Goal: Use online tool/utility: Utilize a website feature to perform a specific function

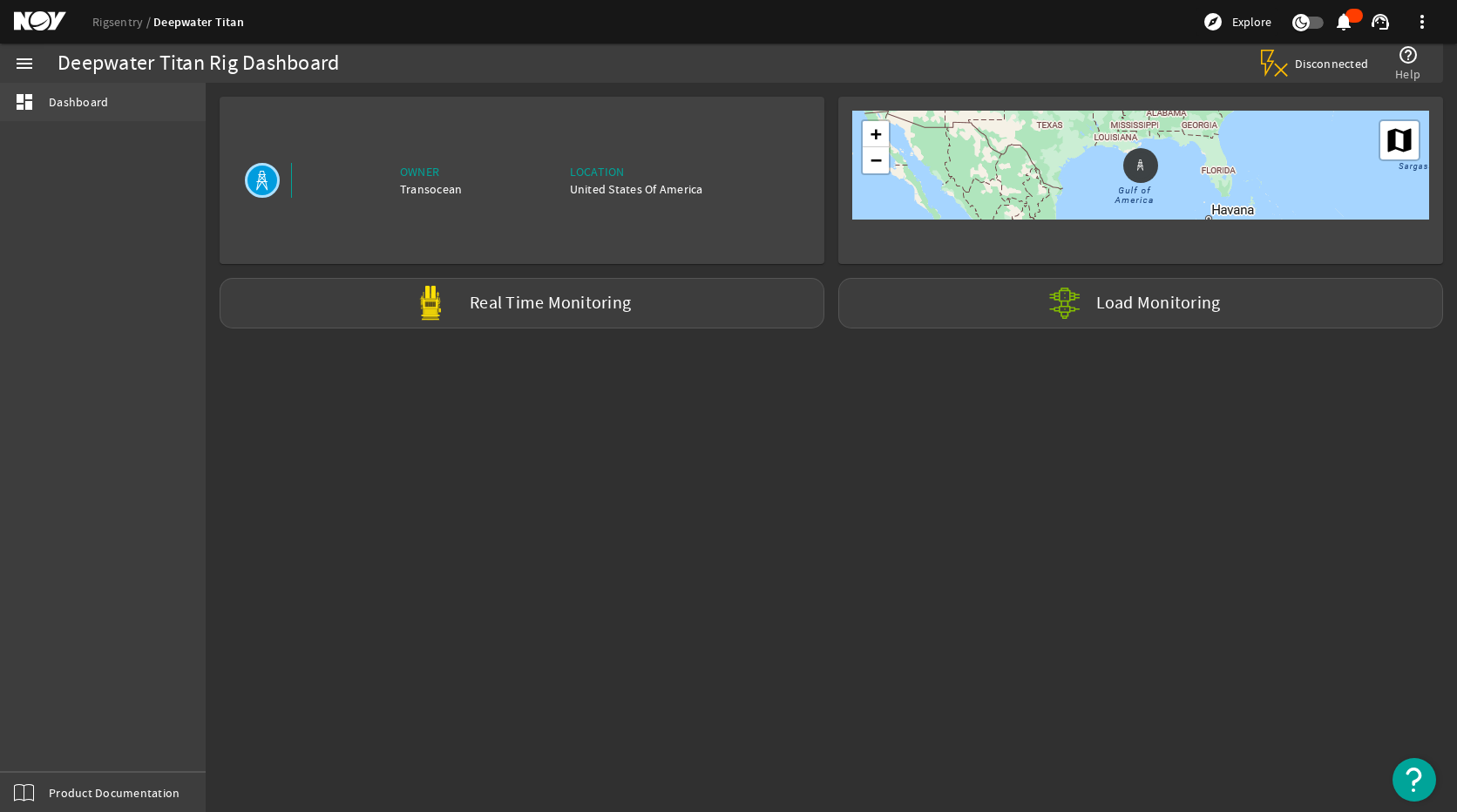
click at [18, 98] on mat-icon "dashboard" at bounding box center [24, 102] width 20 height 20
click at [20, 68] on mat-icon "menu" at bounding box center [24, 63] width 20 height 20
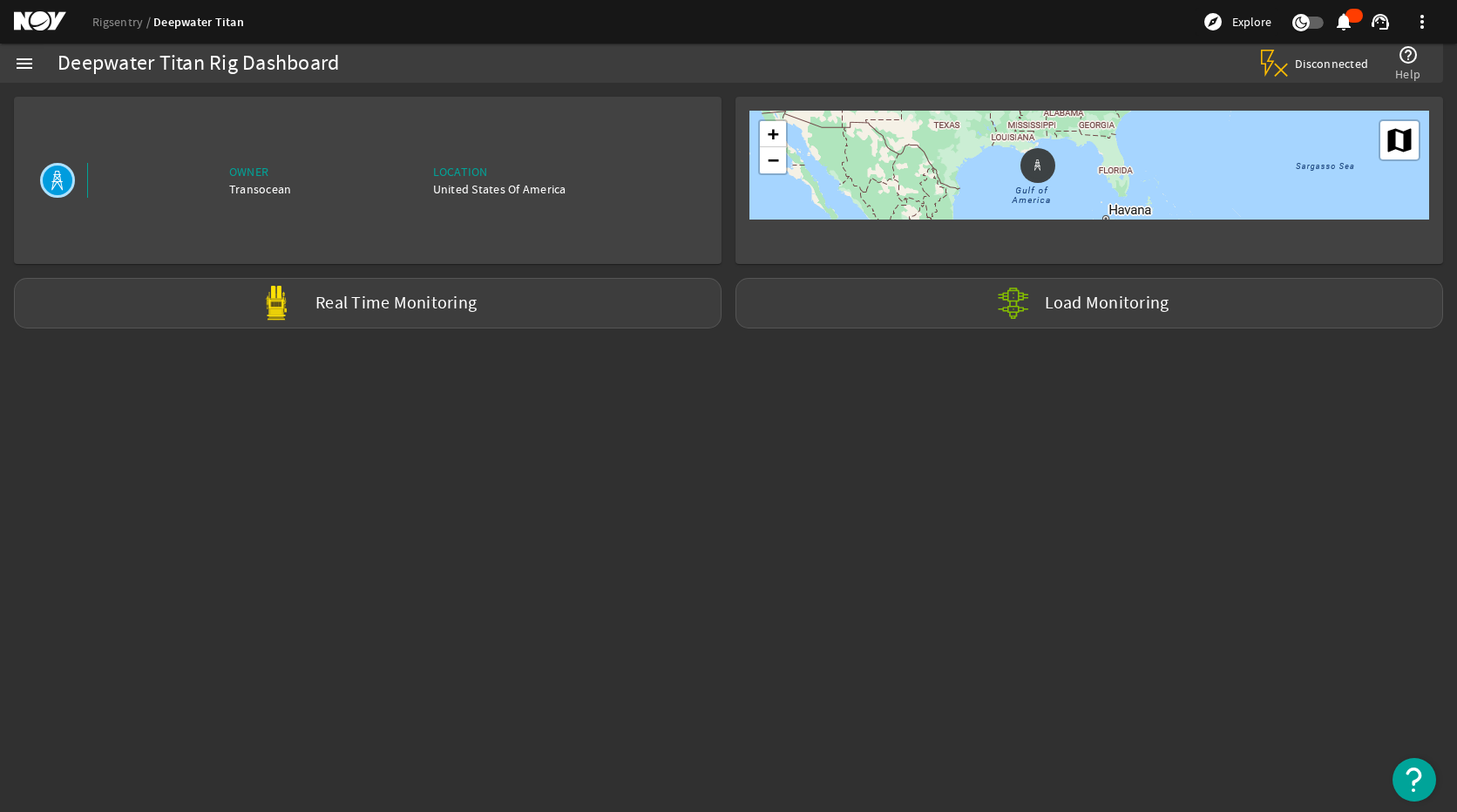
click at [19, 57] on mat-icon "menu" at bounding box center [24, 63] width 20 height 20
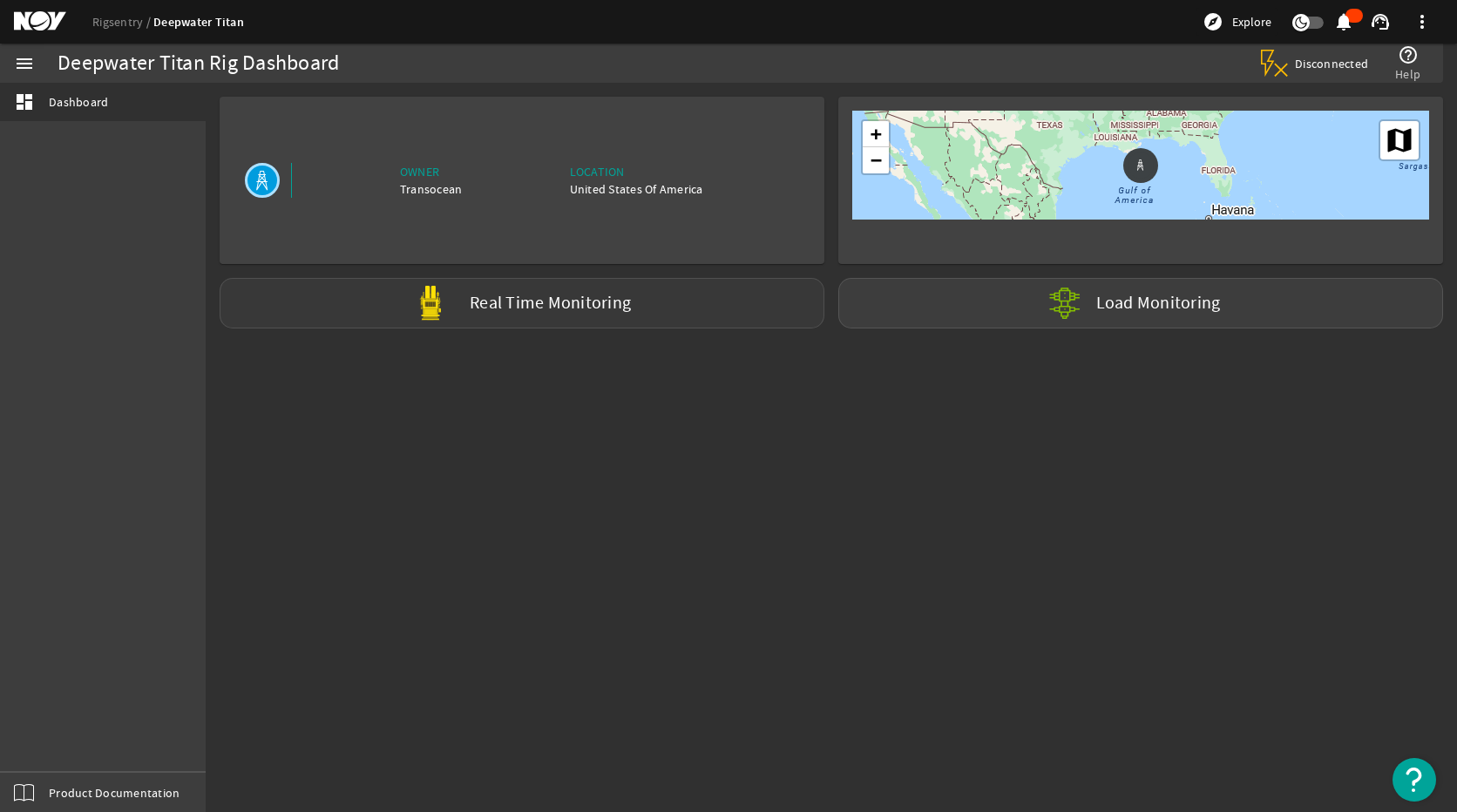
click at [704, 297] on div "Real Time Monitoring" at bounding box center [522, 303] width 605 height 50
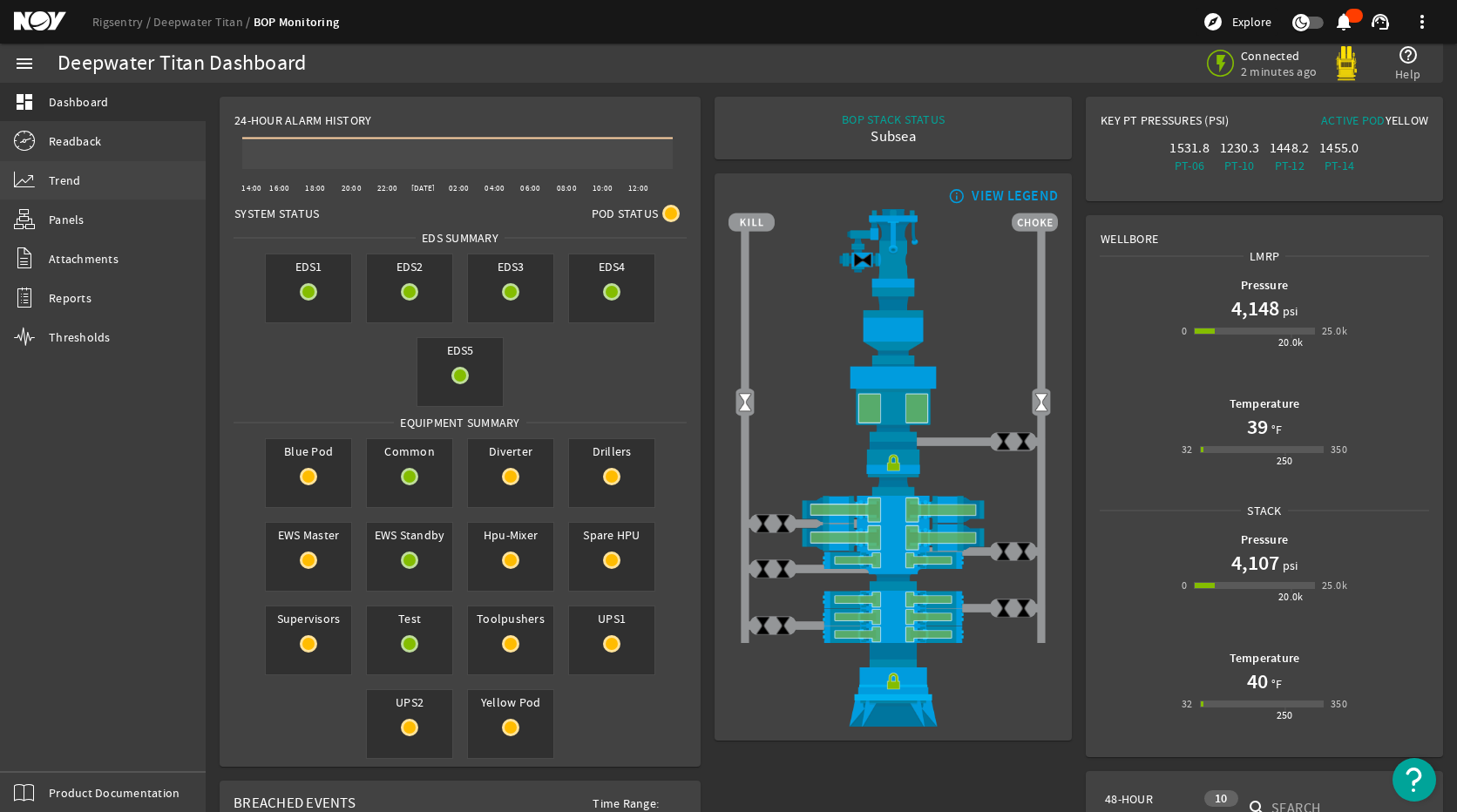
click at [85, 184] on link "Trend" at bounding box center [102, 180] width 206 height 38
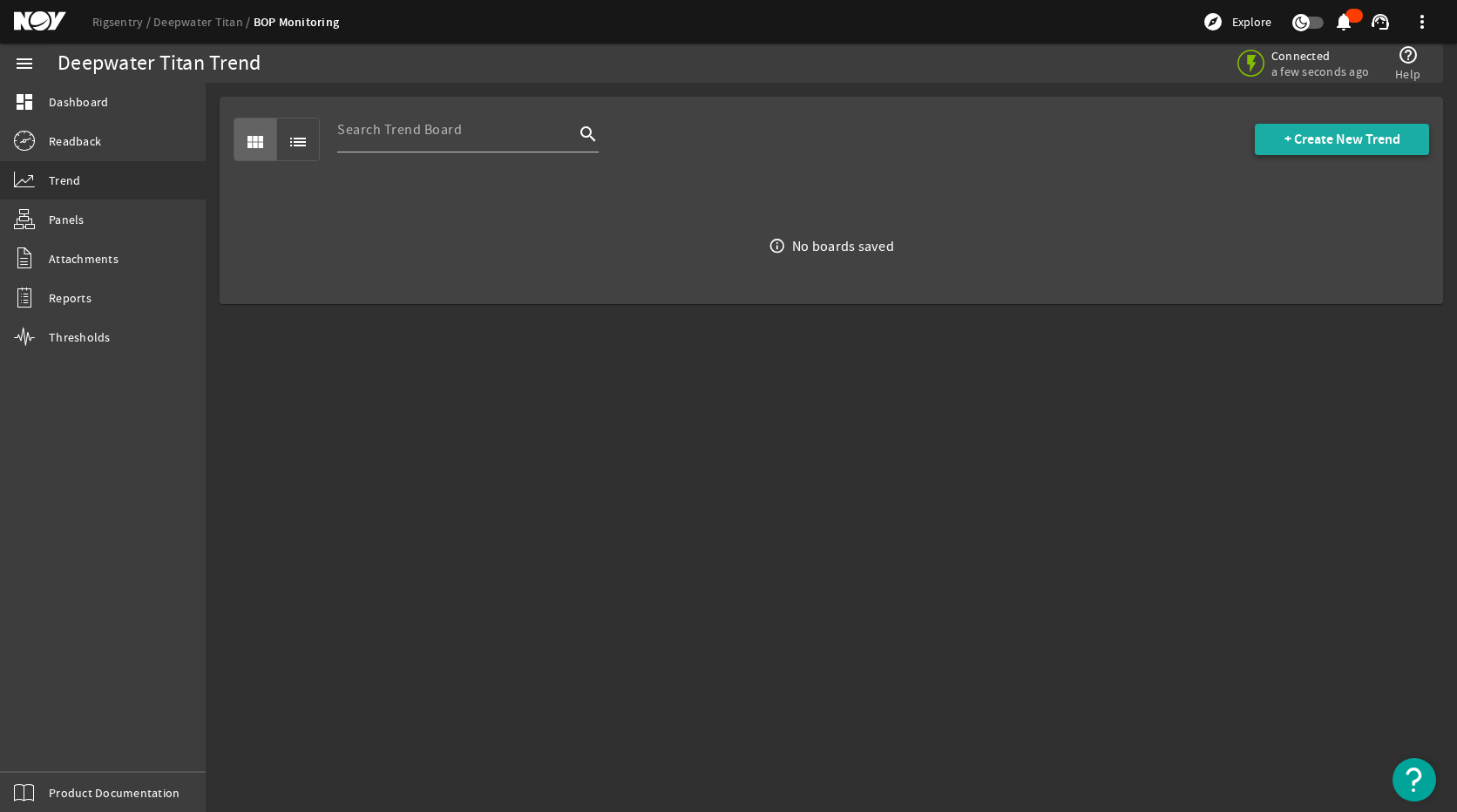
click at [1363, 145] on span "+ Create New Trend" at bounding box center [1342, 139] width 116 height 18
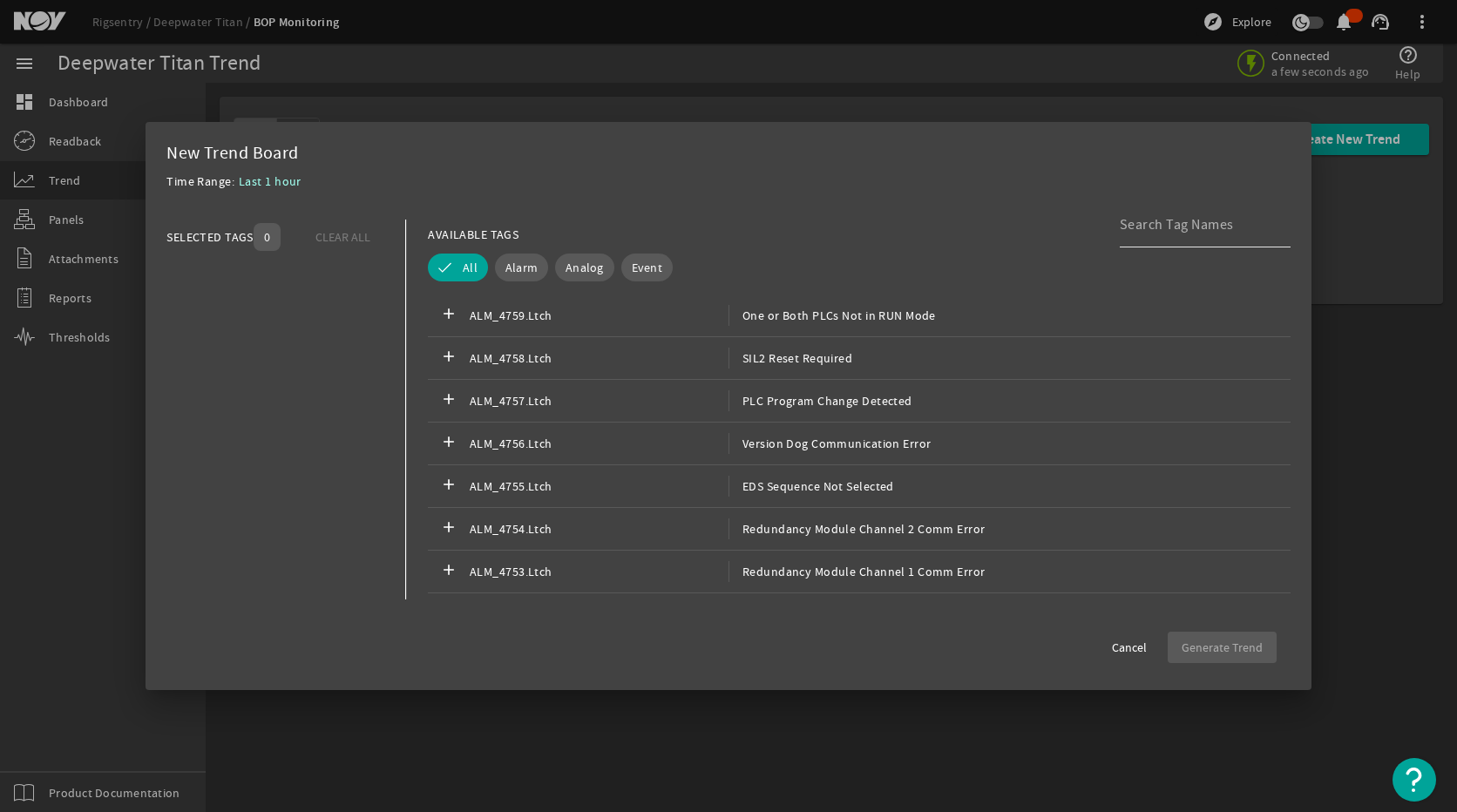
click at [1191, 236] on div at bounding box center [1198, 224] width 157 height 46
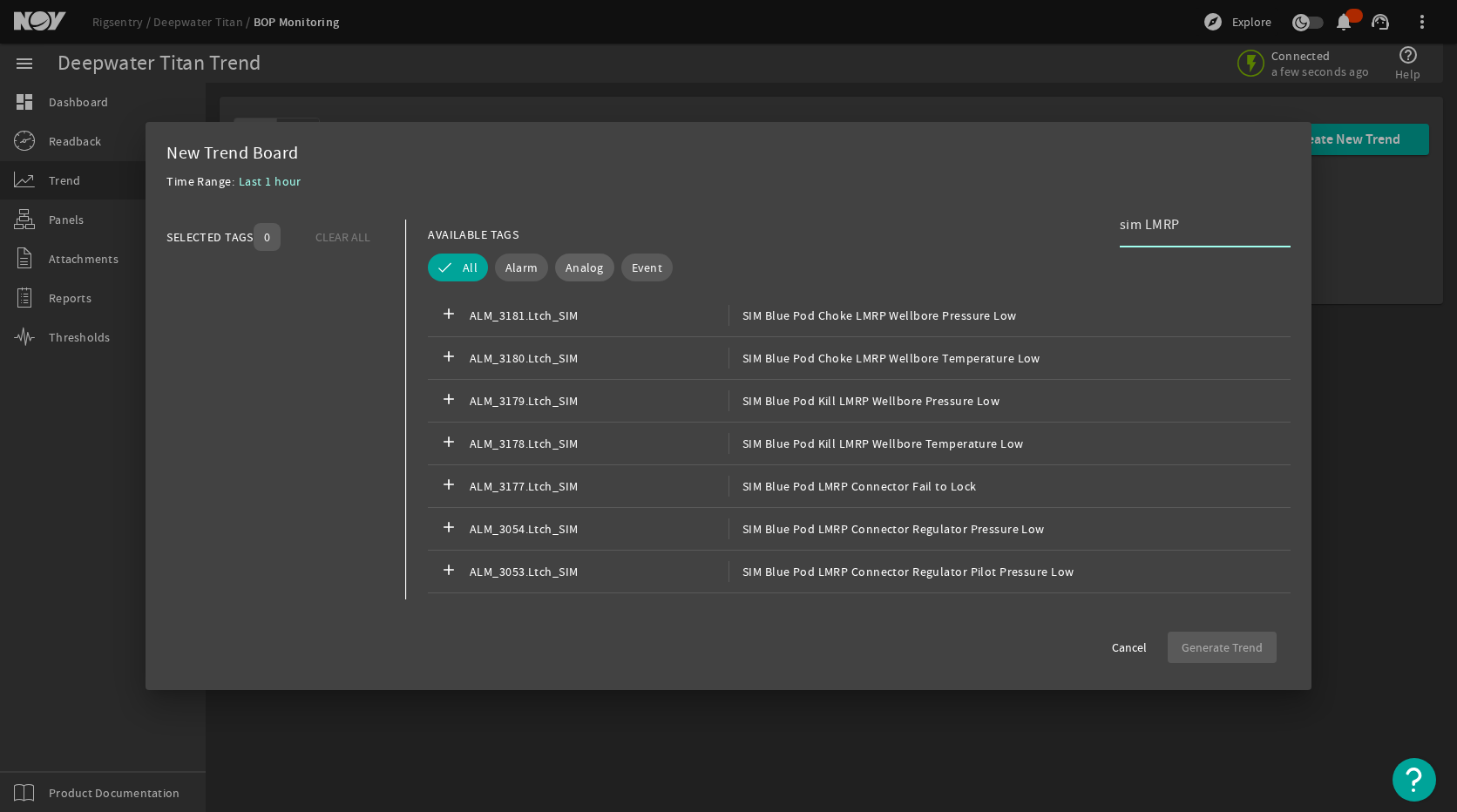
type input "sim LMRP"
click at [596, 265] on span "Analog" at bounding box center [584, 267] width 38 height 18
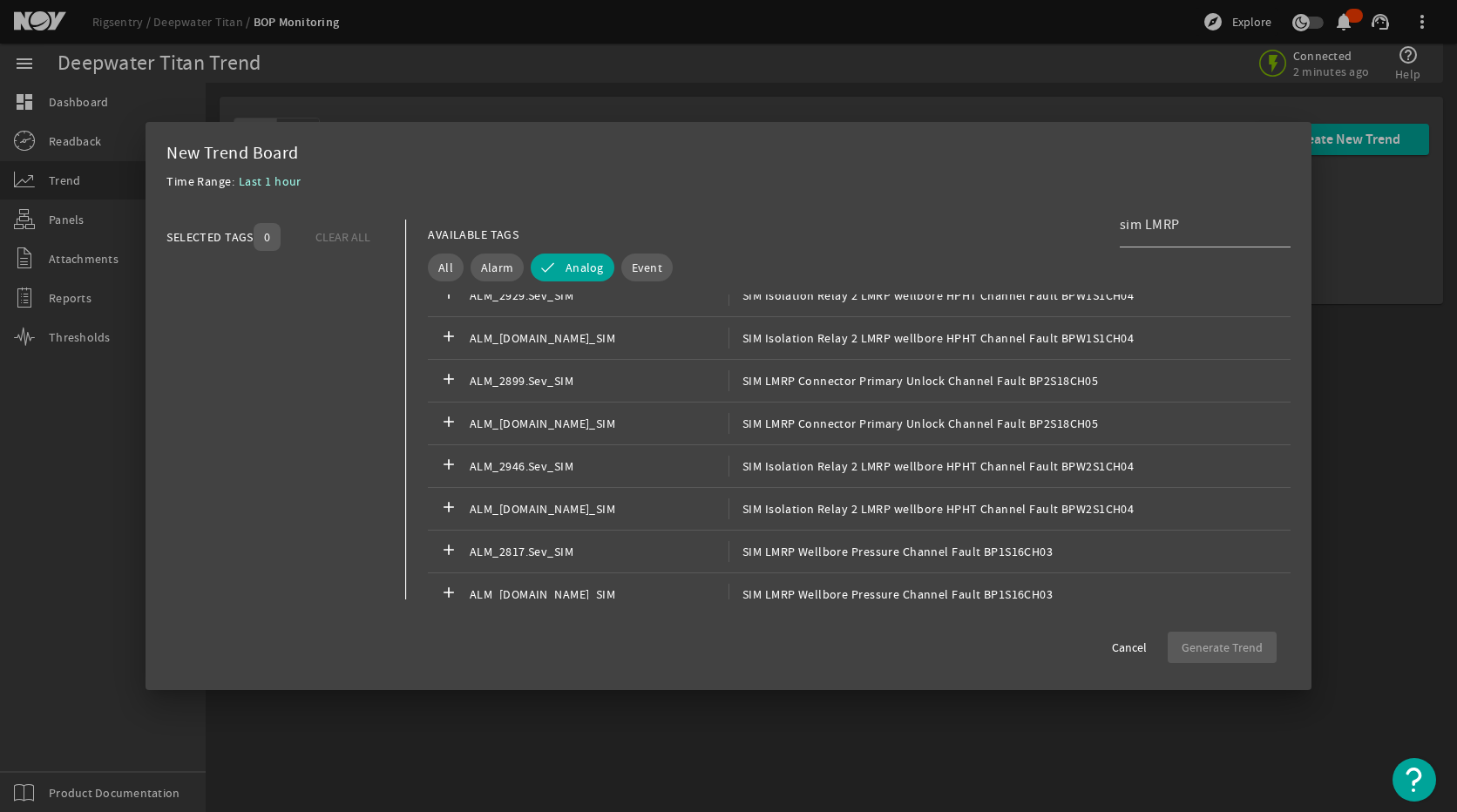
scroll to position [1003, 0]
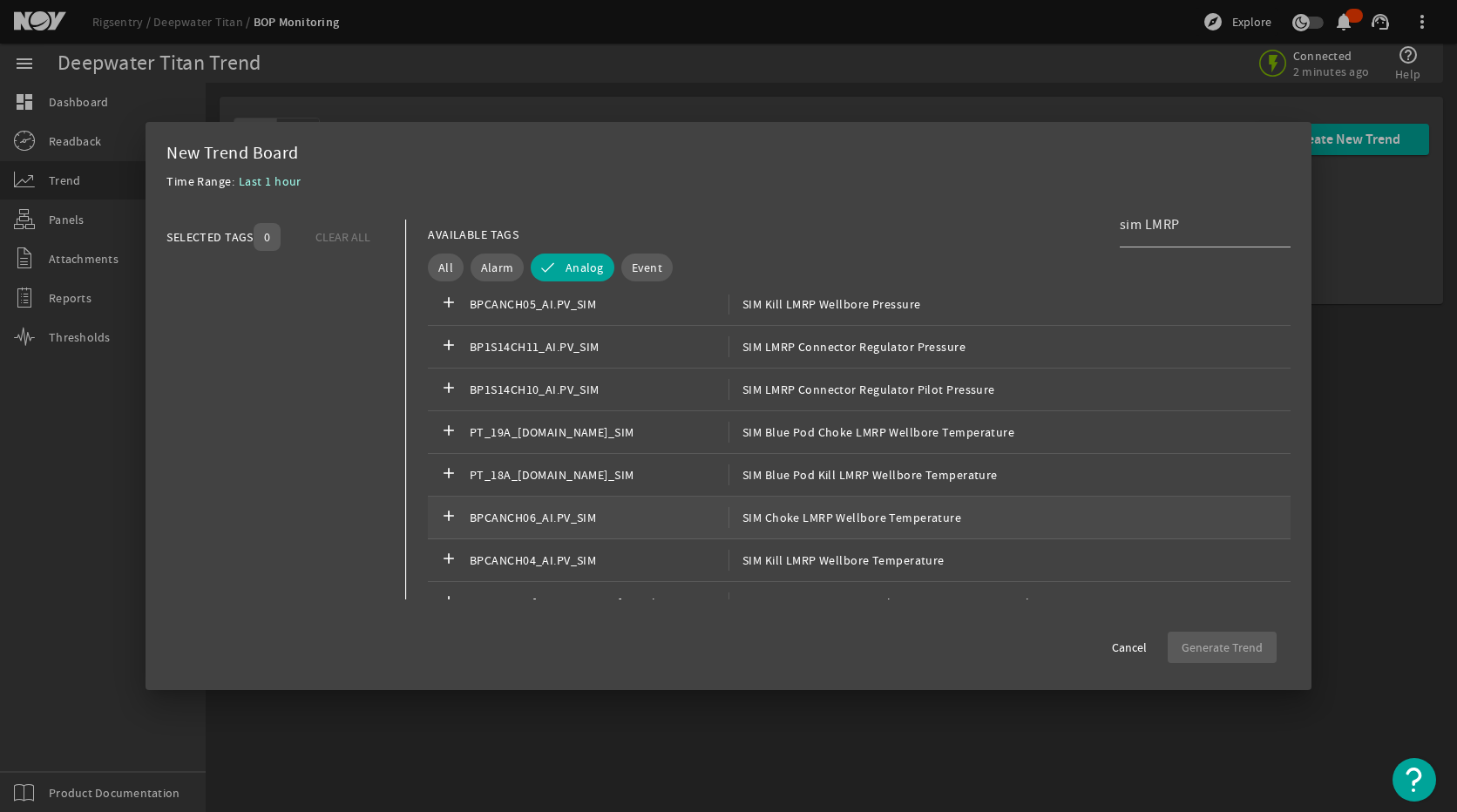
click at [865, 521] on span "SIM Choke LMRP Wellbore Temperature" at bounding box center [845, 517] width 233 height 20
click at [1194, 637] on span "button" at bounding box center [1221, 647] width 109 height 42
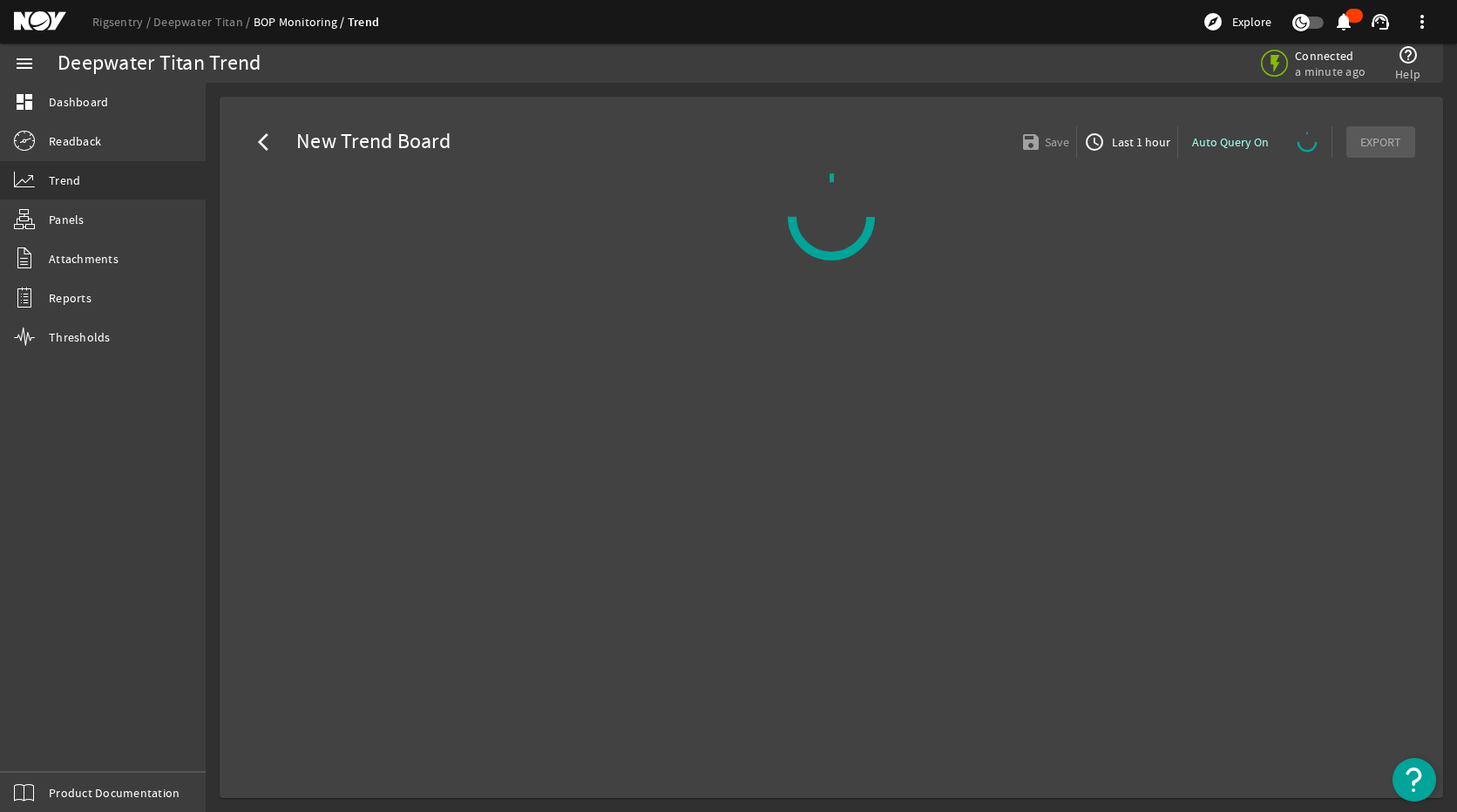
select select "ALL"
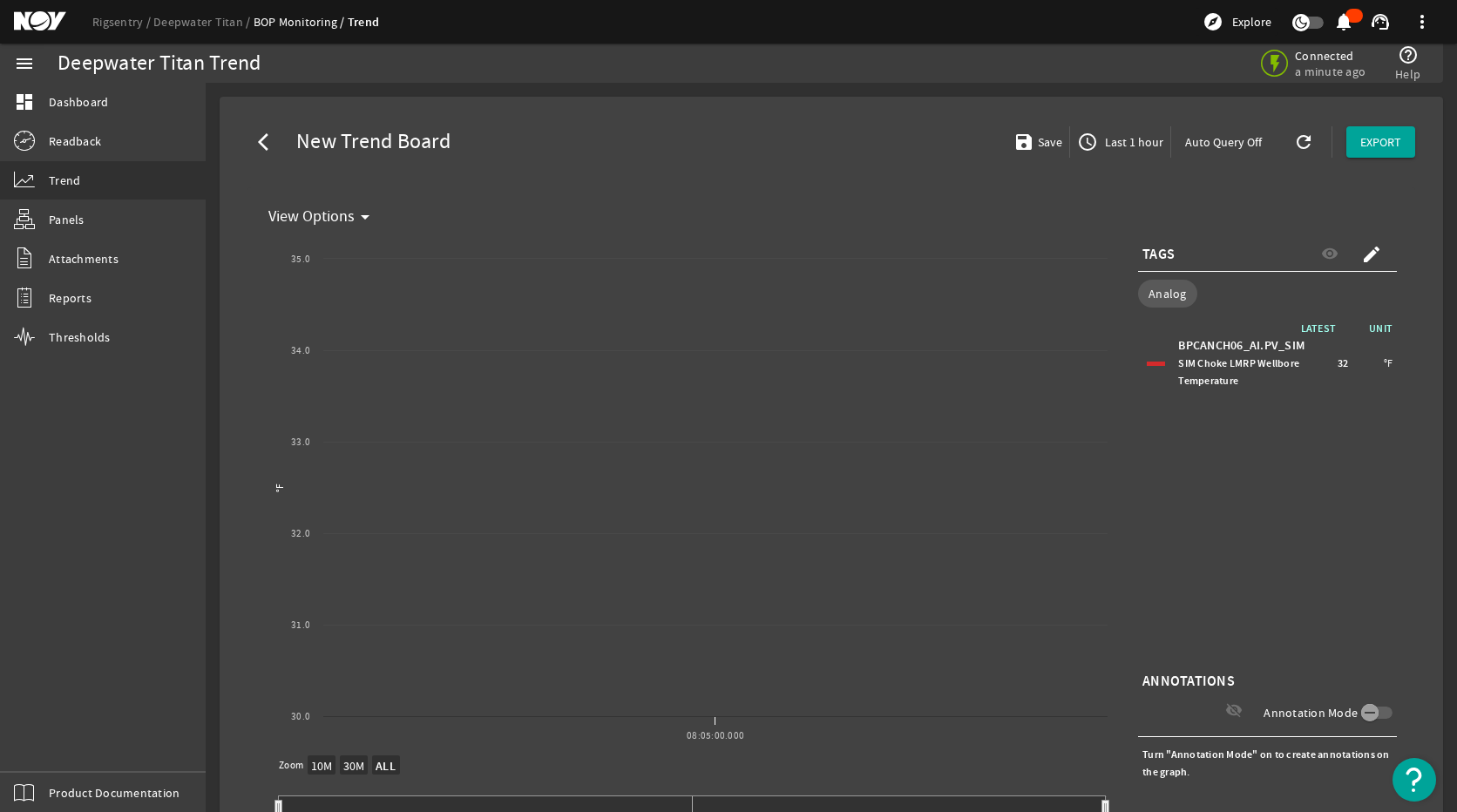
click at [1117, 137] on span "Last 1 hour" at bounding box center [1132, 142] width 61 height 18
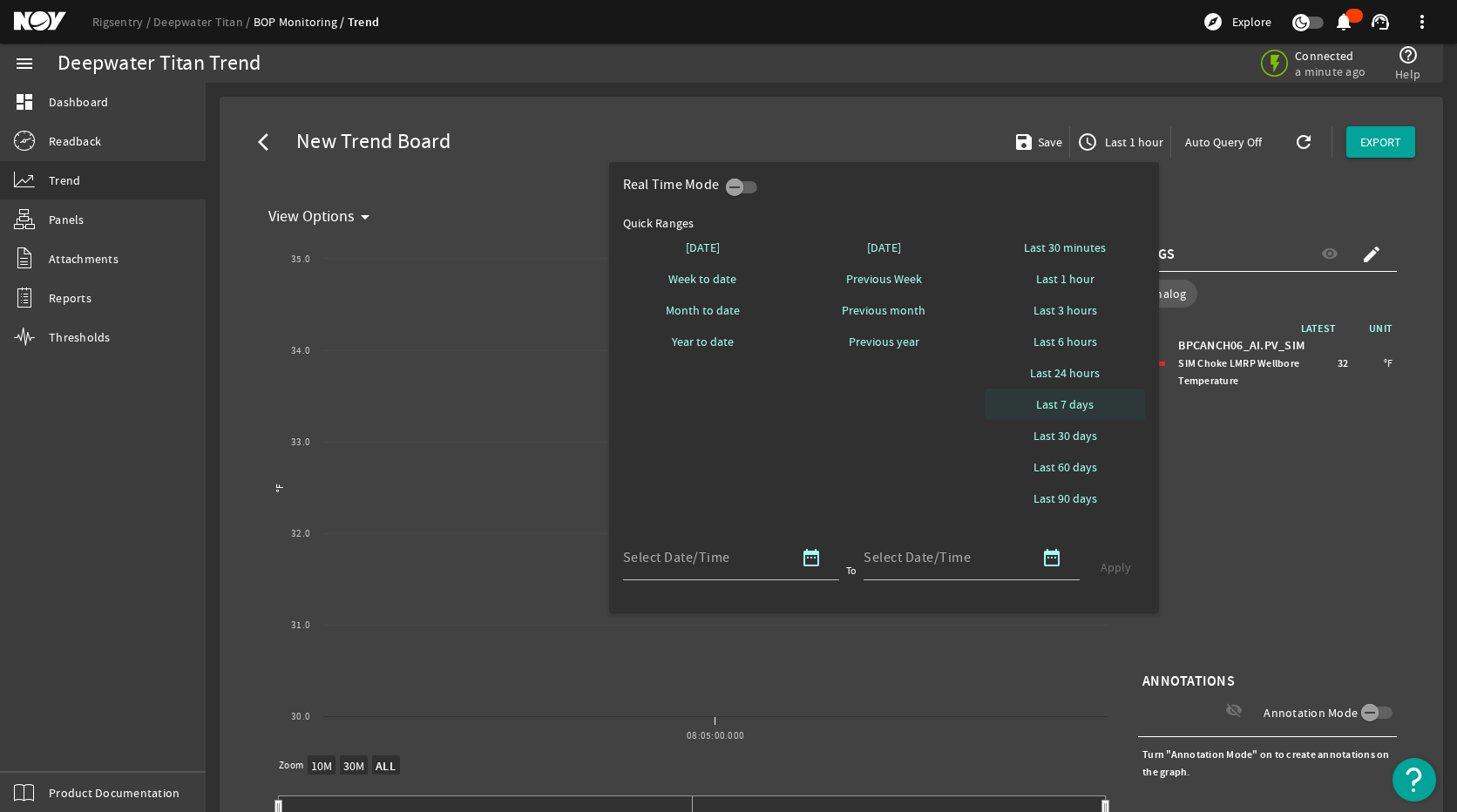
click at [1083, 402] on span "Last 7 days" at bounding box center [1065, 404] width 58 height 18
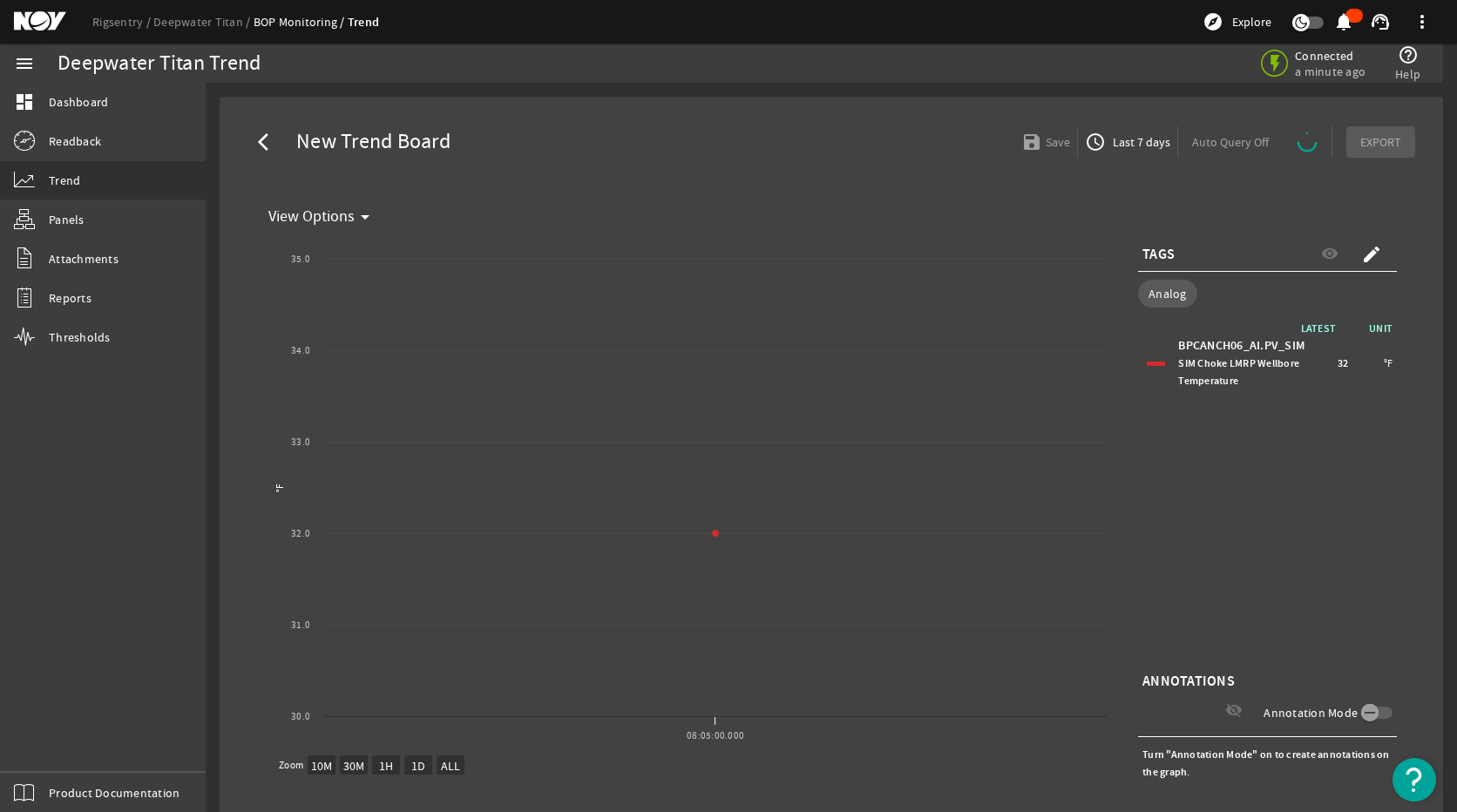
select select "ALL"
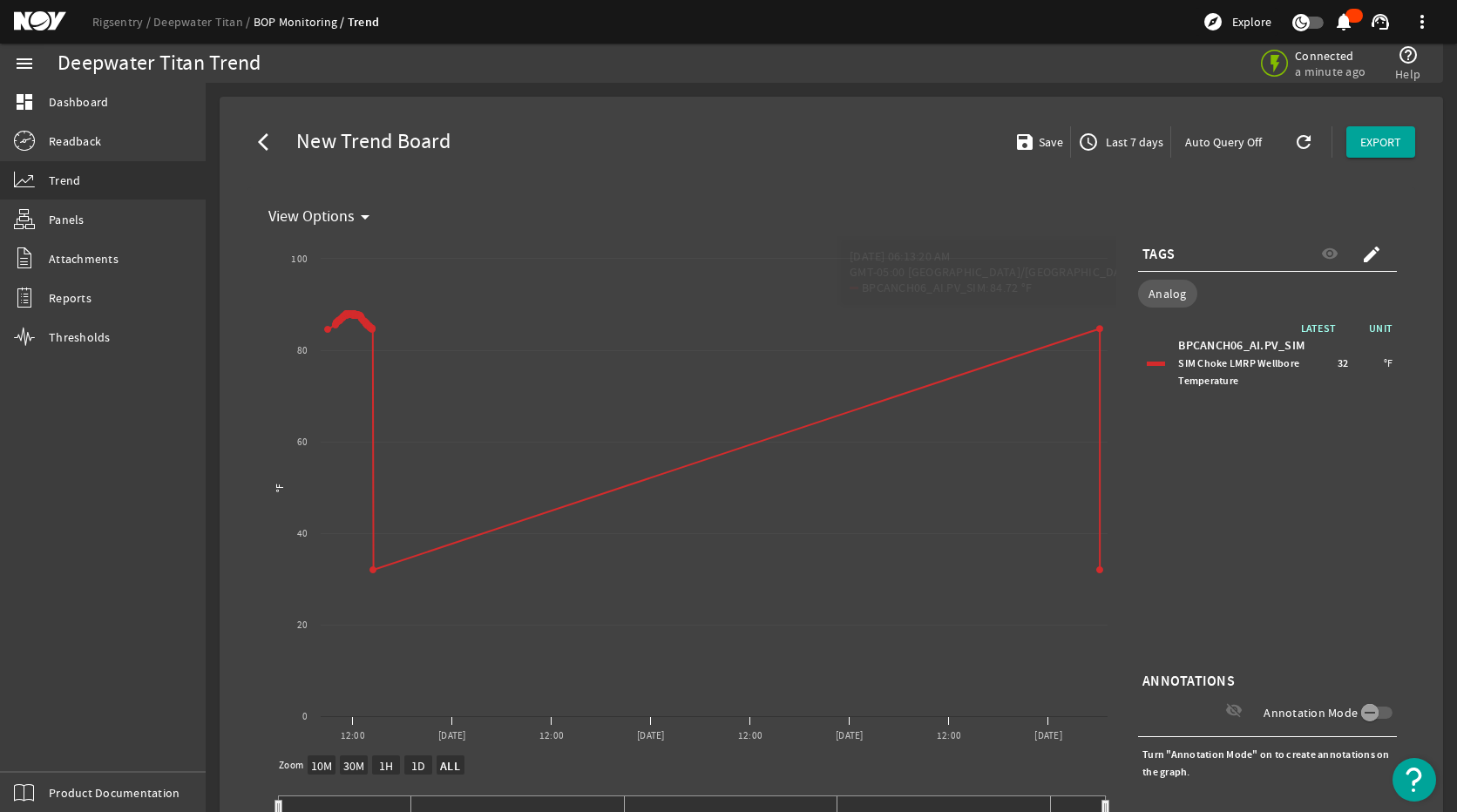
click at [1111, 138] on span "Last 7 days" at bounding box center [1132, 142] width 61 height 18
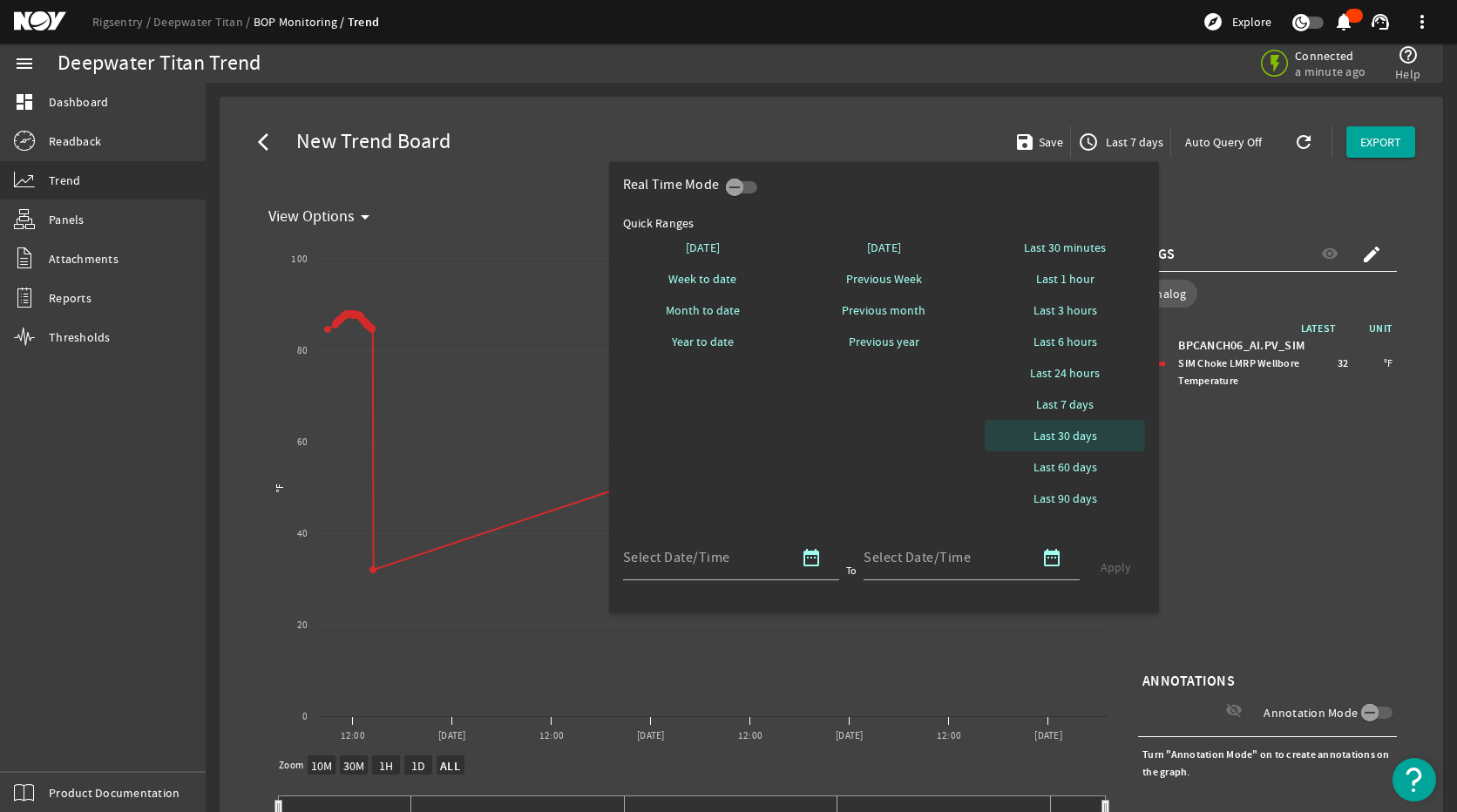
click at [1077, 441] on span "Last 30 days" at bounding box center [1065, 435] width 63 height 18
select select "10M"
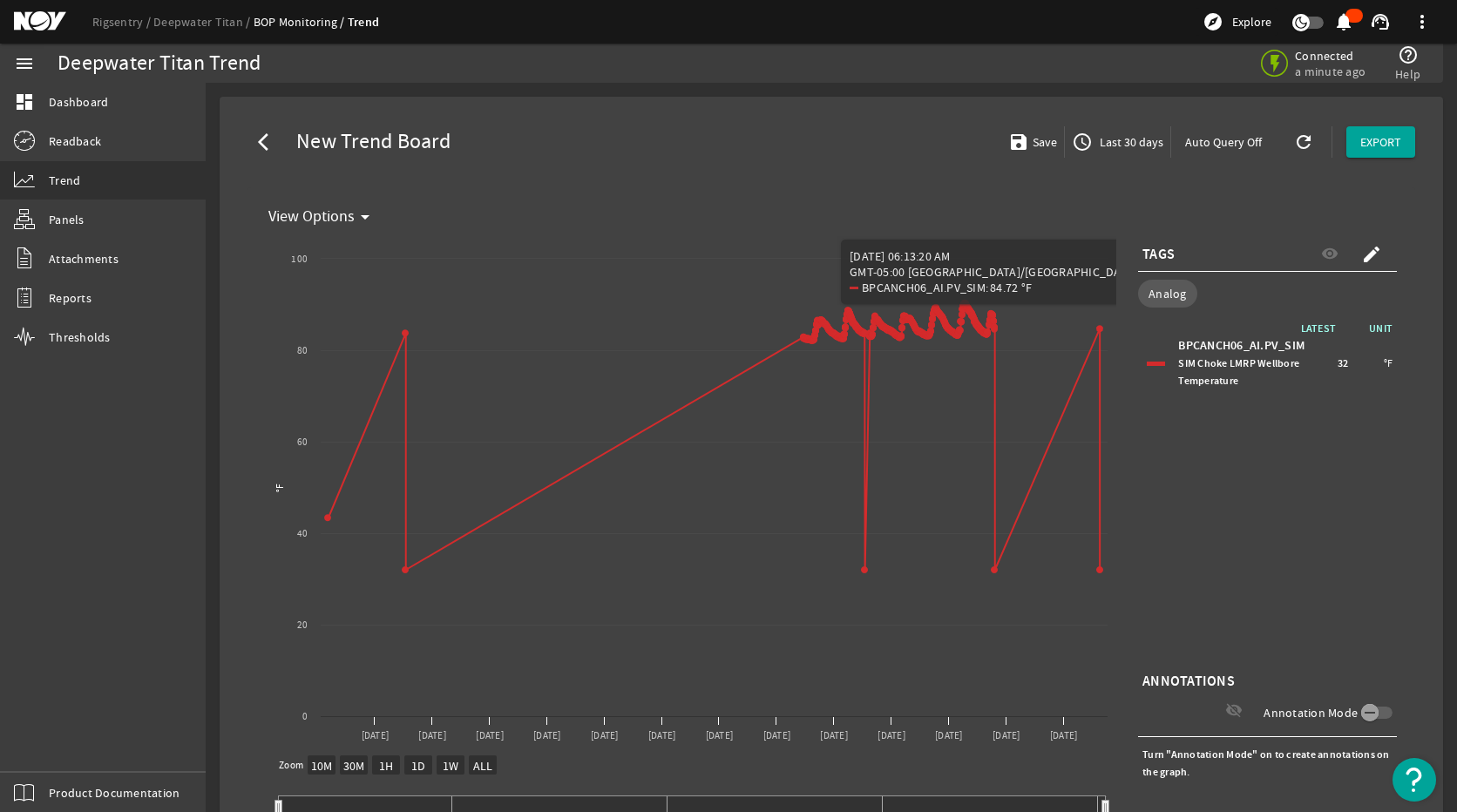
click at [1276, 491] on div "LATEST UNIT BPCANCH06_AI.PV_SIM SIM Choke LMRP Wellbore Temperature 32 °F" at bounding box center [1268, 494] width 259 height 348
click at [1209, 506] on div "LATEST UNIT BPCANCH06_AI.PV_SIM SIM Choke LMRP Wellbore Temperature 32 °F" at bounding box center [1268, 494] width 259 height 348
click at [1246, 501] on div "LATEST UNIT BPCANCH06_AI.PV_SIM SIM Choke LMRP Wellbore Temperature 32 °F" at bounding box center [1268, 494] width 259 height 348
click at [1085, 147] on span "access_time Last 30 days" at bounding box center [1118, 142] width 91 height 20
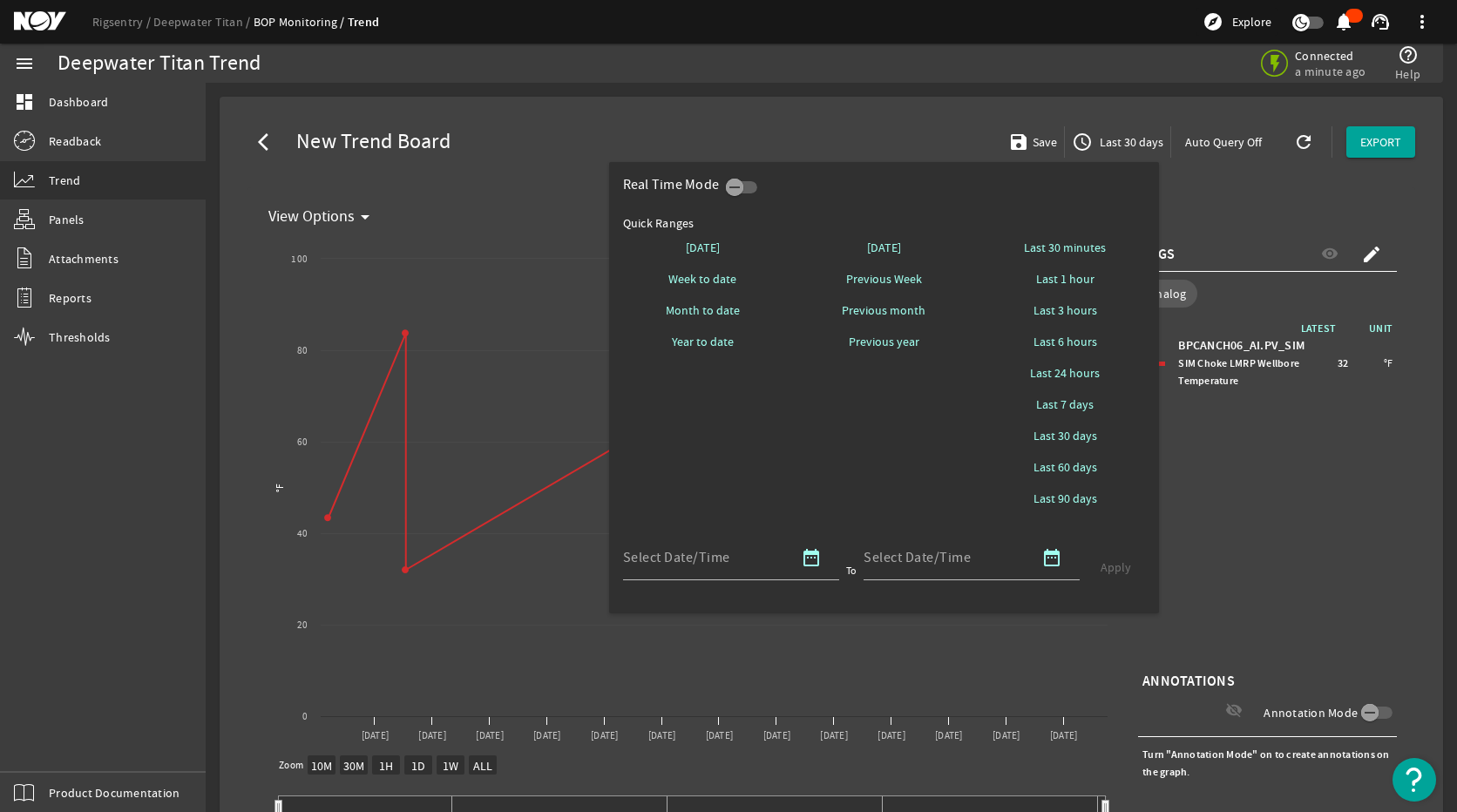
click at [1307, 539] on div at bounding box center [728, 406] width 1457 height 812
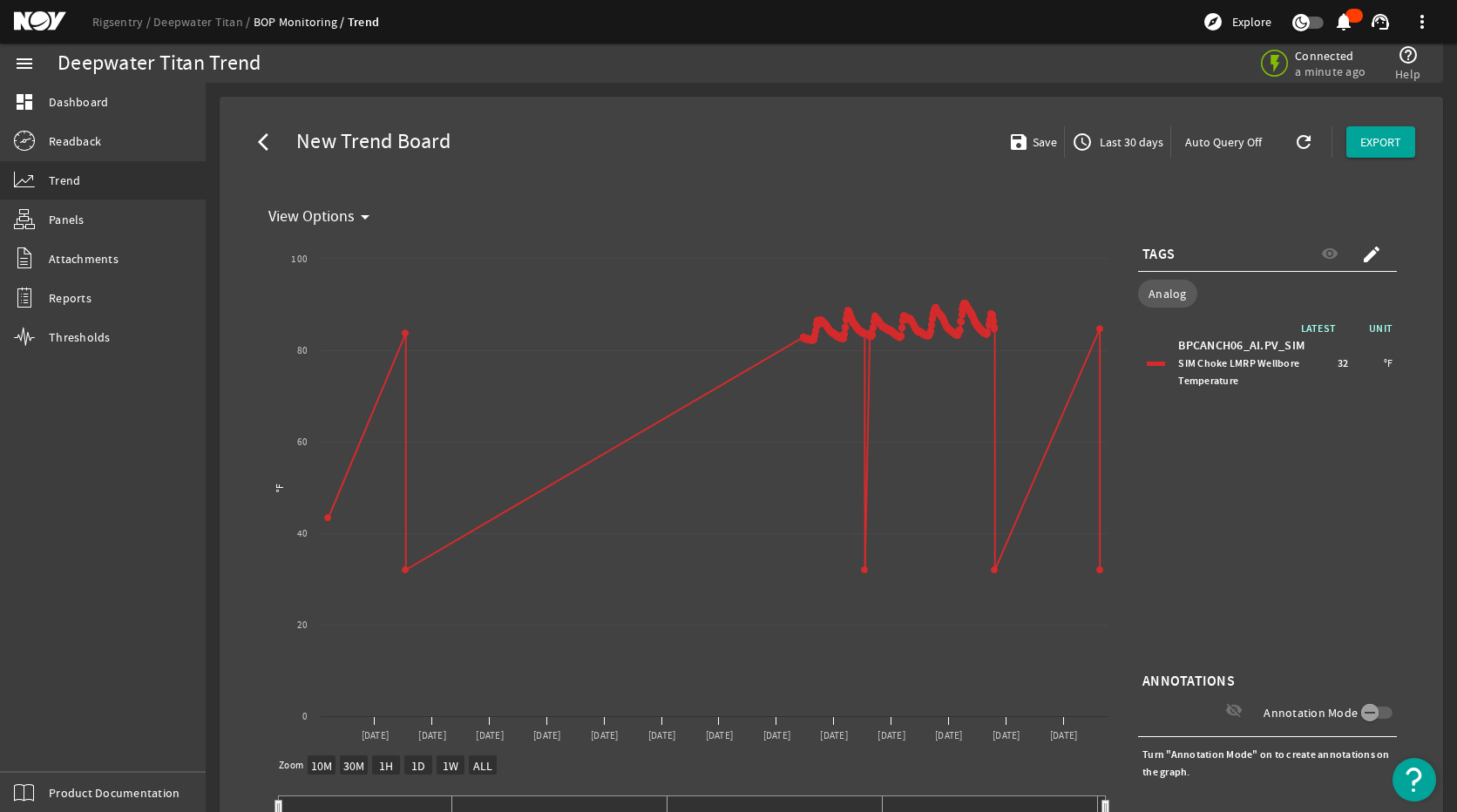
click at [1369, 253] on span at bounding box center [1371, 254] width 42 height 42
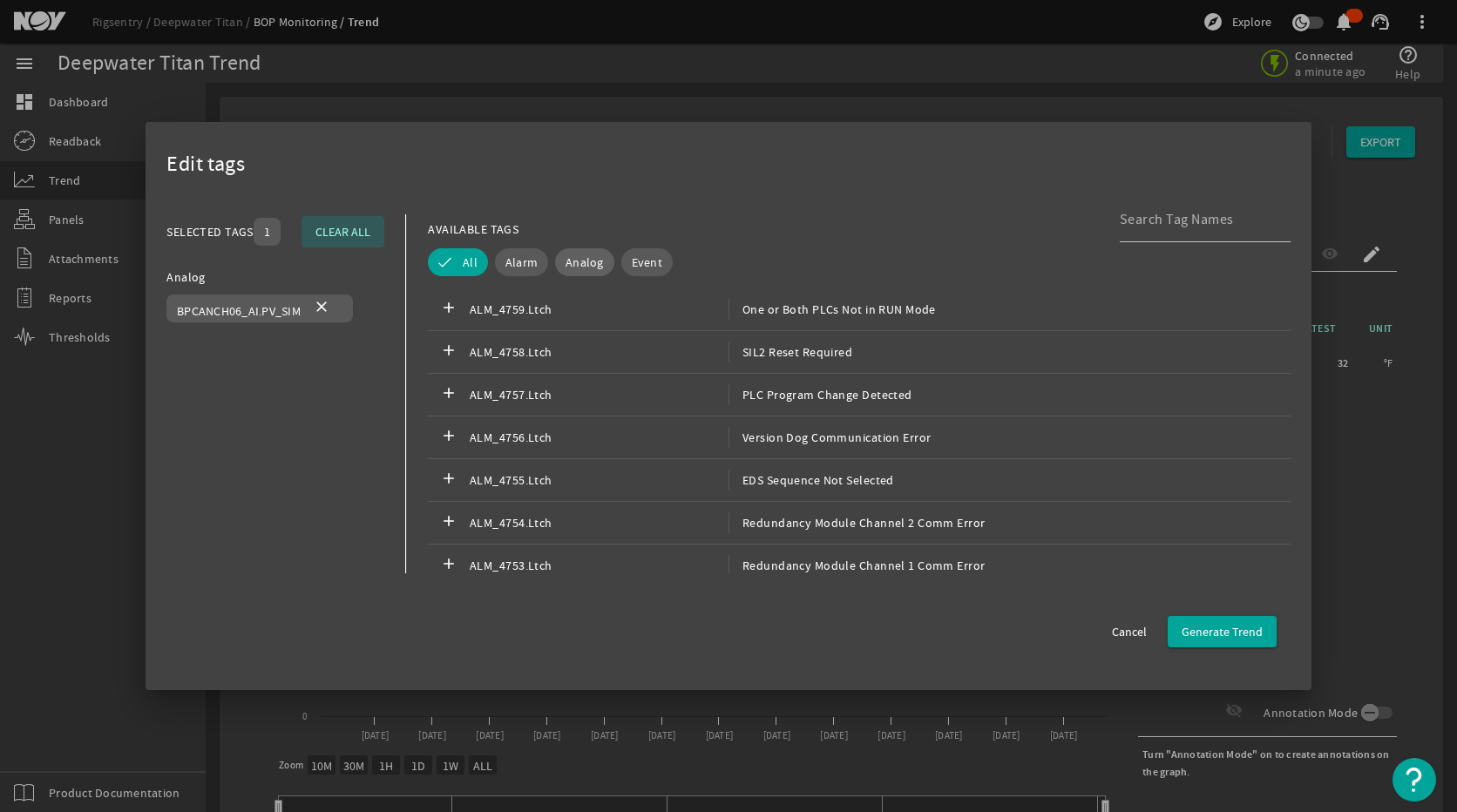
drag, startPoint x: 597, startPoint y: 255, endPoint x: 595, endPoint y: 266, distance: 11.2
click at [597, 250] on button "Analog" at bounding box center [585, 263] width 60 height 28
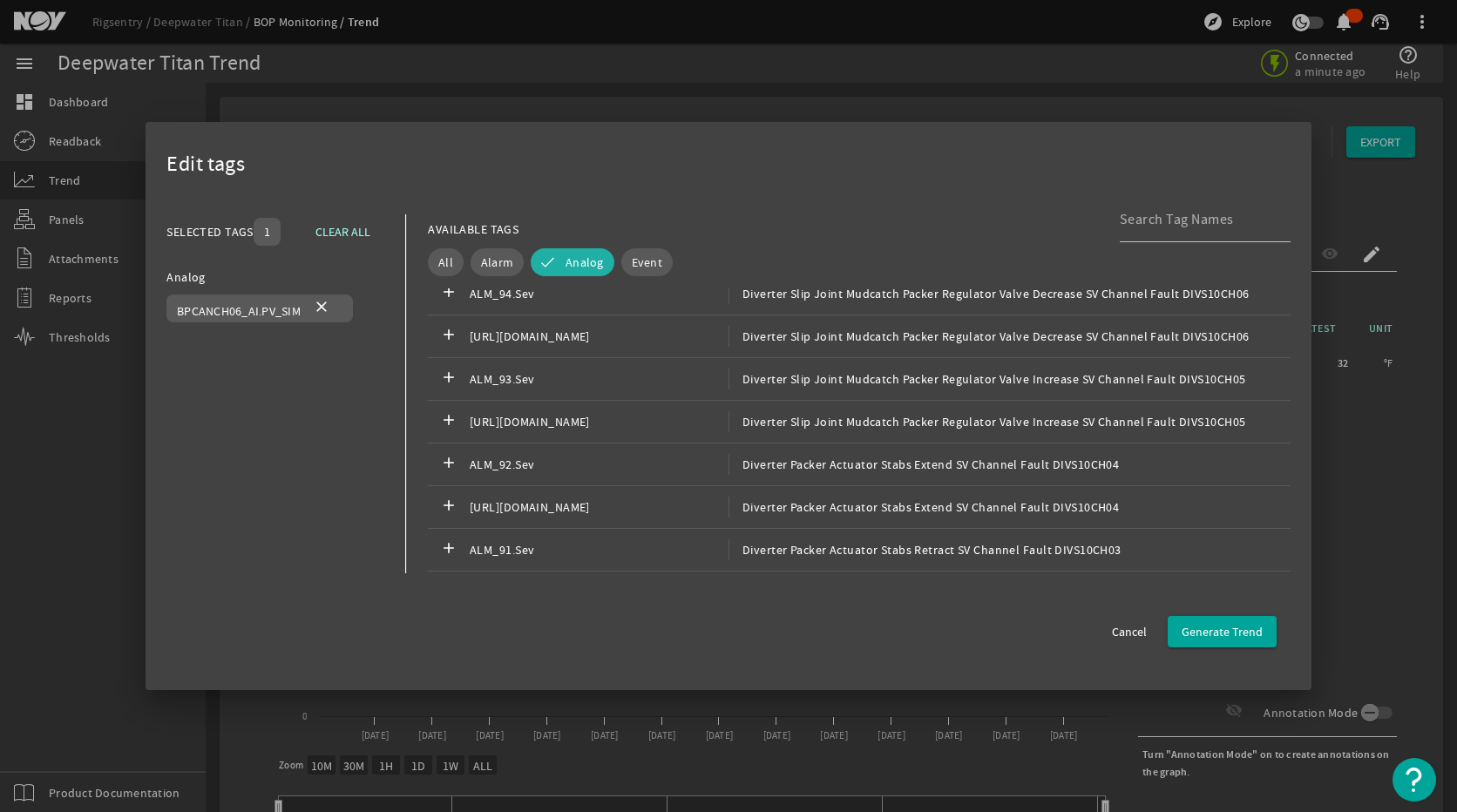
scroll to position [1306, 0]
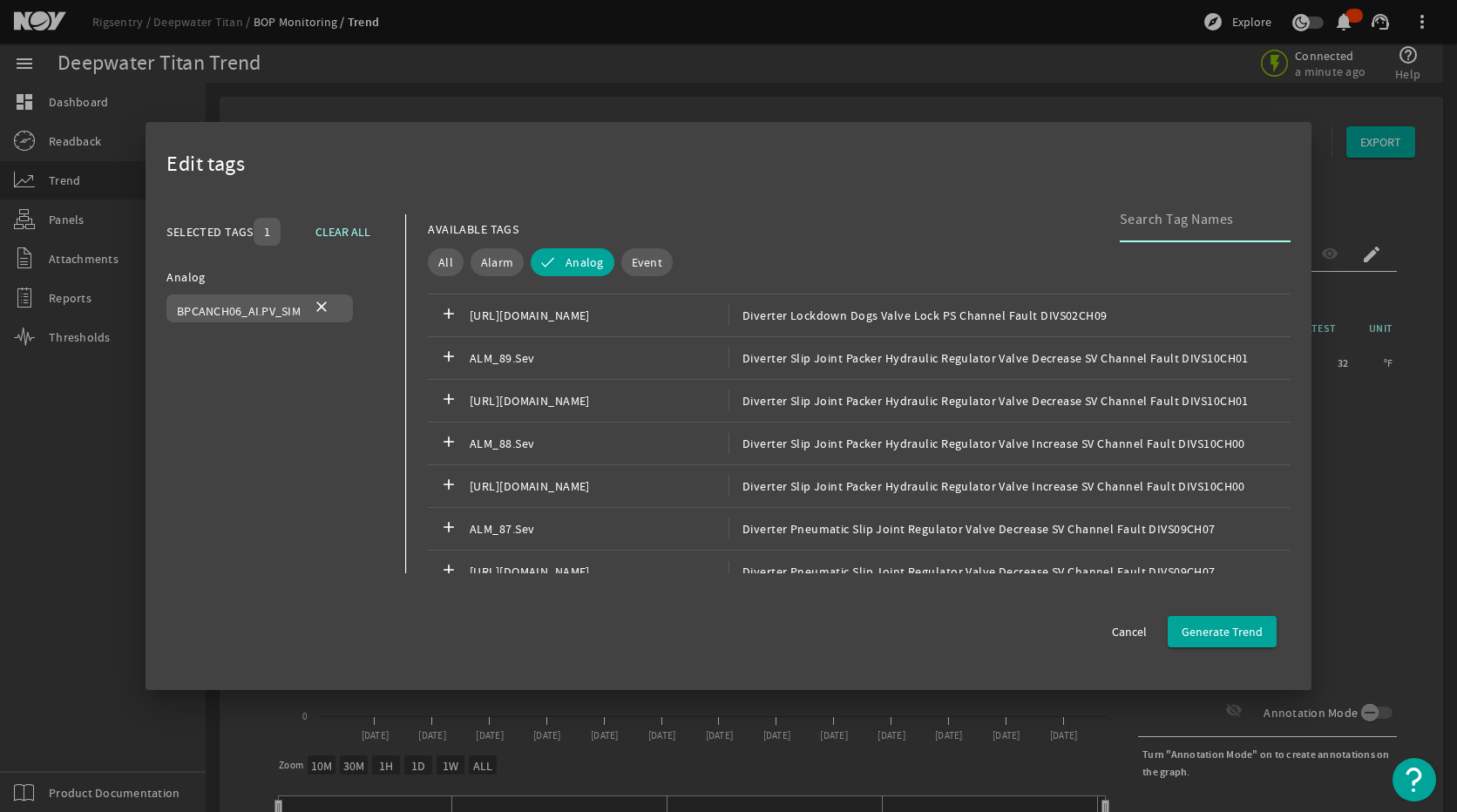
click at [1162, 223] on input at bounding box center [1198, 219] width 157 height 20
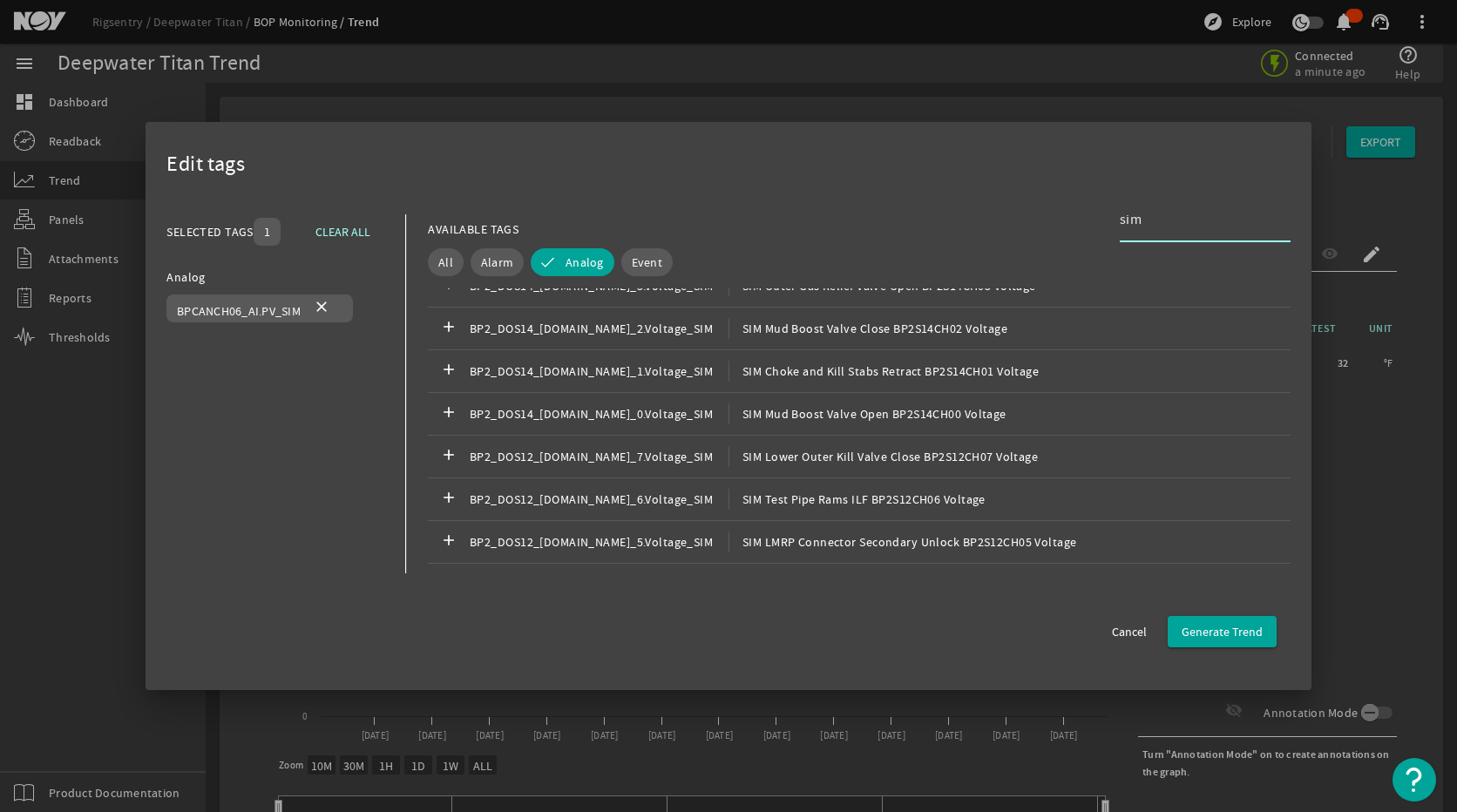
scroll to position [10193, 0]
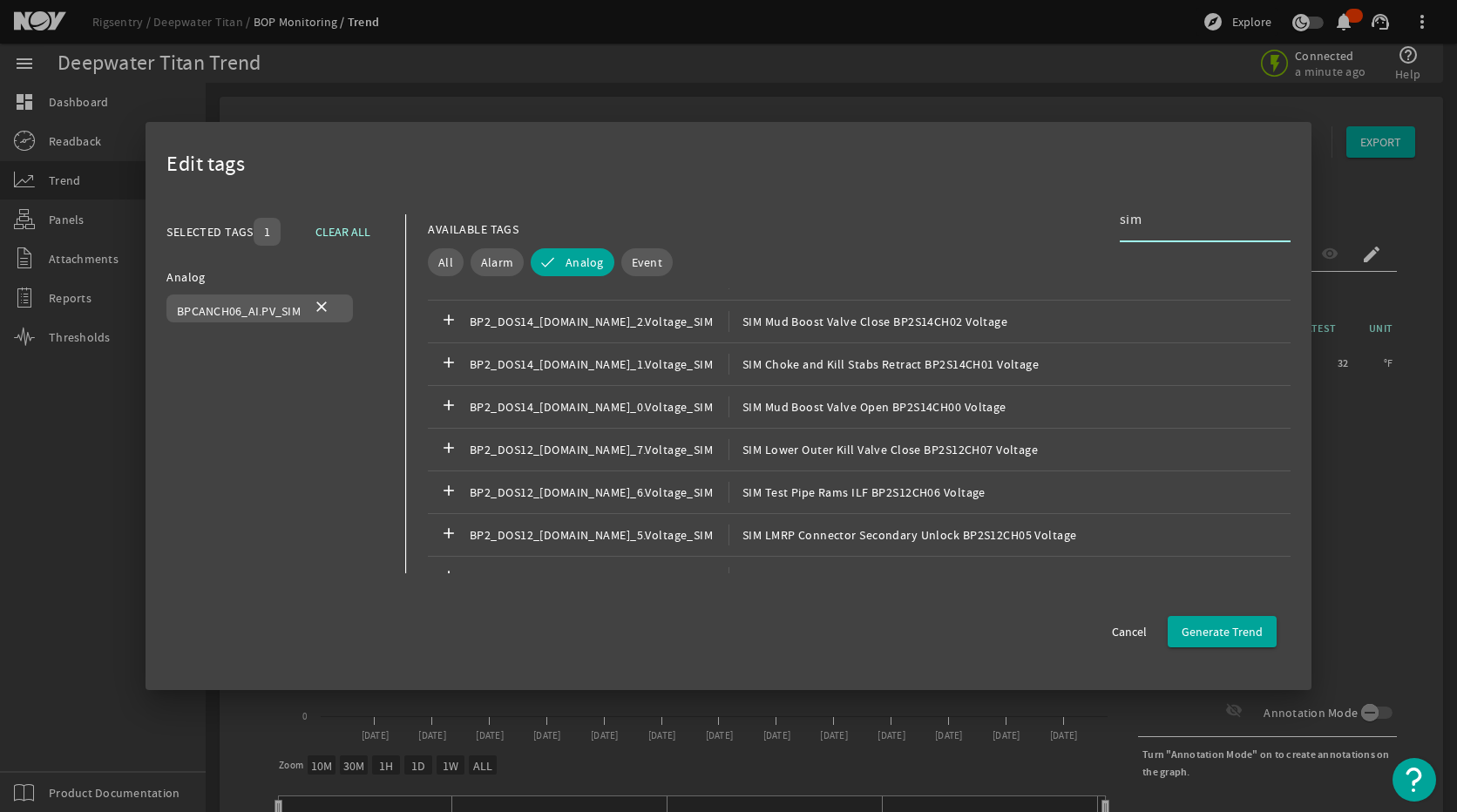
click at [1167, 217] on input "sim" at bounding box center [1198, 219] width 157 height 20
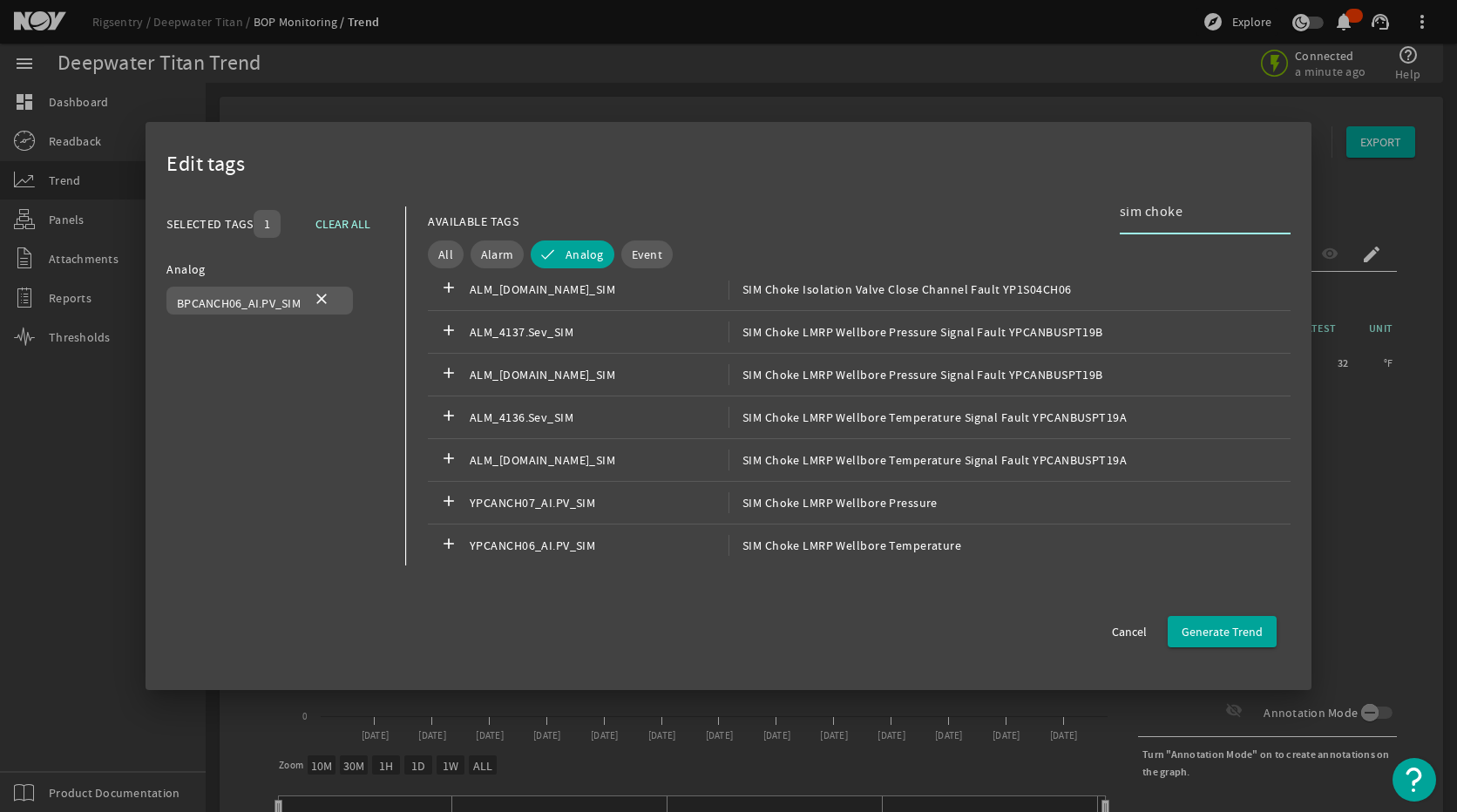
scroll to position [1575, 0]
type input "sim choke"
click at [861, 544] on span "SIM Choke LMRP Wellbore Temperature" at bounding box center [845, 543] width 233 height 20
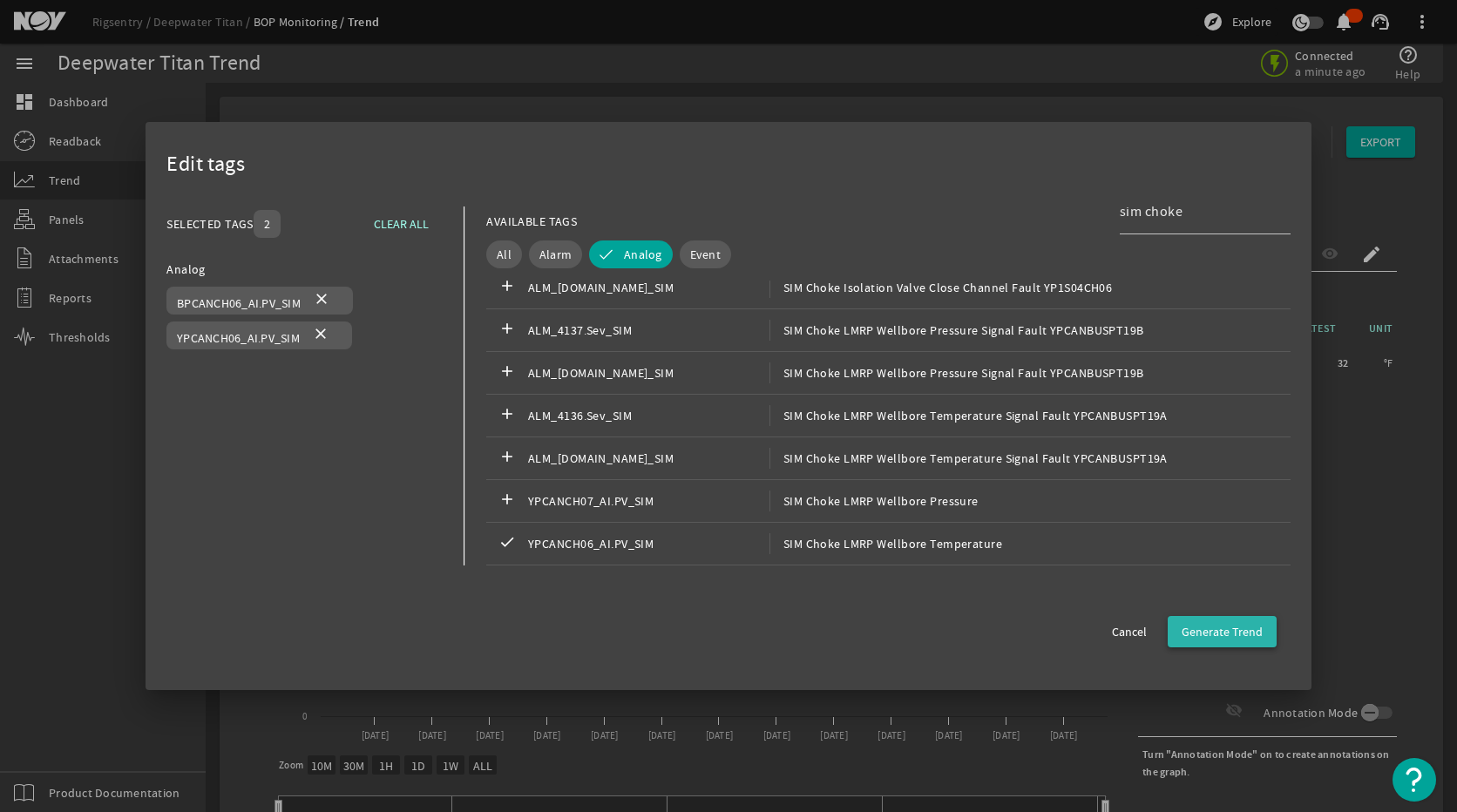
click at [1237, 631] on span "Generate Trend" at bounding box center [1221, 631] width 81 height 18
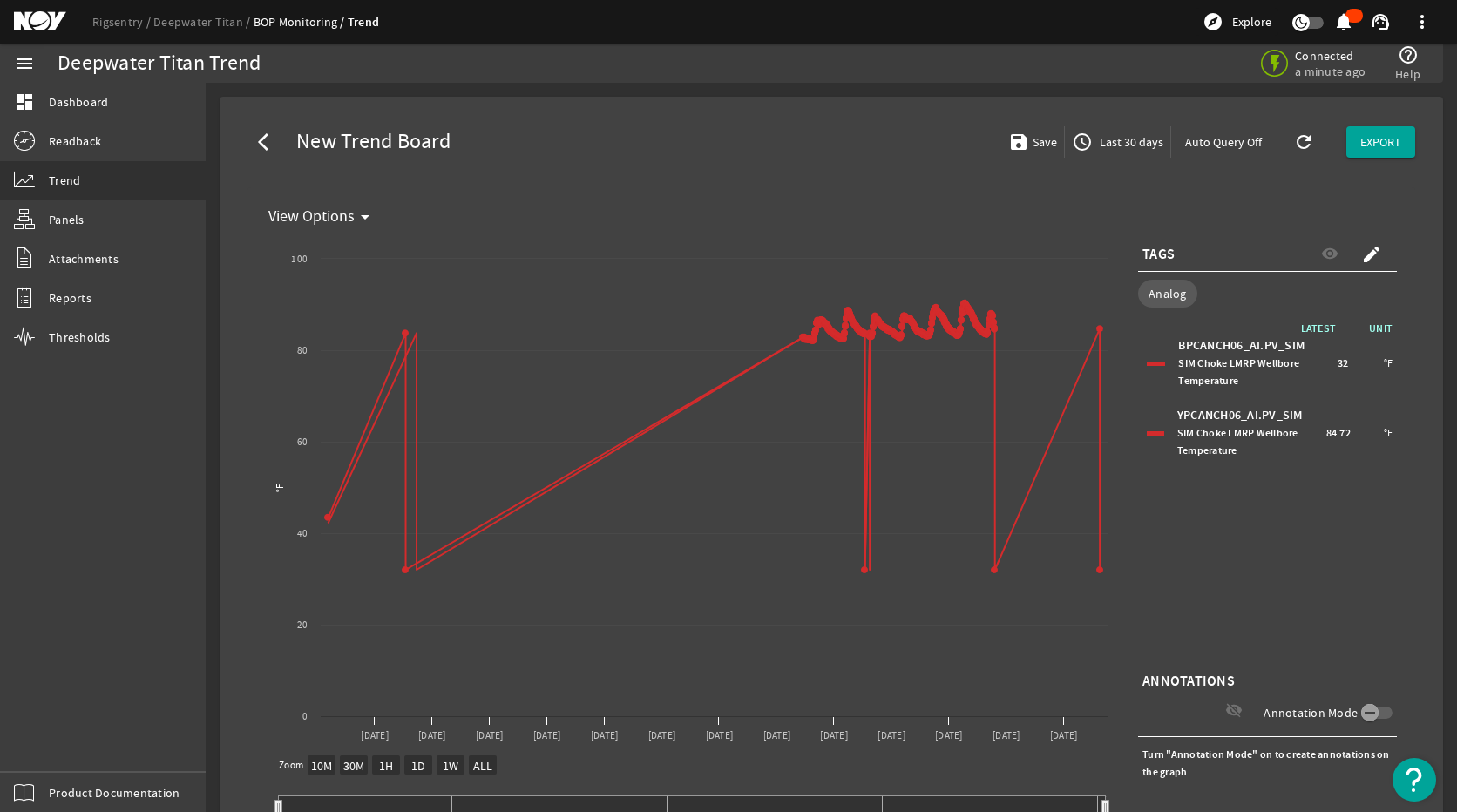
click at [1151, 426] on div "YPCANCH06_AI.PV_SIM SIM Choke LMRP Wellbore Temperature 84.72 °F" at bounding box center [1267, 432] width 250 height 61
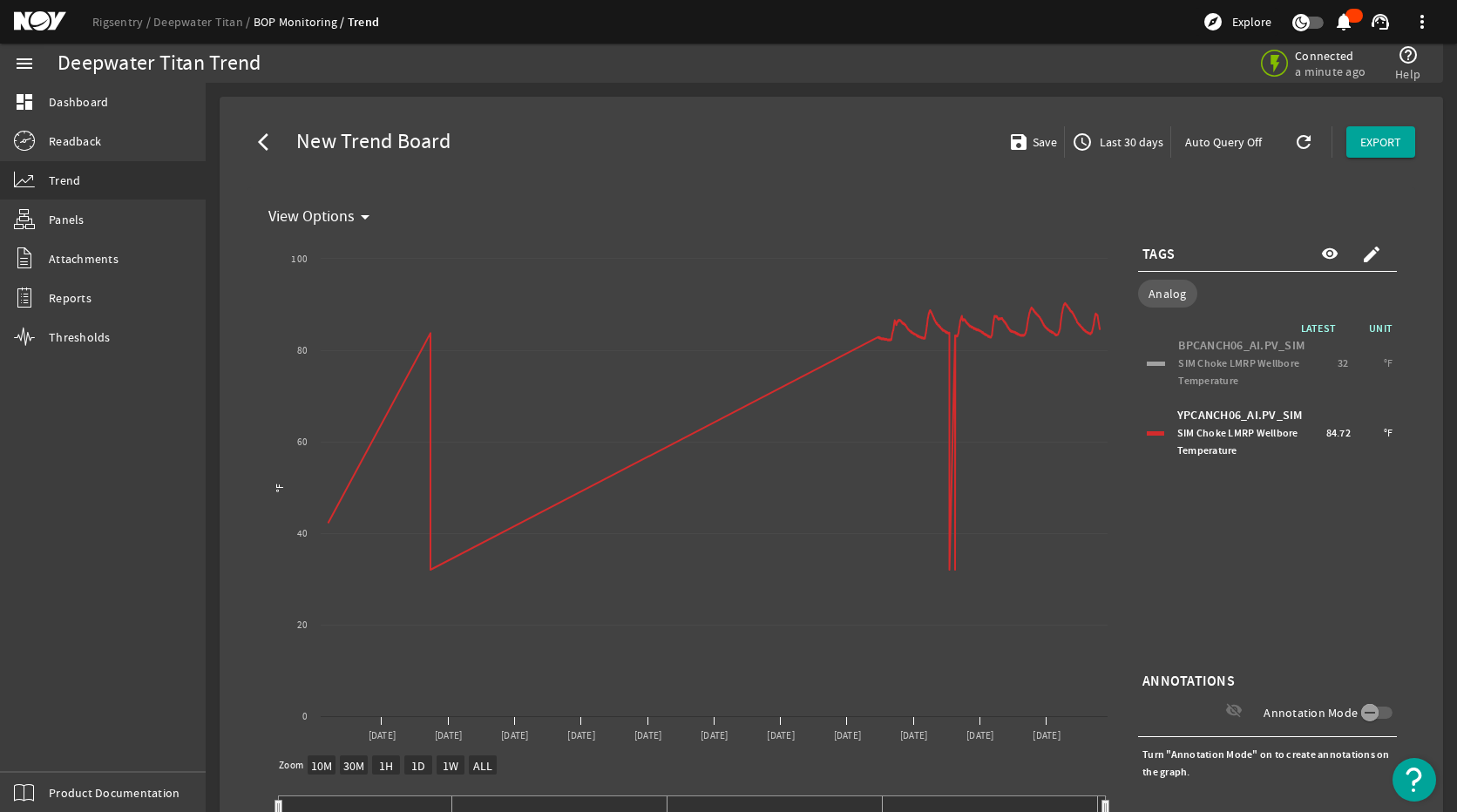
click at [1149, 361] on div at bounding box center [1156, 363] width 19 height 5
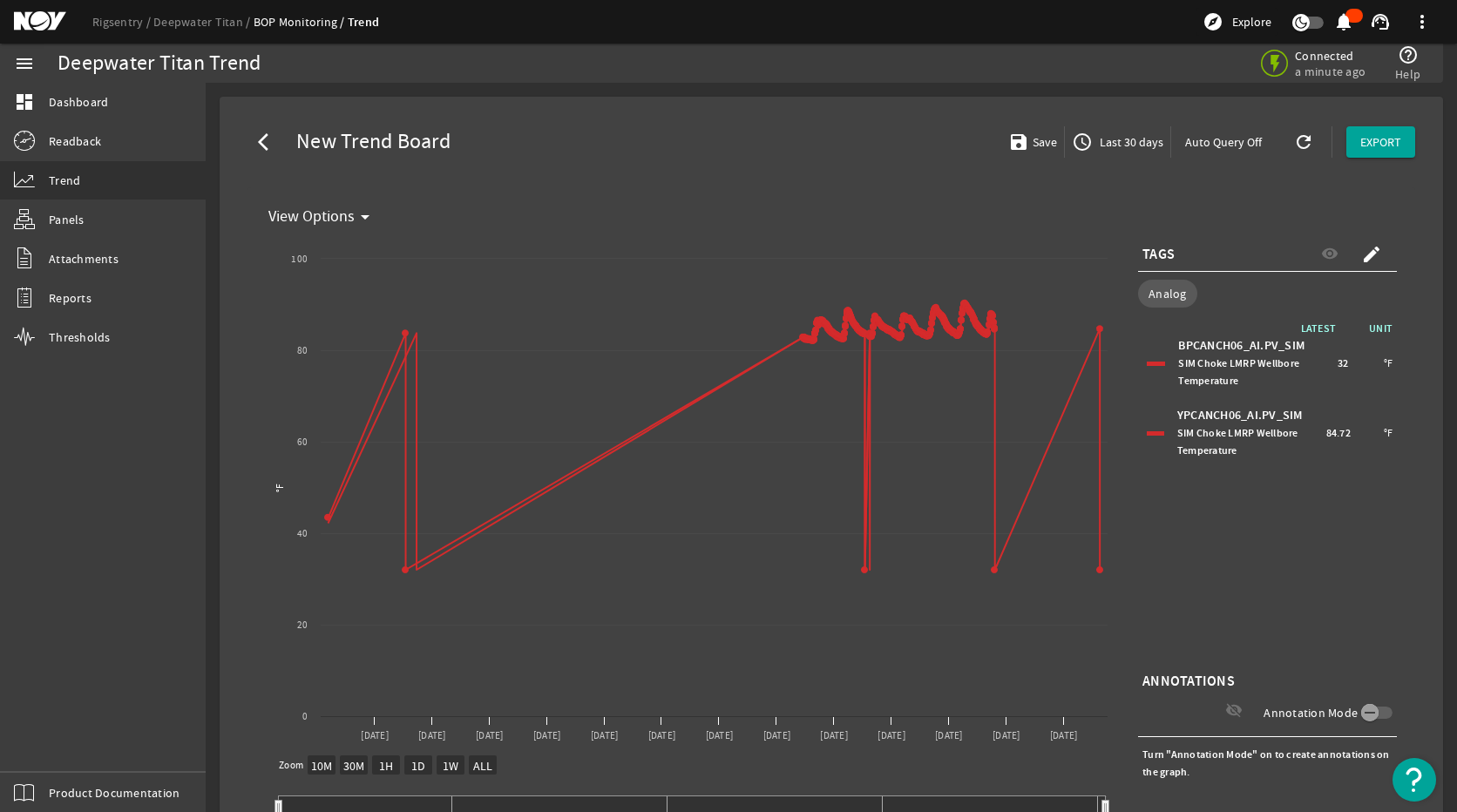
click at [1151, 436] on div "YPCANCH06_AI.PV_SIM SIM Choke LMRP Wellbore Temperature 84.72 °F" at bounding box center [1267, 432] width 250 height 61
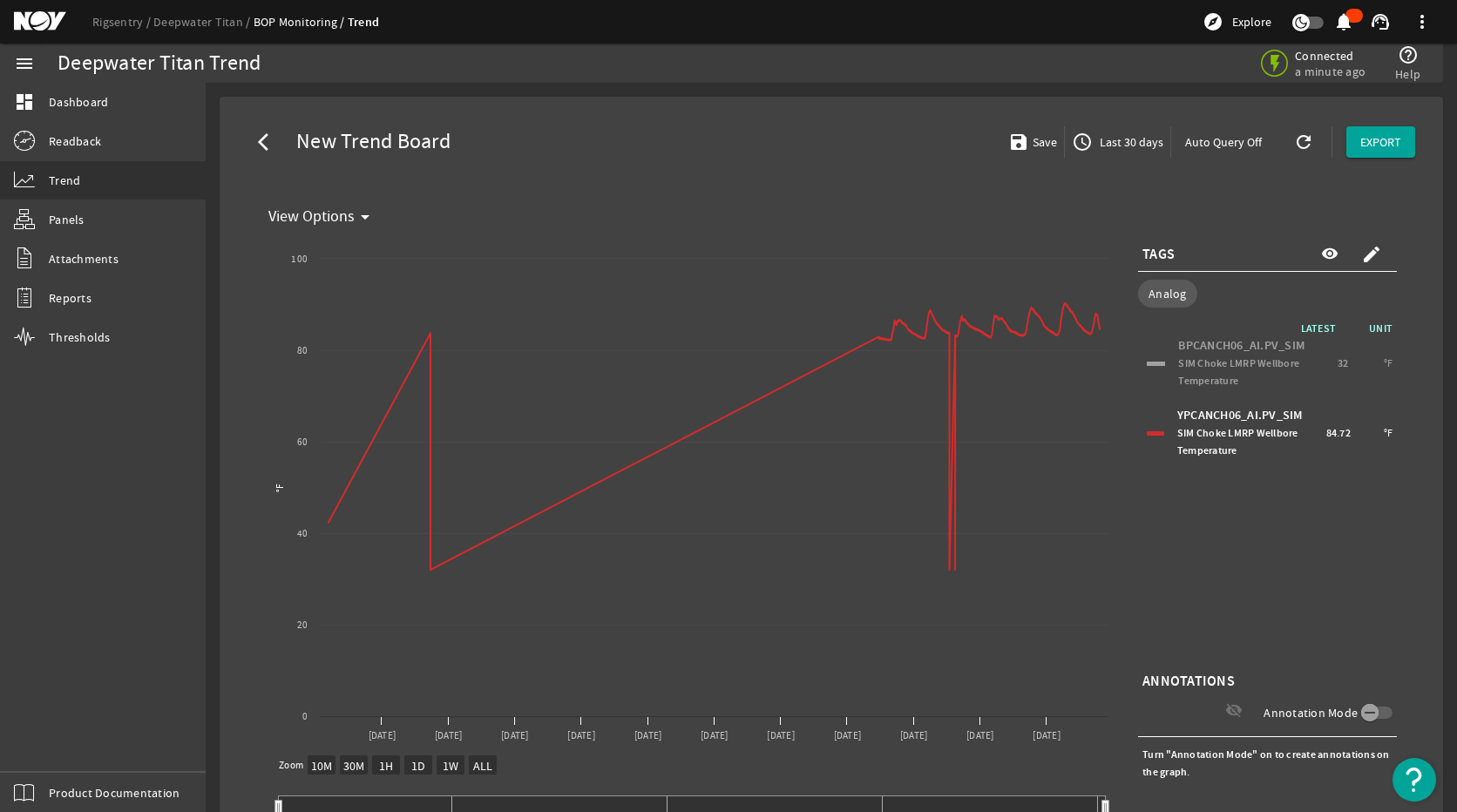
click at [1142, 359] on div "BPCANCH06_AI.PV_SIM SIM Choke LMRP Wellbore Temperature 32 °F" at bounding box center [1267, 362] width 250 height 61
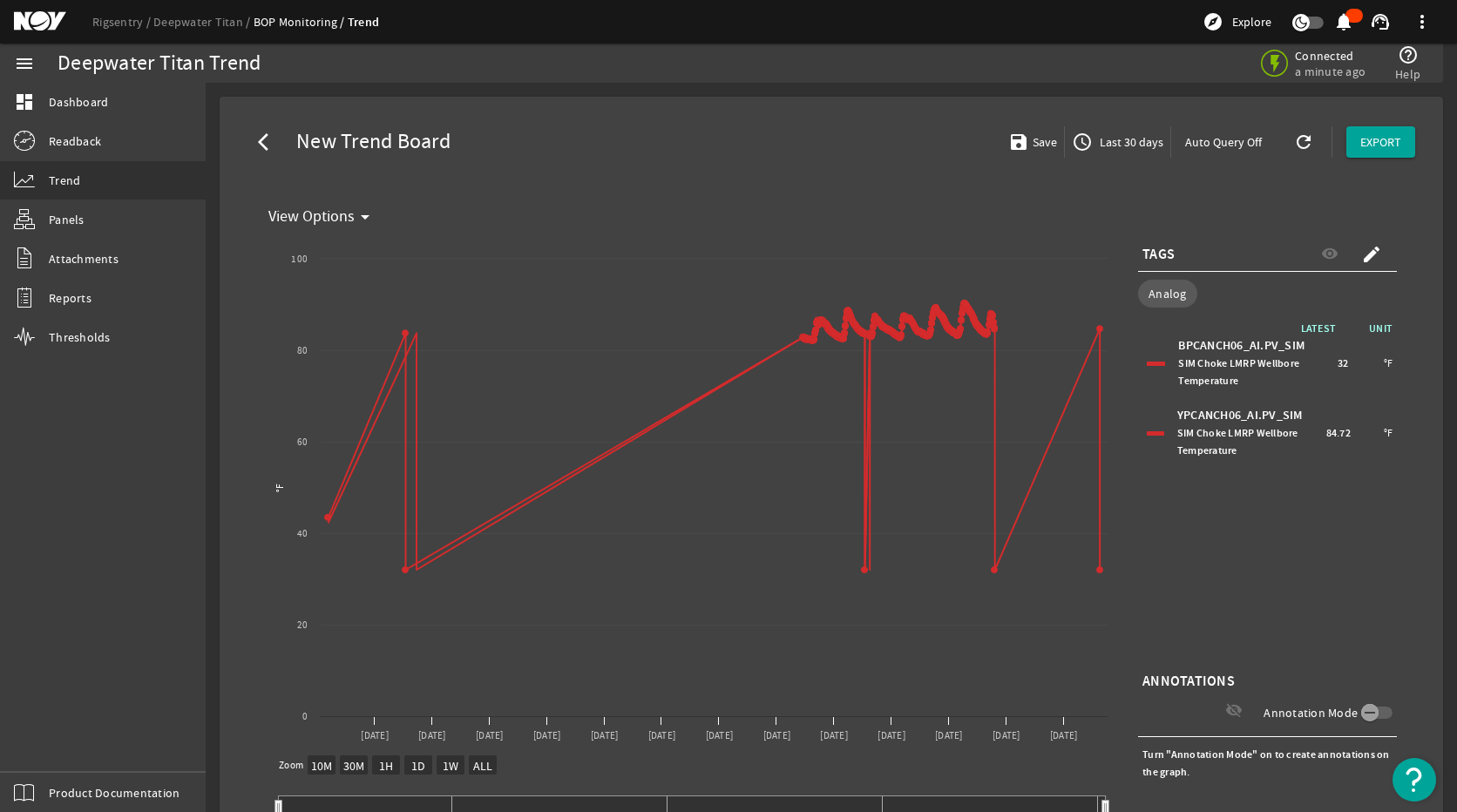
click at [1142, 429] on div "YPCANCH06_AI.PV_SIM SIM Choke LMRP Wellbore Temperature 84.72 °F" at bounding box center [1267, 432] width 250 height 61
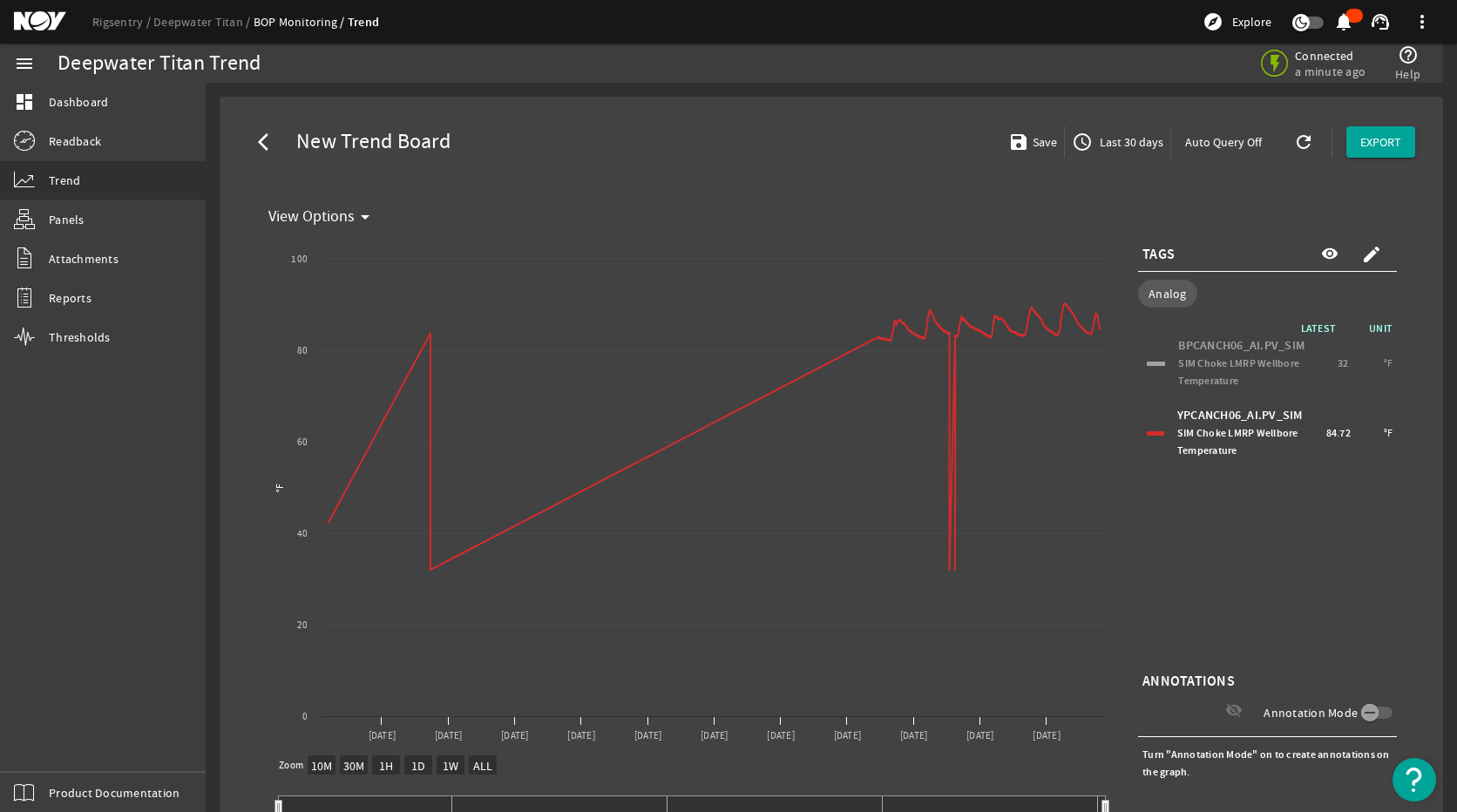
click at [1144, 353] on div "BPCANCH06_AI.PV_SIM SIM Choke LMRP Wellbore Temperature 32 °F" at bounding box center [1267, 362] width 250 height 61
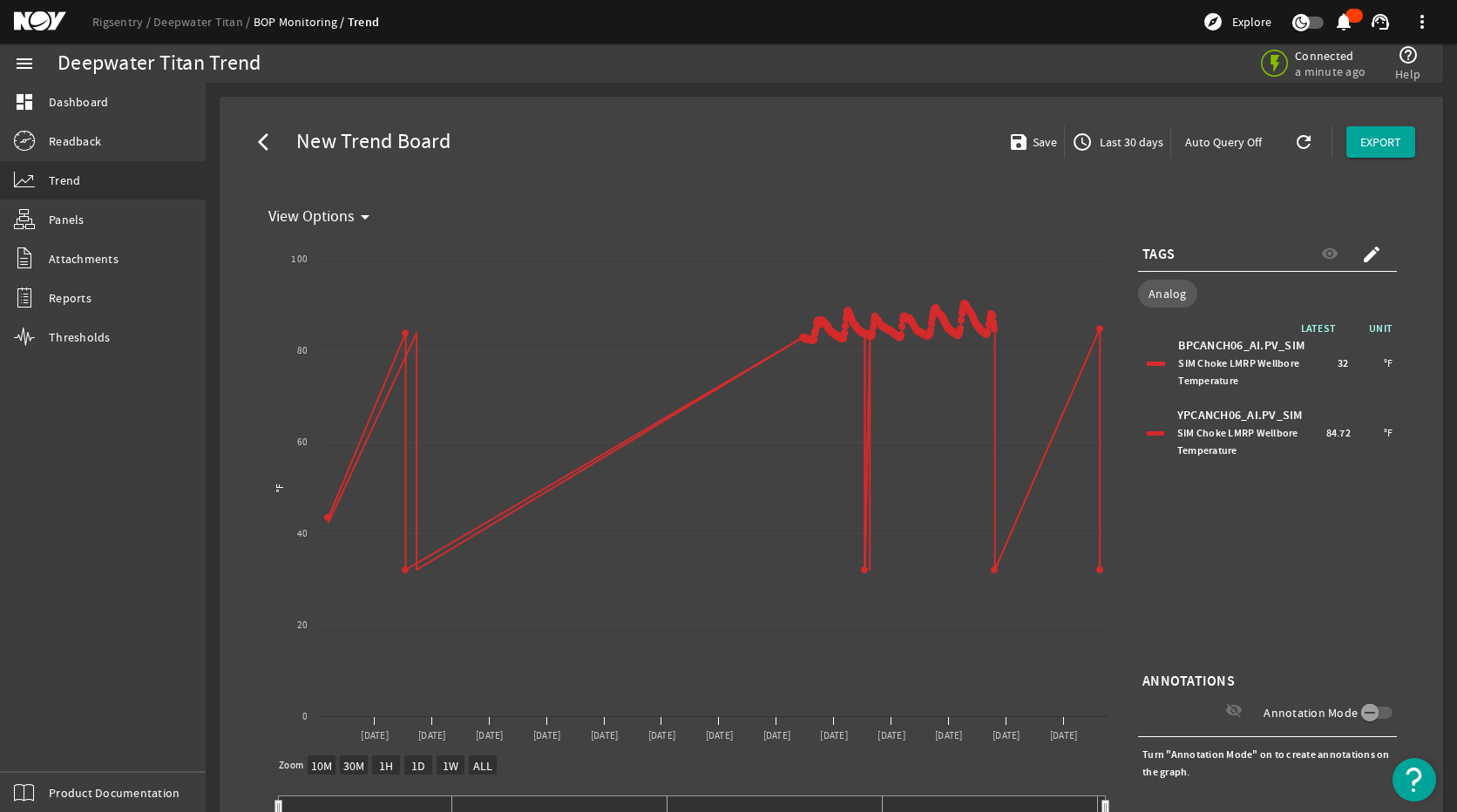
click at [1149, 438] on div "YPCANCH06_AI.PV_SIM SIM Choke LMRP Wellbore Temperature 84.72 °F" at bounding box center [1267, 432] width 250 height 61
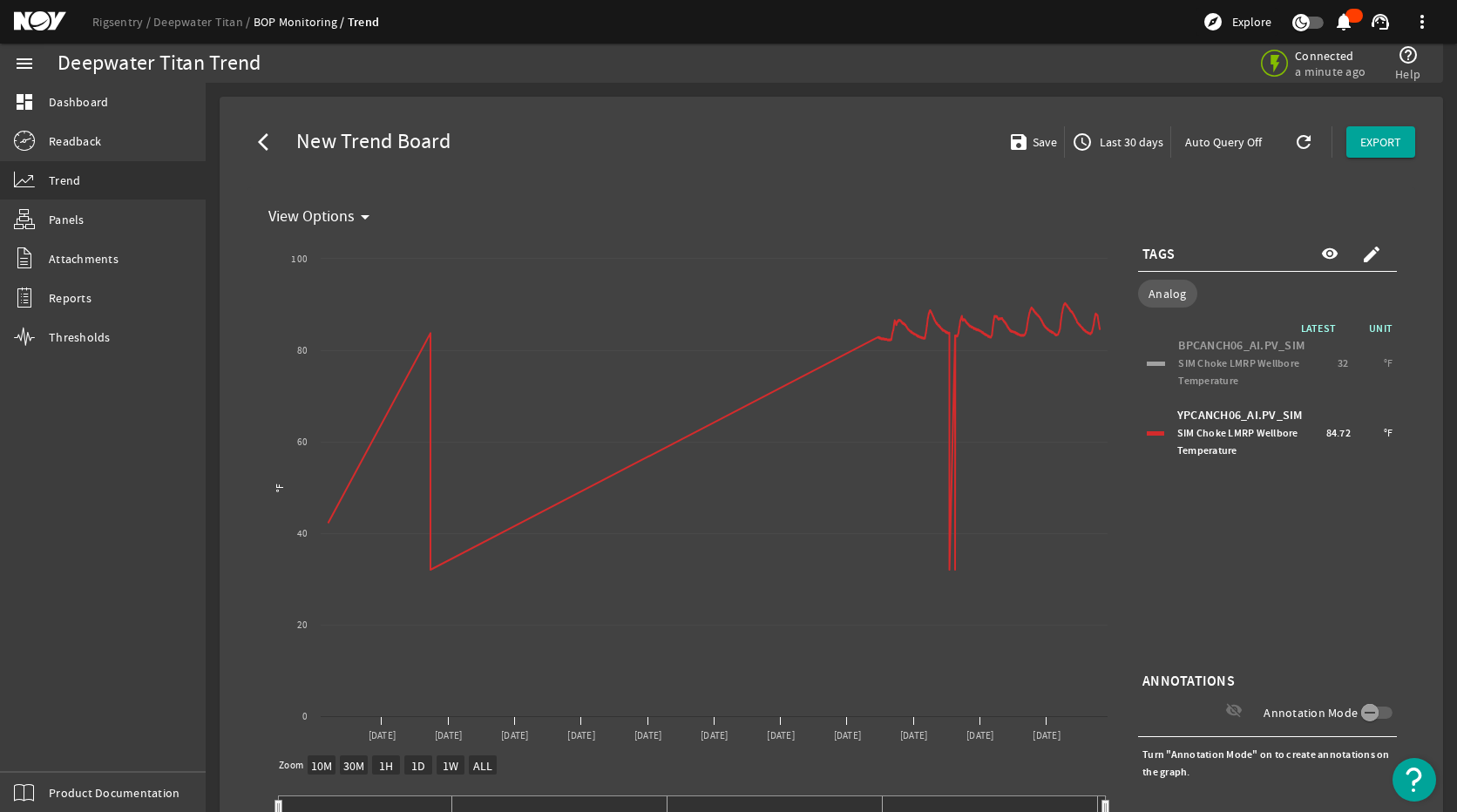
click at [1147, 362] on div at bounding box center [1156, 363] width 19 height 5
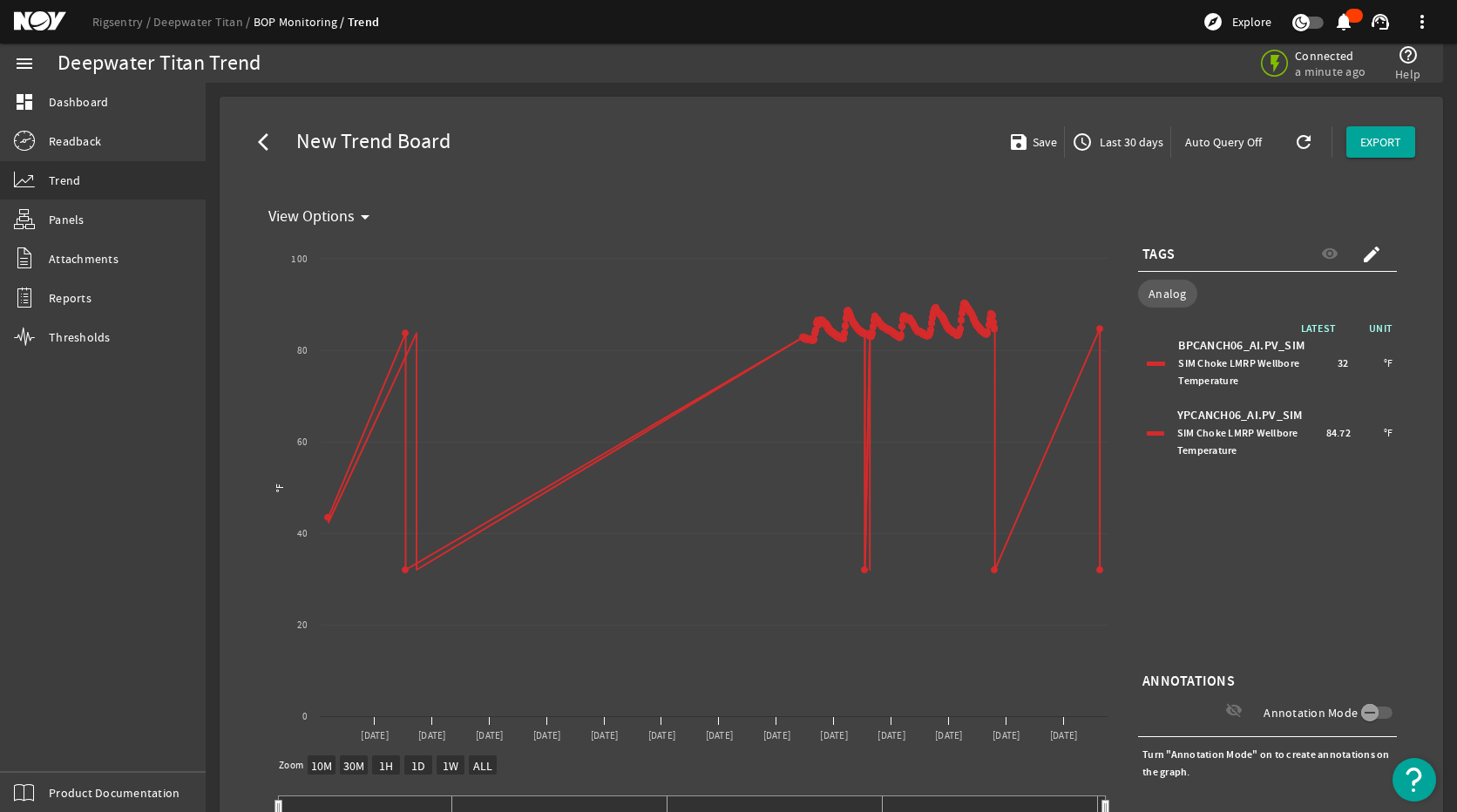
click at [1147, 362] on div at bounding box center [1156, 363] width 19 height 5
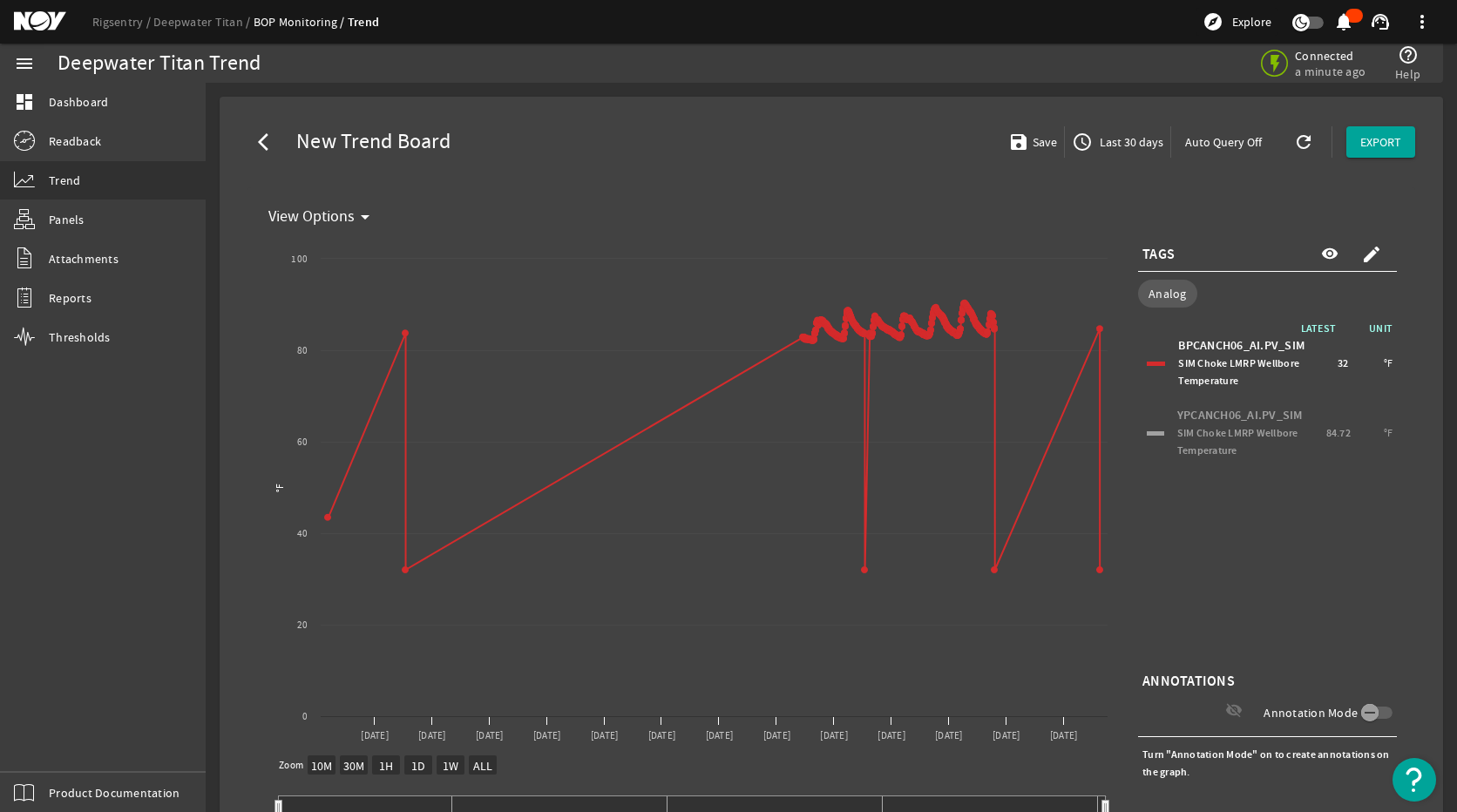
click at [1147, 431] on div at bounding box center [1155, 433] width 18 height 5
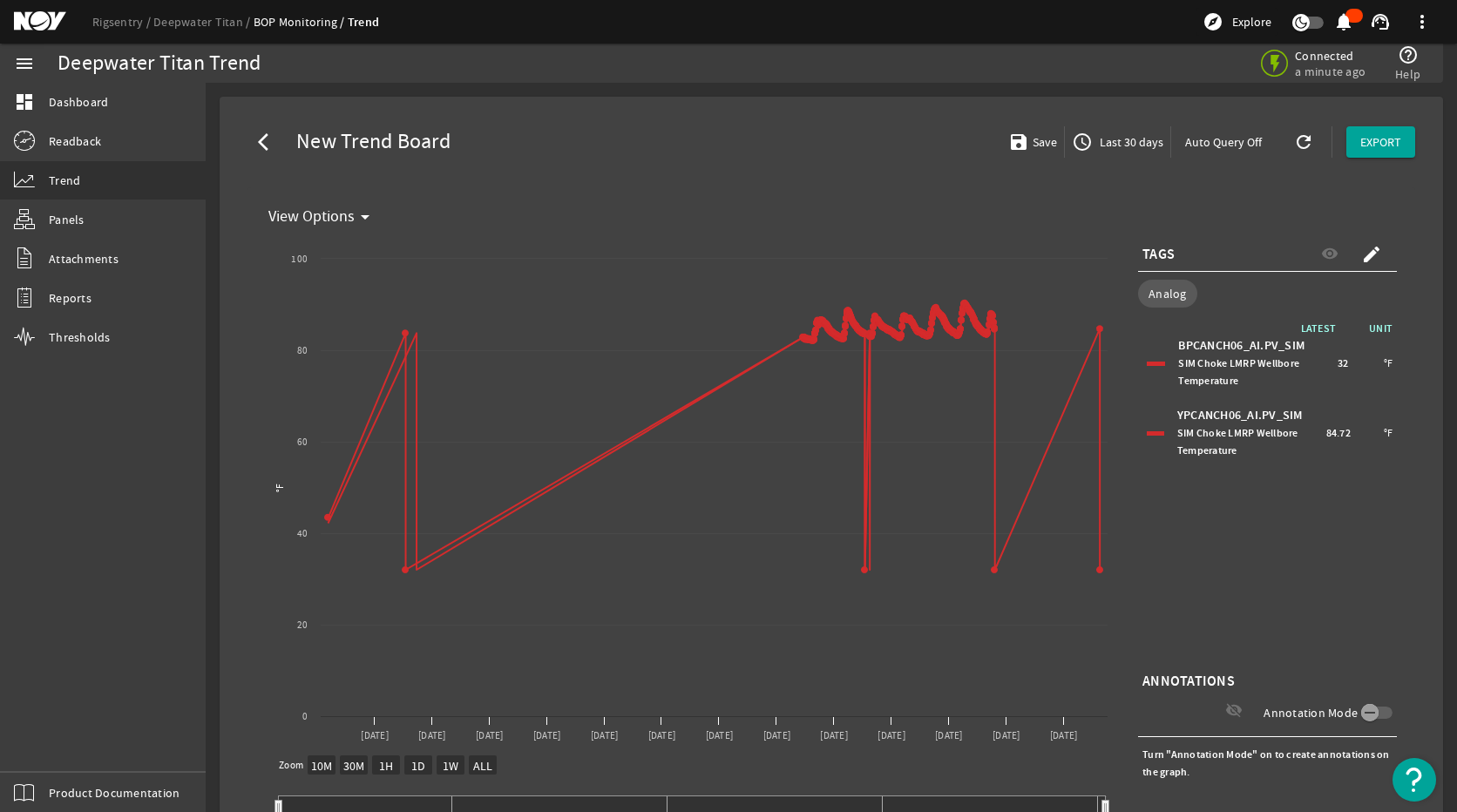
click at [1147, 431] on div at bounding box center [1155, 433] width 18 height 5
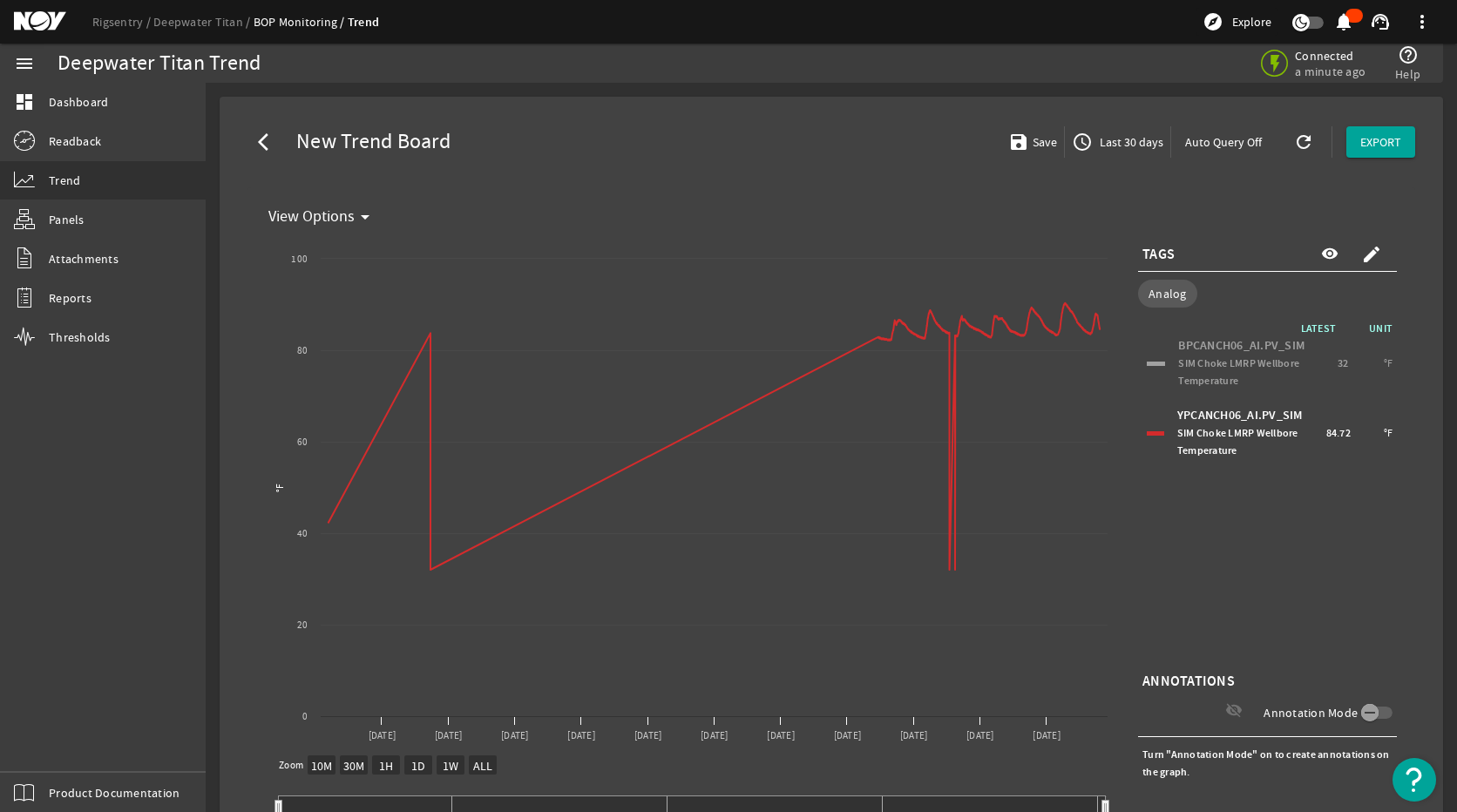
click at [1144, 359] on div "BPCANCH06_AI.PV_SIM SIM Choke LMRP Wellbore Temperature 32 °F" at bounding box center [1267, 362] width 250 height 61
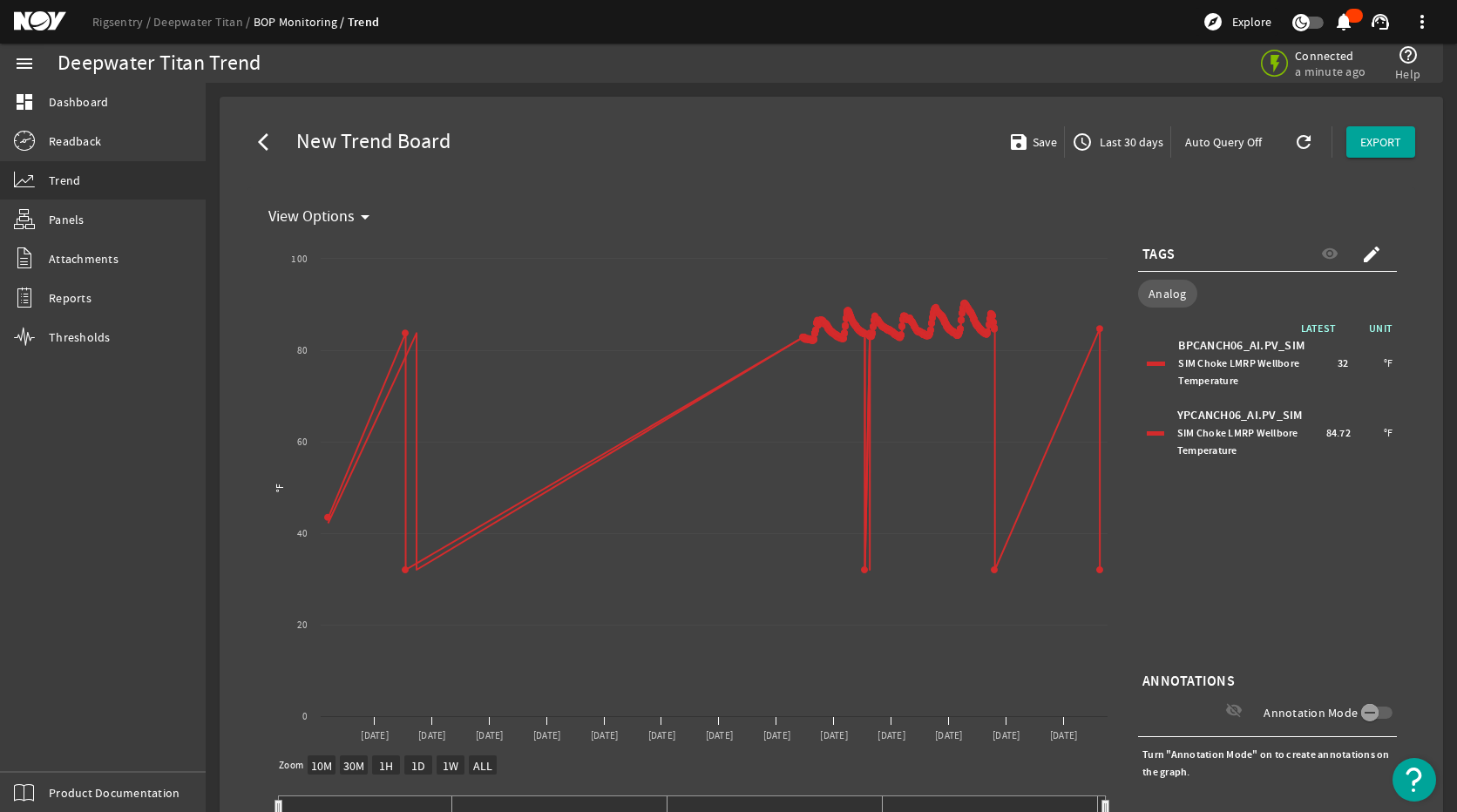
click at [1147, 361] on div at bounding box center [1156, 363] width 19 height 5
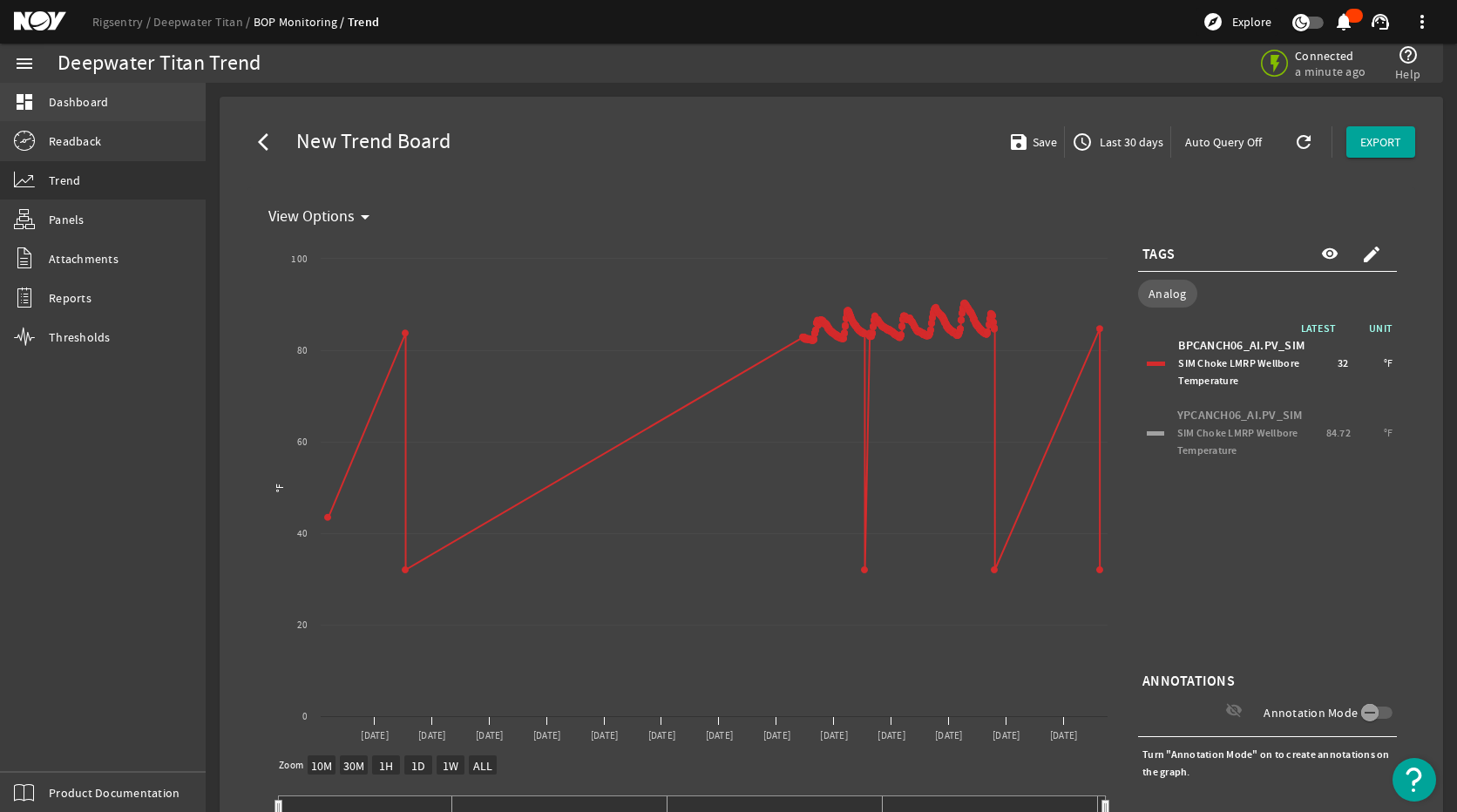
click at [61, 102] on span "Dashboard" at bounding box center [78, 102] width 60 height 18
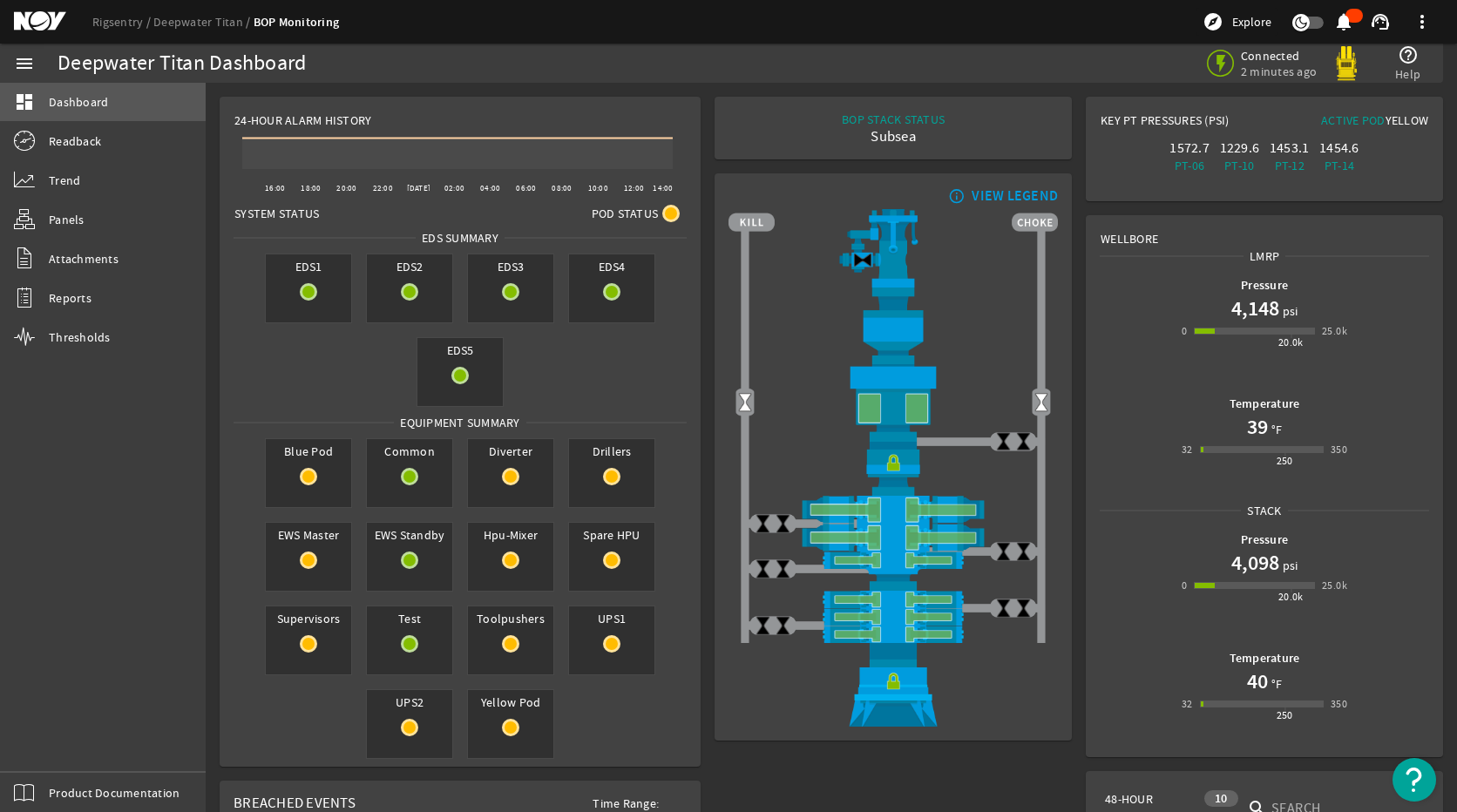
click at [45, 105] on link "dashboard Dashboard" at bounding box center [102, 102] width 206 height 38
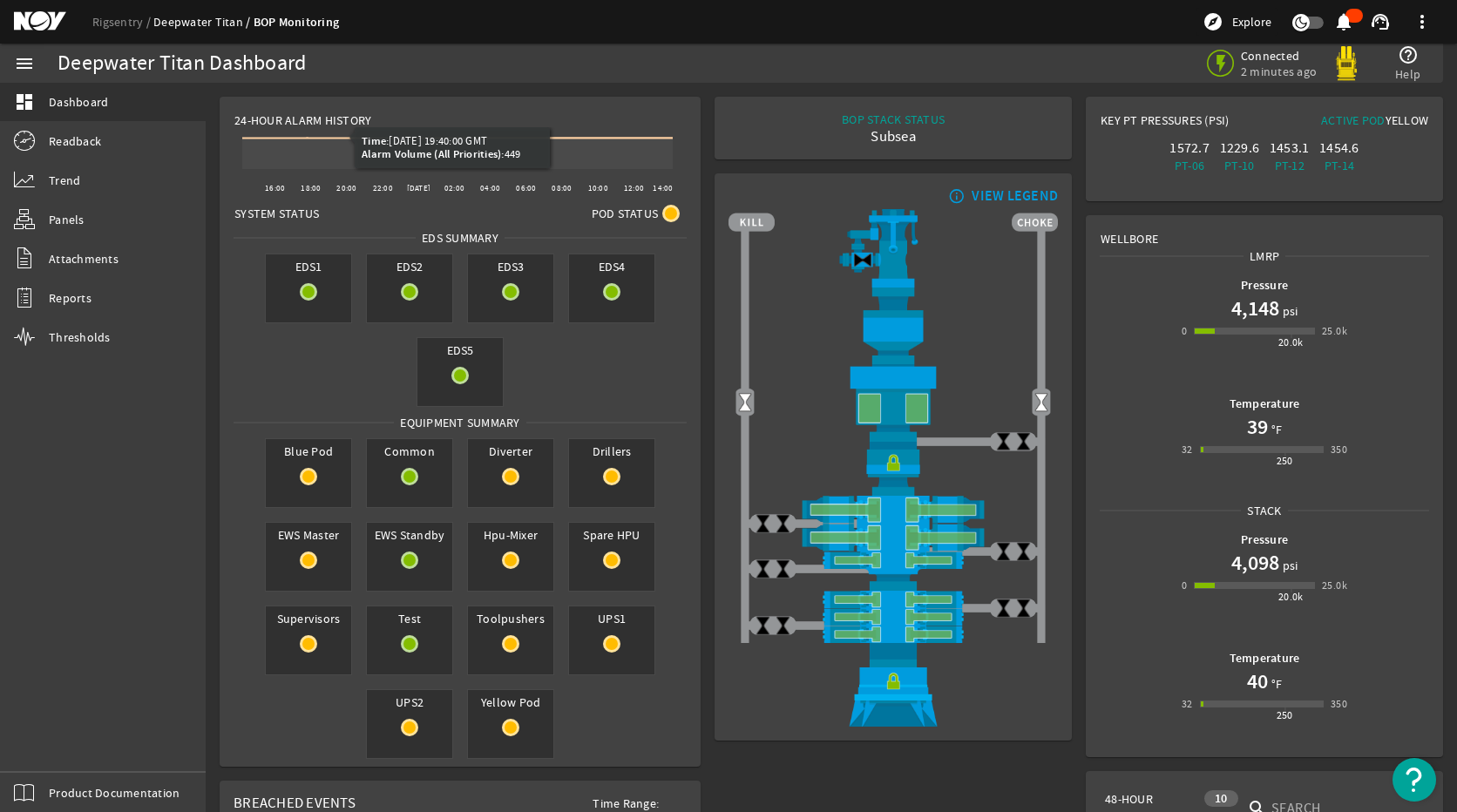
click at [210, 20] on link "Deepwater Titan" at bounding box center [204, 21] width 101 height 16
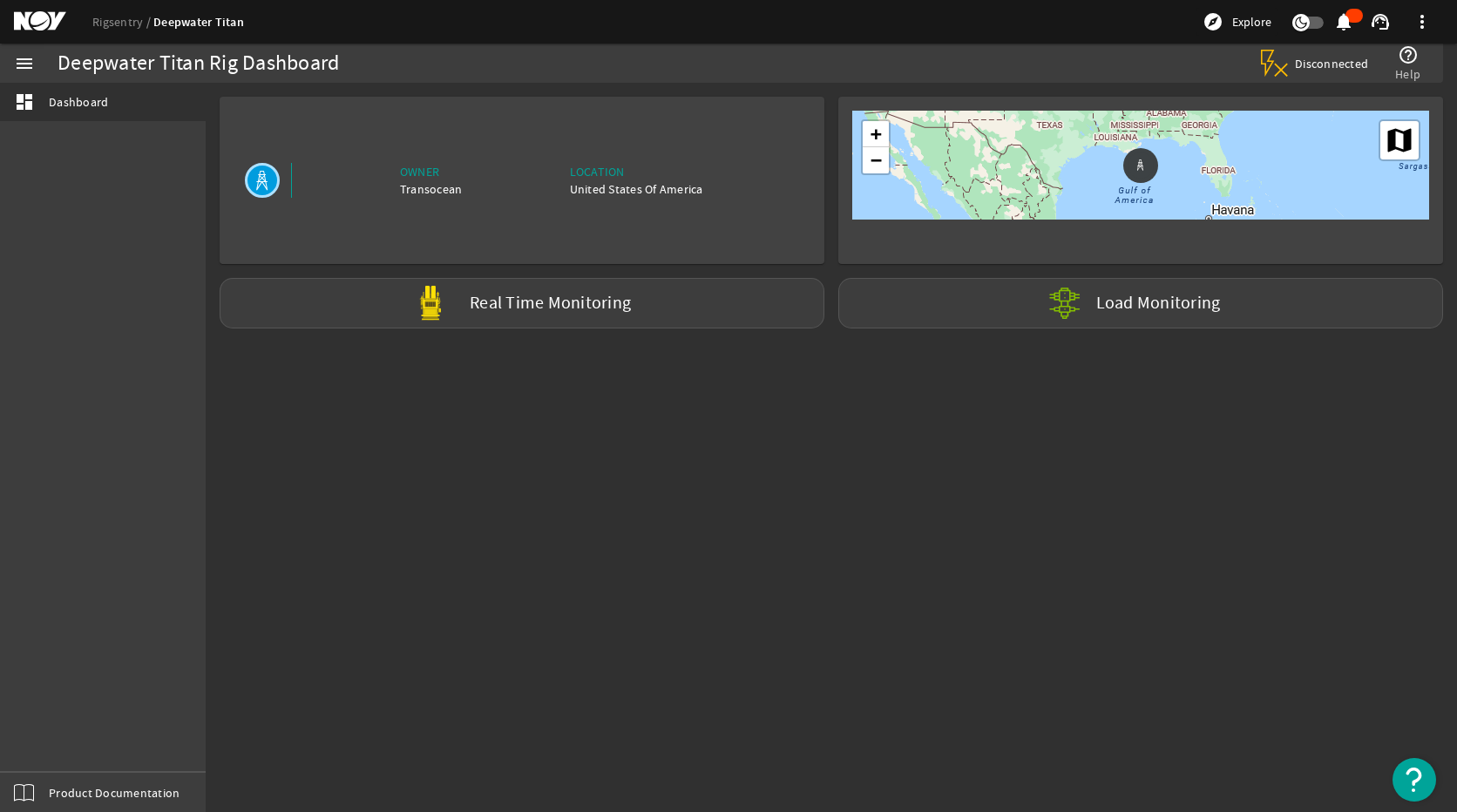
click at [812, 567] on mat-sidenav-content "Deepwater Titan Rig Dashboard Disconnected help_outline Help Owner Transocean L…" at bounding box center [831, 447] width 1251 height 729
click at [118, 24] on link "Rigsentry" at bounding box center [122, 21] width 61 height 16
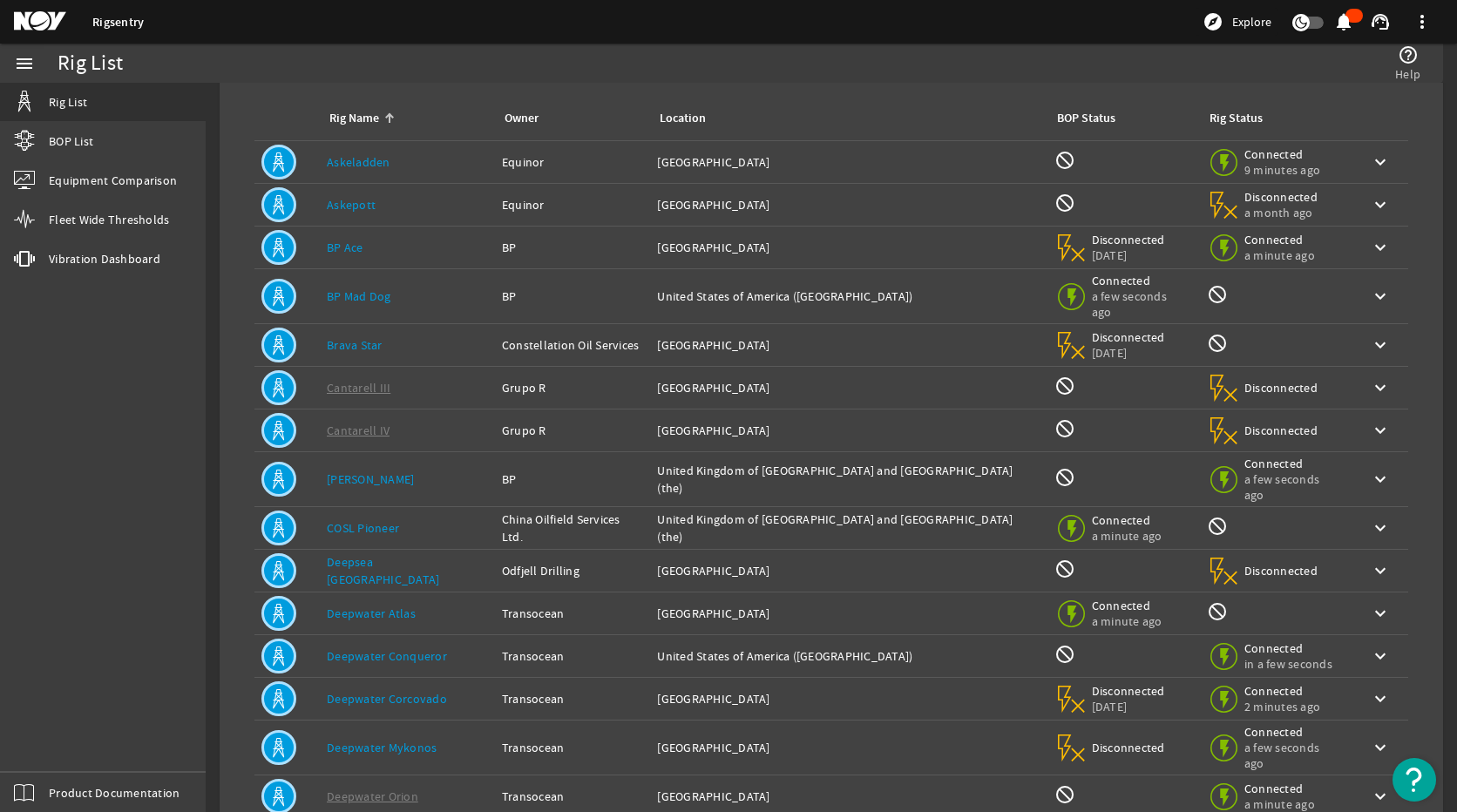
scroll to position [154, 0]
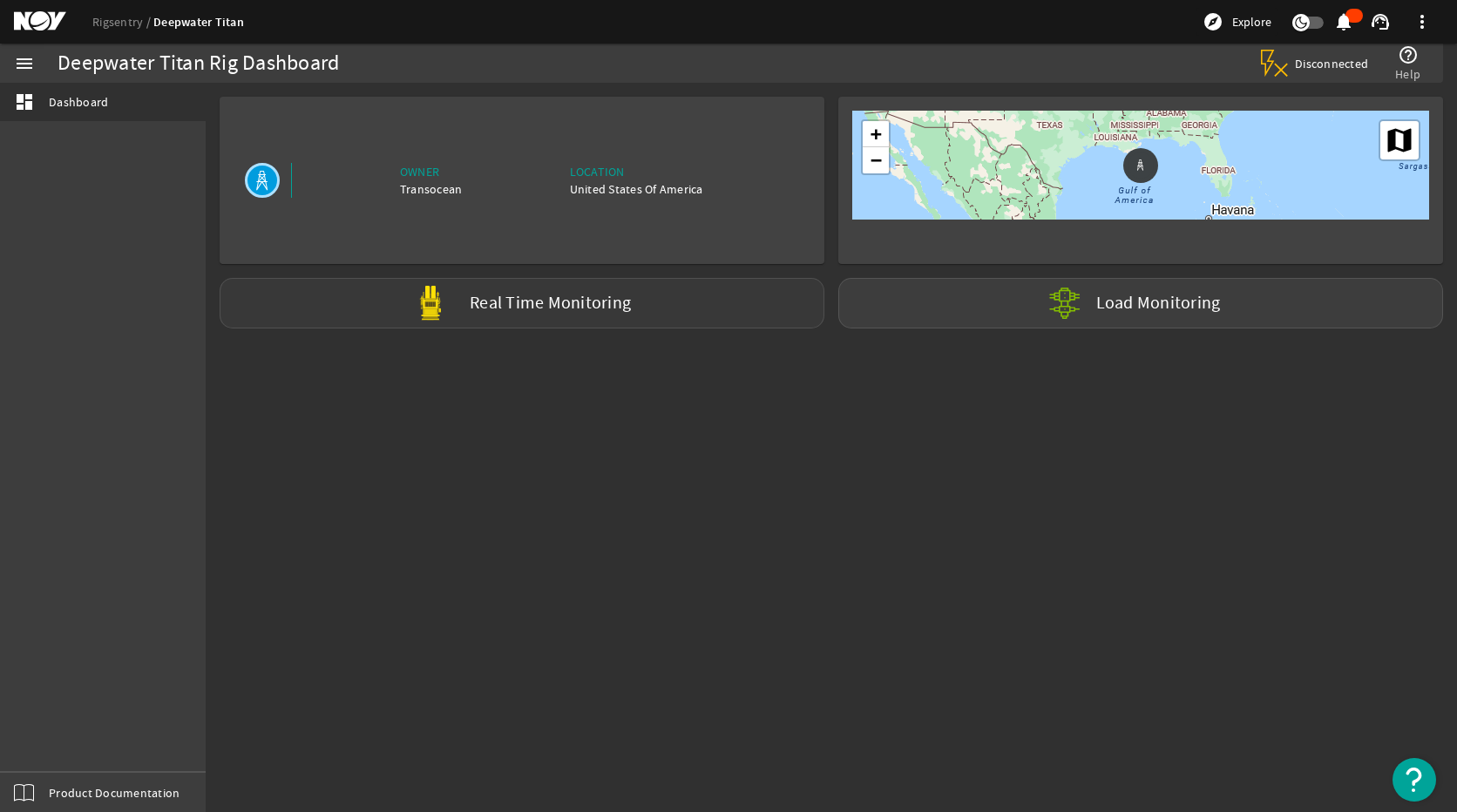
click at [443, 319] on img at bounding box center [429, 303] width 34 height 34
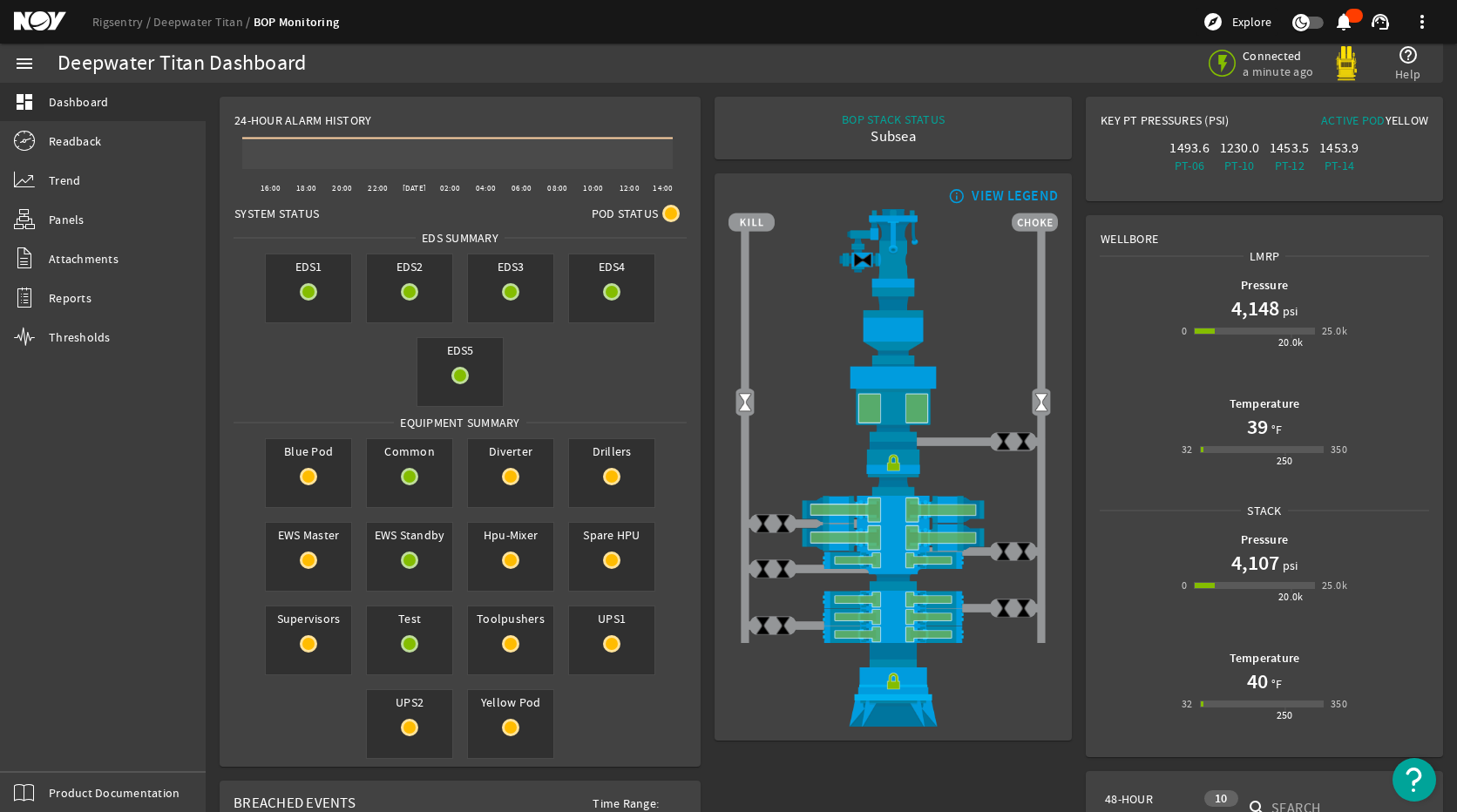
click at [66, 160] on div "Readback" at bounding box center [102, 142] width 206 height 39
click at [77, 175] on span "Trend" at bounding box center [64, 180] width 32 height 18
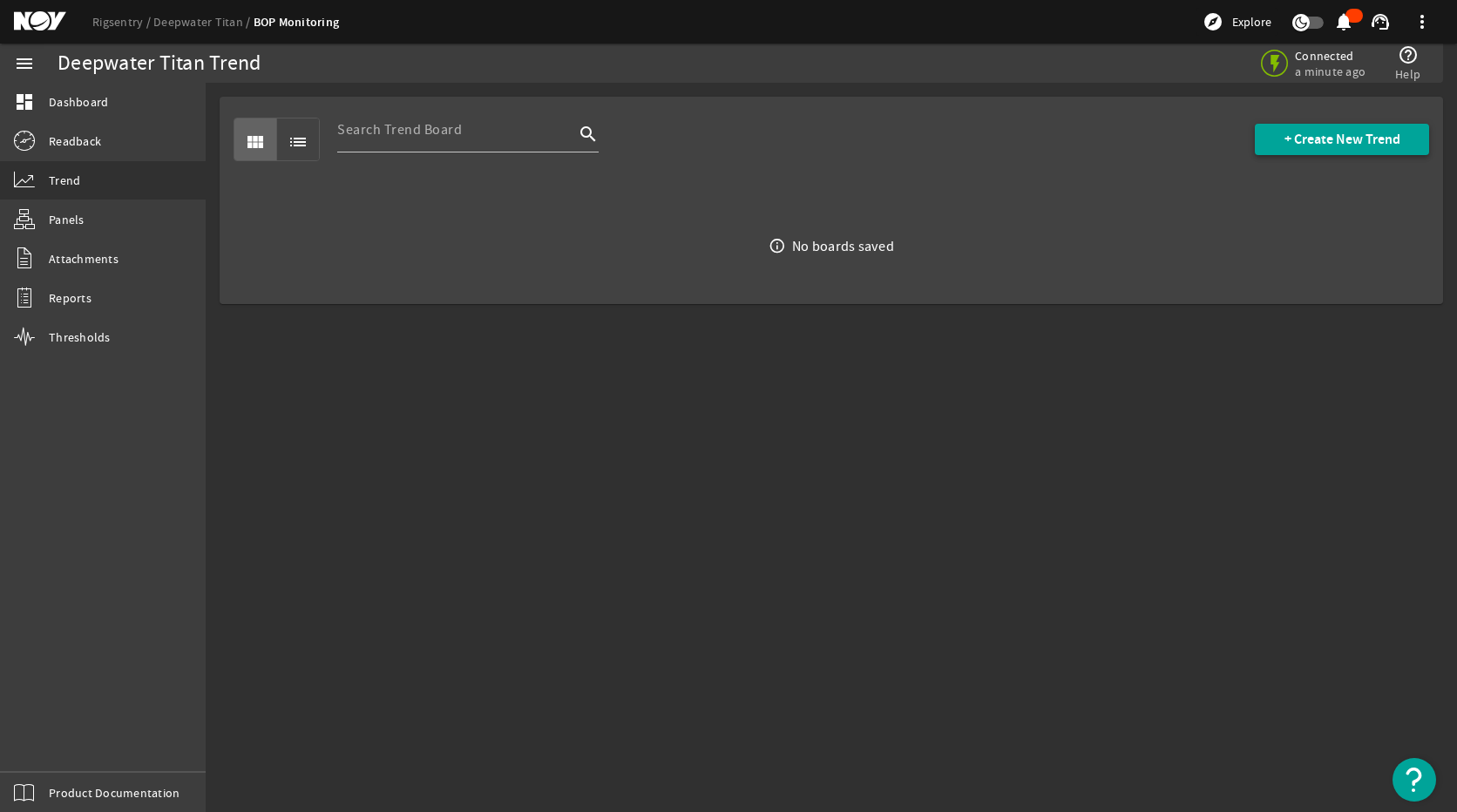
click at [1321, 148] on span at bounding box center [1341, 139] width 174 height 42
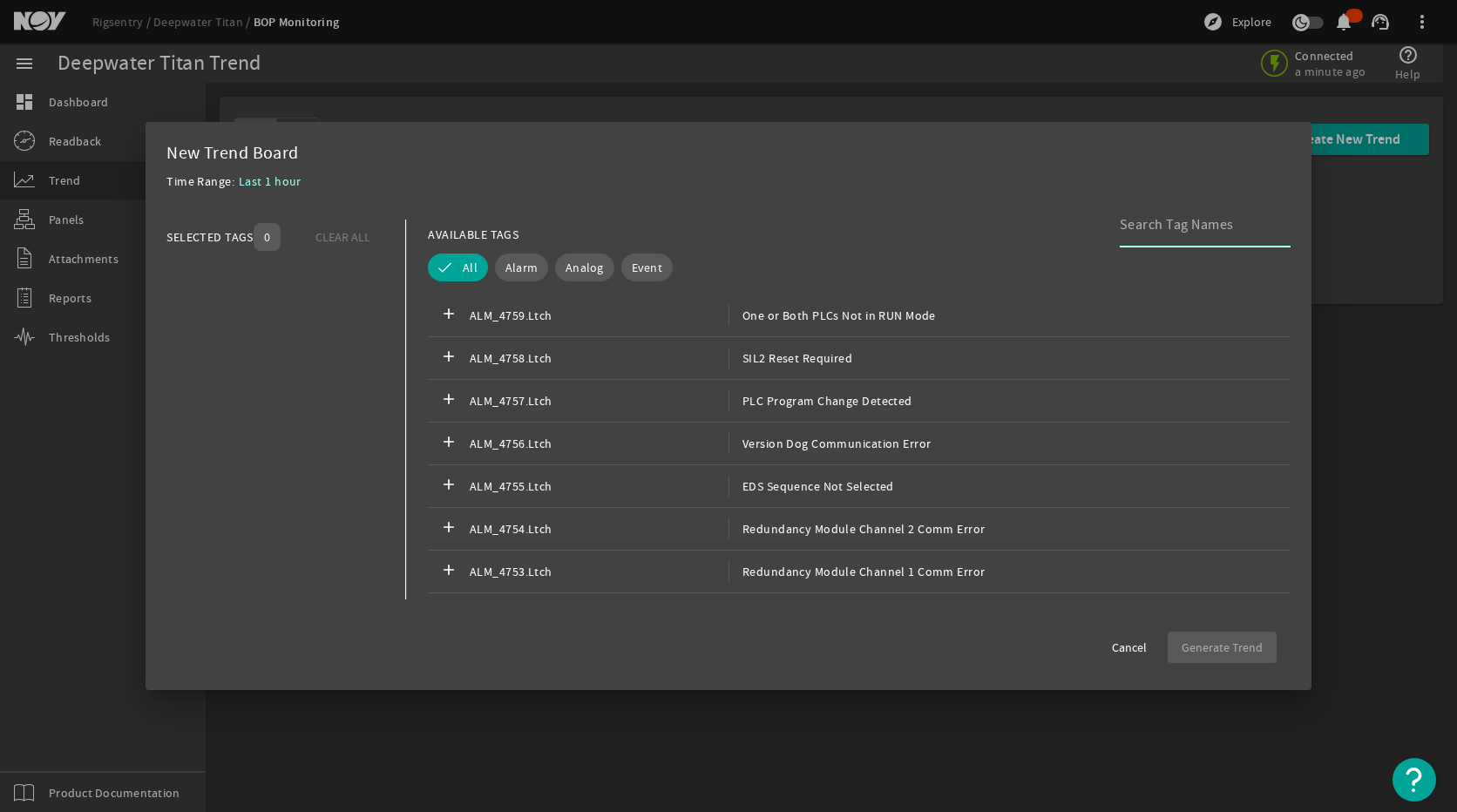
click at [1167, 229] on input at bounding box center [1198, 224] width 157 height 20
click at [571, 264] on span "Analog" at bounding box center [584, 267] width 38 height 18
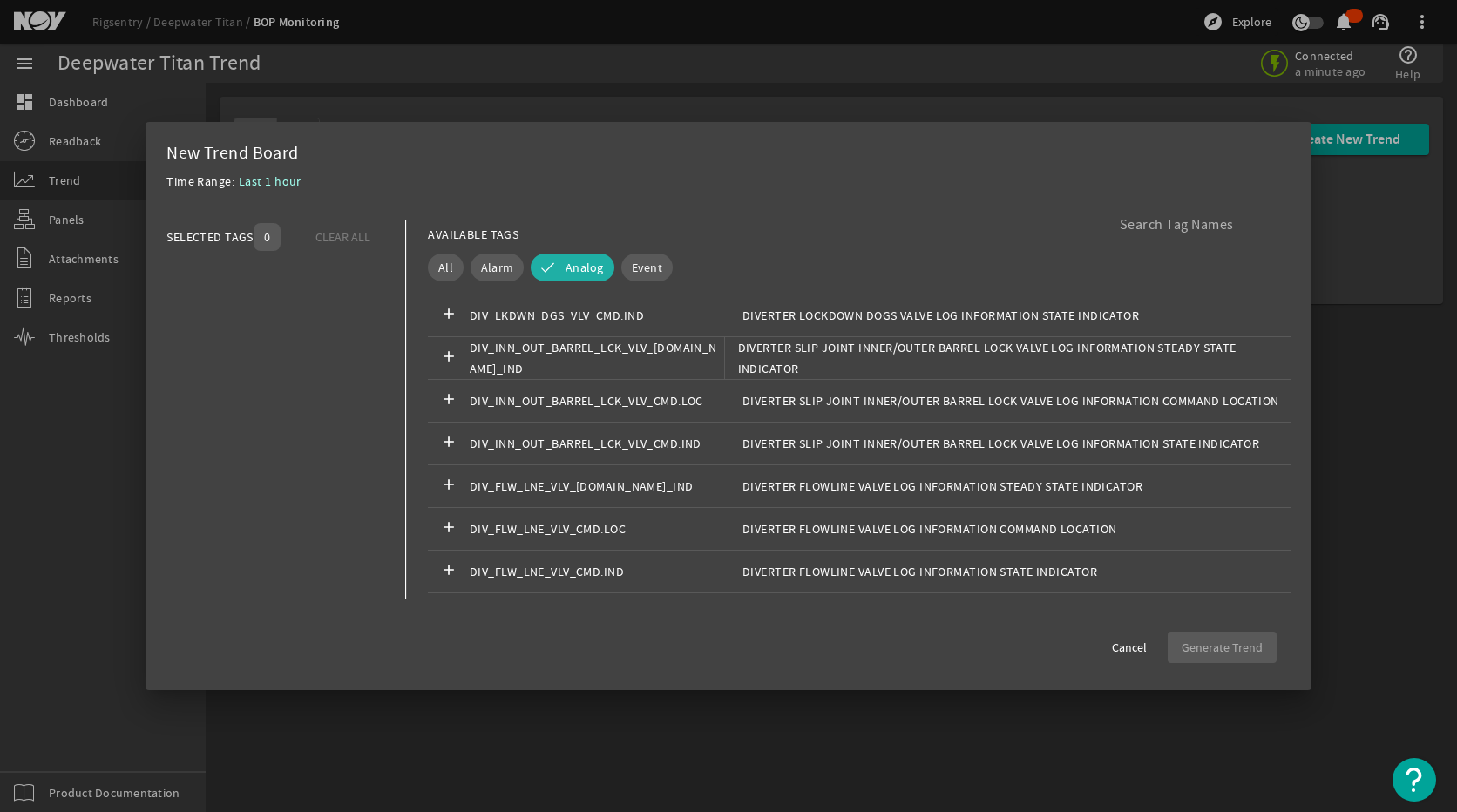
click at [1171, 234] on input at bounding box center [1198, 224] width 157 height 20
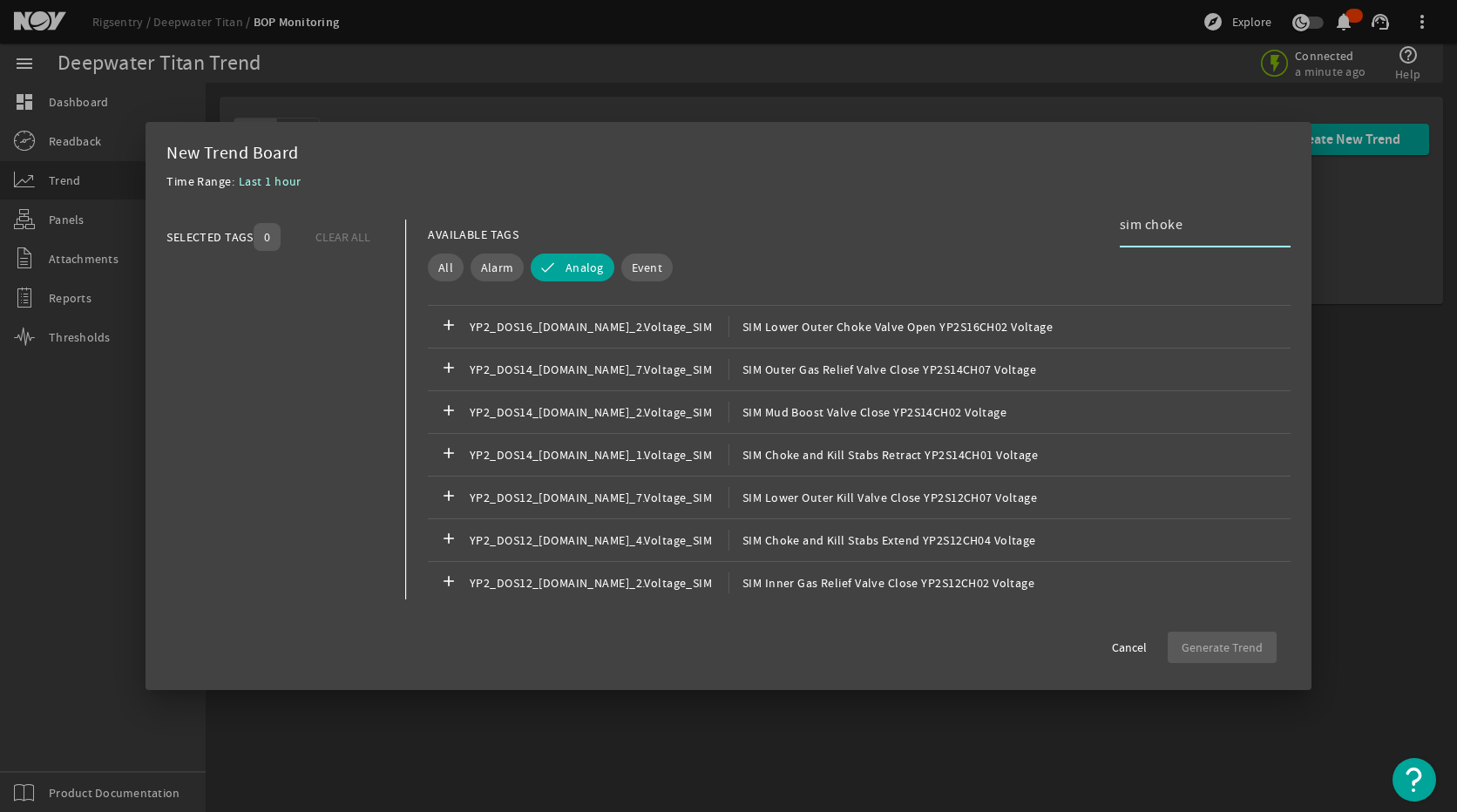
scroll to position [2235, 0]
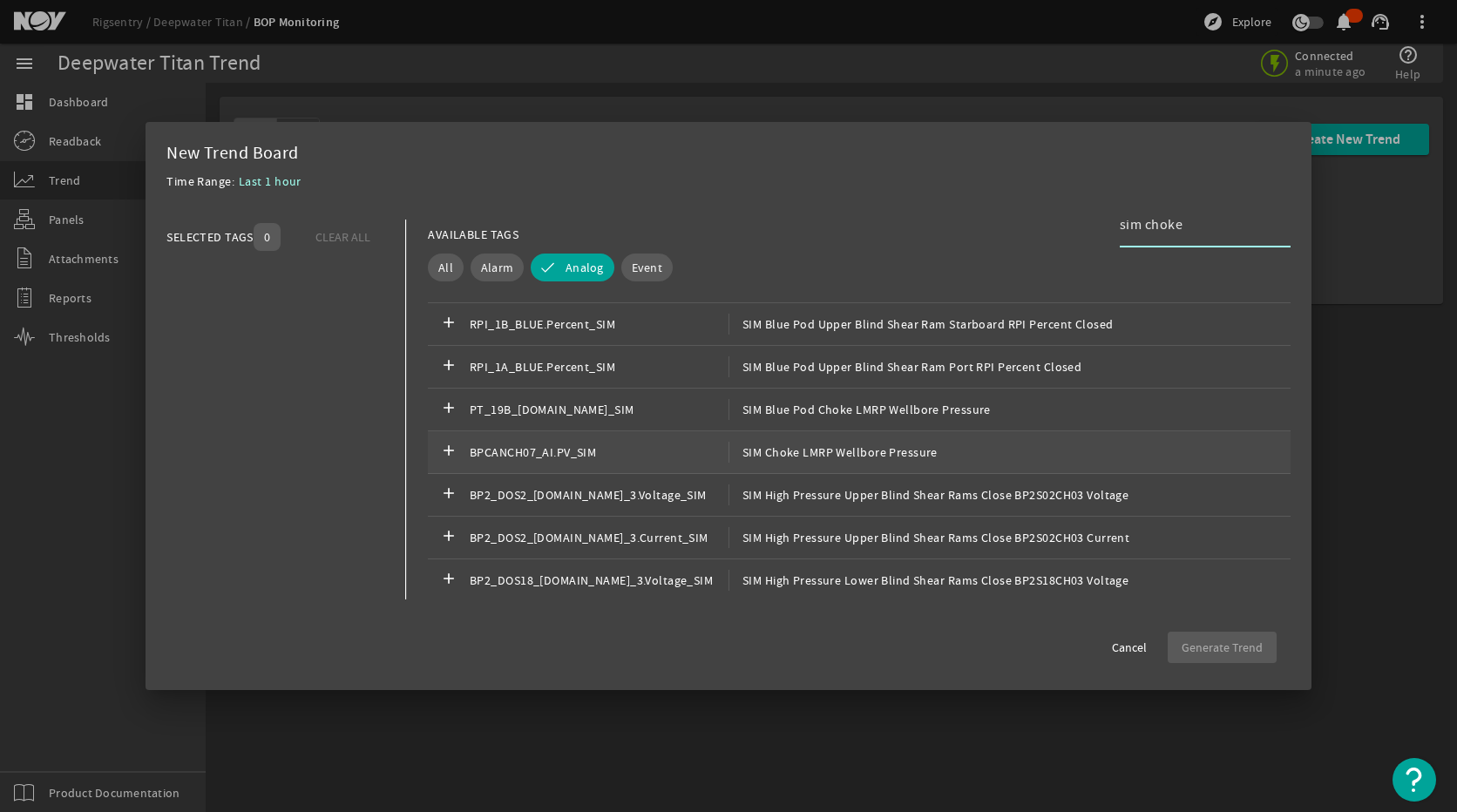
type input "sim choke"
click at [891, 457] on span "SIM Choke LMRP Wellbore Pressure" at bounding box center [833, 452] width 209 height 20
click at [870, 458] on span "SIM Choke LMRP Wellbore Pressure" at bounding box center [833, 452] width 209 height 20
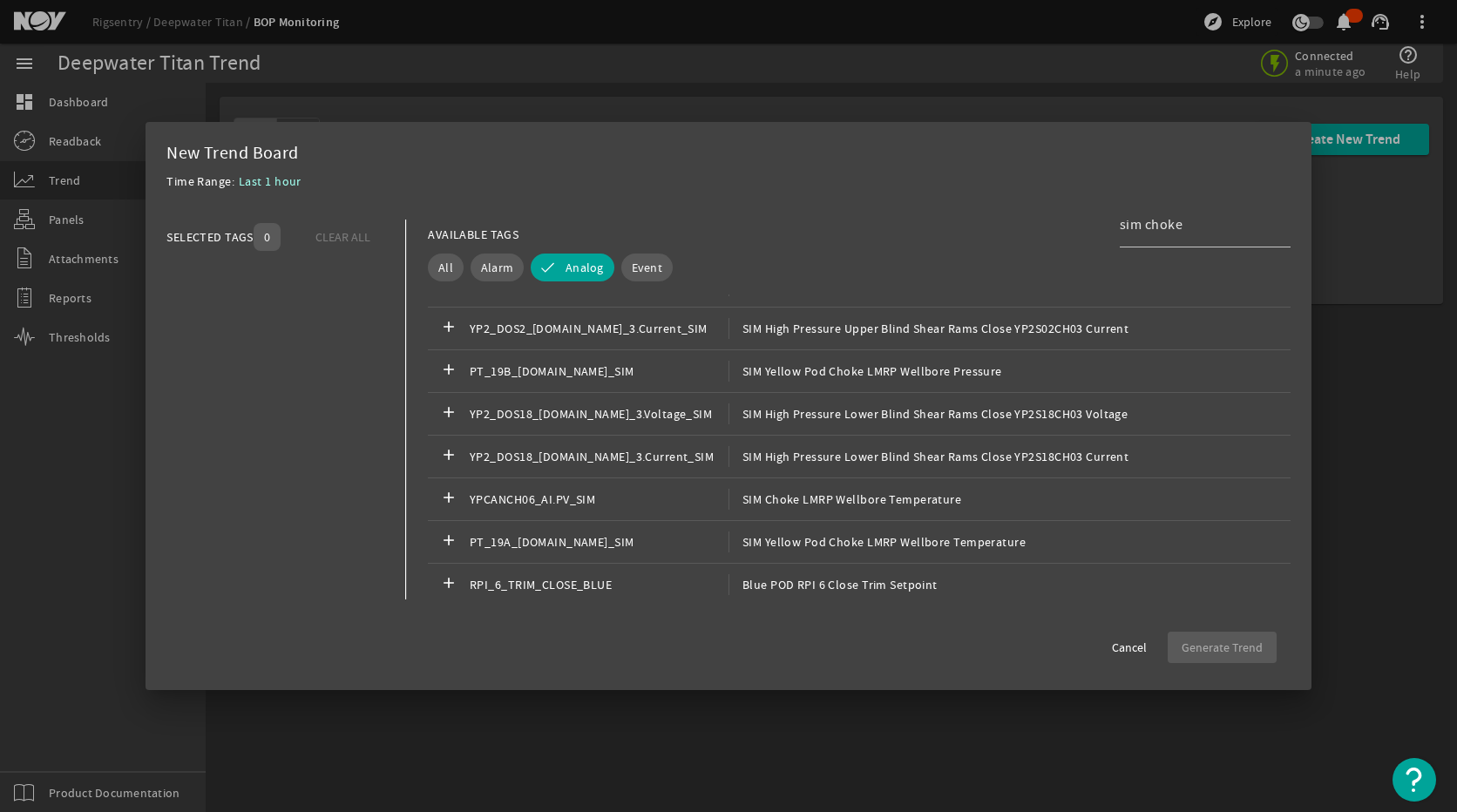
scroll to position [4617, 0]
click at [859, 426] on div "add YPCANCH06_AI.PV_SIM SIM Choke LMRP Wellbore Temperature" at bounding box center [859, 413] width 863 height 43
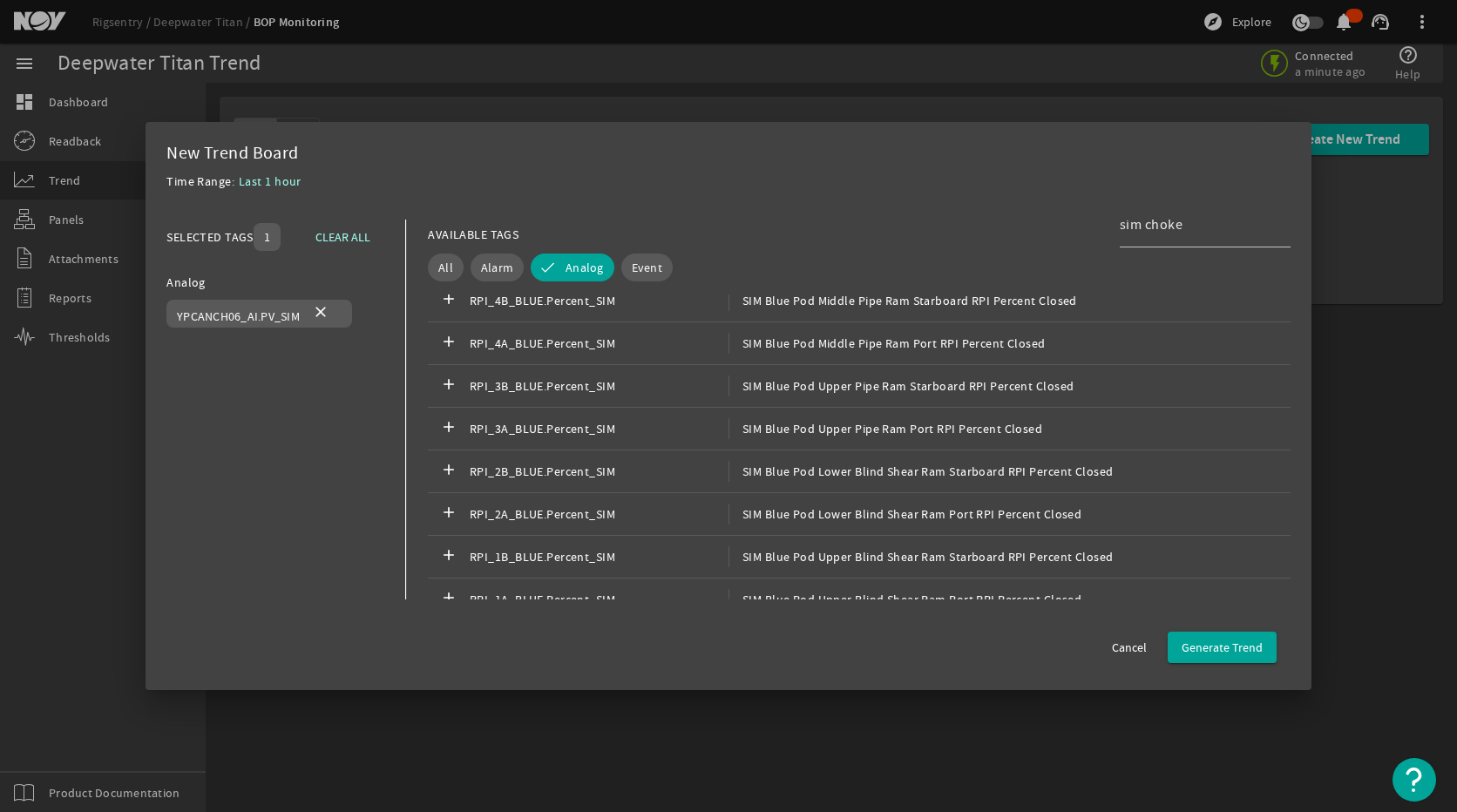
scroll to position [2265, 0]
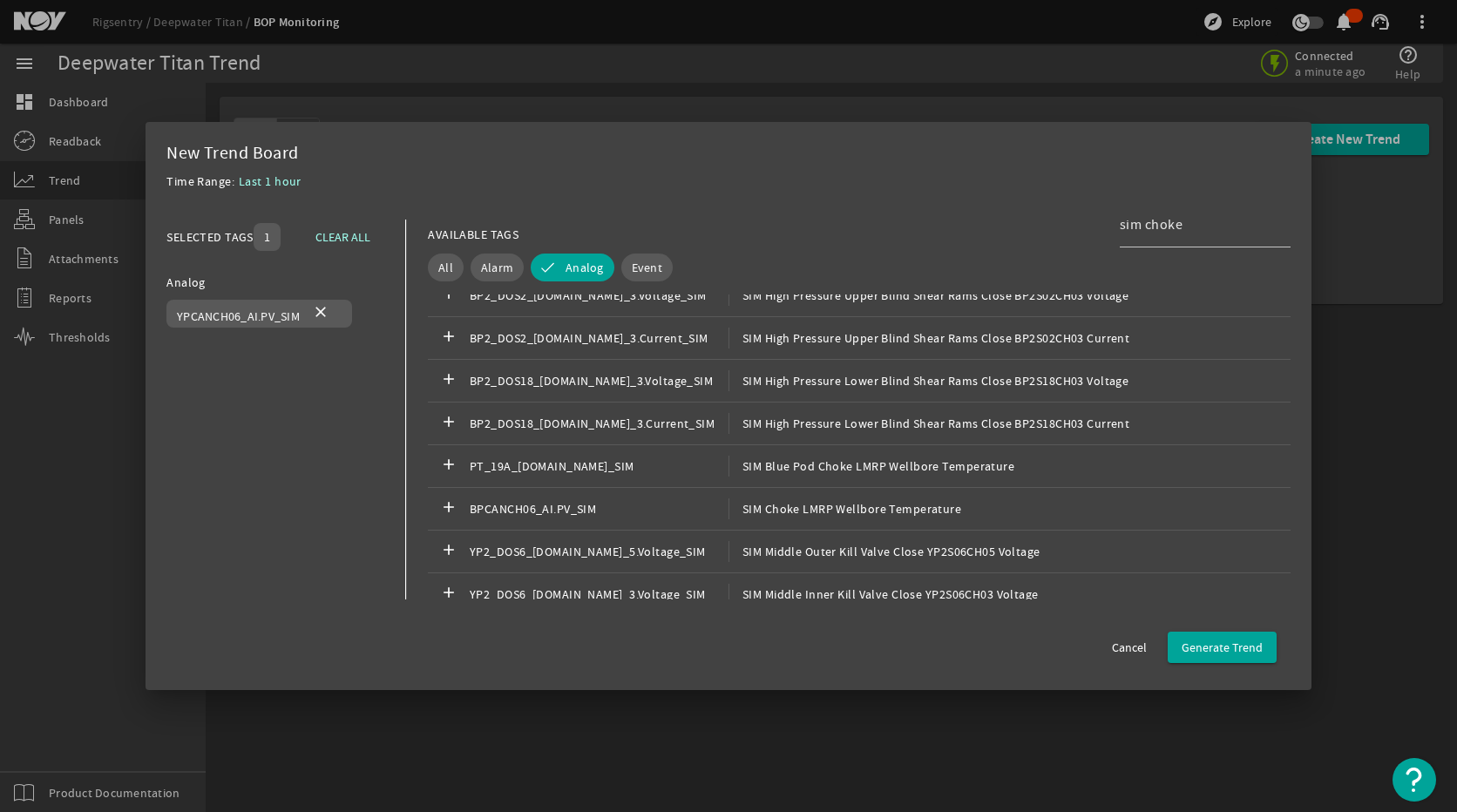
click at [892, 511] on span "SIM Choke LMRP Wellbore Temperature" at bounding box center [845, 508] width 233 height 20
click at [1219, 648] on span "Generate Trend" at bounding box center [1221, 647] width 81 height 18
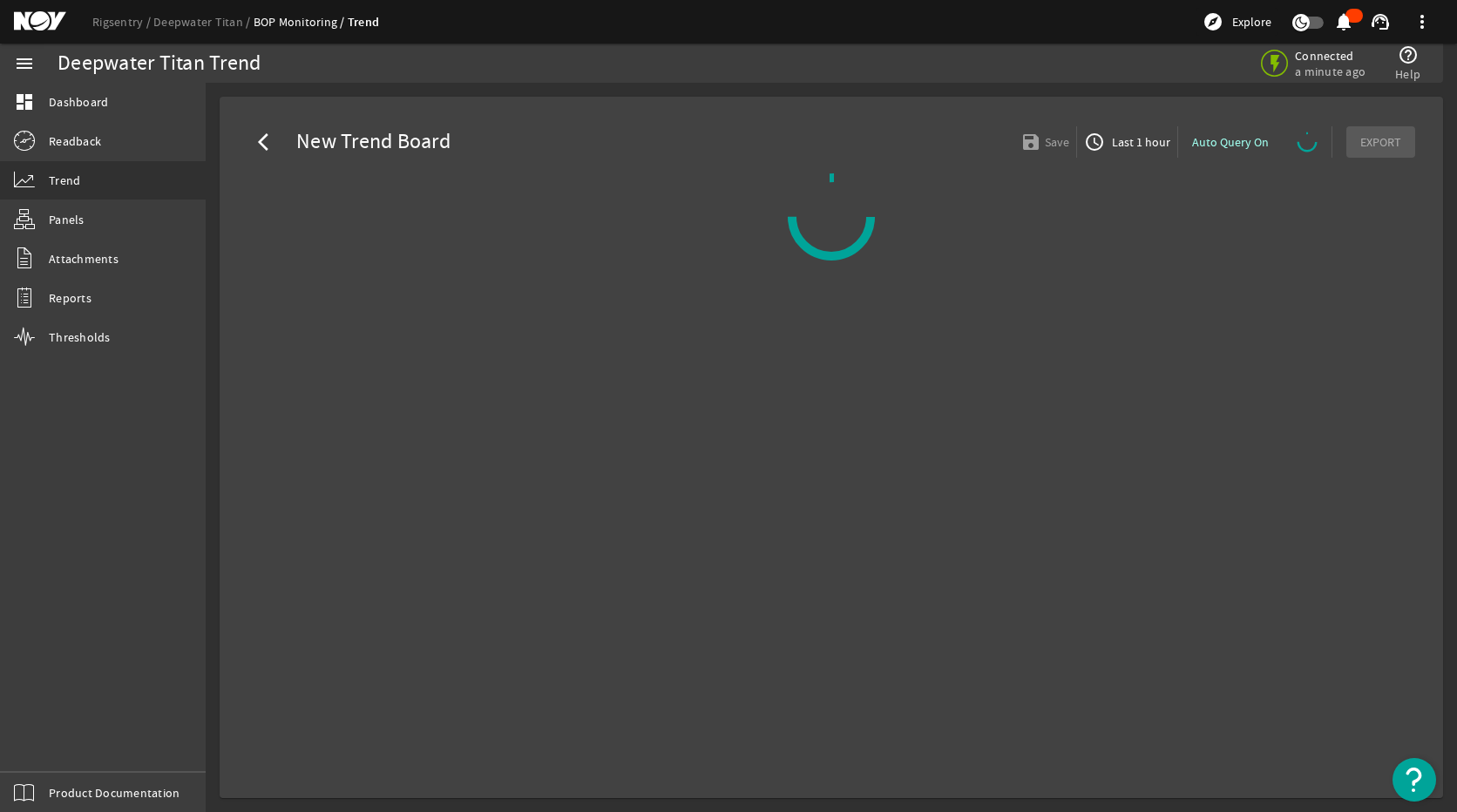
select select "ALL"
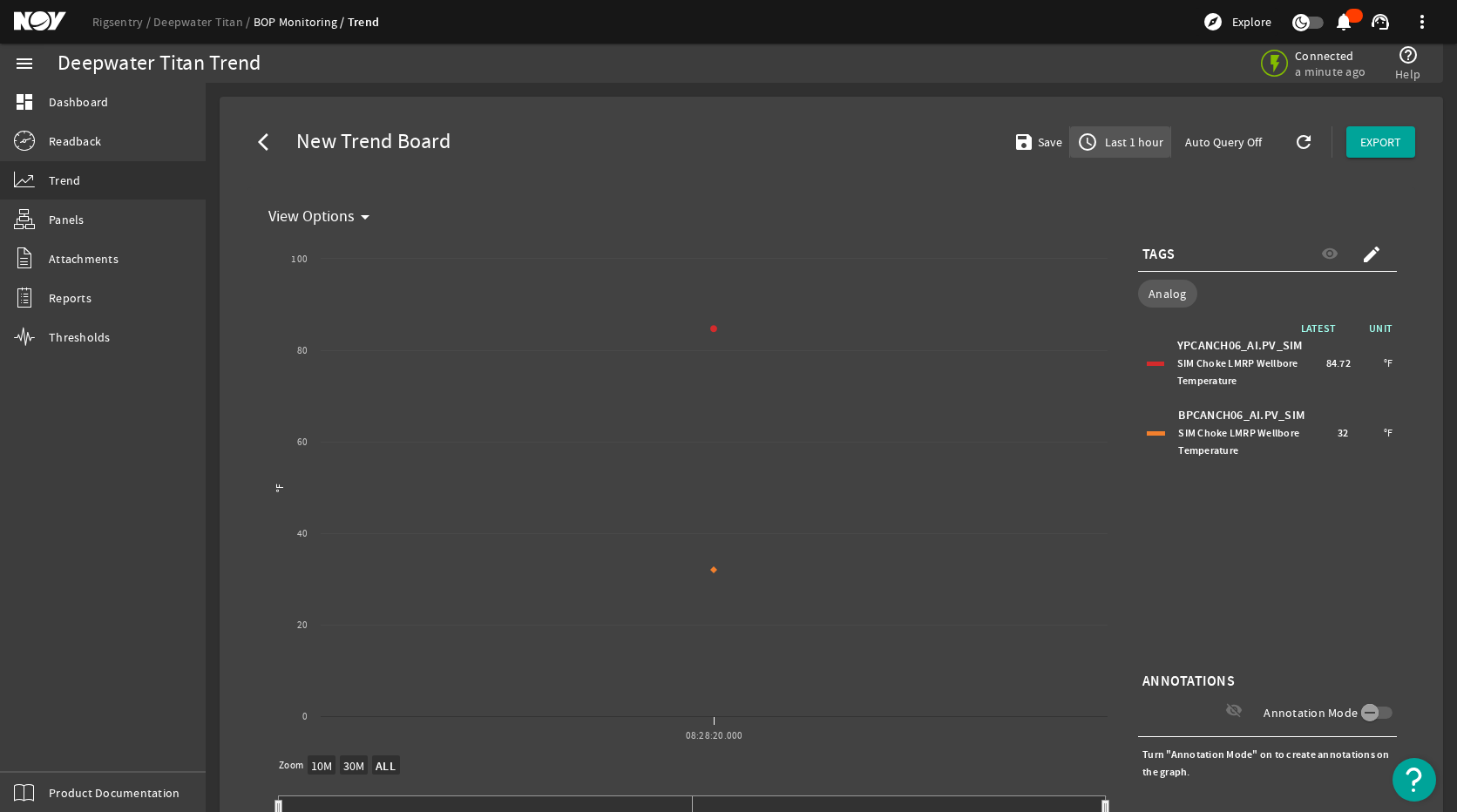
click at [1133, 155] on span "button" at bounding box center [1121, 142] width 101 height 42
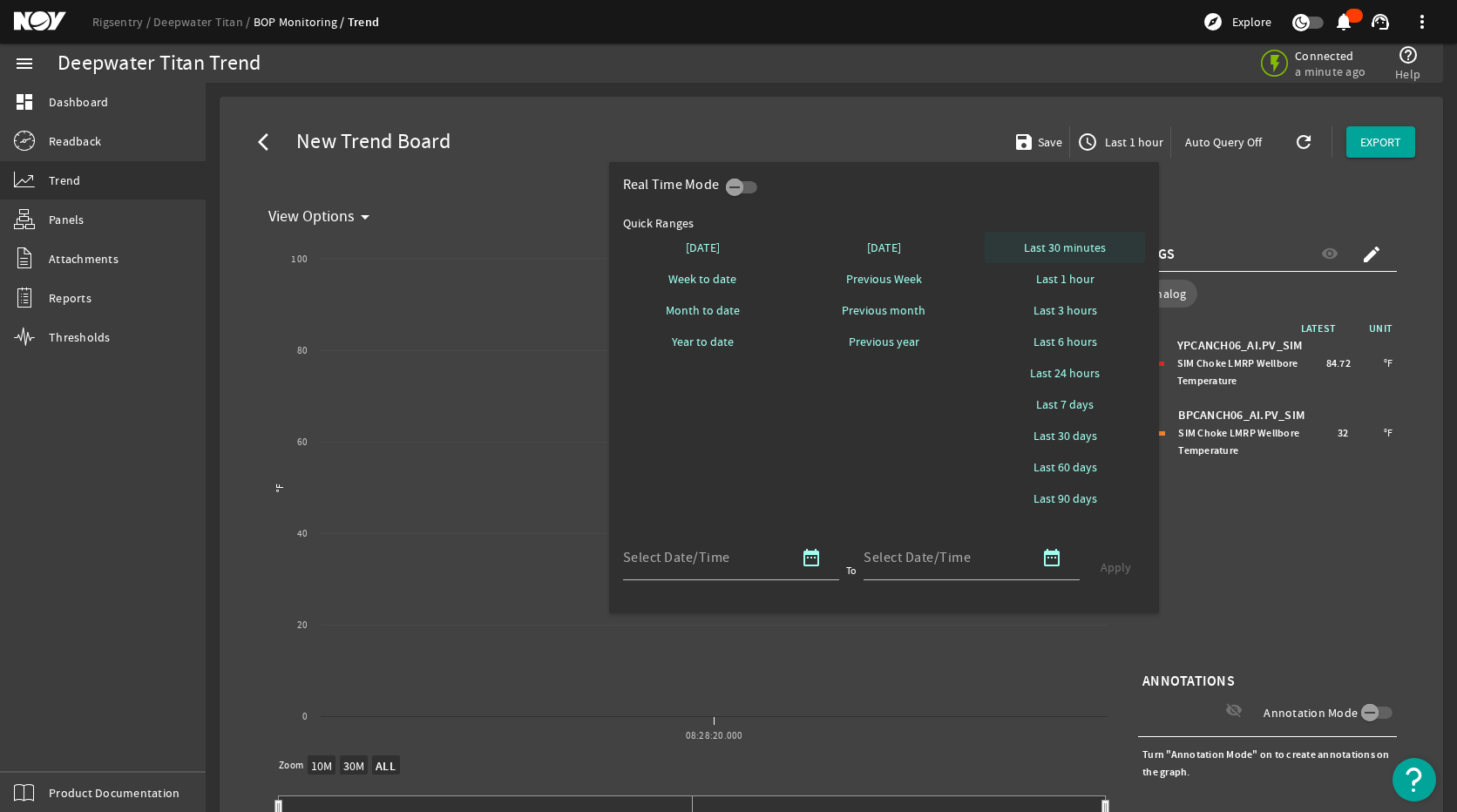
click at [1085, 250] on span "Last 30 minutes" at bounding box center [1065, 247] width 82 height 18
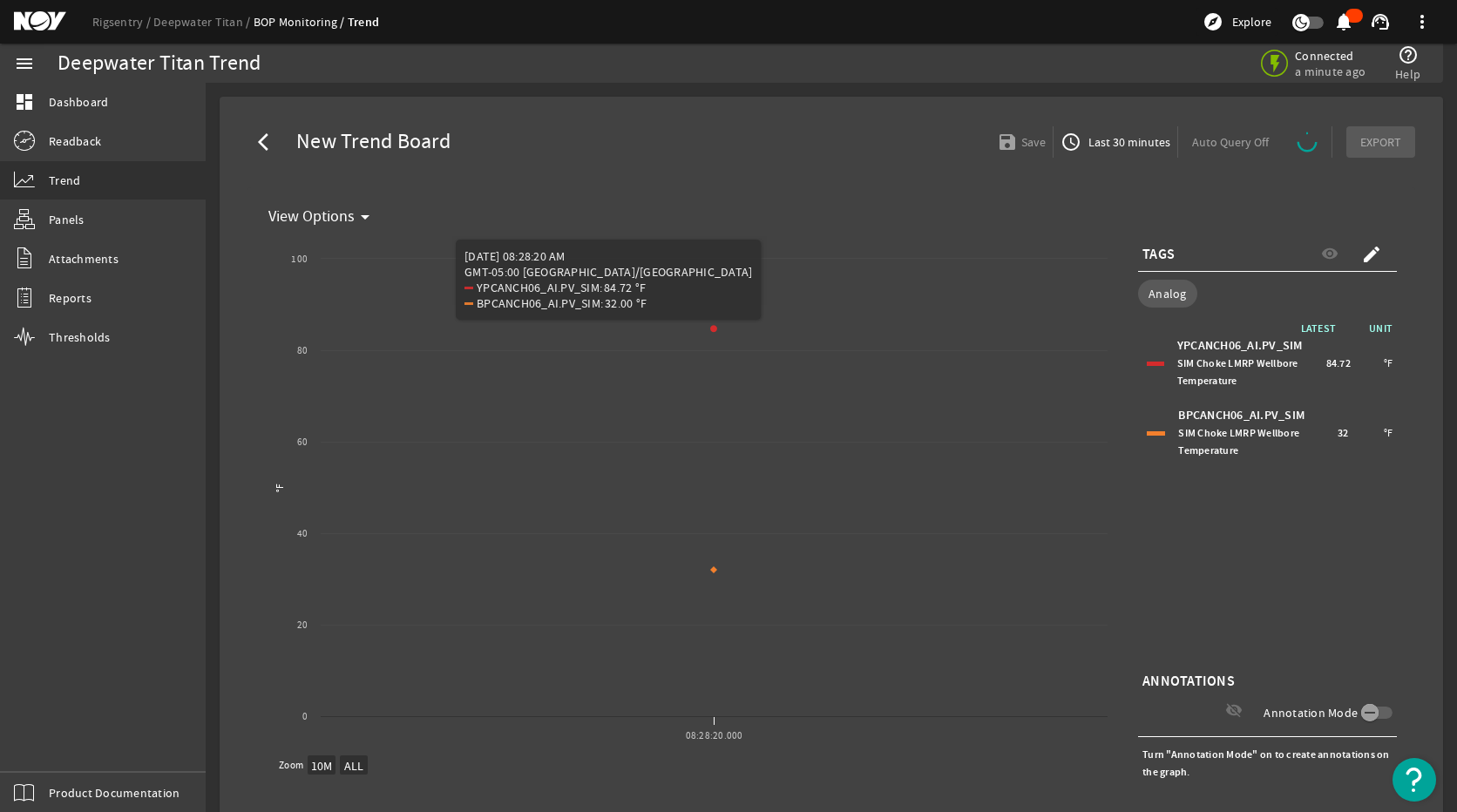
select select "ALL"
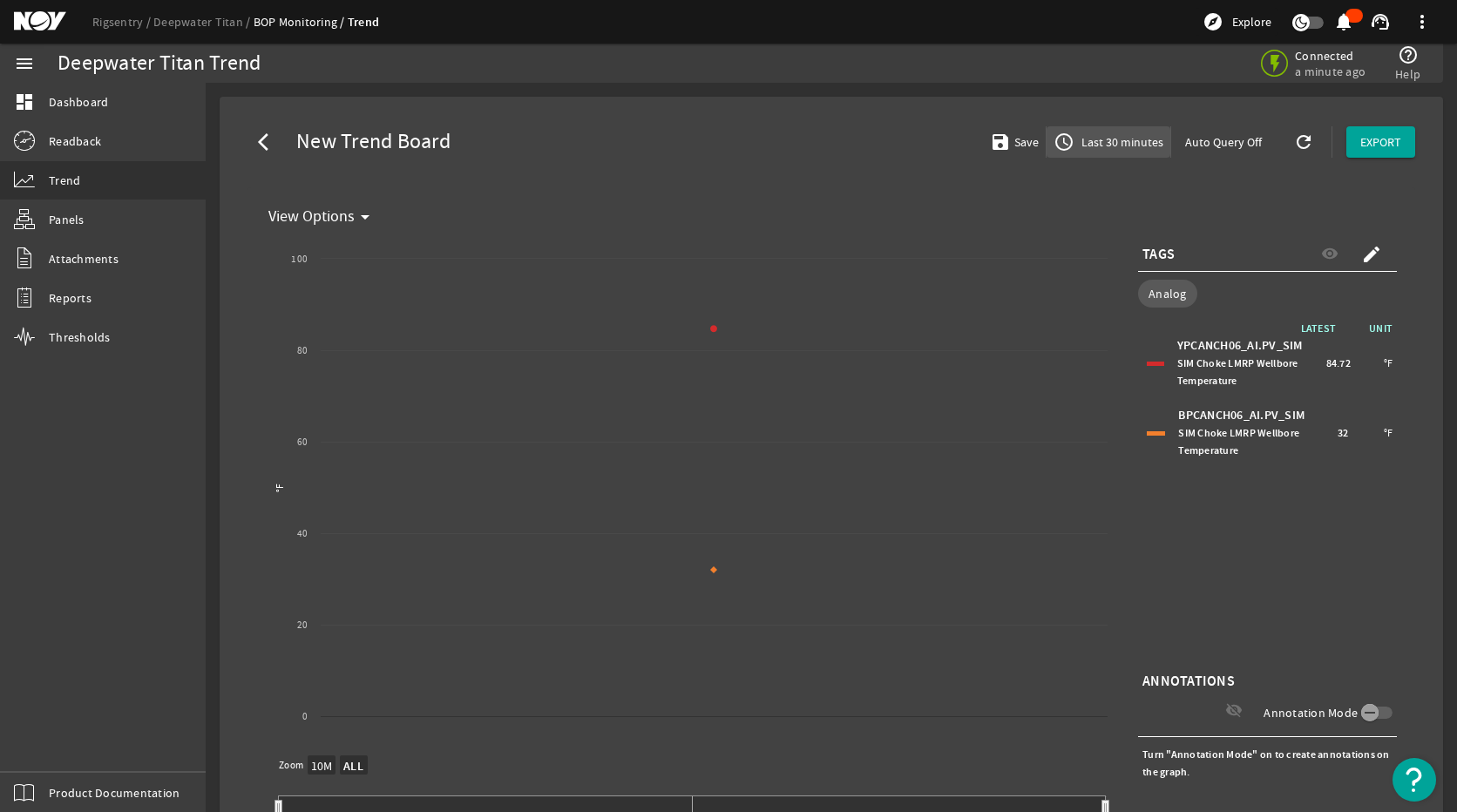
click at [1100, 136] on span "Last 30 minutes" at bounding box center [1121, 142] width 86 height 18
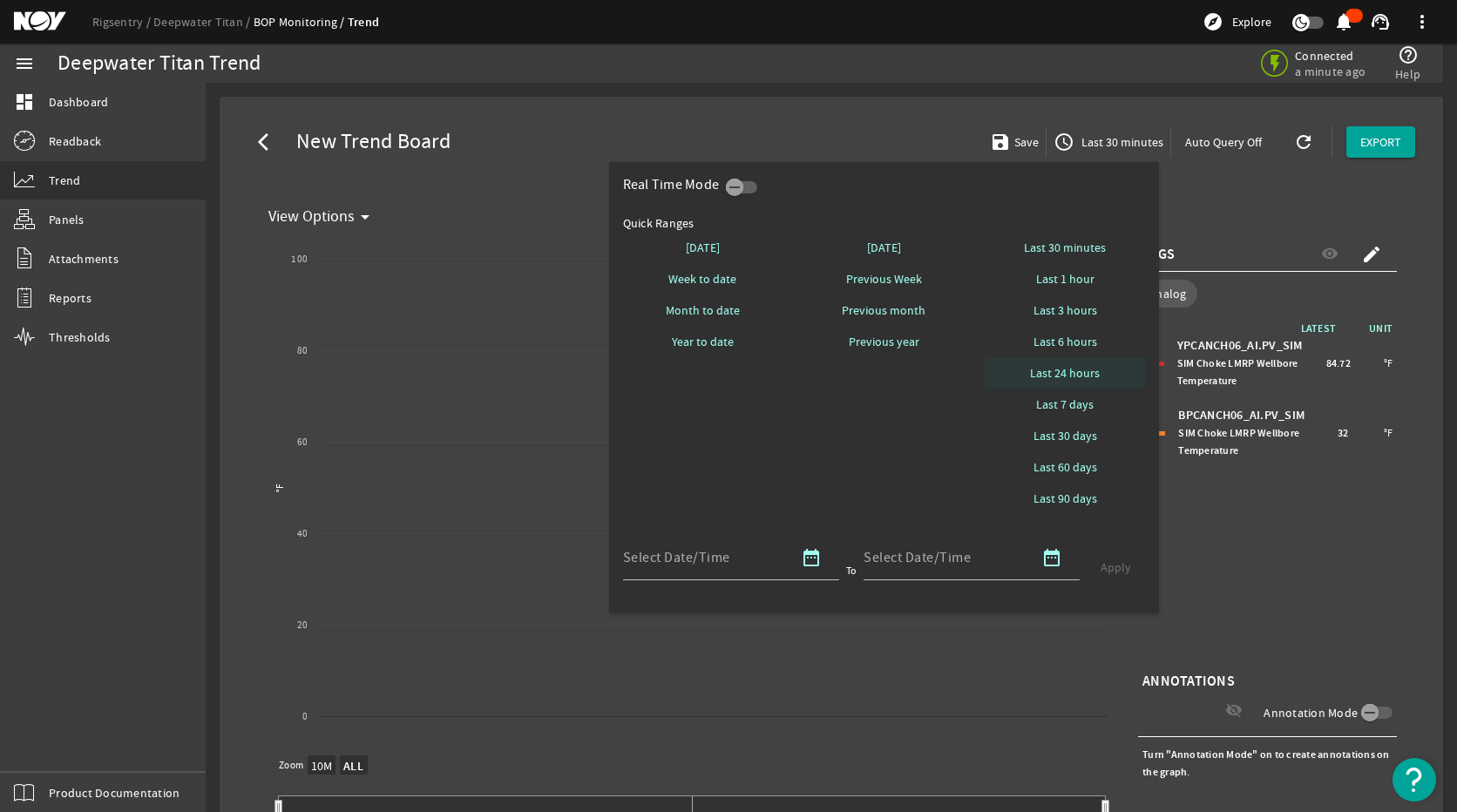
click at [1096, 373] on span "Last 24 hours" at bounding box center [1065, 372] width 70 height 18
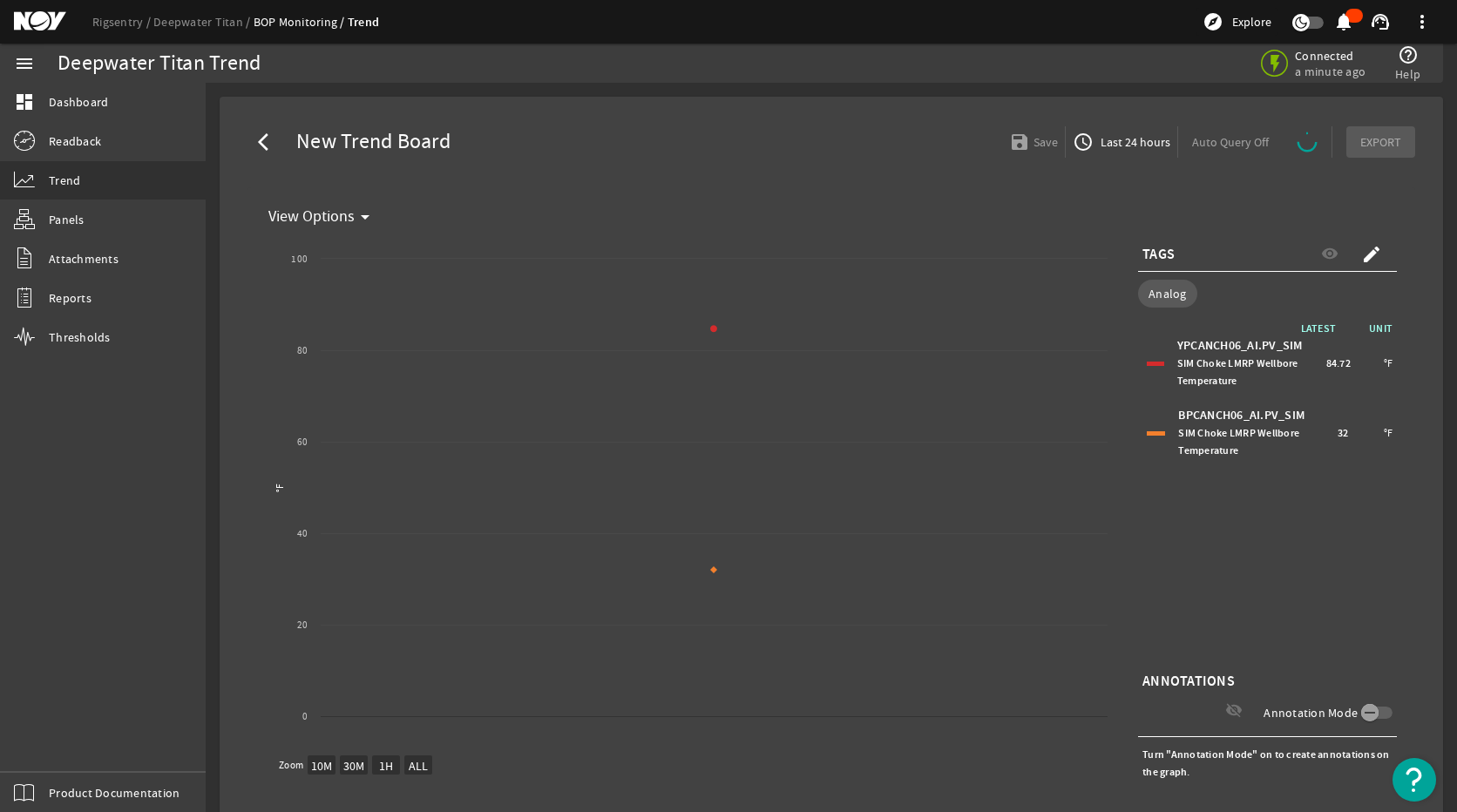
select select "ALL"
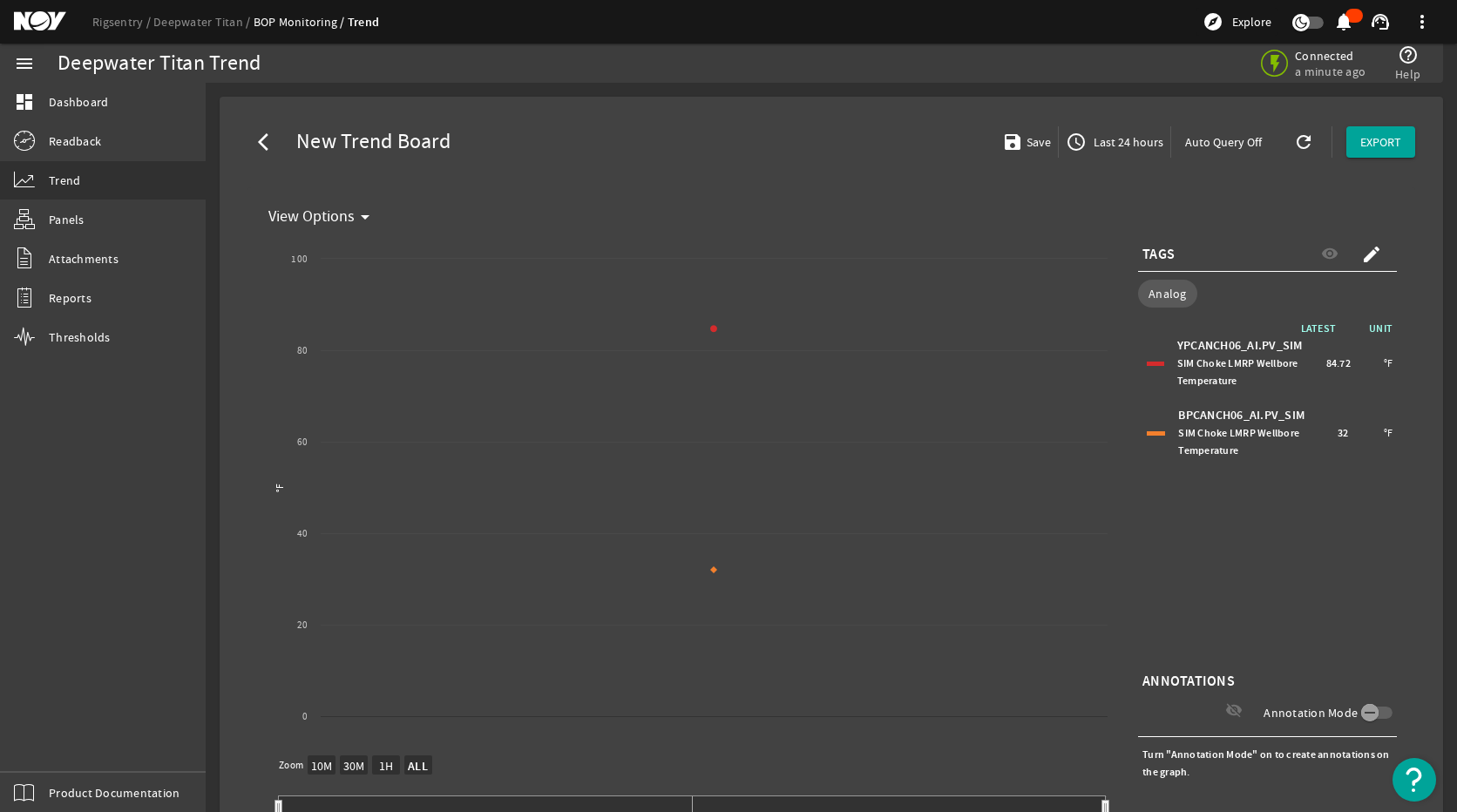
click at [1278, 539] on div "LATEST UNIT YPCANCH06_AI.PV_SIM SIM Choke LMRP Wellbore Temperature 84.72 °F BP…" at bounding box center [1268, 494] width 259 height 348
click at [1090, 137] on span "Last 24 hours" at bounding box center [1126, 142] width 74 height 18
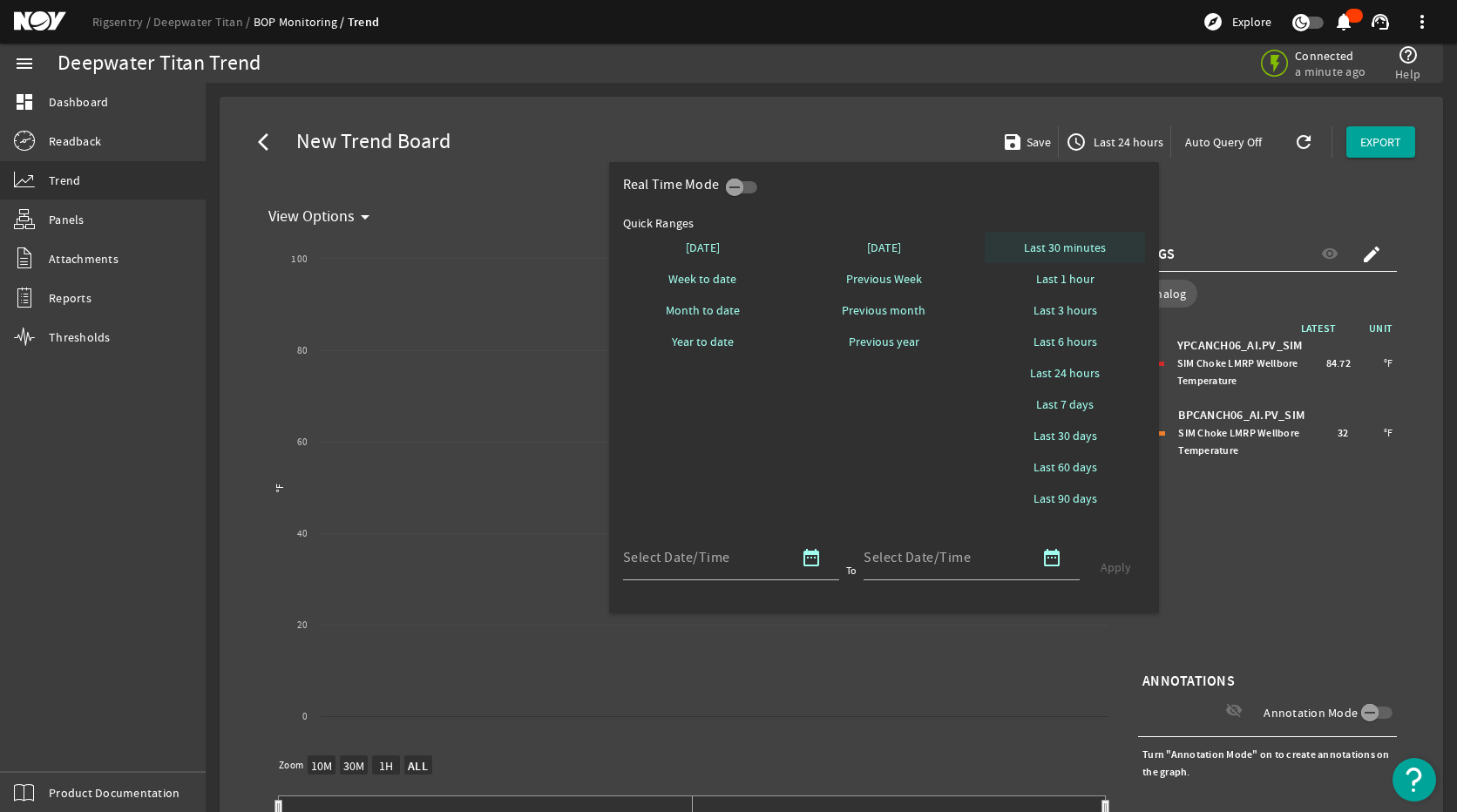
click at [1098, 251] on span "Last 30 minutes" at bounding box center [1065, 247] width 82 height 18
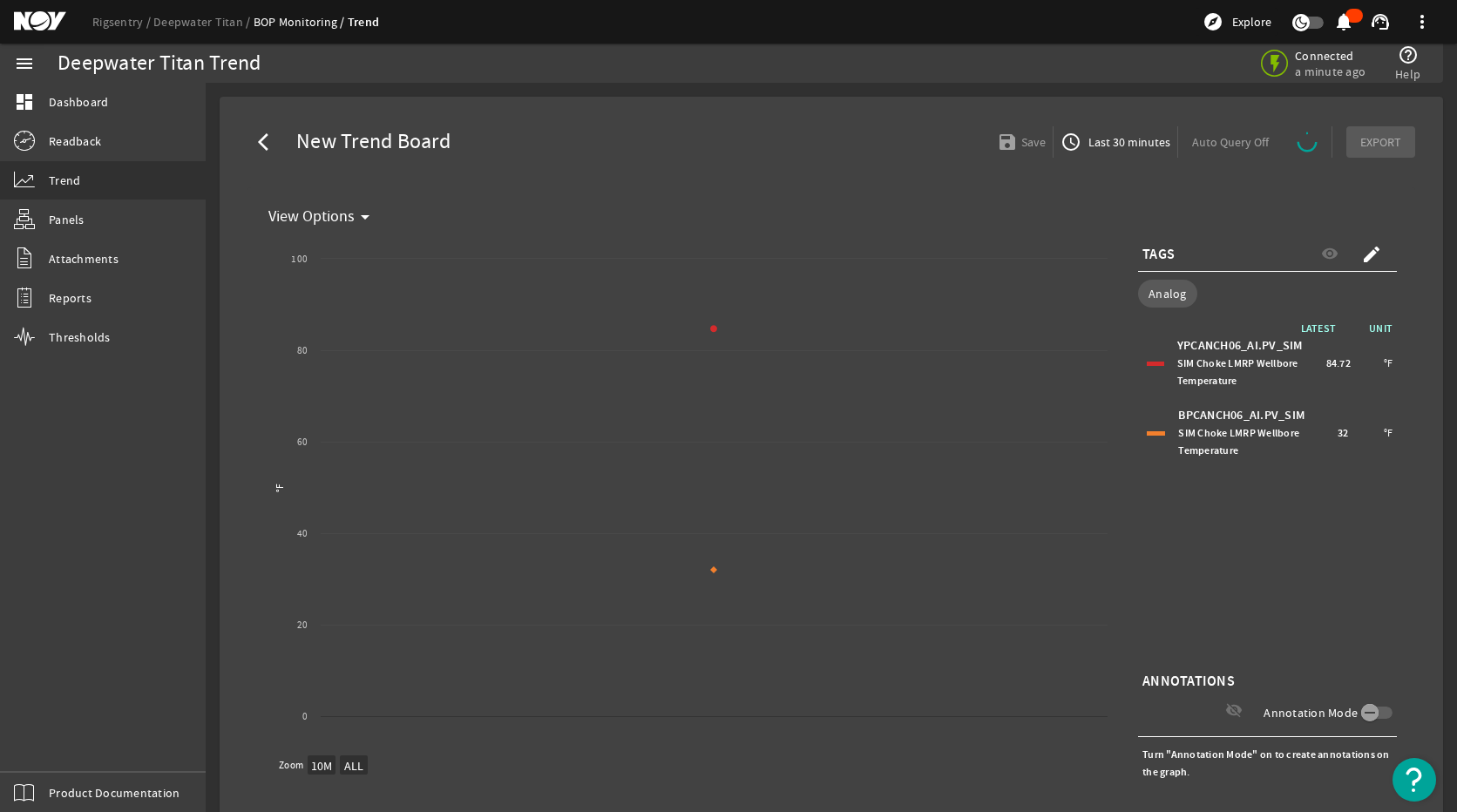
select select "ALL"
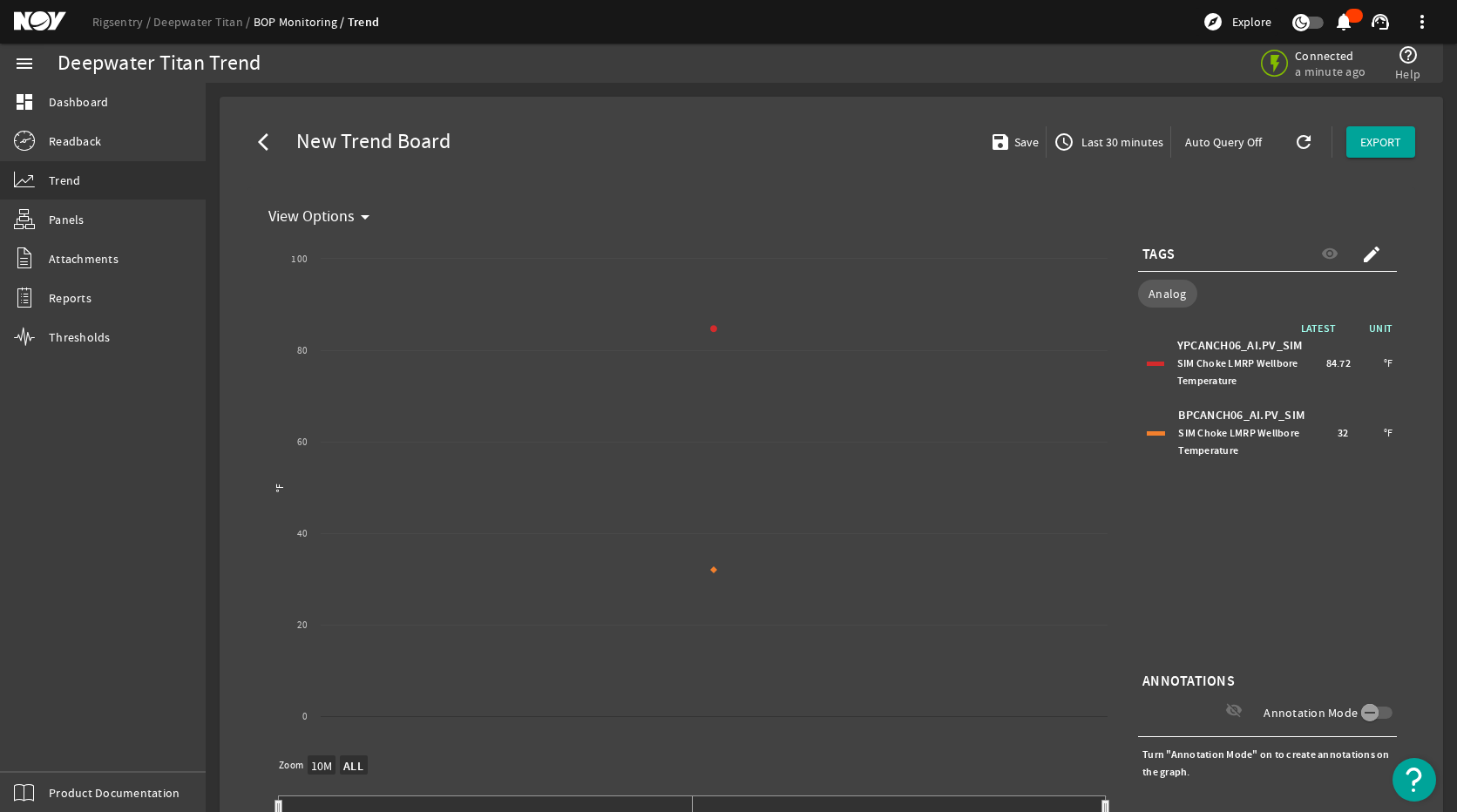
click at [1101, 146] on span "Last 30 minutes" at bounding box center [1121, 142] width 86 height 18
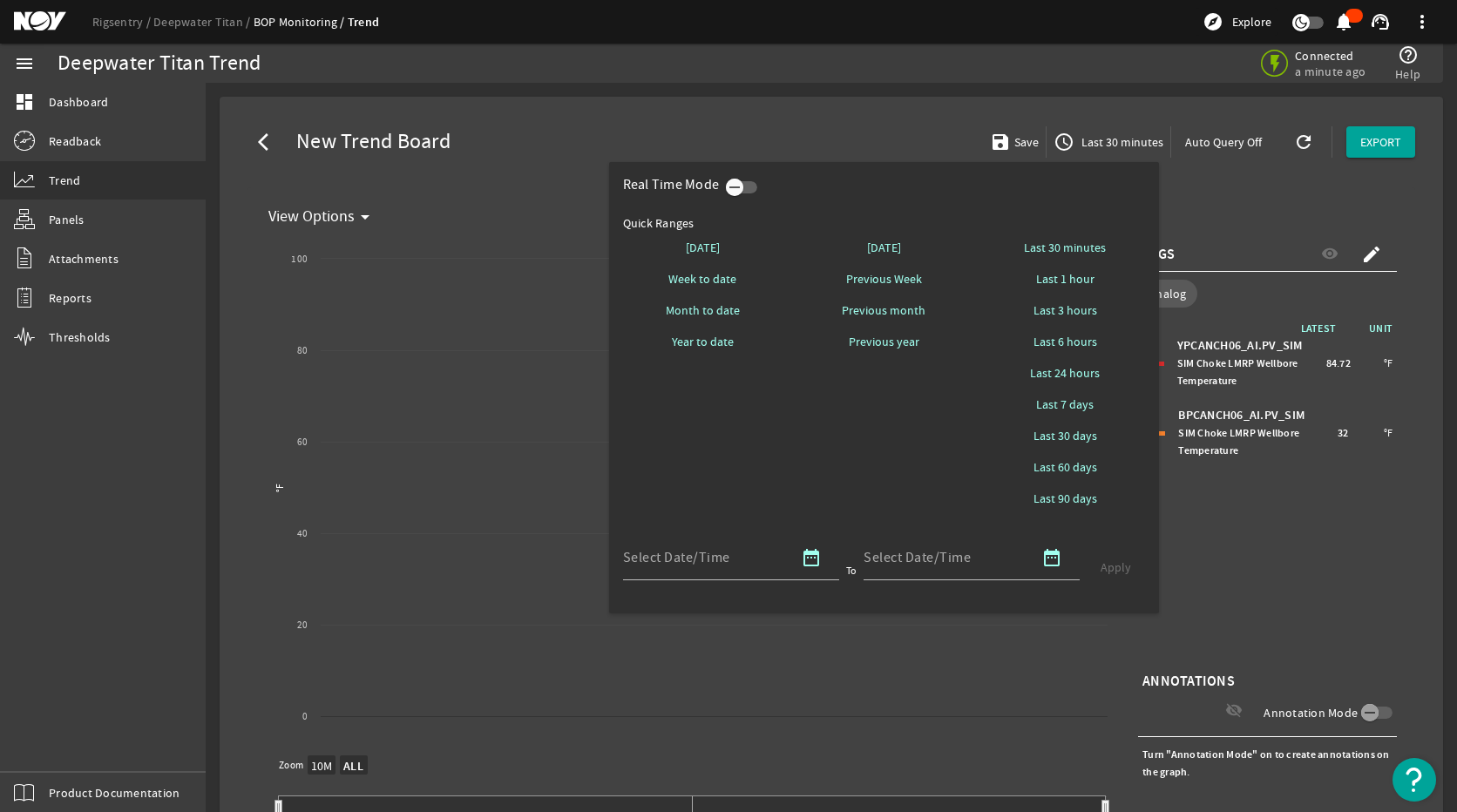
click at [736, 188] on icon "button" at bounding box center [734, 187] width 16 height 16
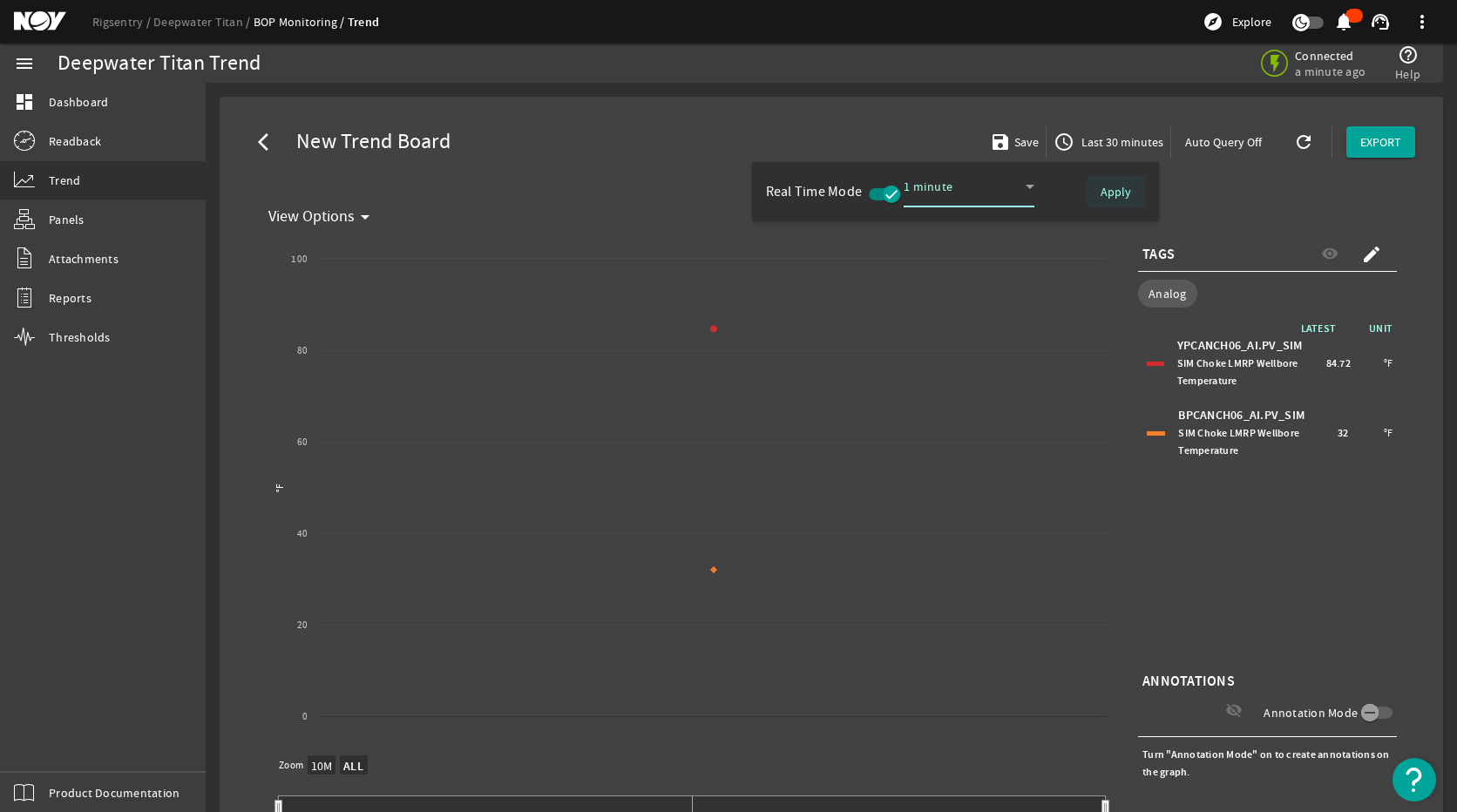
click at [1117, 190] on span "Apply" at bounding box center [1115, 191] width 31 height 18
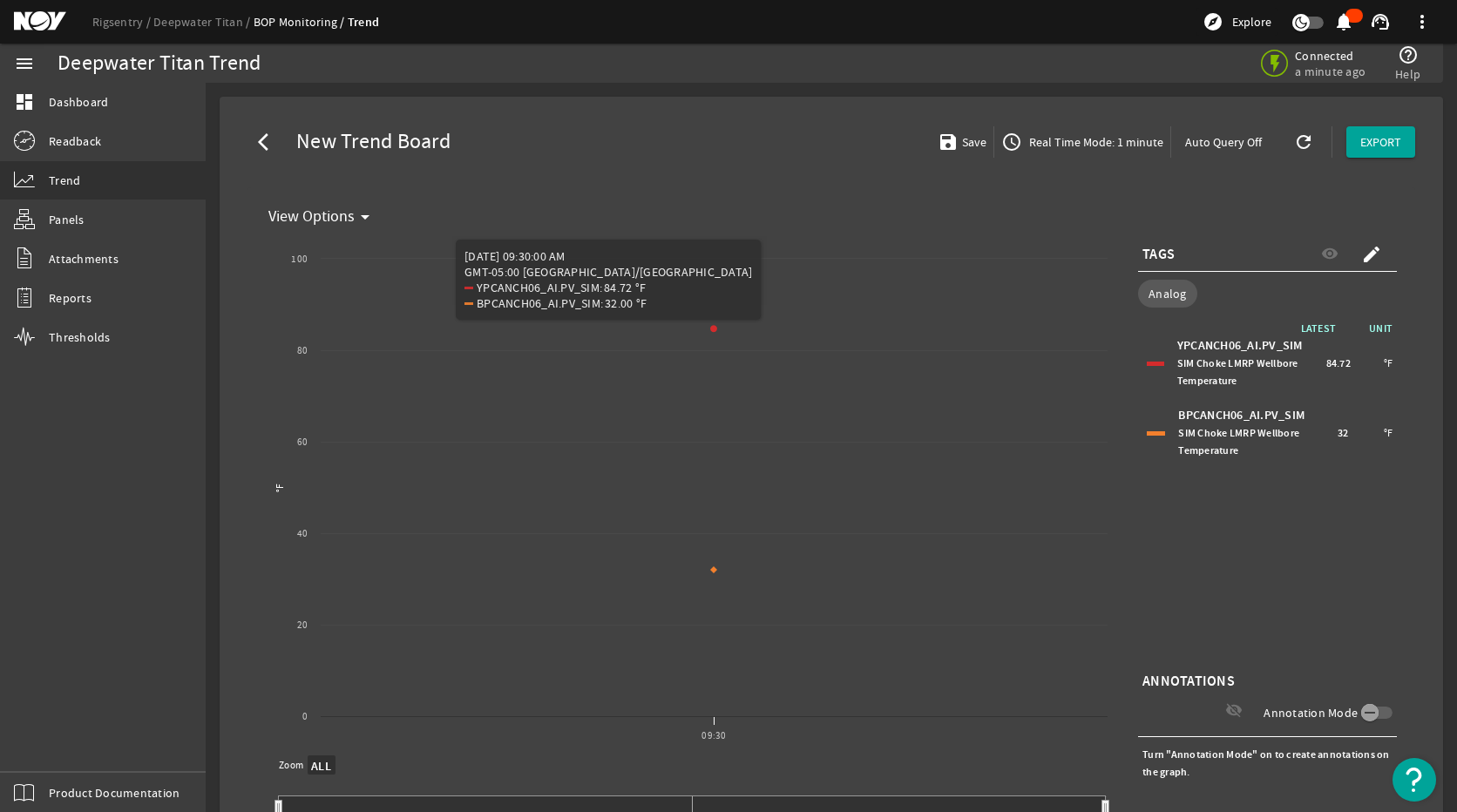
click at [1232, 554] on div "LATEST UNIT YPCANCH06_AI.PV_SIM SIM Choke LMRP Wellbore Temperature 84.72 °F BP…" at bounding box center [1268, 494] width 259 height 348
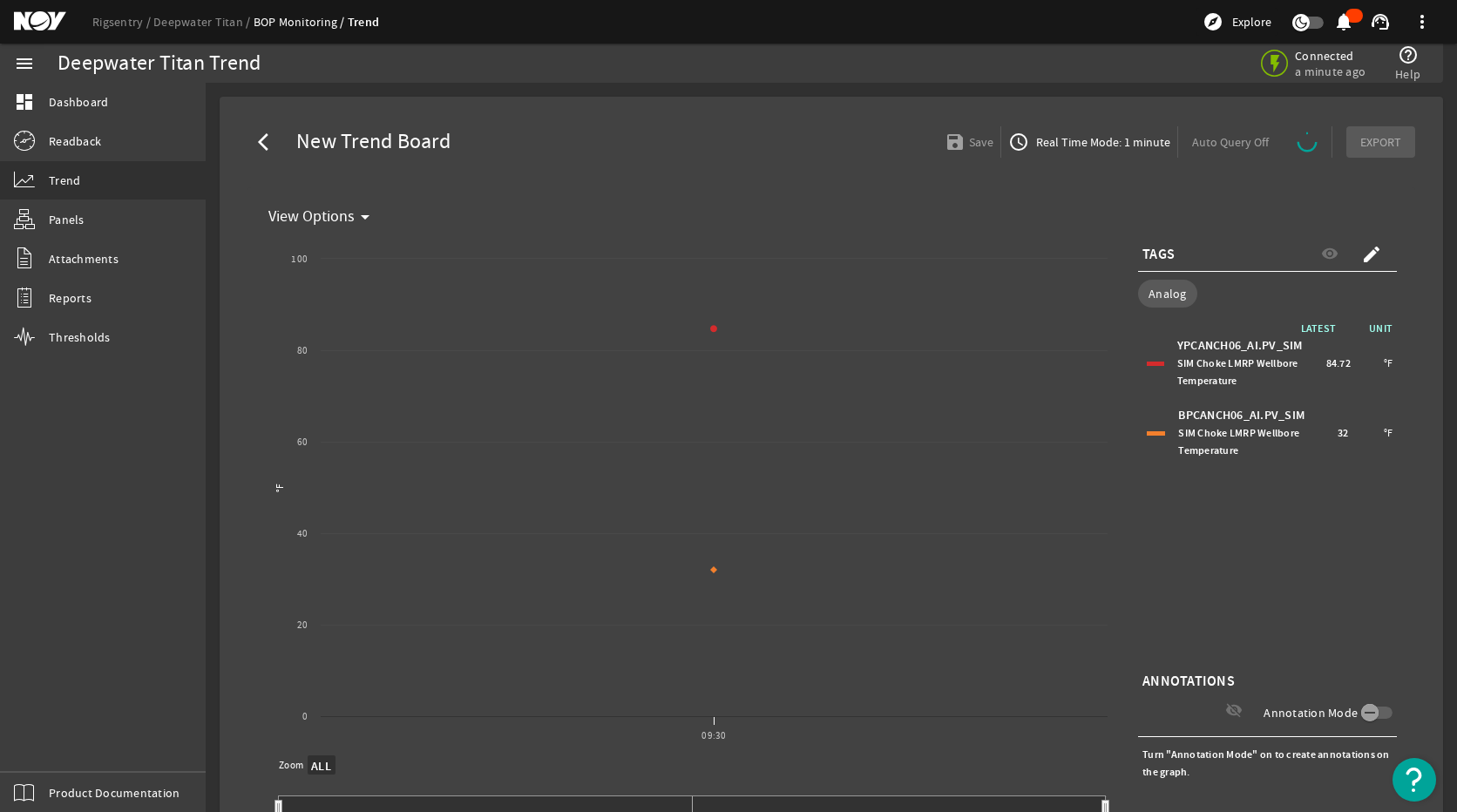
select select "ALL"
click at [1060, 132] on span "access_time Real Time Mode: 1 minute" at bounding box center [1083, 142] width 162 height 20
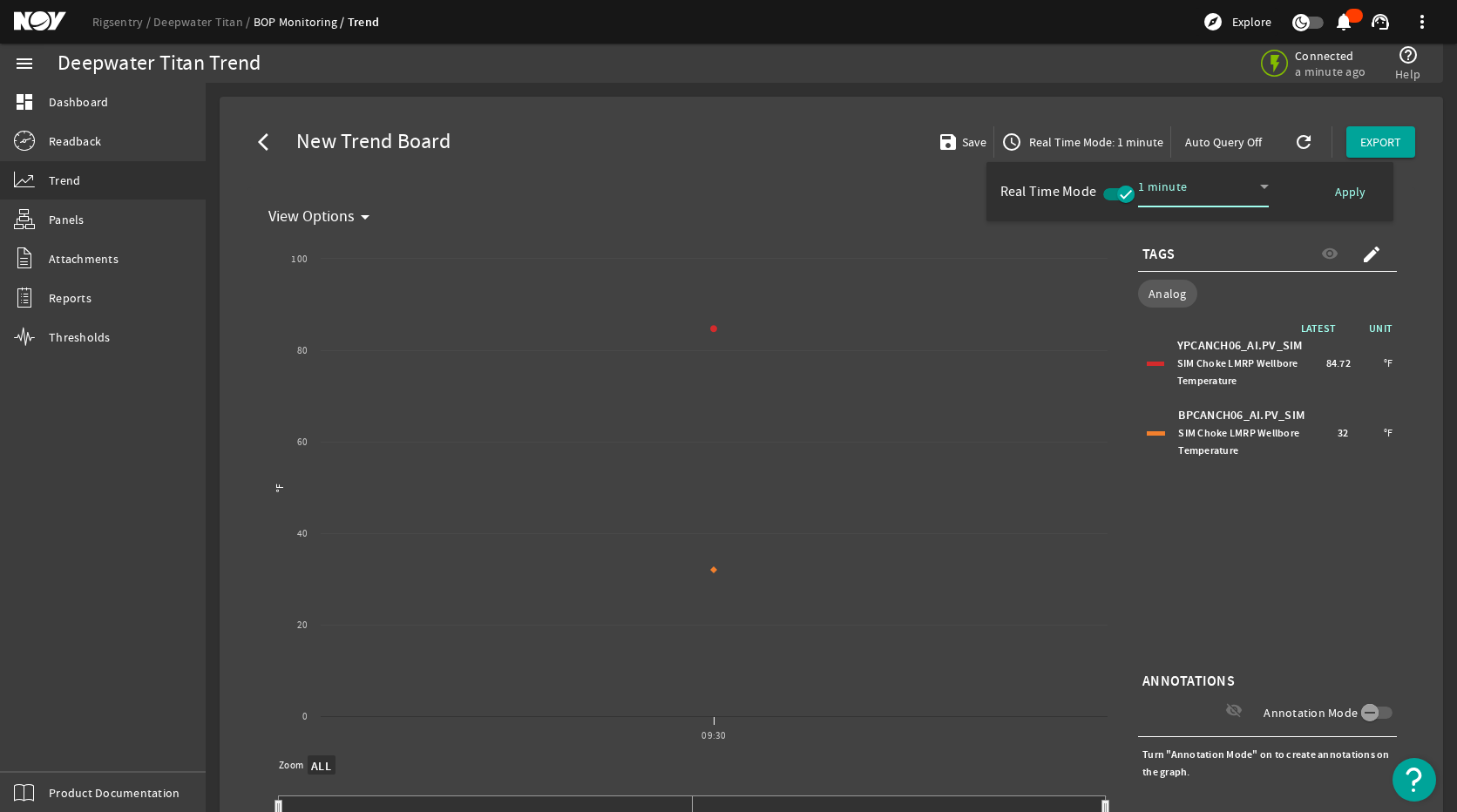
click at [1118, 194] on icon "button" at bounding box center [1125, 194] width 16 height 16
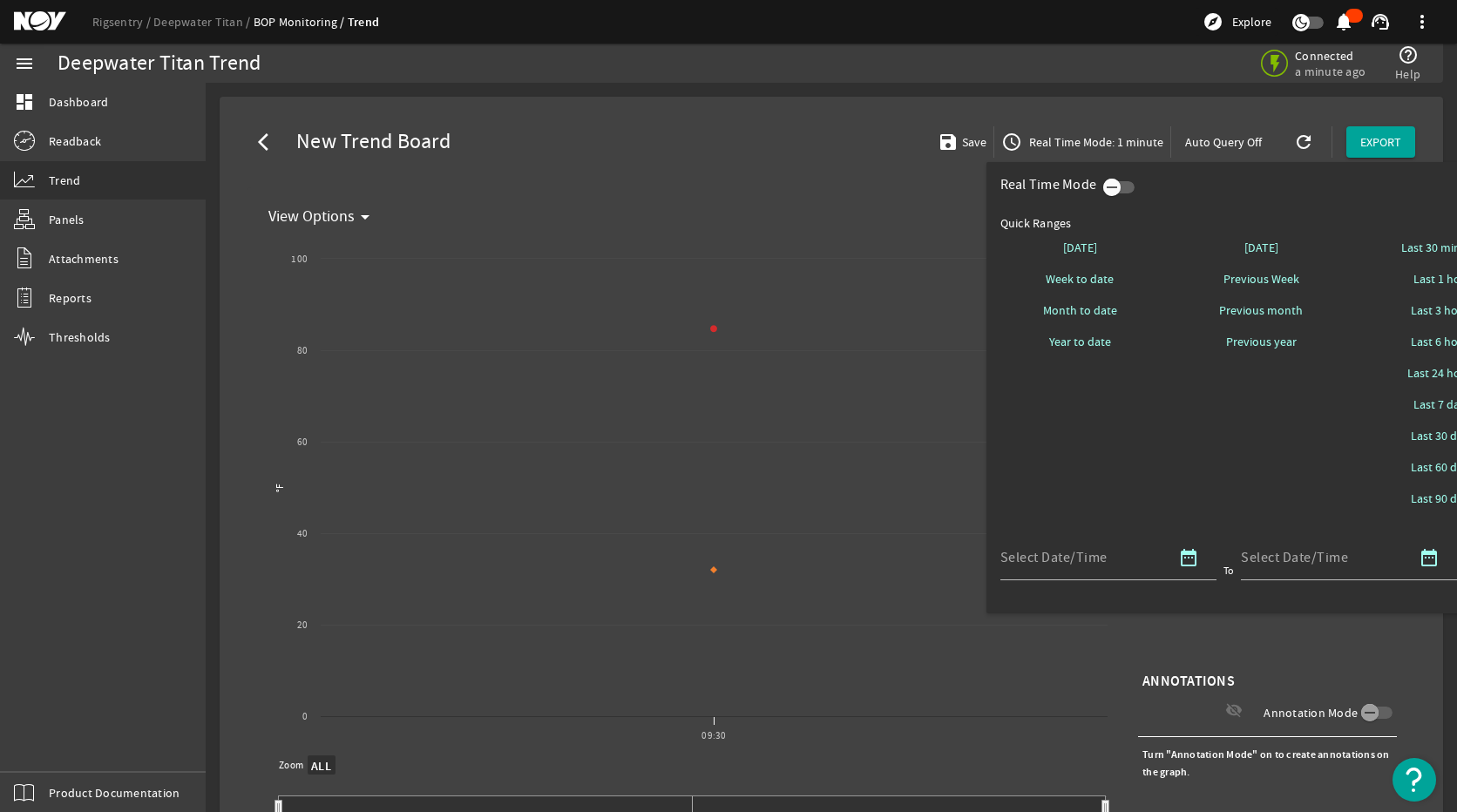
click at [1110, 185] on icon "button" at bounding box center [1111, 187] width 16 height 16
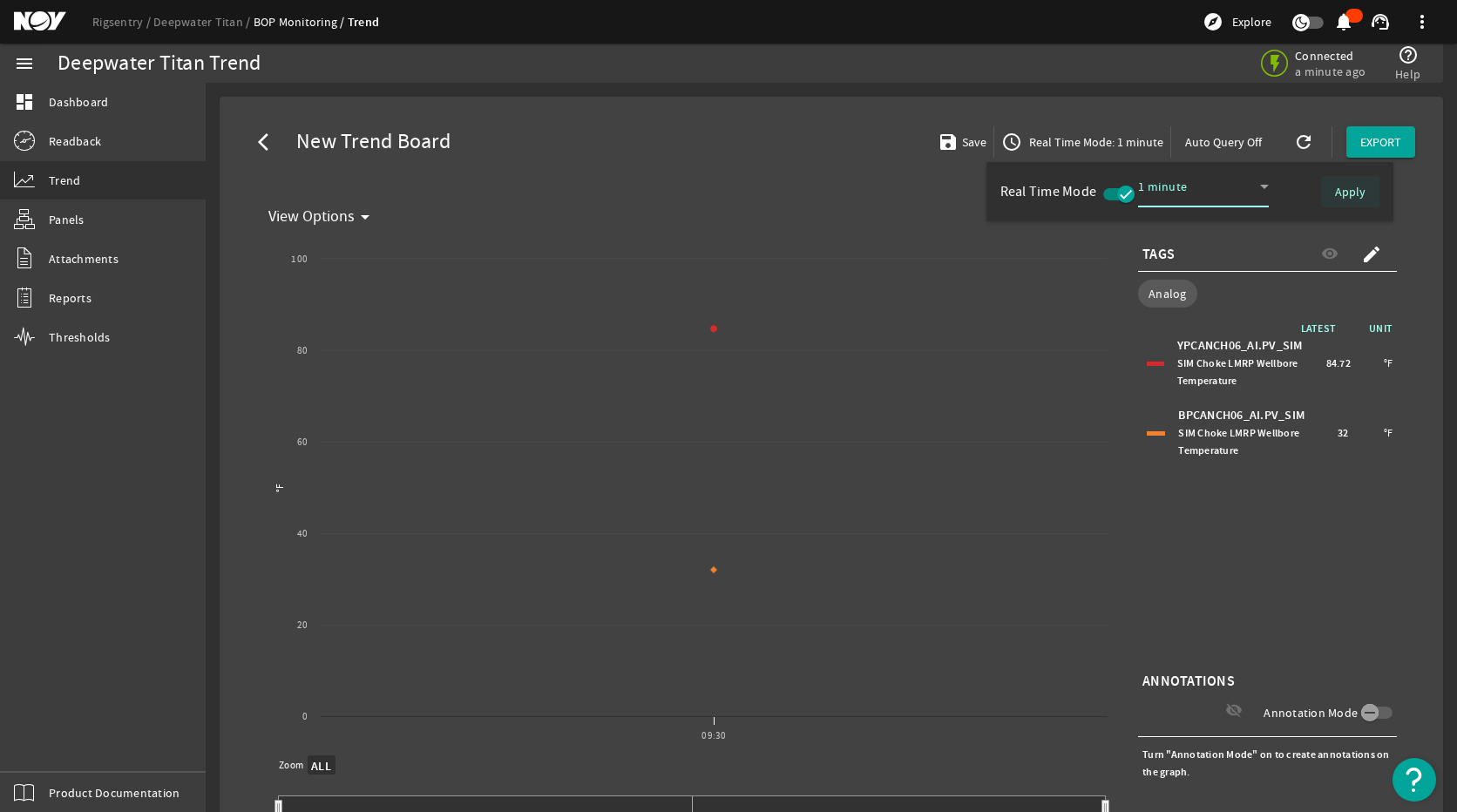
click at [1353, 185] on span "Apply" at bounding box center [1350, 191] width 31 height 18
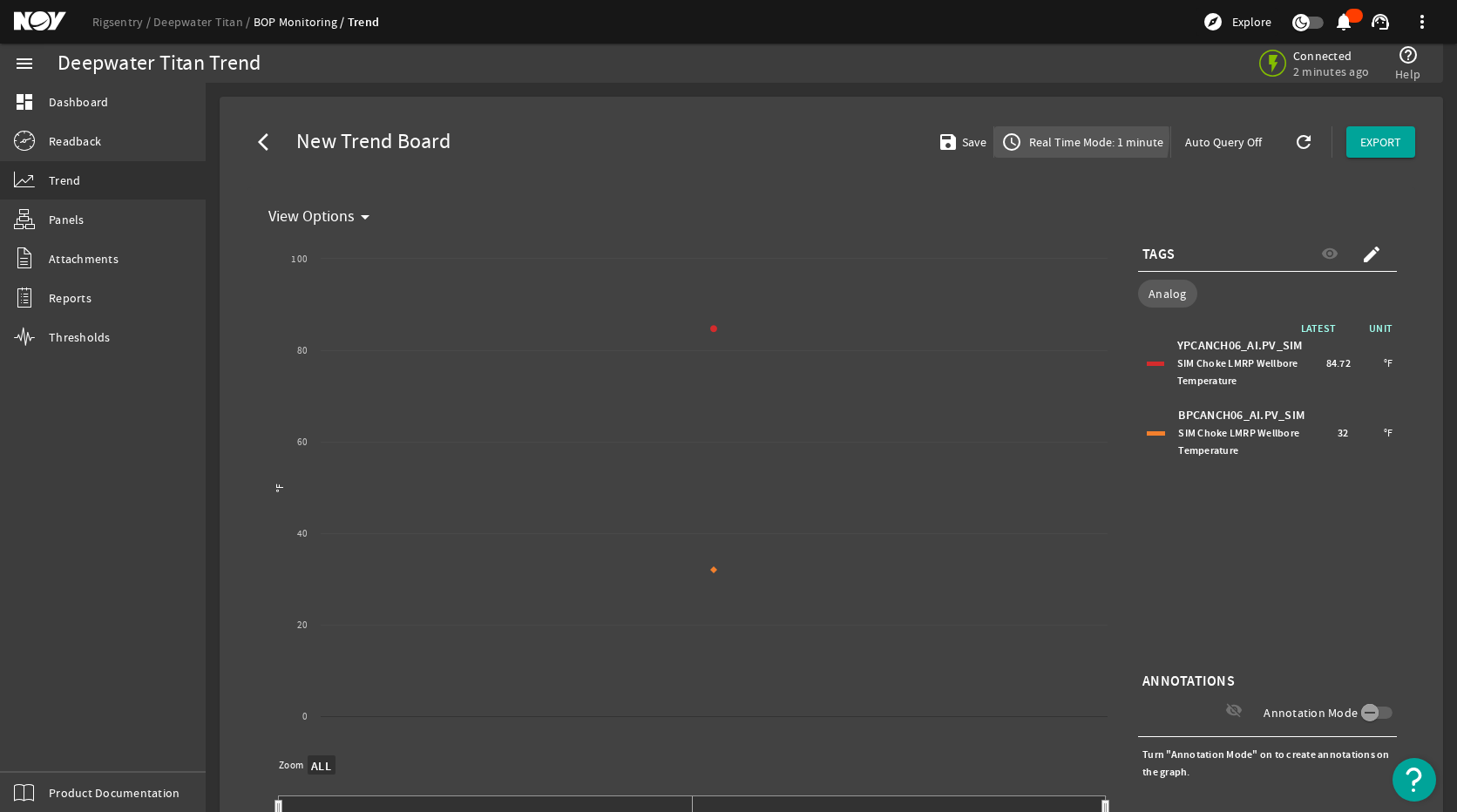
click at [1068, 137] on span "Real Time Mode: 1 minute" at bounding box center [1095, 142] width 138 height 18
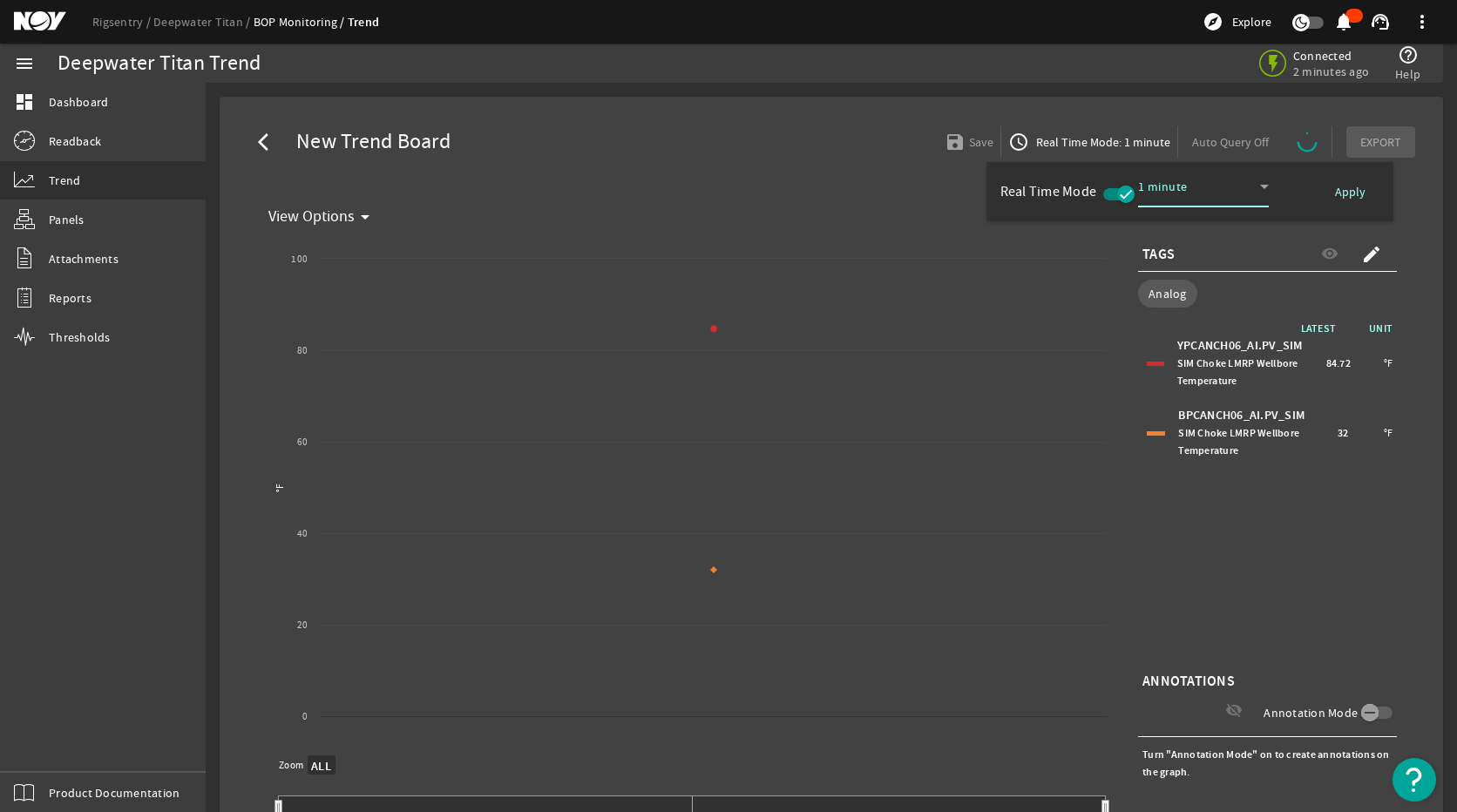
select select "ALL"
click at [1090, 142] on div at bounding box center [728, 406] width 1457 height 812
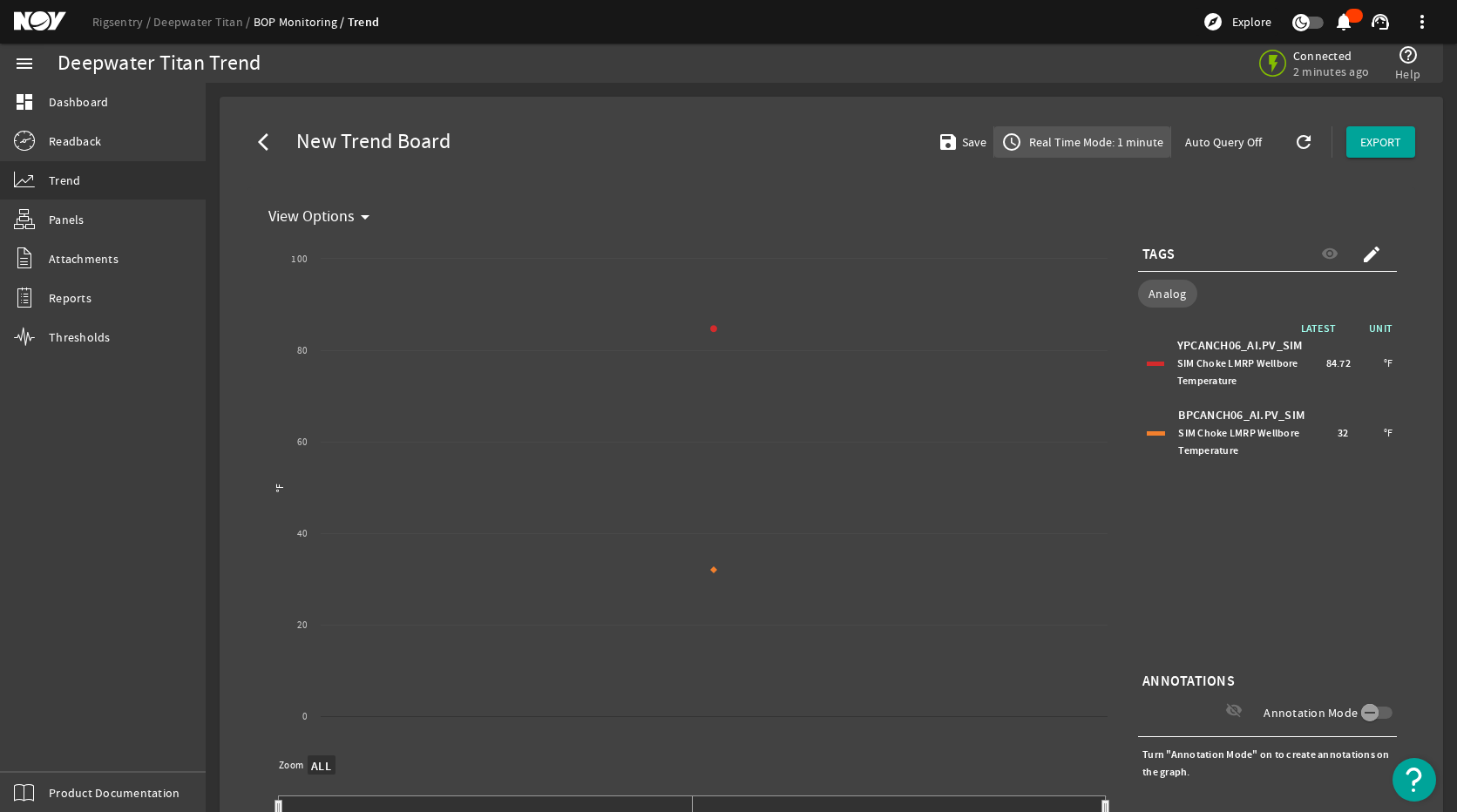
click at [1083, 147] on span "Real Time Mode: 1 minute" at bounding box center [1095, 142] width 138 height 18
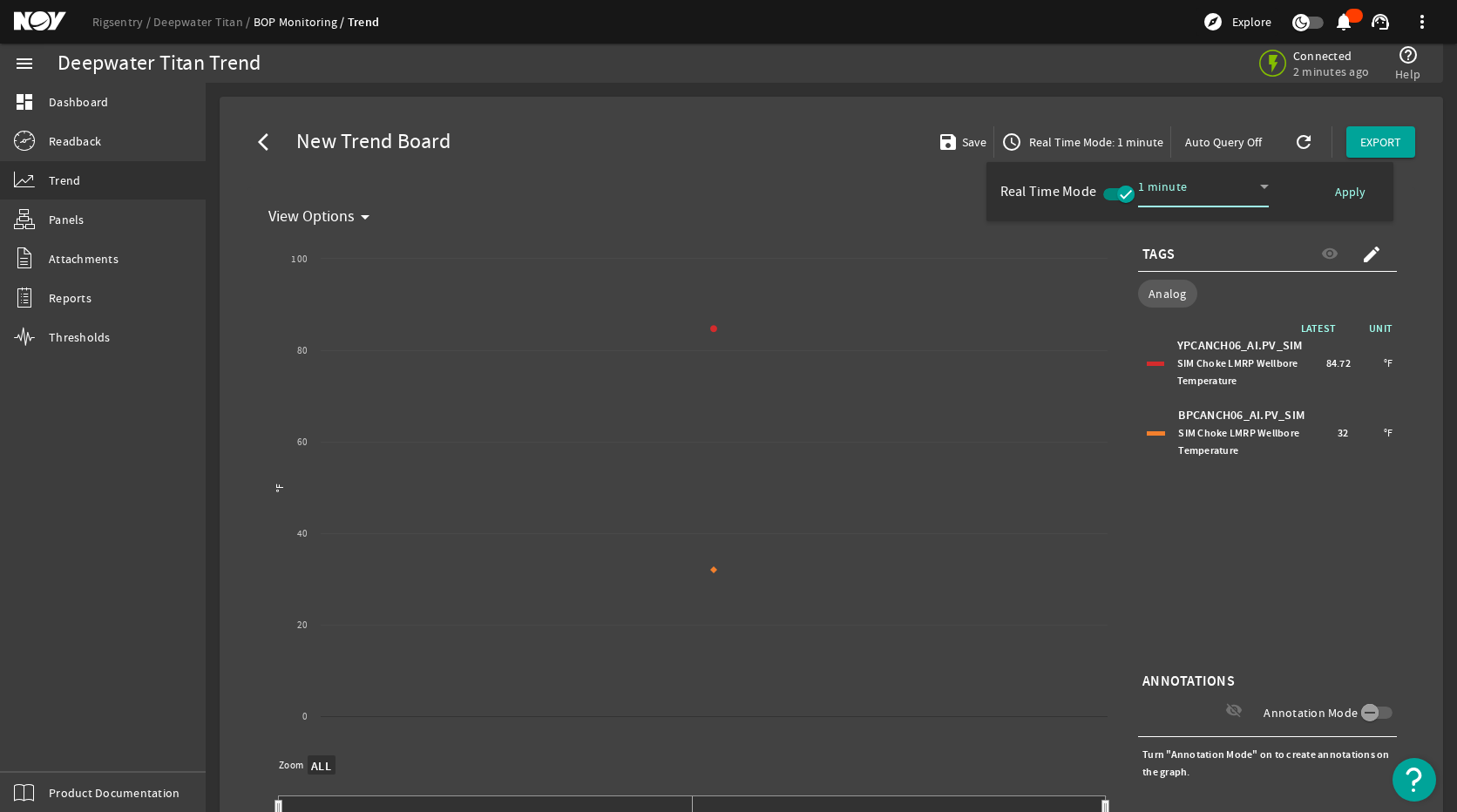
click at [1125, 191] on icon "button" at bounding box center [1125, 194] width 16 height 16
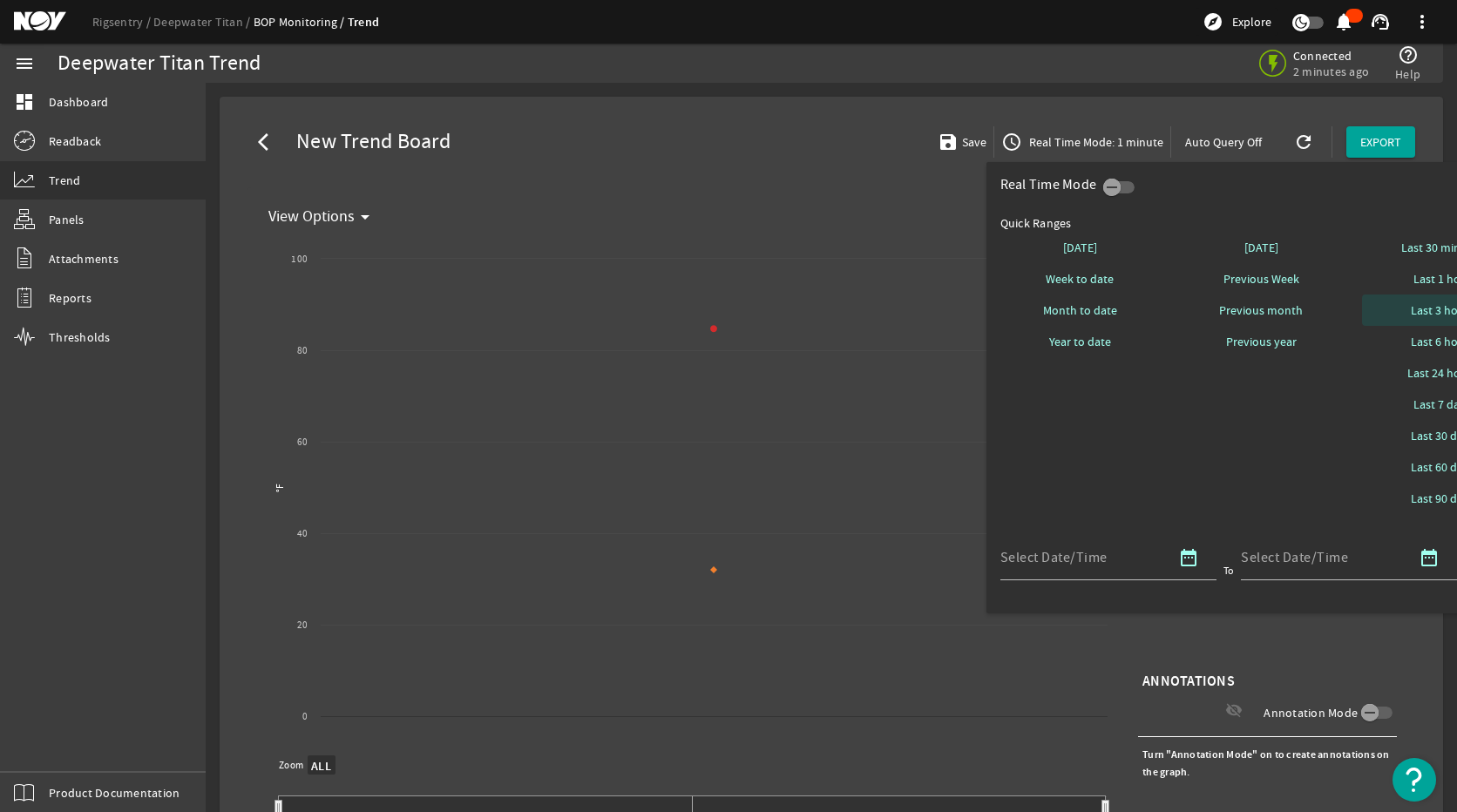
click at [1420, 317] on span "Last 3 hours" at bounding box center [1442, 310] width 63 height 18
select select "ALL"
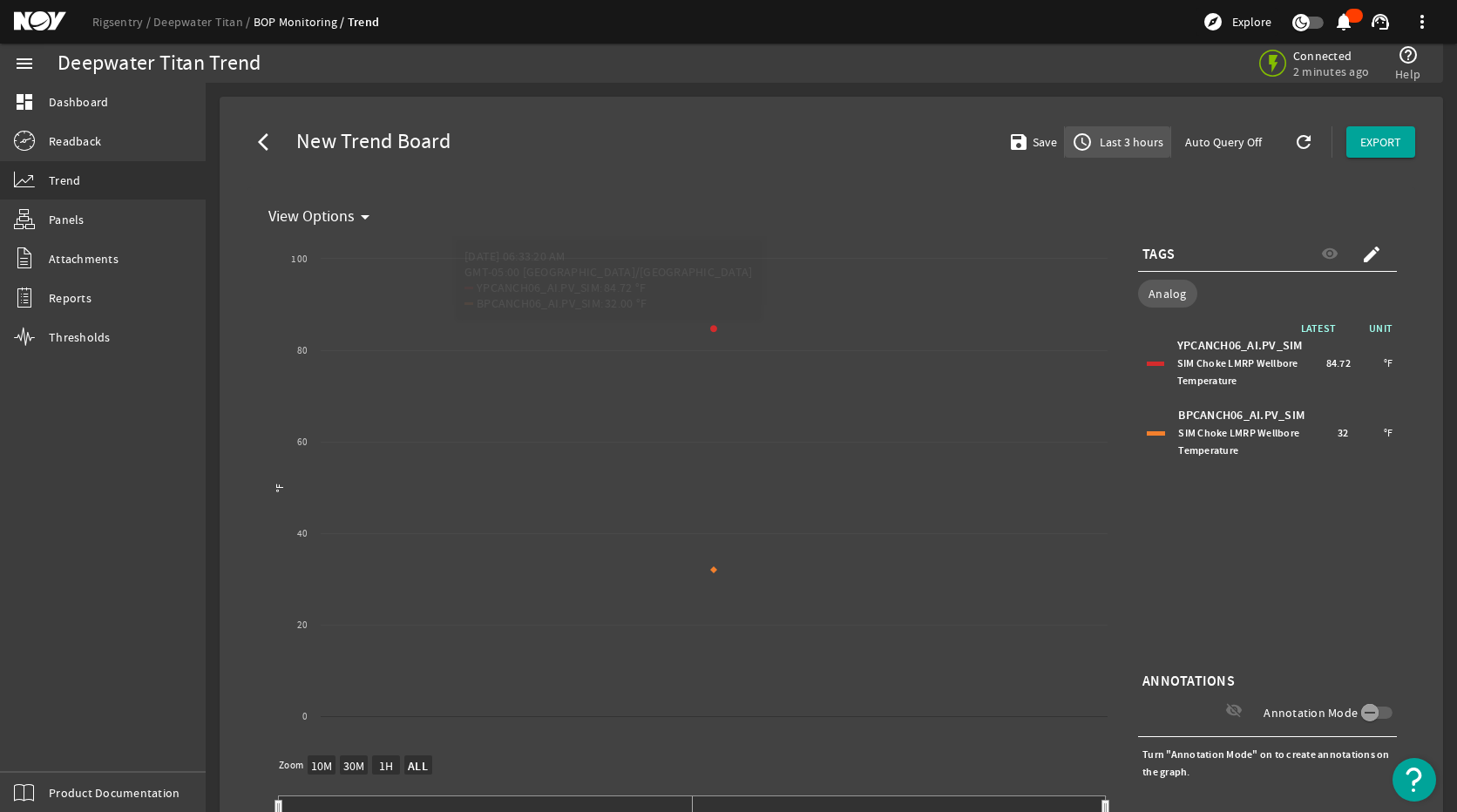
click at [1126, 140] on span "Last 3 hours" at bounding box center [1130, 142] width 67 height 18
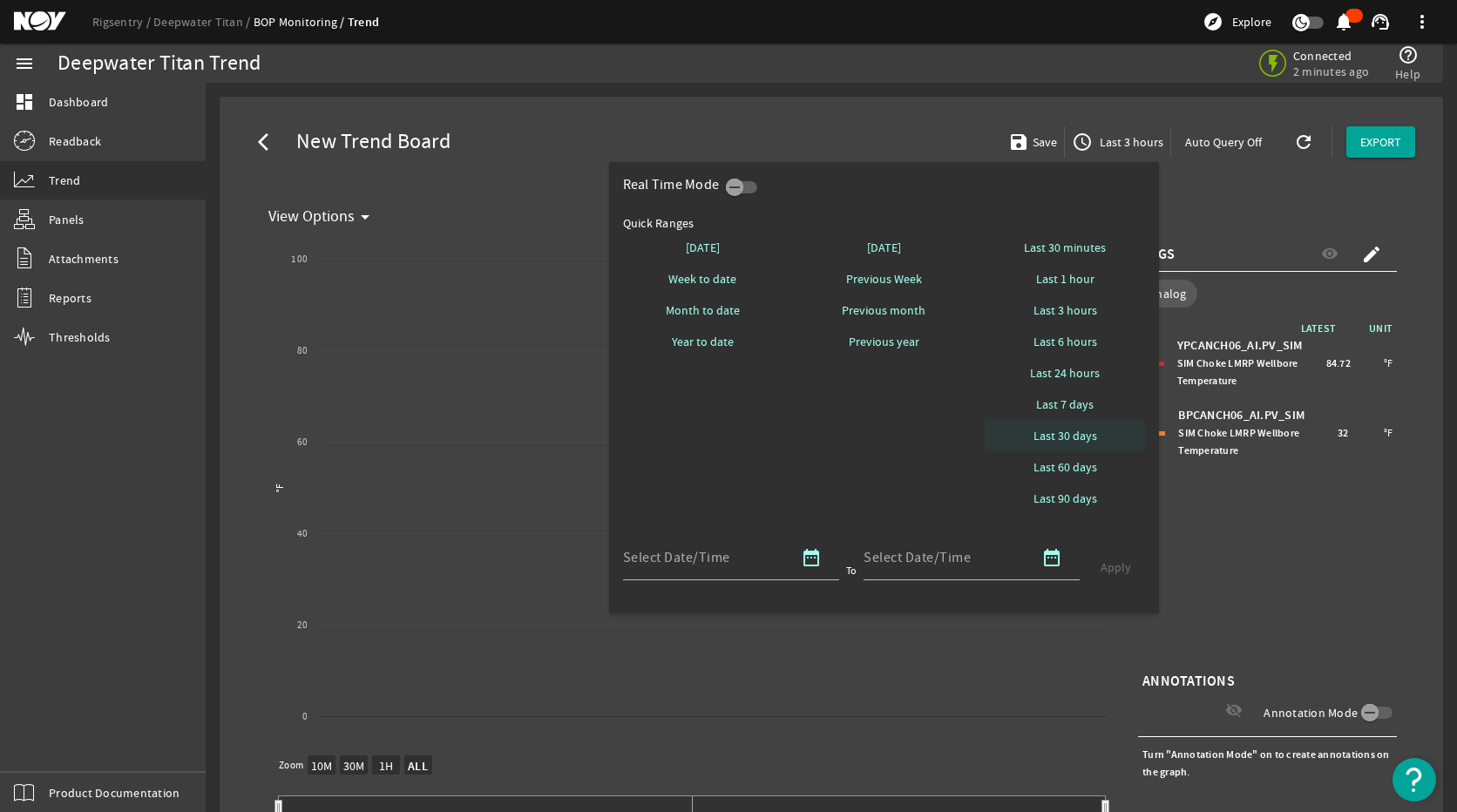
click at [1082, 430] on span "Last 30 days" at bounding box center [1065, 435] width 63 height 18
select select "10M"
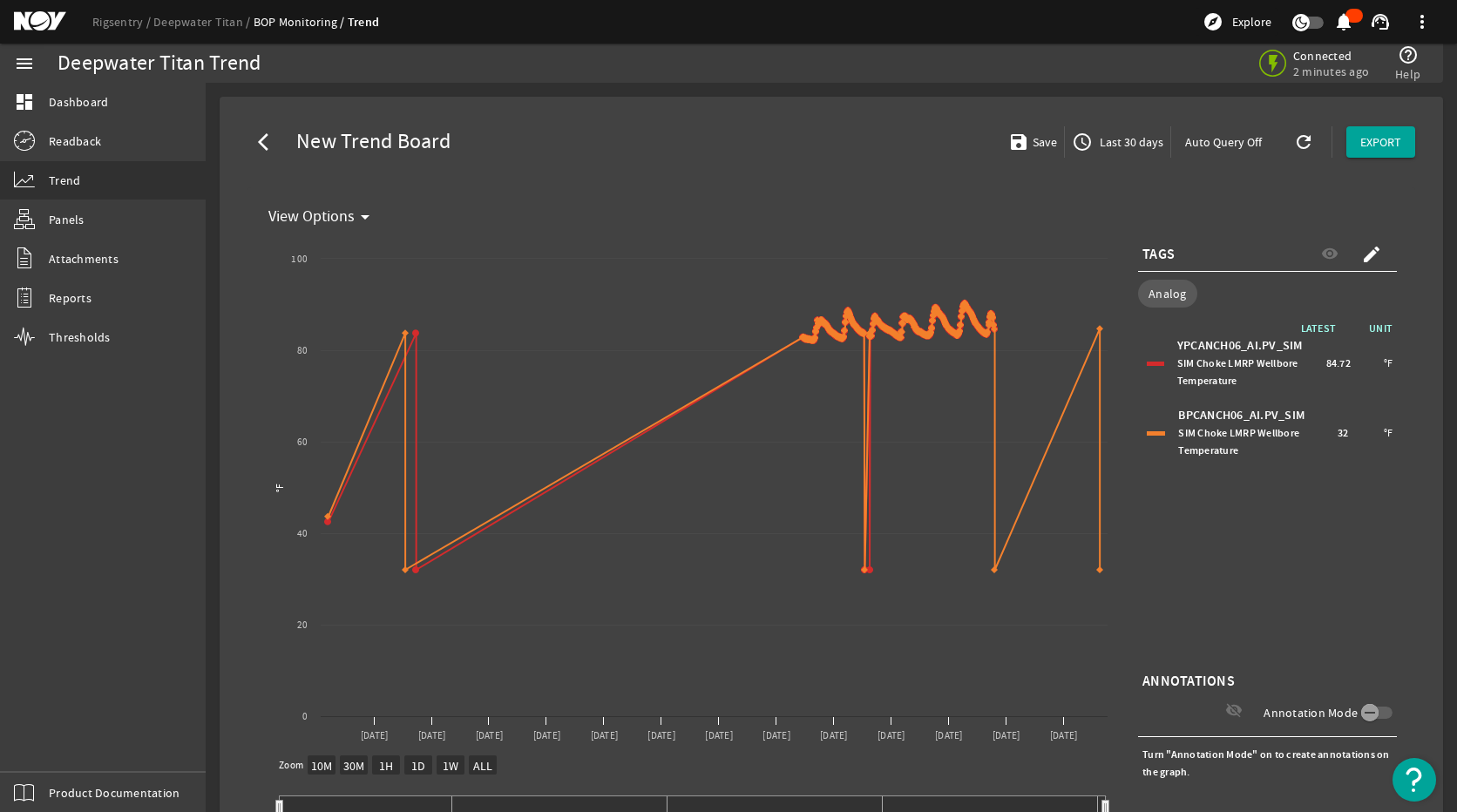
click at [1142, 359] on div "YPCANCH06_AI.PV_SIM SIM Choke LMRP Wellbore Temperature 84.72 °F" at bounding box center [1267, 362] width 250 height 61
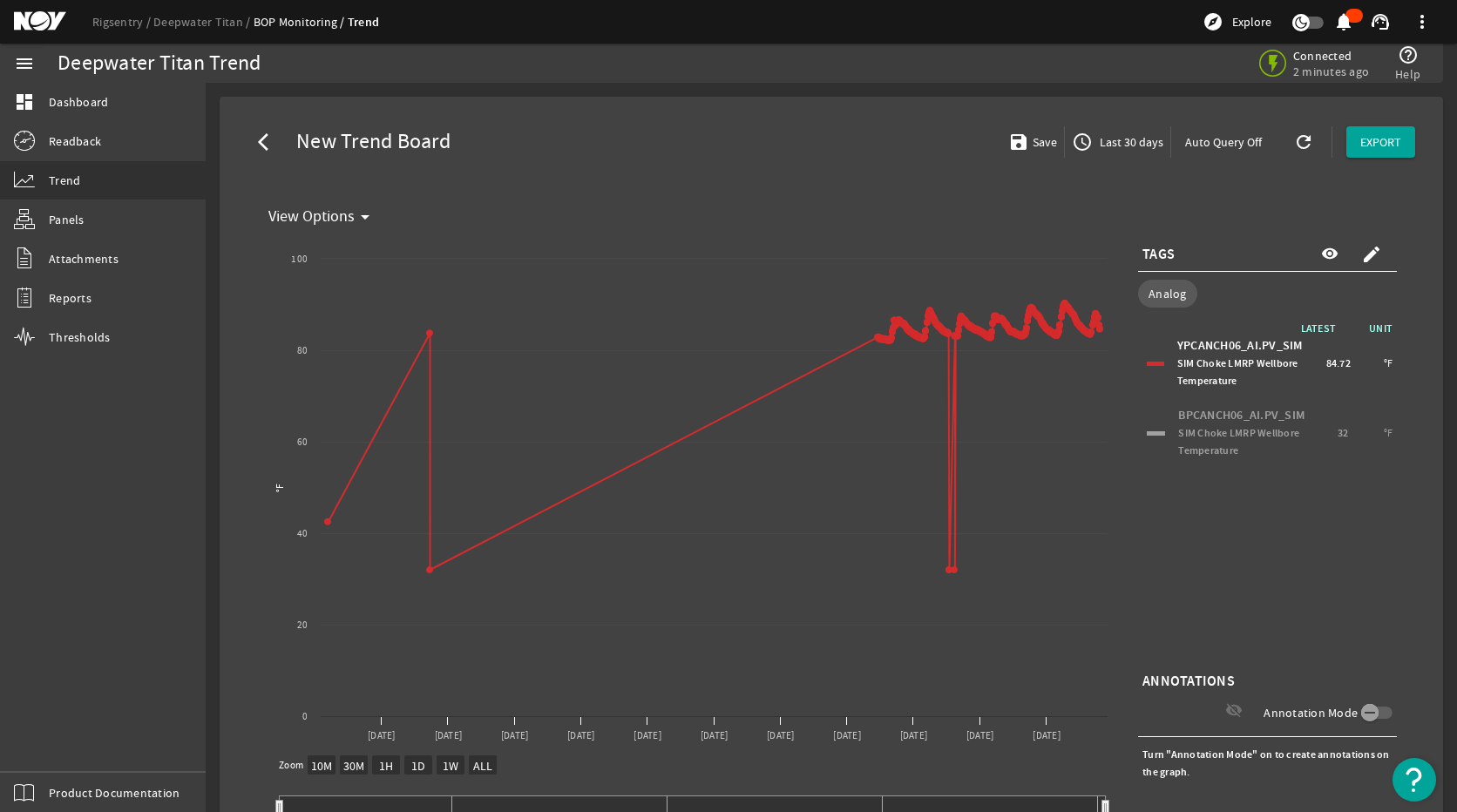
click at [1142, 359] on div "YPCANCH06_AI.PV_SIM SIM Choke LMRP Wellbore Temperature 84.72 °F" at bounding box center [1267, 362] width 250 height 61
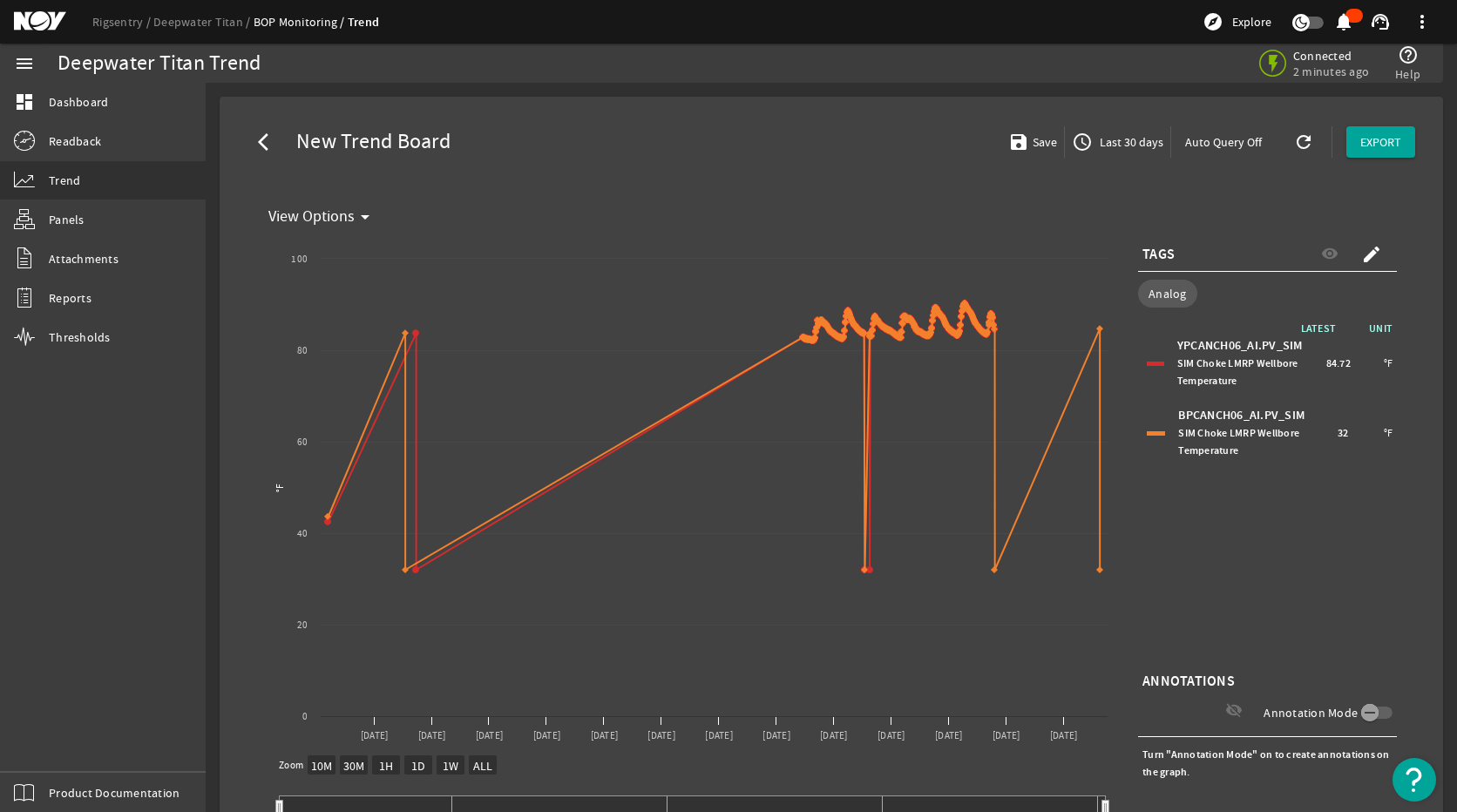
click at [1142, 428] on div "BPCANCH06_AI.PV_SIM SIM Choke LMRP Wellbore Temperature 32 °F" at bounding box center [1267, 432] width 250 height 61
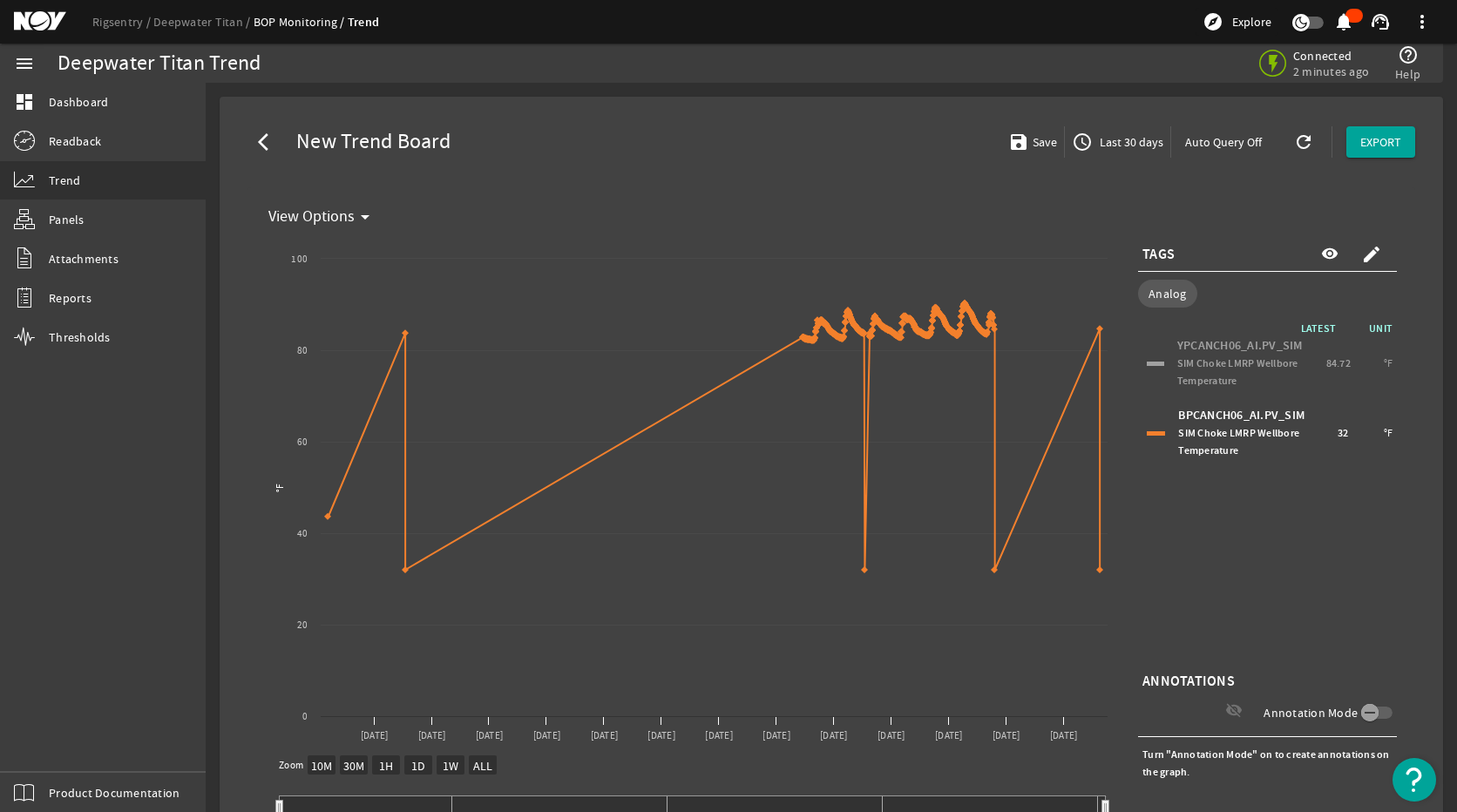
click at [1147, 354] on div "YPCANCH06_AI.PV_SIM SIM Choke LMRP Wellbore Temperature 84.72 °F" at bounding box center [1267, 362] width 250 height 61
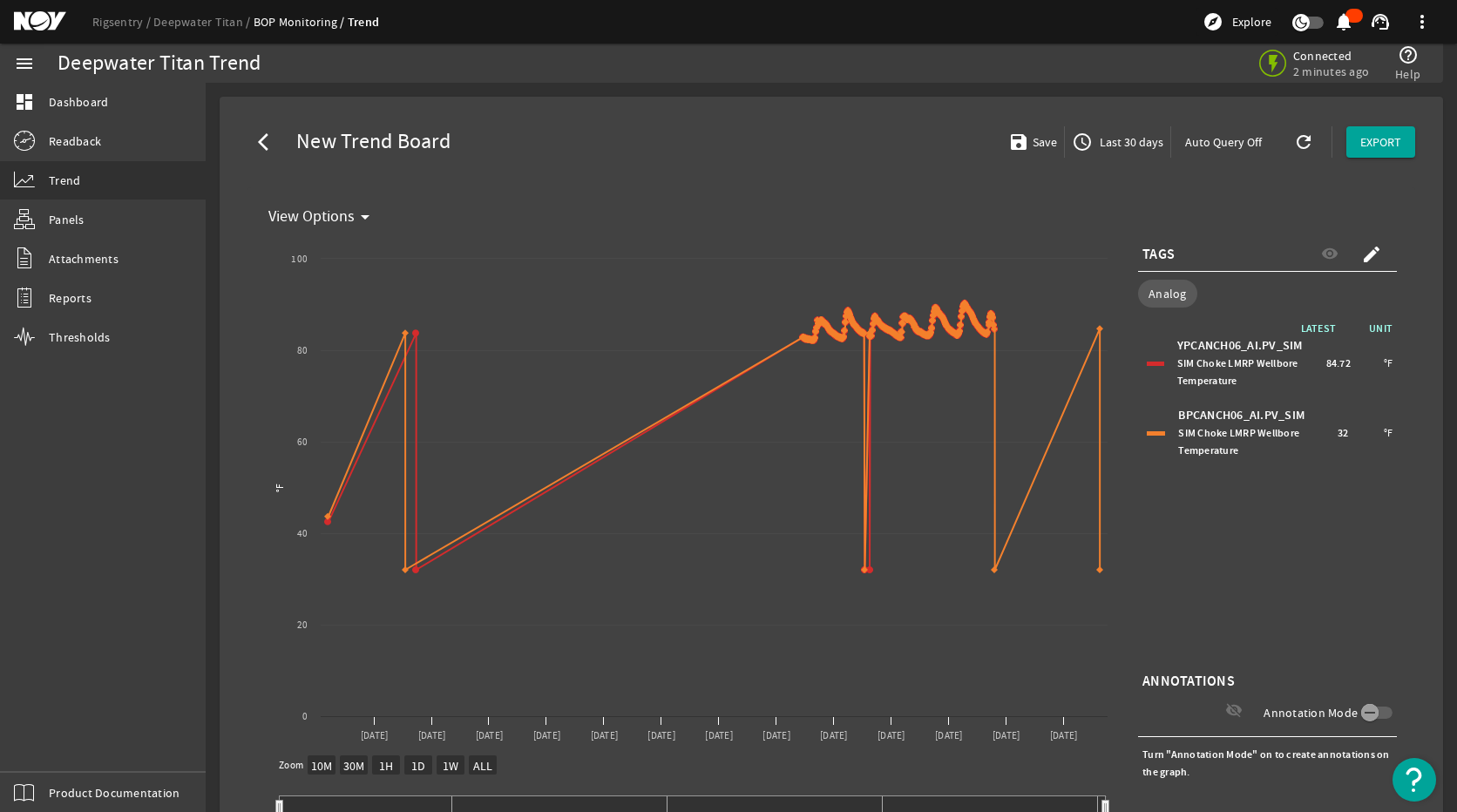
click at [1151, 356] on div "YPCANCH06_AI.PV_SIM SIM Choke LMRP Wellbore Temperature 84.72 °F" at bounding box center [1267, 362] width 250 height 61
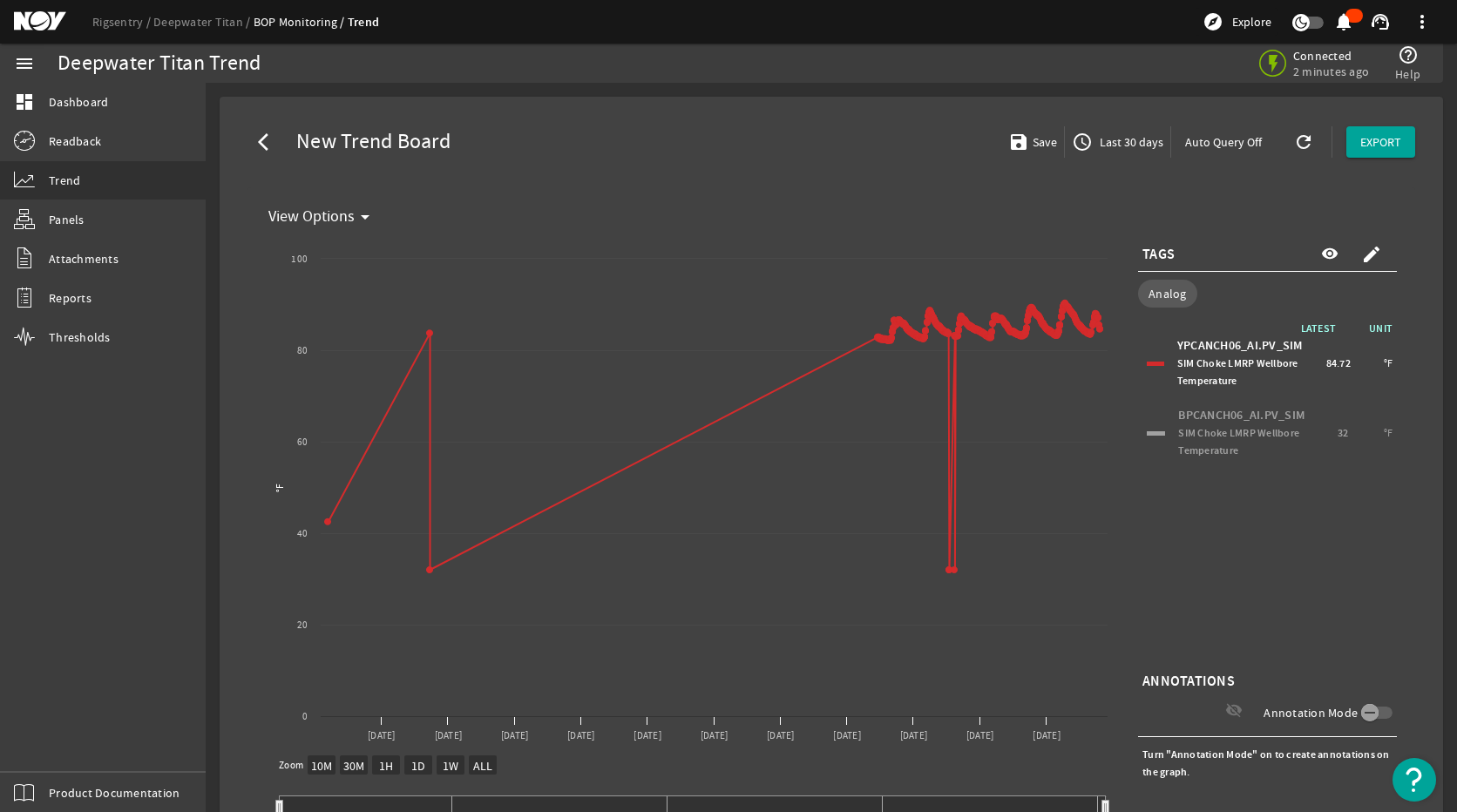
click at [1143, 416] on div "BPCANCH06_AI.PV_SIM SIM Choke LMRP Wellbore Temperature 32 °F" at bounding box center [1267, 432] width 250 height 61
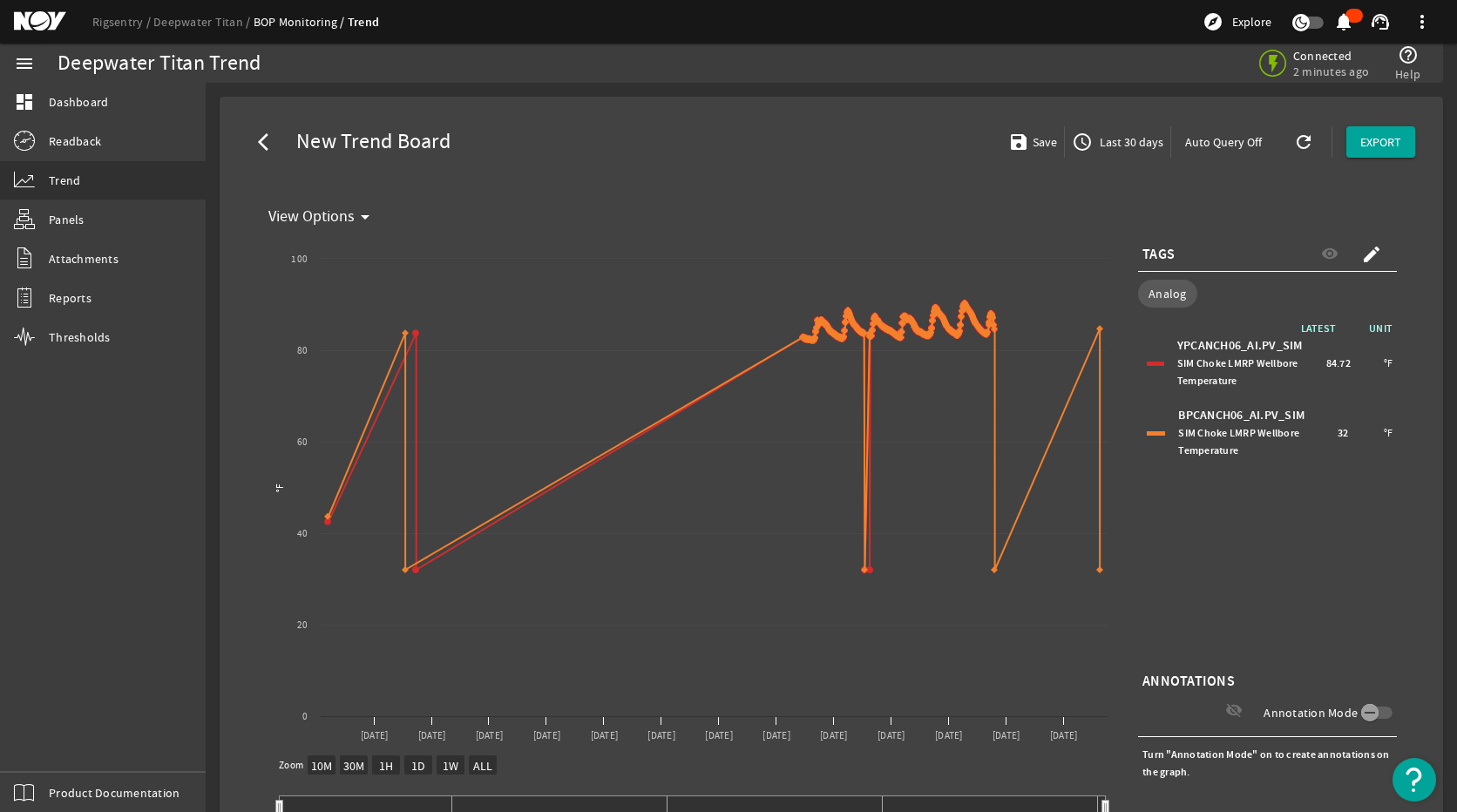
click at [1147, 364] on div at bounding box center [1155, 363] width 18 height 5
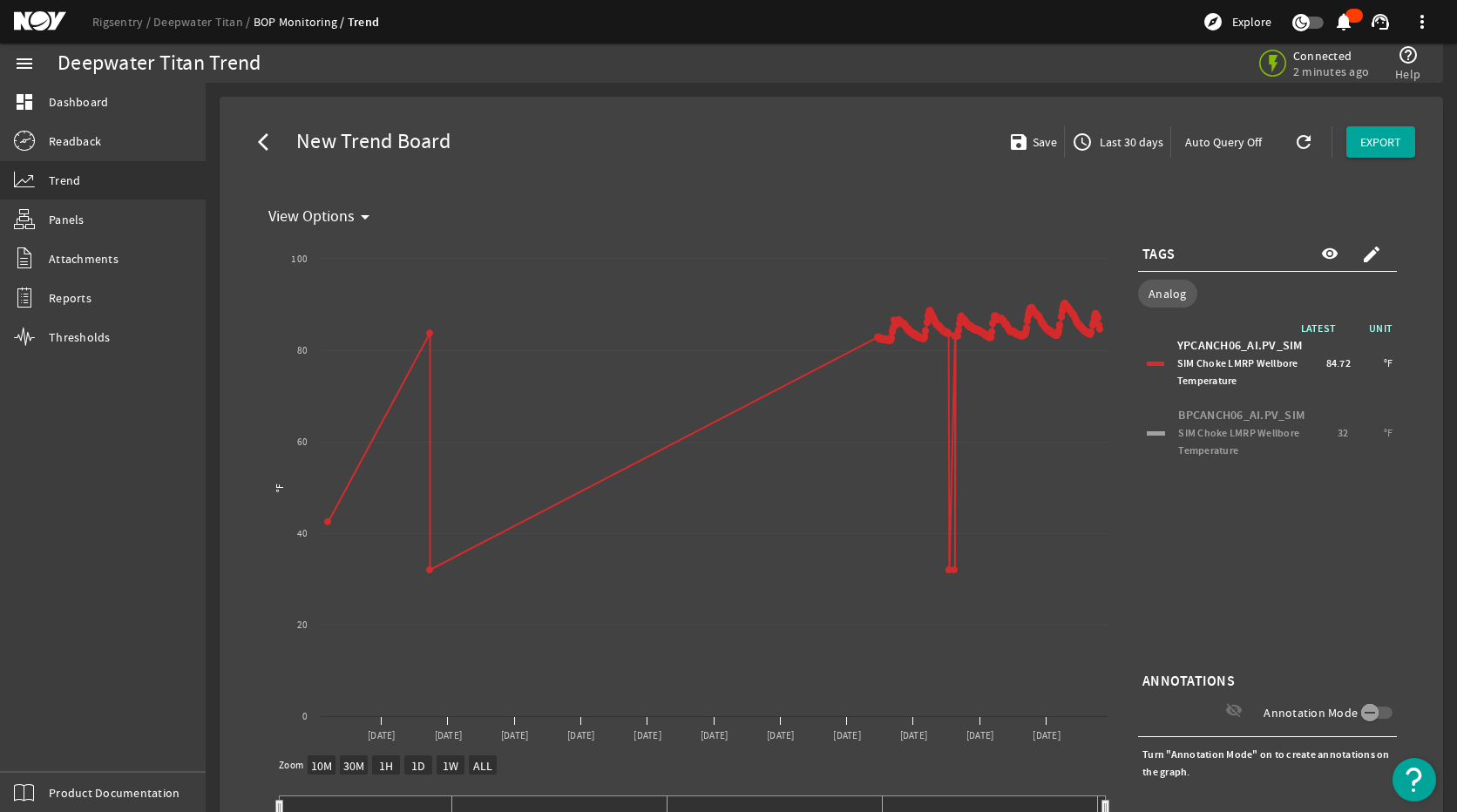
click at [1118, 139] on span "Last 30 days" at bounding box center [1130, 142] width 67 height 18
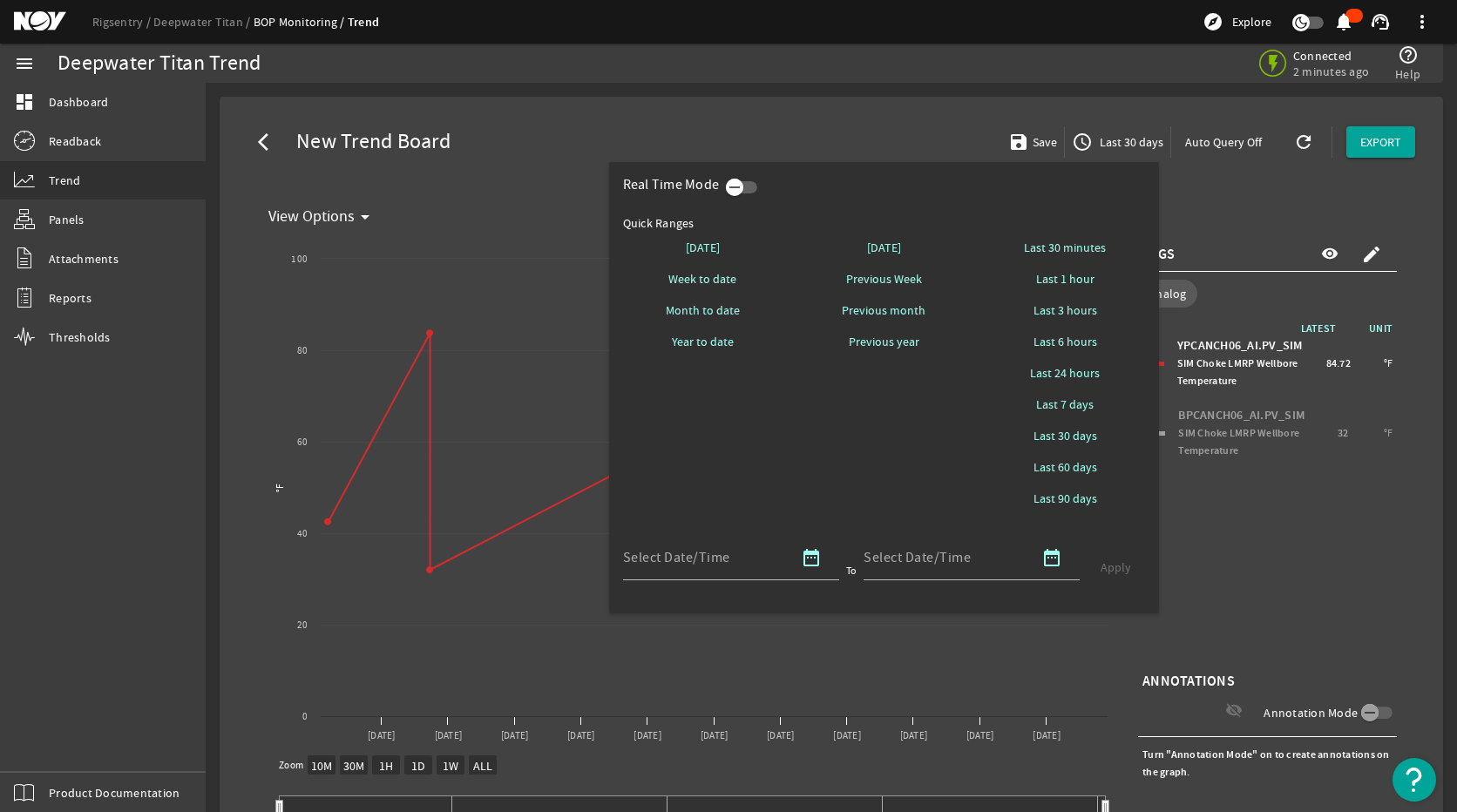
click at [735, 182] on icon "button" at bounding box center [734, 187] width 16 height 16
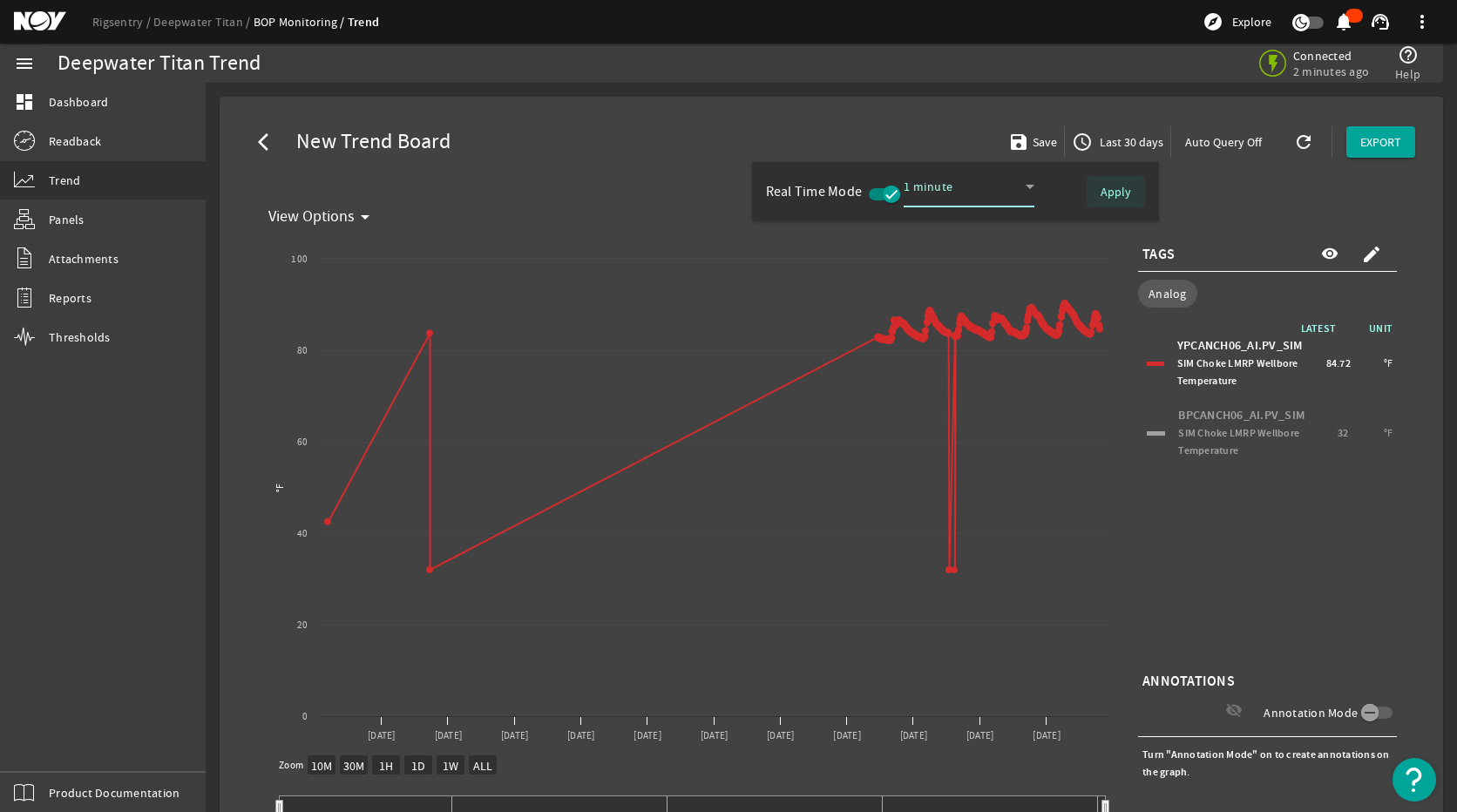
click at [1112, 196] on span "Apply" at bounding box center [1115, 191] width 31 height 18
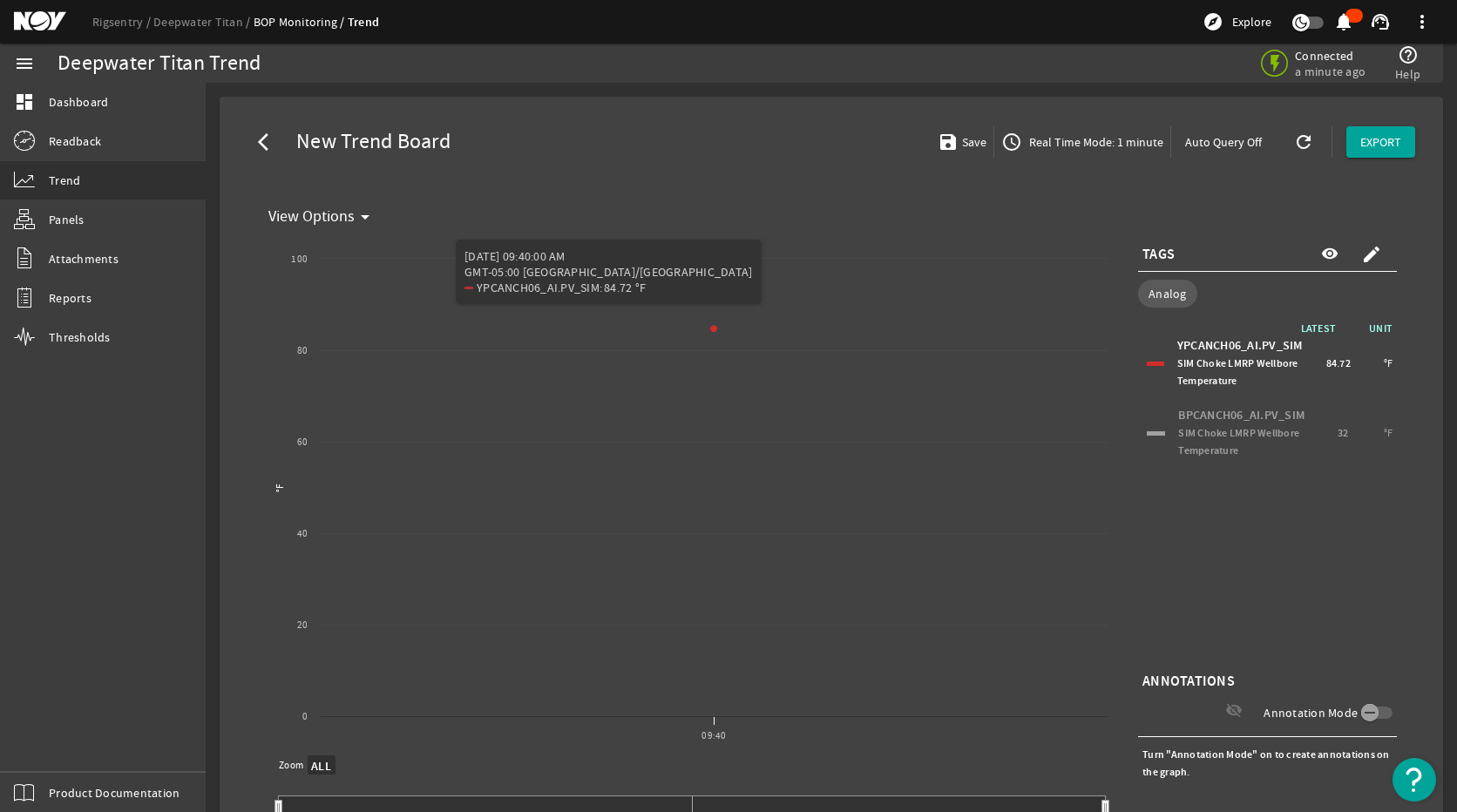
click at [1091, 145] on span "Real Time Mode: 1 minute" at bounding box center [1095, 142] width 138 height 18
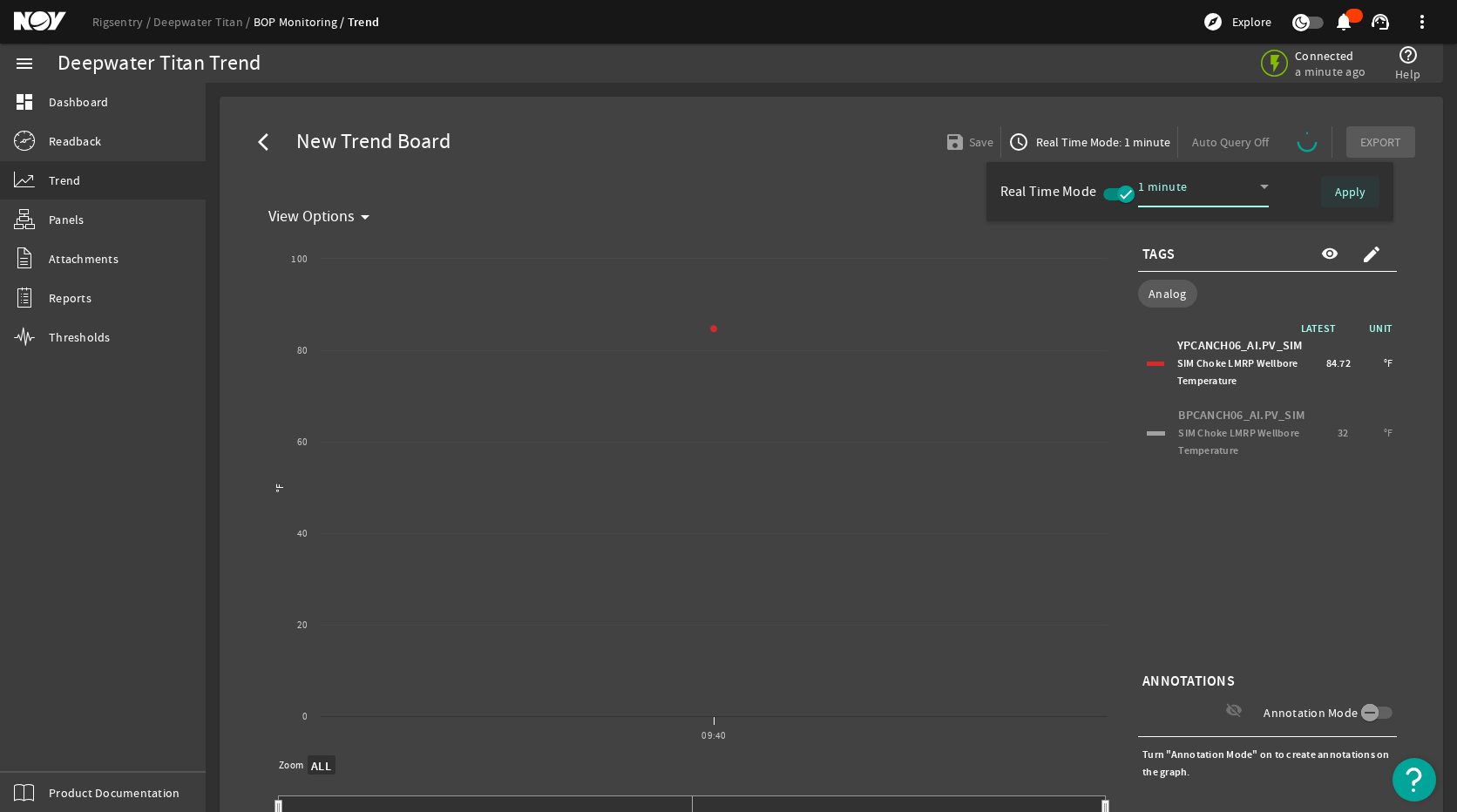
select select "ALL"
click at [1348, 186] on span "Apply" at bounding box center [1350, 191] width 31 height 18
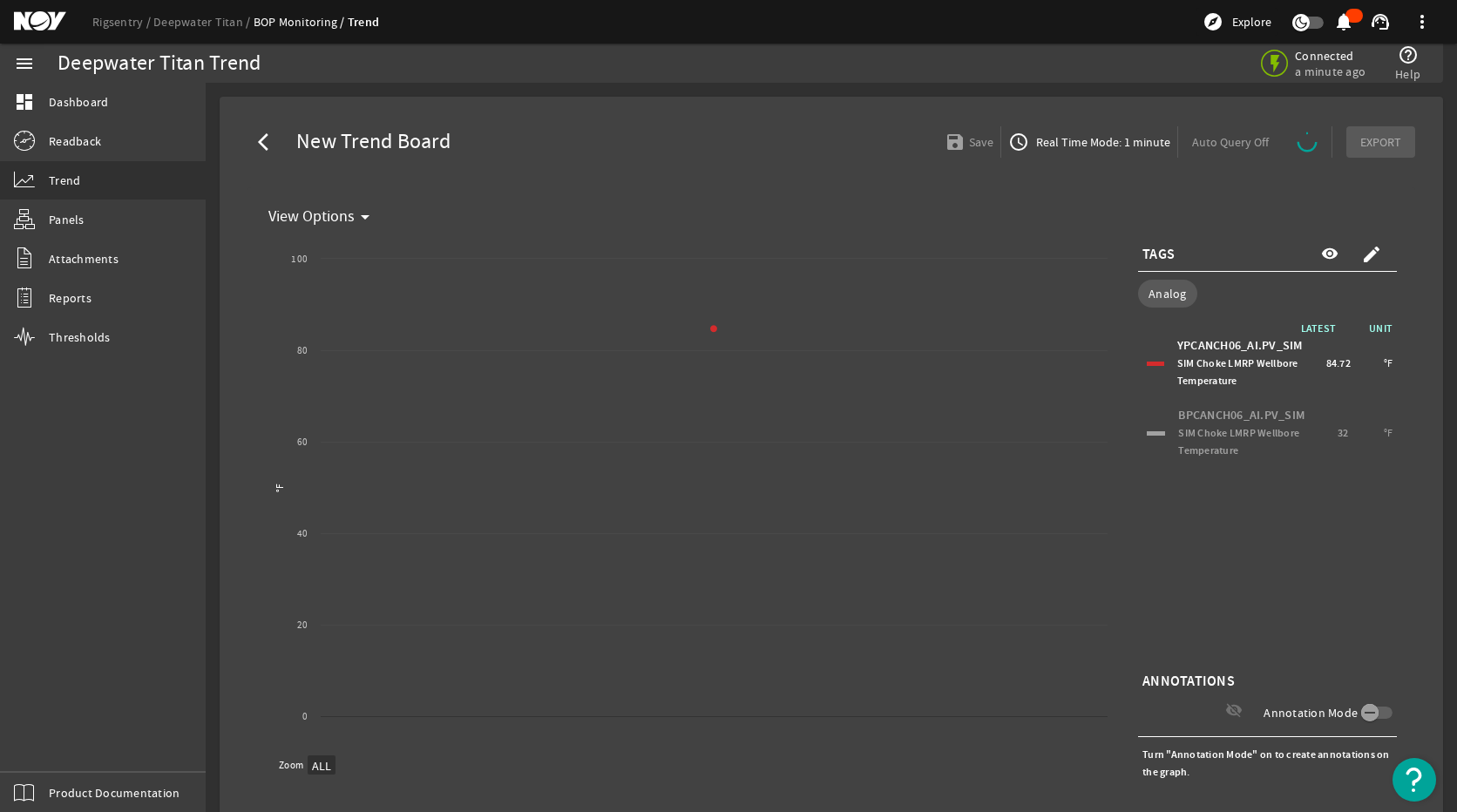
select select "ALL"
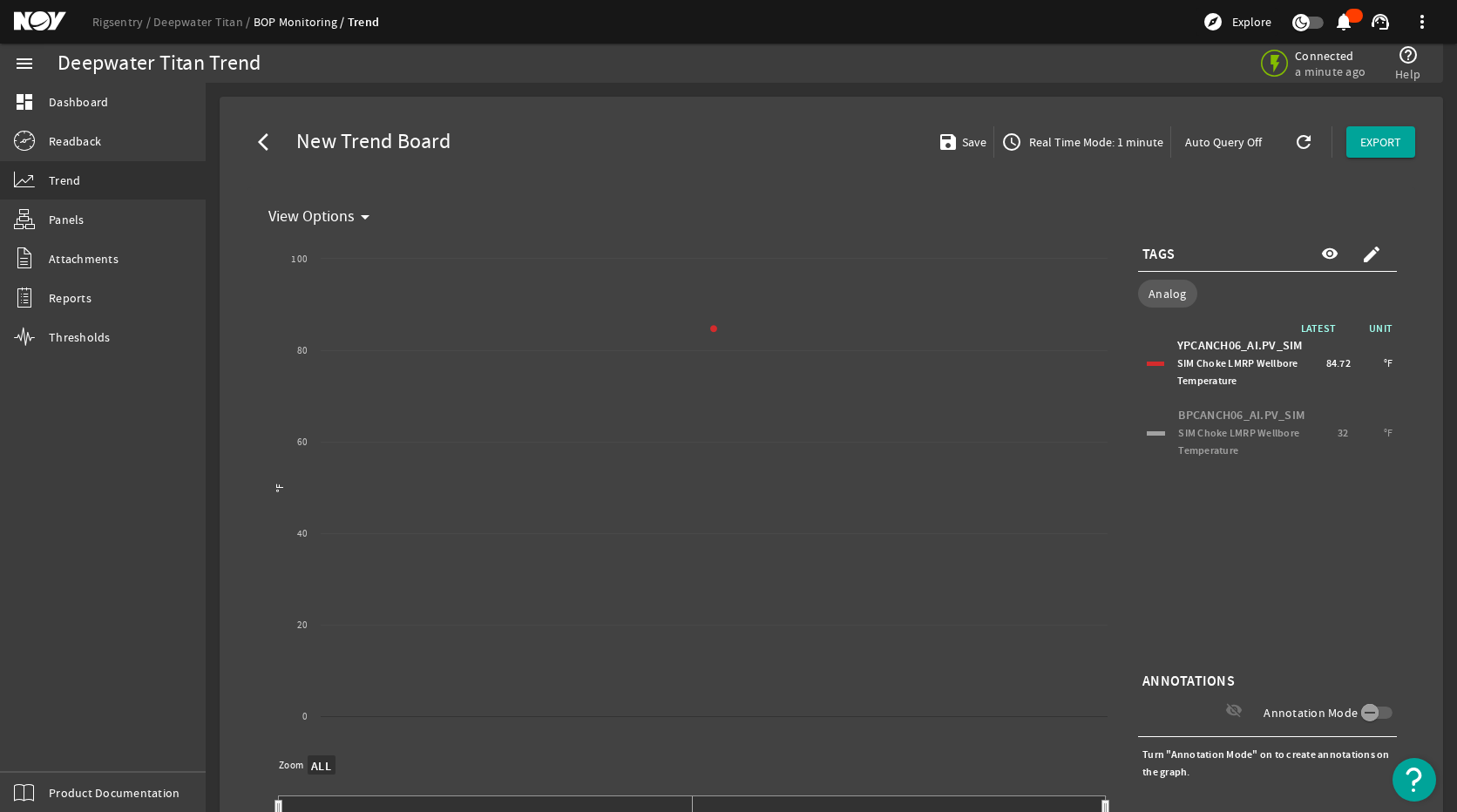
click at [1097, 142] on span "Real Time Mode: 1 minute" at bounding box center [1095, 142] width 138 height 18
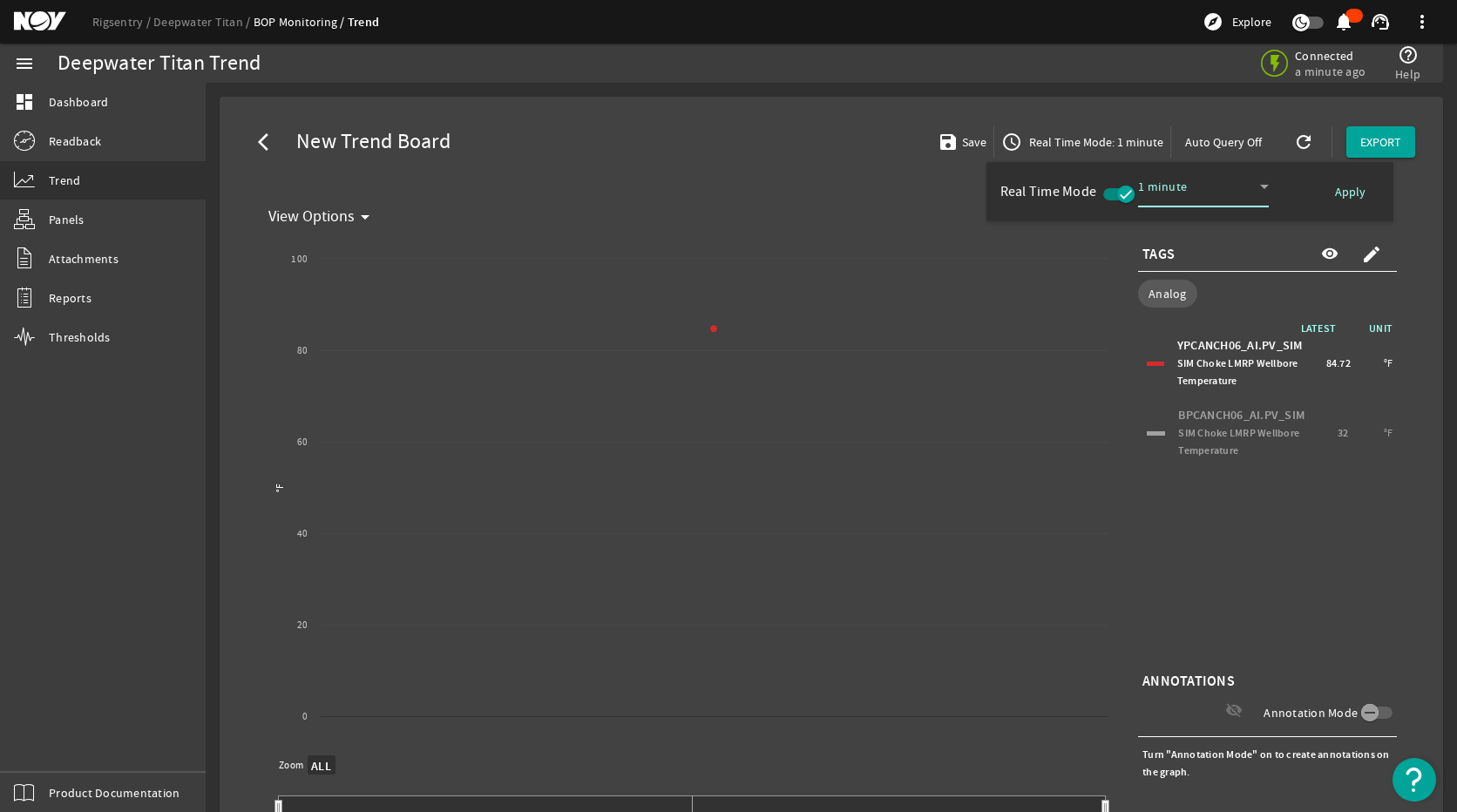
click at [1341, 190] on span "Apply" at bounding box center [1350, 191] width 31 height 18
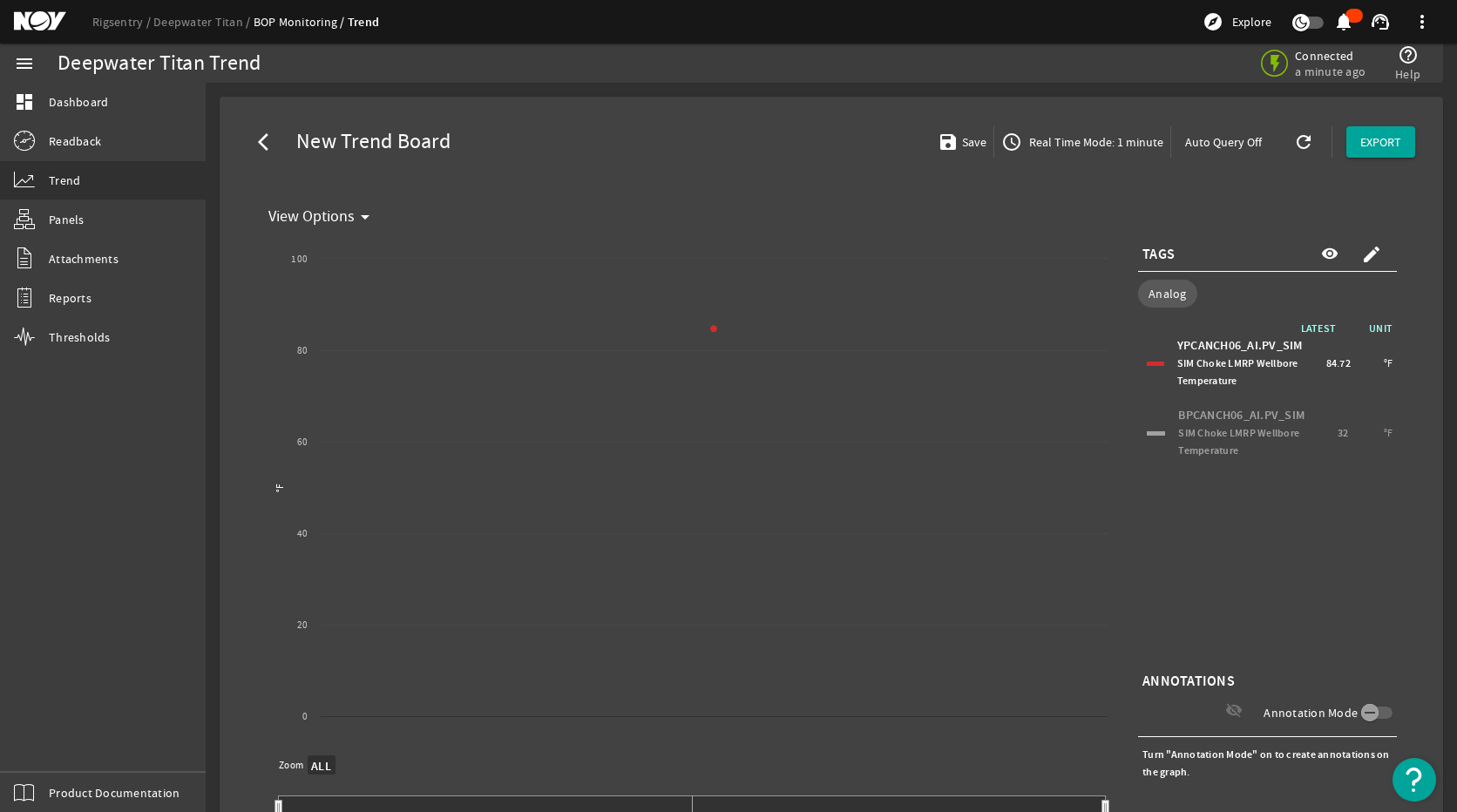
click at [1348, 523] on div "LATEST UNIT YPCANCH06_AI.PV_SIM SIM Choke LMRP Wellbore Temperature 84.72 °F BP…" at bounding box center [1268, 494] width 259 height 348
click at [1155, 436] on div "BPCANCH06_AI.PV_SIM SIM Choke LMRP Wellbore Temperature 32 °F" at bounding box center [1267, 432] width 250 height 61
click at [1150, 358] on div "YPCANCH06_AI.PV_SIM SIM Choke LMRP Wellbore Temperature 84.72 °F" at bounding box center [1267, 362] width 250 height 61
click at [1311, 543] on div "LATEST UNIT YPCANCH06_AI.PV_SIM SIM Choke LMRP Wellbore Temperature 84.72 °F BP…" at bounding box center [1268, 494] width 259 height 348
select select "ALL"
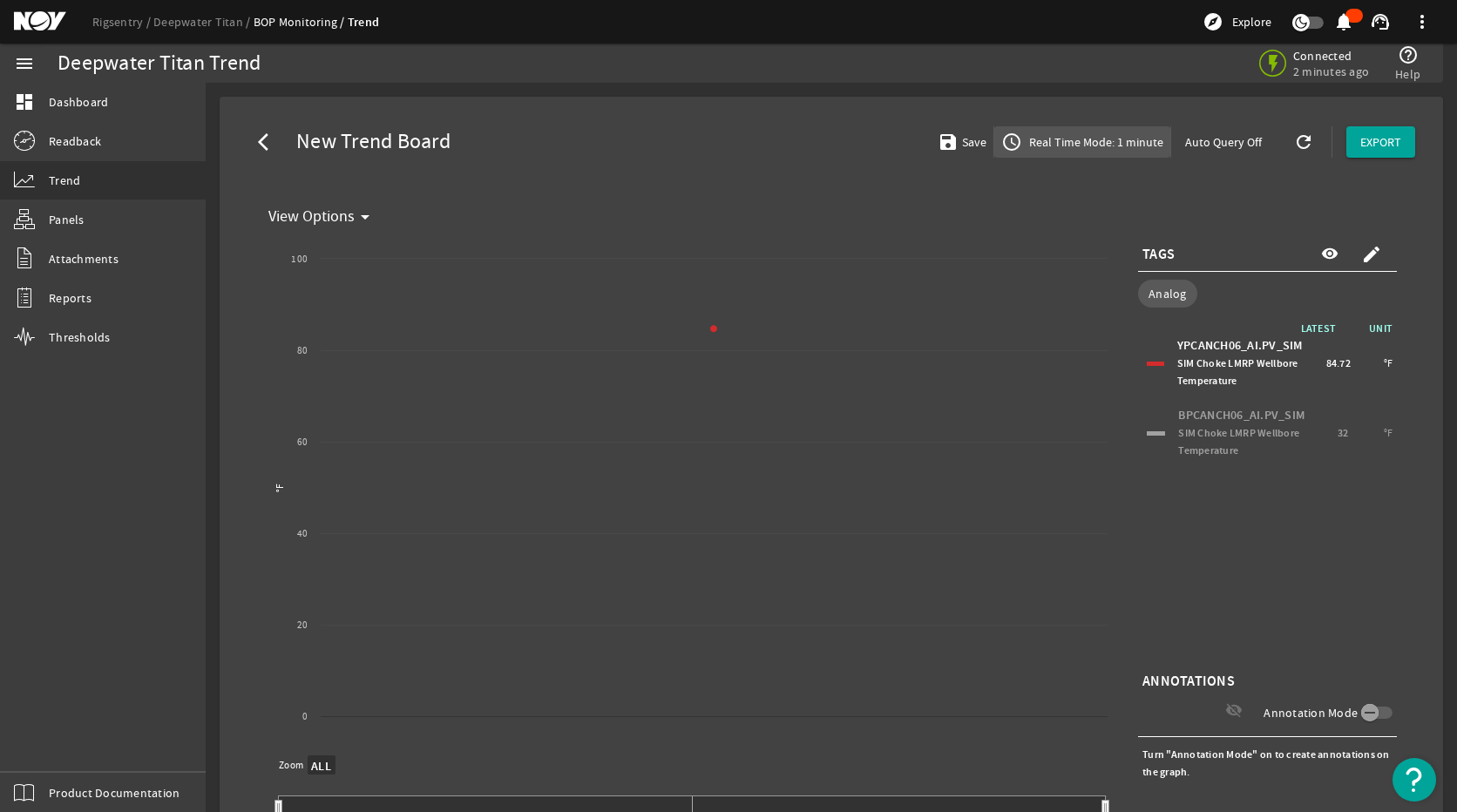
click at [1107, 142] on span "Real Time Mode: 1 minute" at bounding box center [1095, 142] width 138 height 18
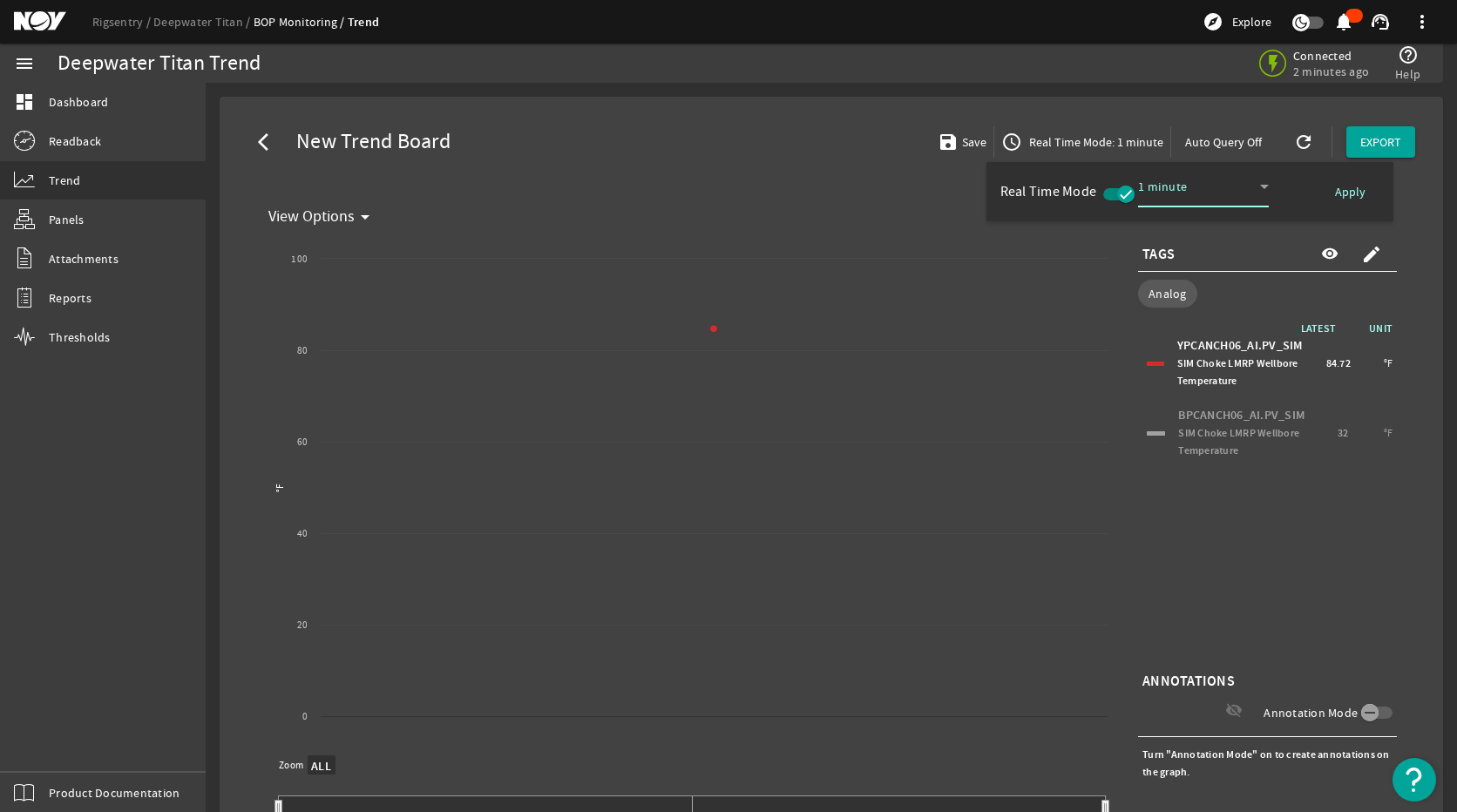
click at [1118, 197] on icon "button" at bounding box center [1125, 194] width 16 height 16
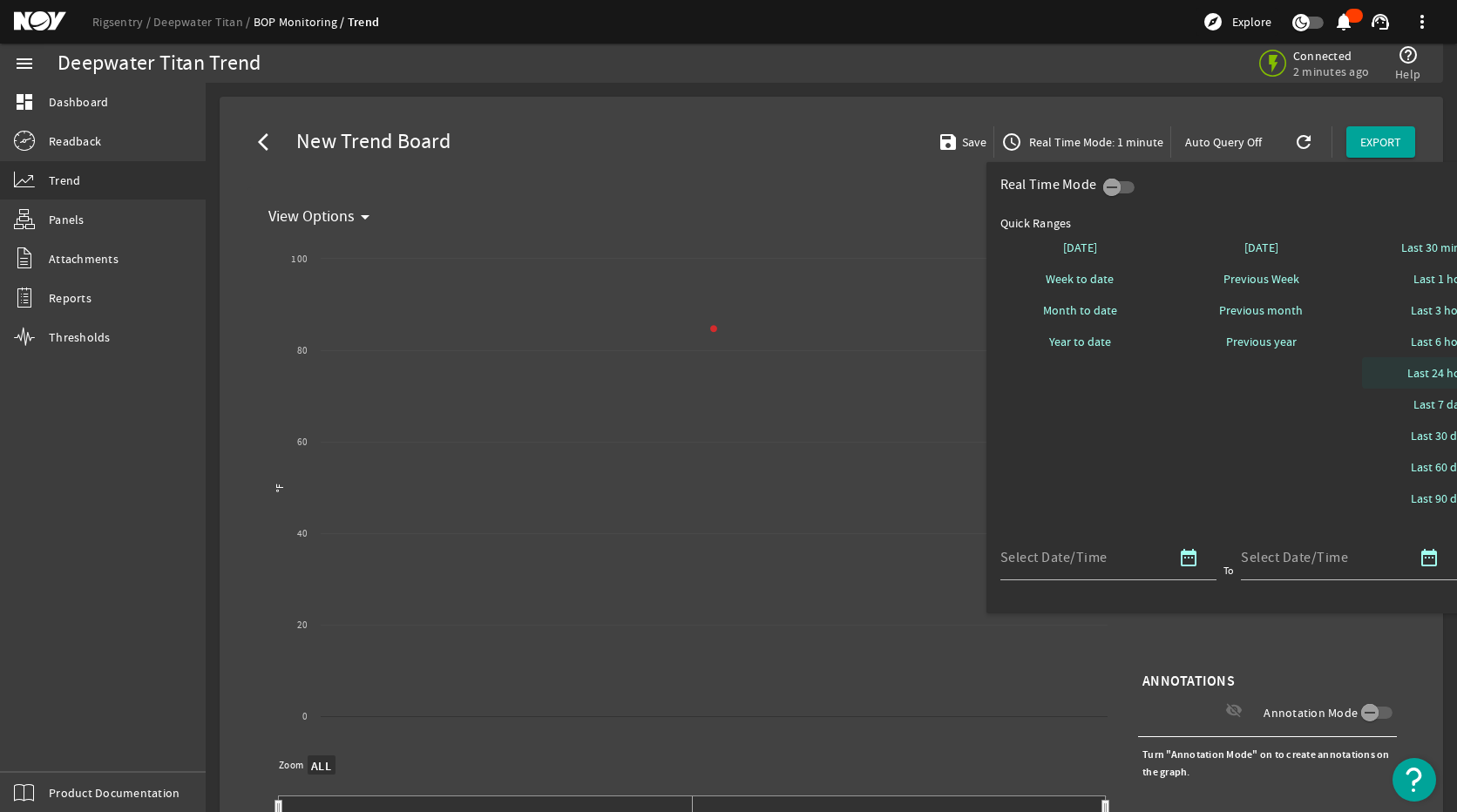
click at [1417, 364] on span at bounding box center [1442, 372] width 160 height 42
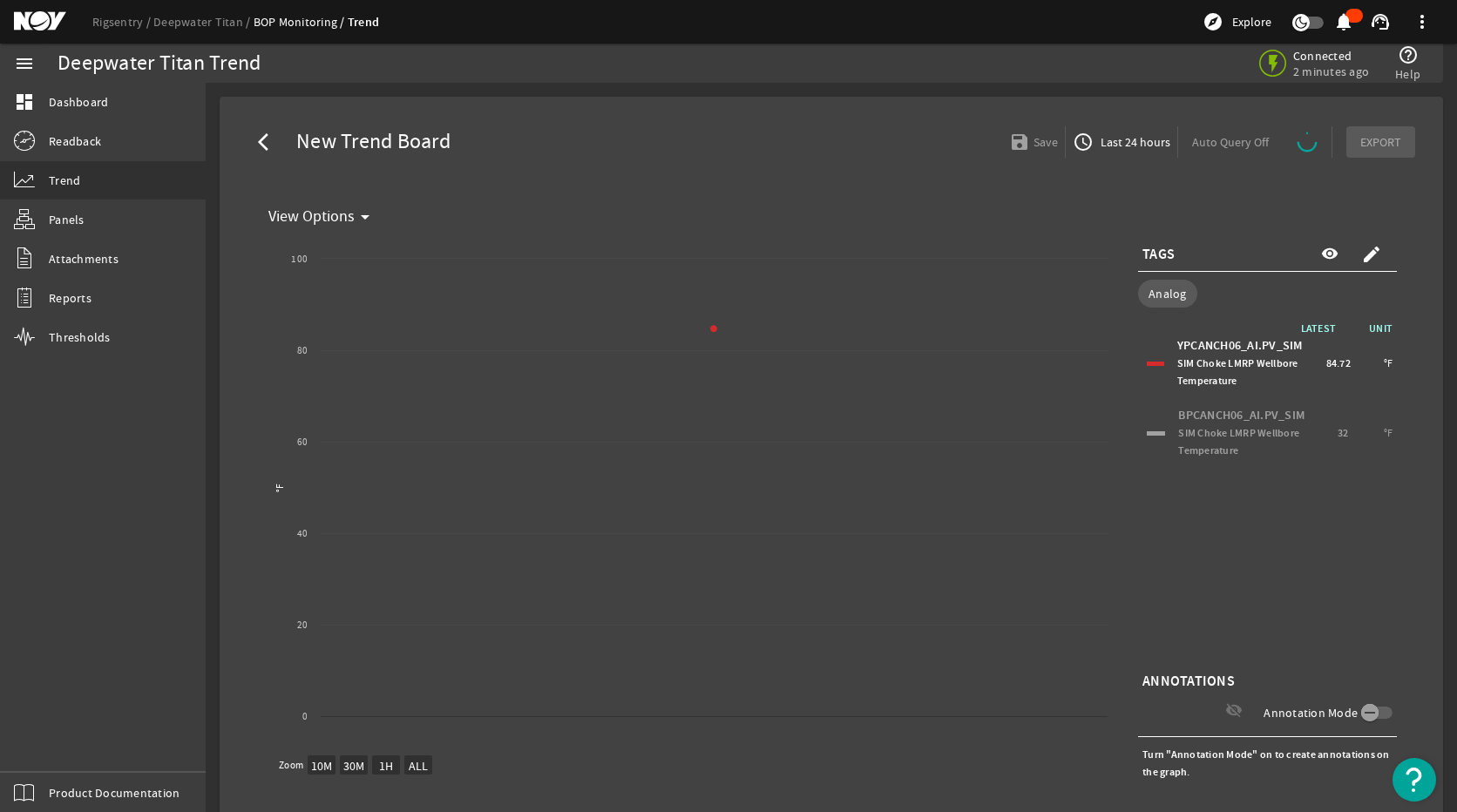
select select "ALL"
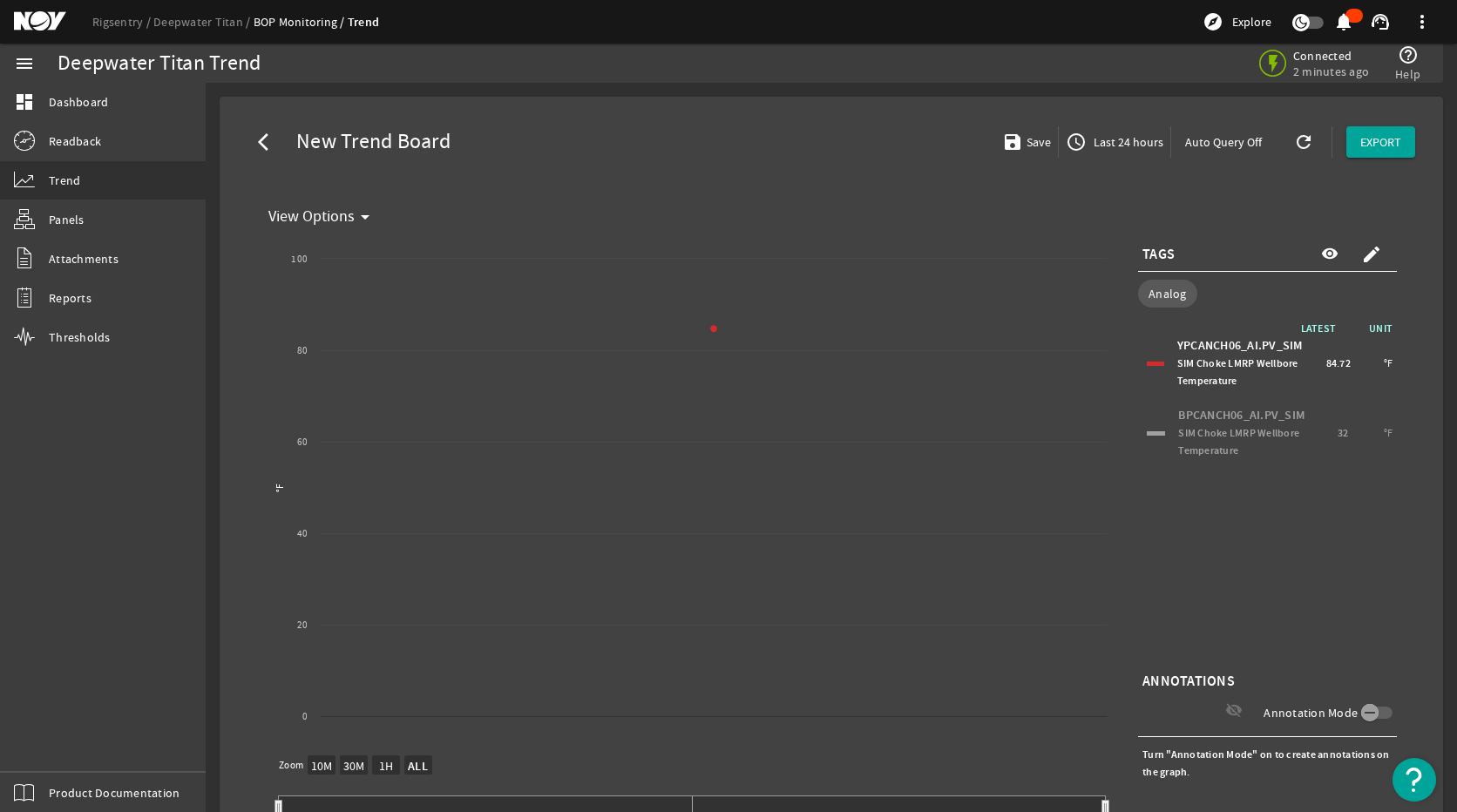
click at [1113, 142] on span "Last 24 hours" at bounding box center [1126, 142] width 74 height 18
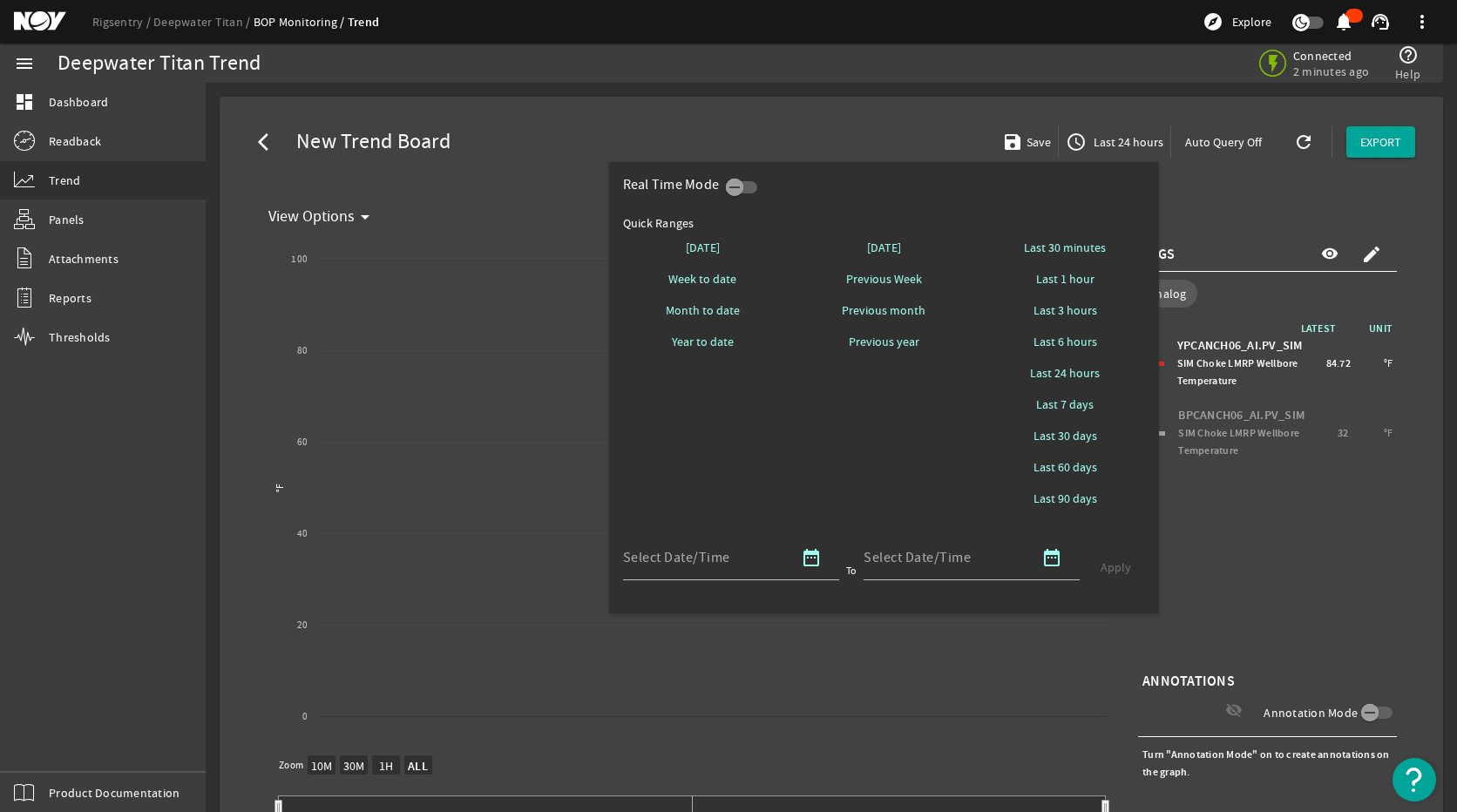
click at [1072, 405] on span "Last 7 days" at bounding box center [1065, 404] width 58 height 18
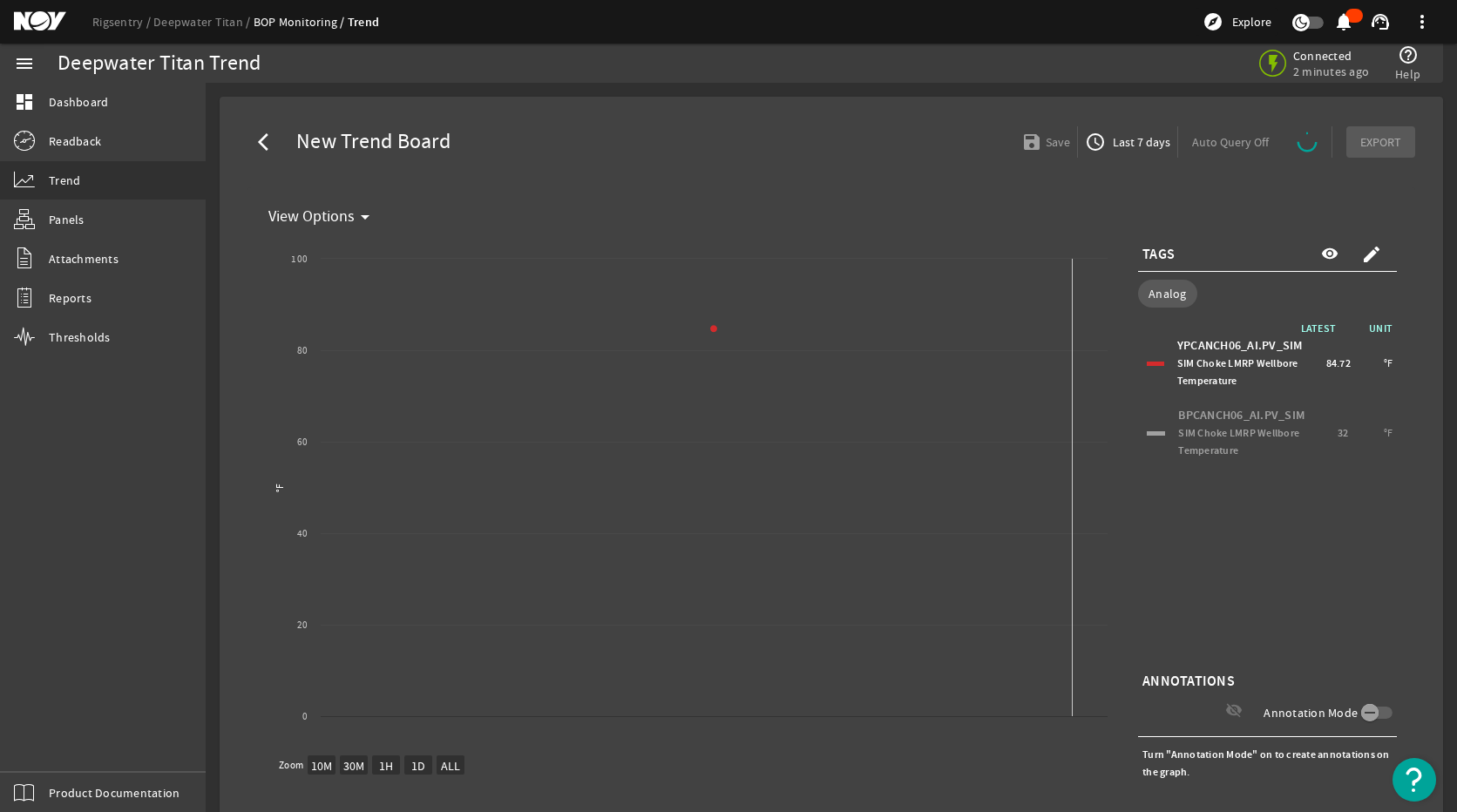
select select "ALL"
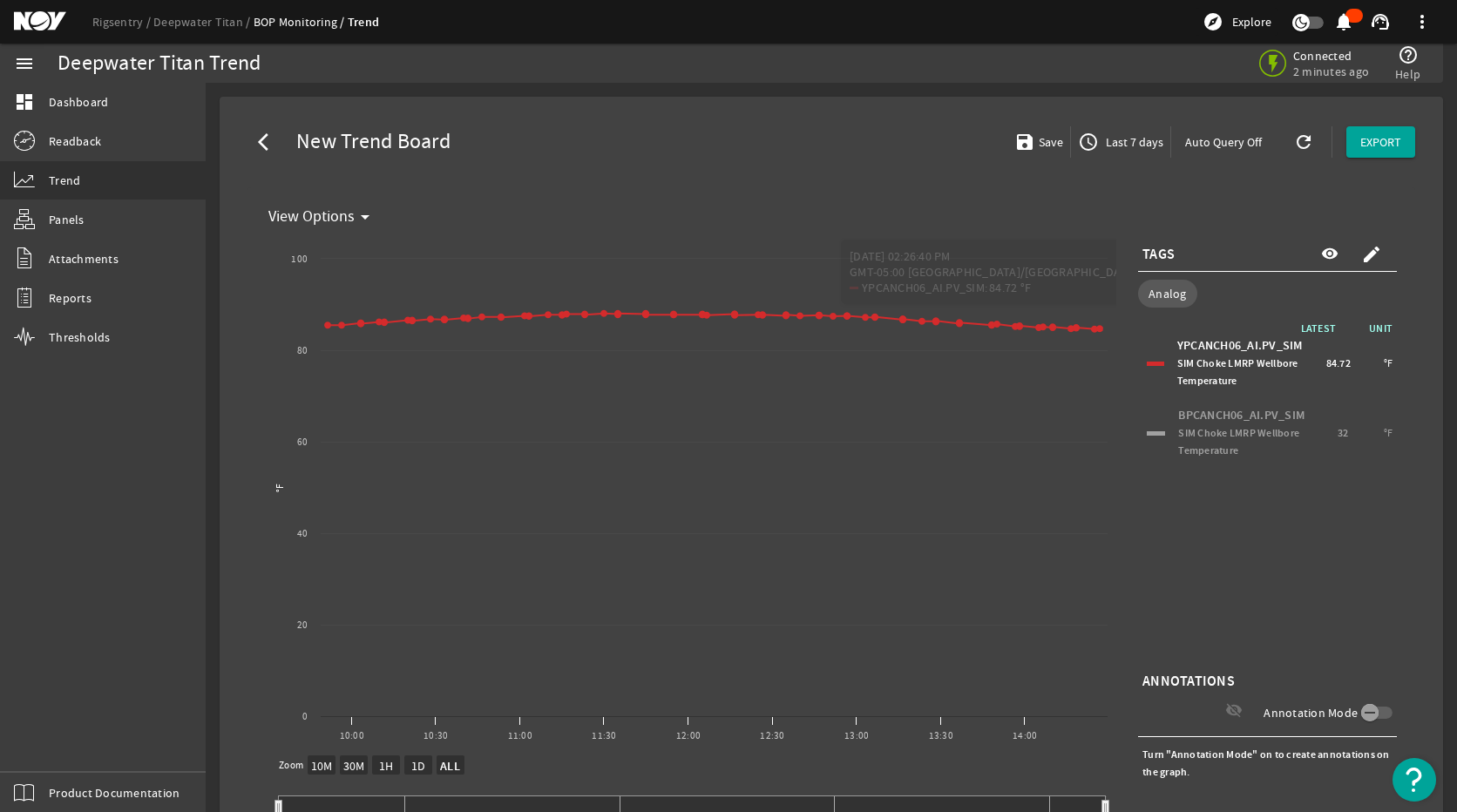
click at [1116, 143] on span "Last 7 days" at bounding box center [1132, 142] width 61 height 18
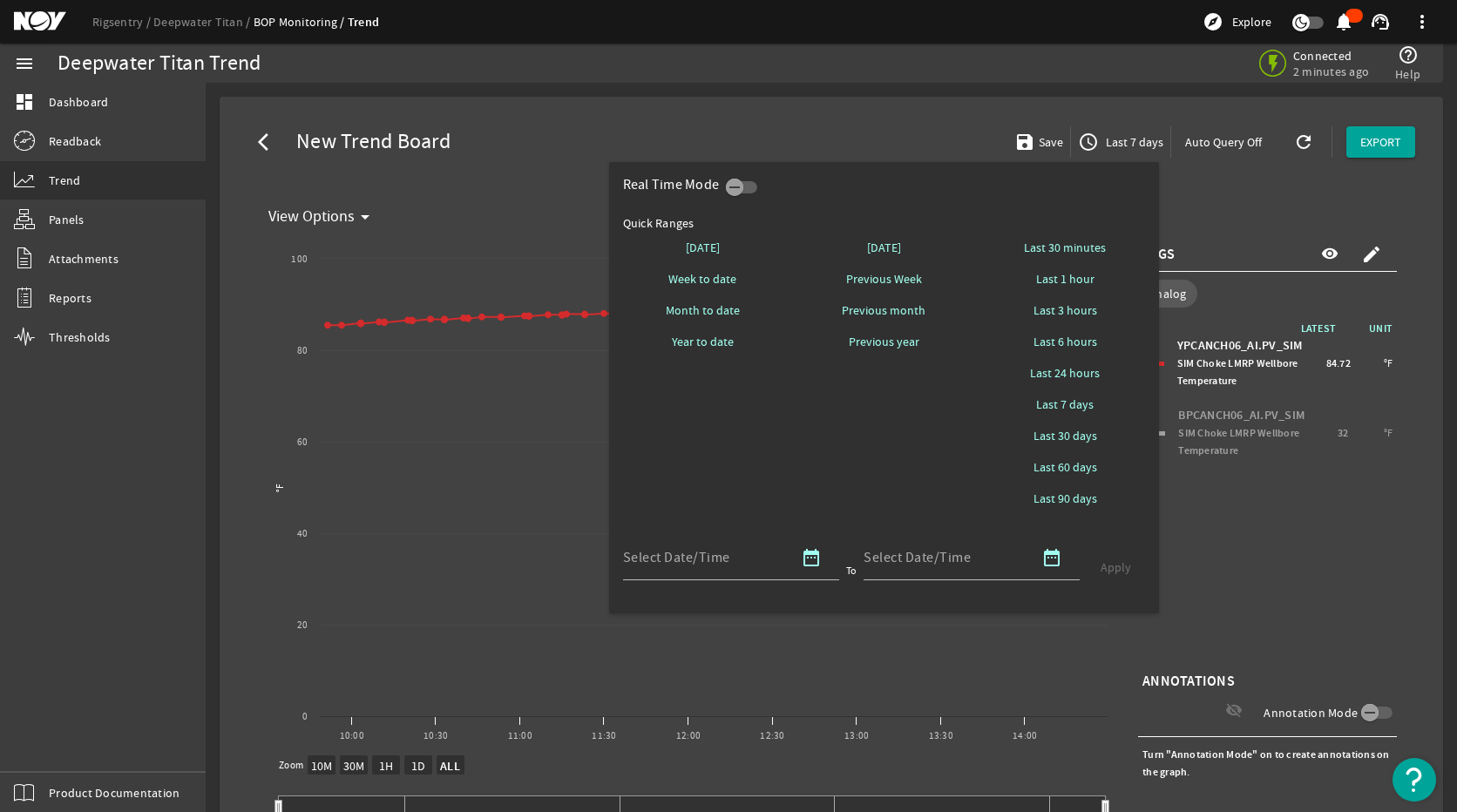
click at [1314, 509] on div at bounding box center [728, 406] width 1457 height 812
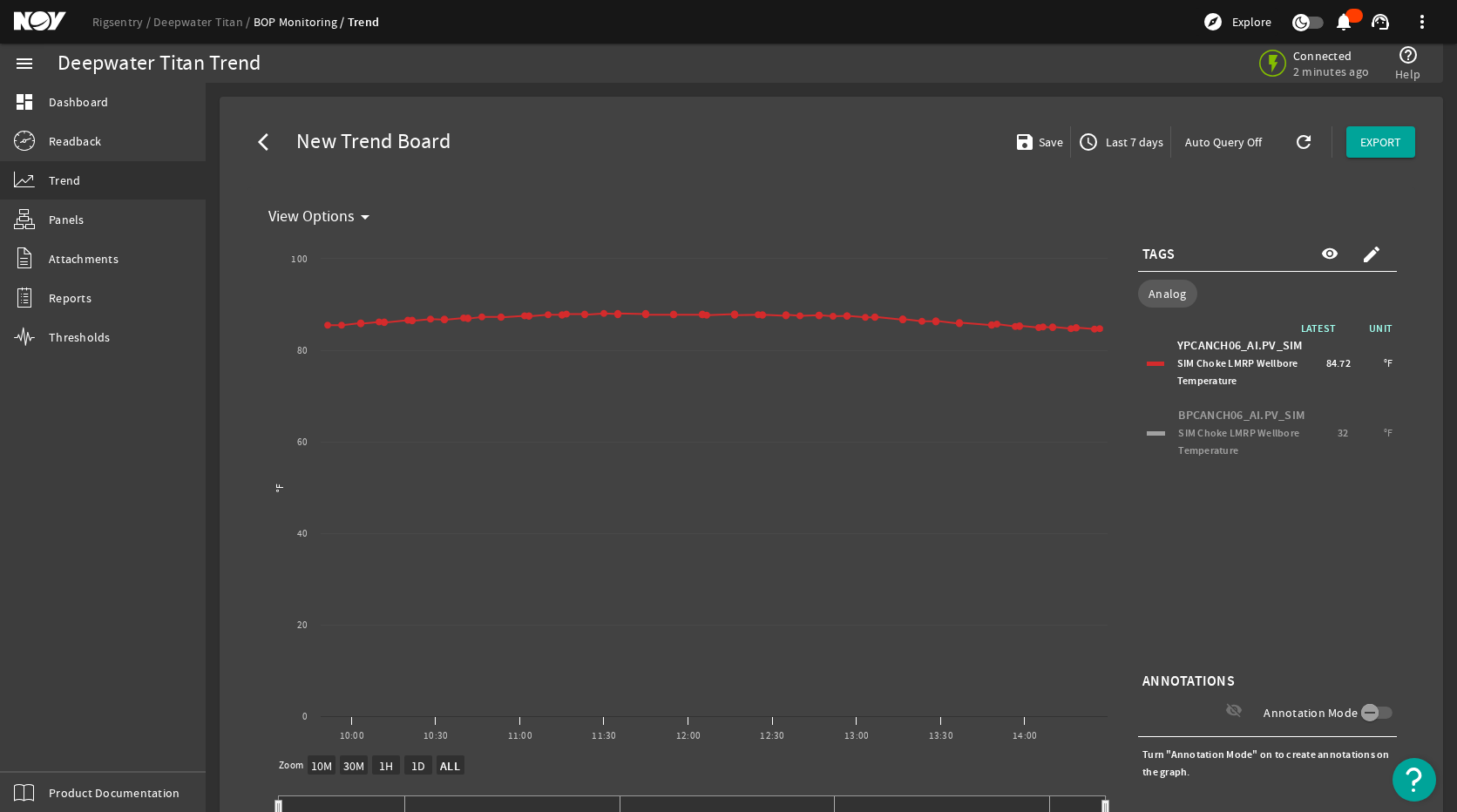
click at [1142, 426] on div "BPCANCH06_AI.PV_SIM SIM Choke LMRP Wellbore Temperature 32 °F" at bounding box center [1267, 432] width 250 height 61
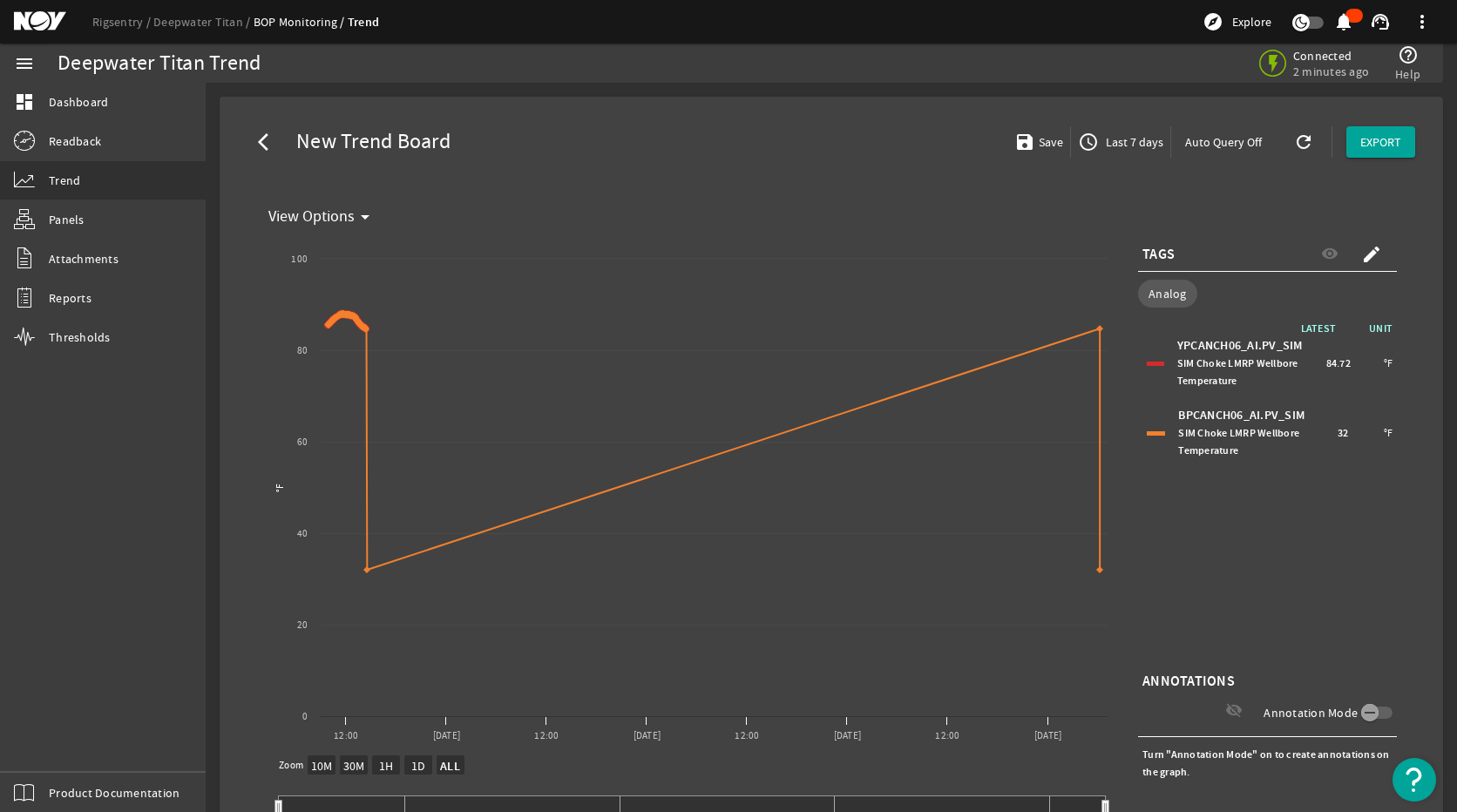
click at [1147, 365] on div at bounding box center [1155, 363] width 18 height 5
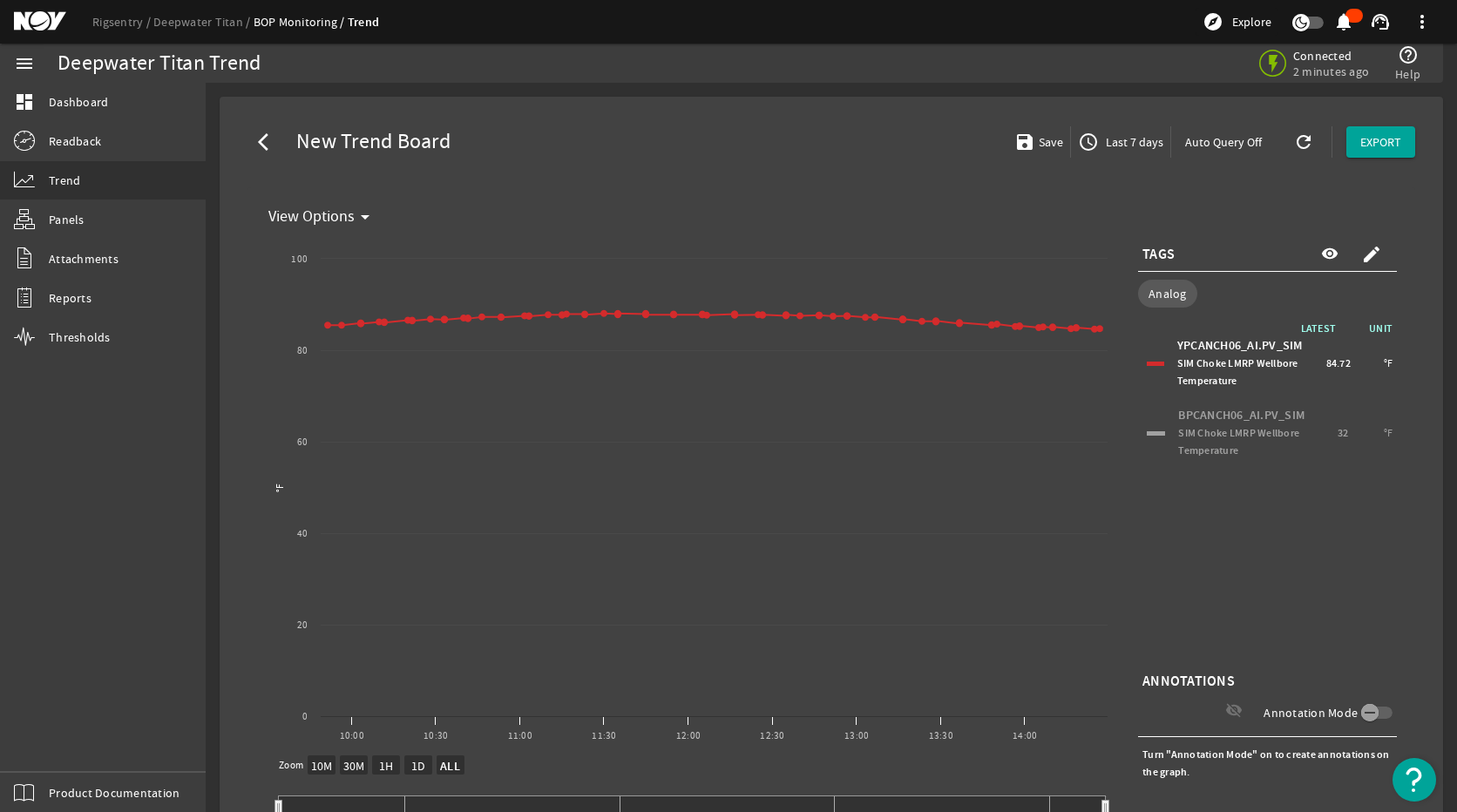
click at [1142, 429] on div "BPCANCH06_AI.PV_SIM SIM Choke LMRP Wellbore Temperature 32 °F" at bounding box center [1267, 432] width 250 height 61
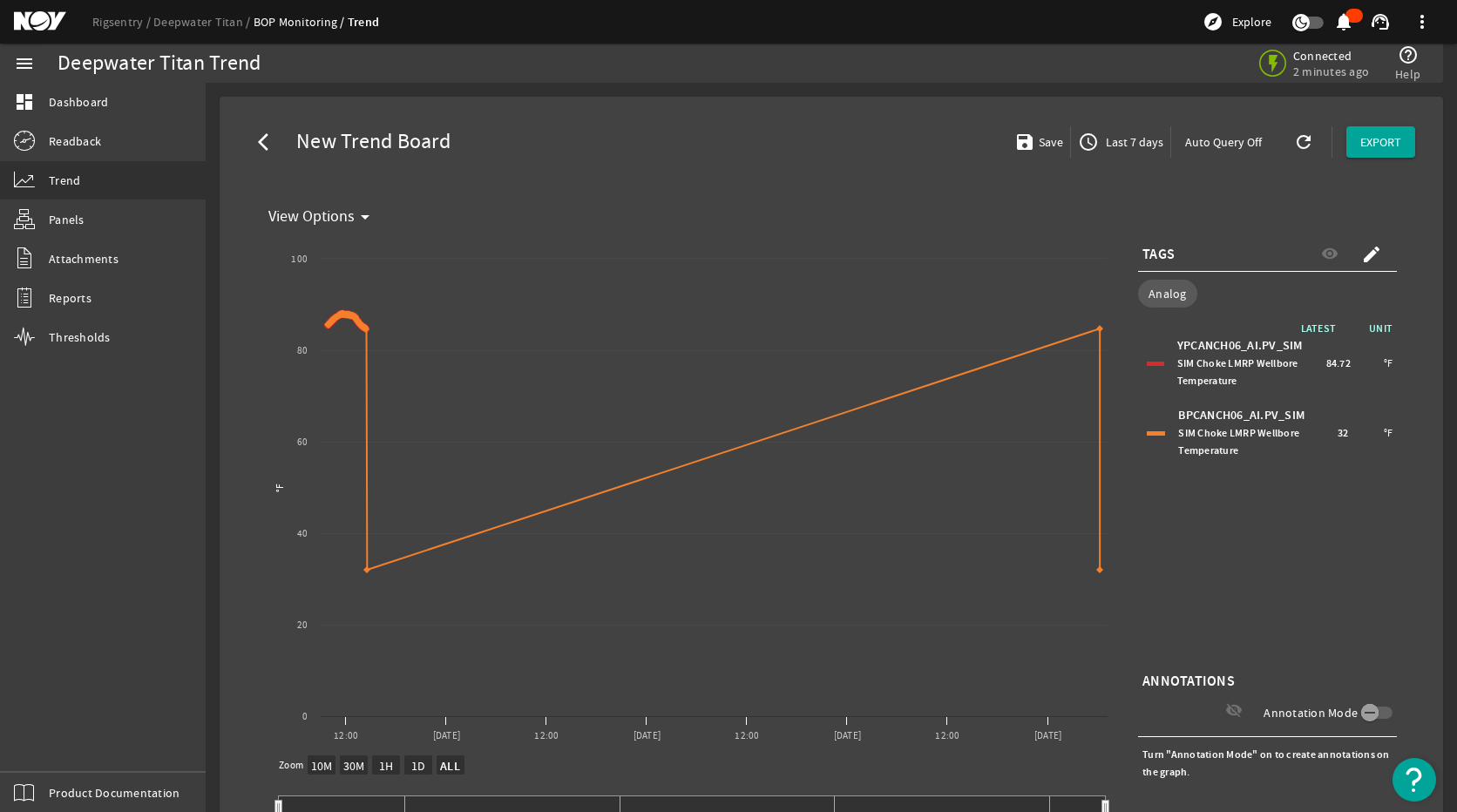
click at [1142, 429] on div "BPCANCH06_AI.PV_SIM SIM Choke LMRP Wellbore Temperature 32 °F" at bounding box center [1267, 432] width 250 height 61
click at [1155, 362] on div "YPCANCH06_AI.PV_SIM SIM Choke LMRP Wellbore Temperature 84.72 °F" at bounding box center [1267, 362] width 250 height 61
click at [1147, 435] on div at bounding box center [1156, 433] width 19 height 5
click at [1153, 367] on div "YPCANCH06_AI.PV_SIM SIM Choke LMRP Wellbore Temperature 84.72 °F" at bounding box center [1267, 362] width 250 height 61
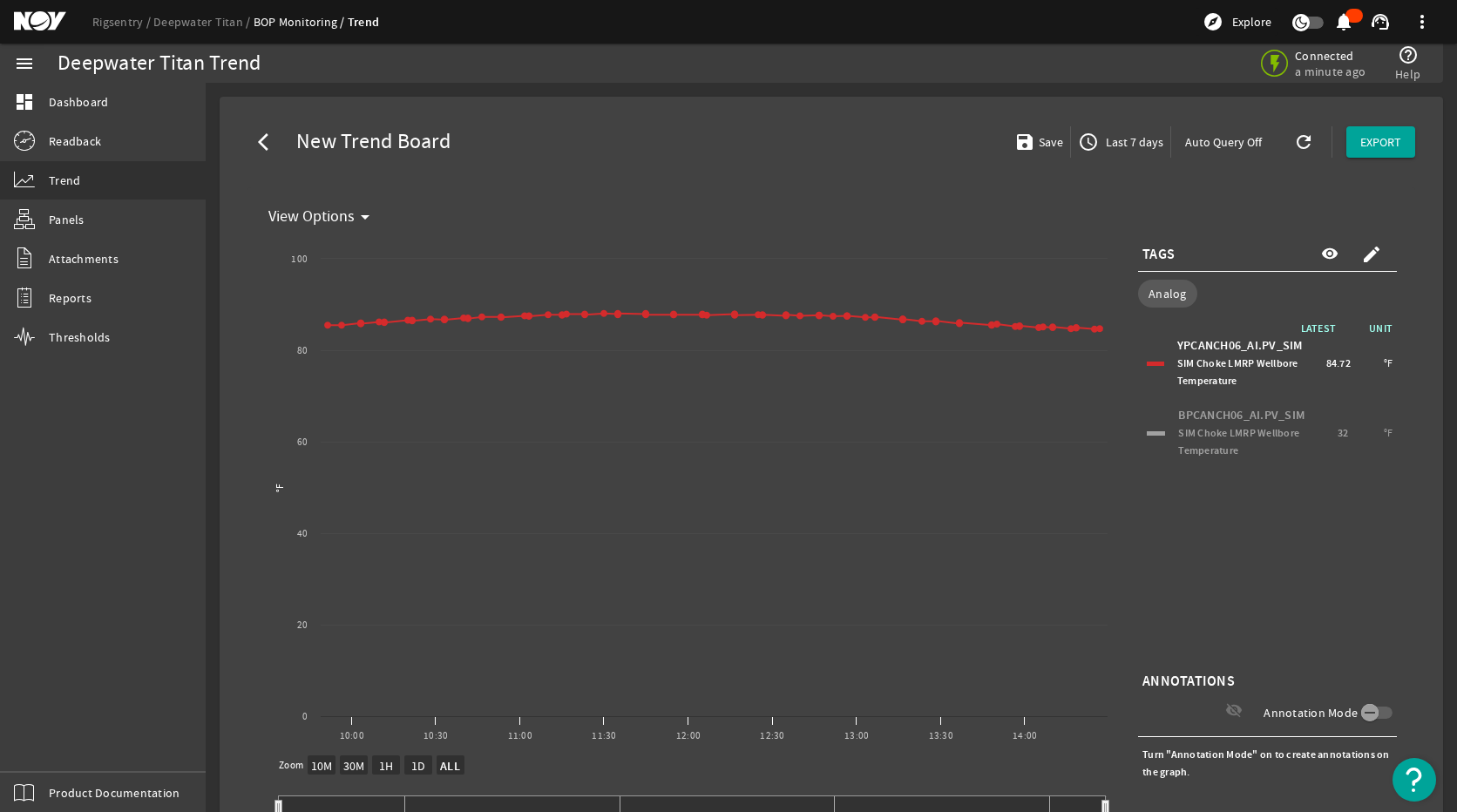
click at [1137, 149] on span "Last 7 days" at bounding box center [1132, 142] width 61 height 18
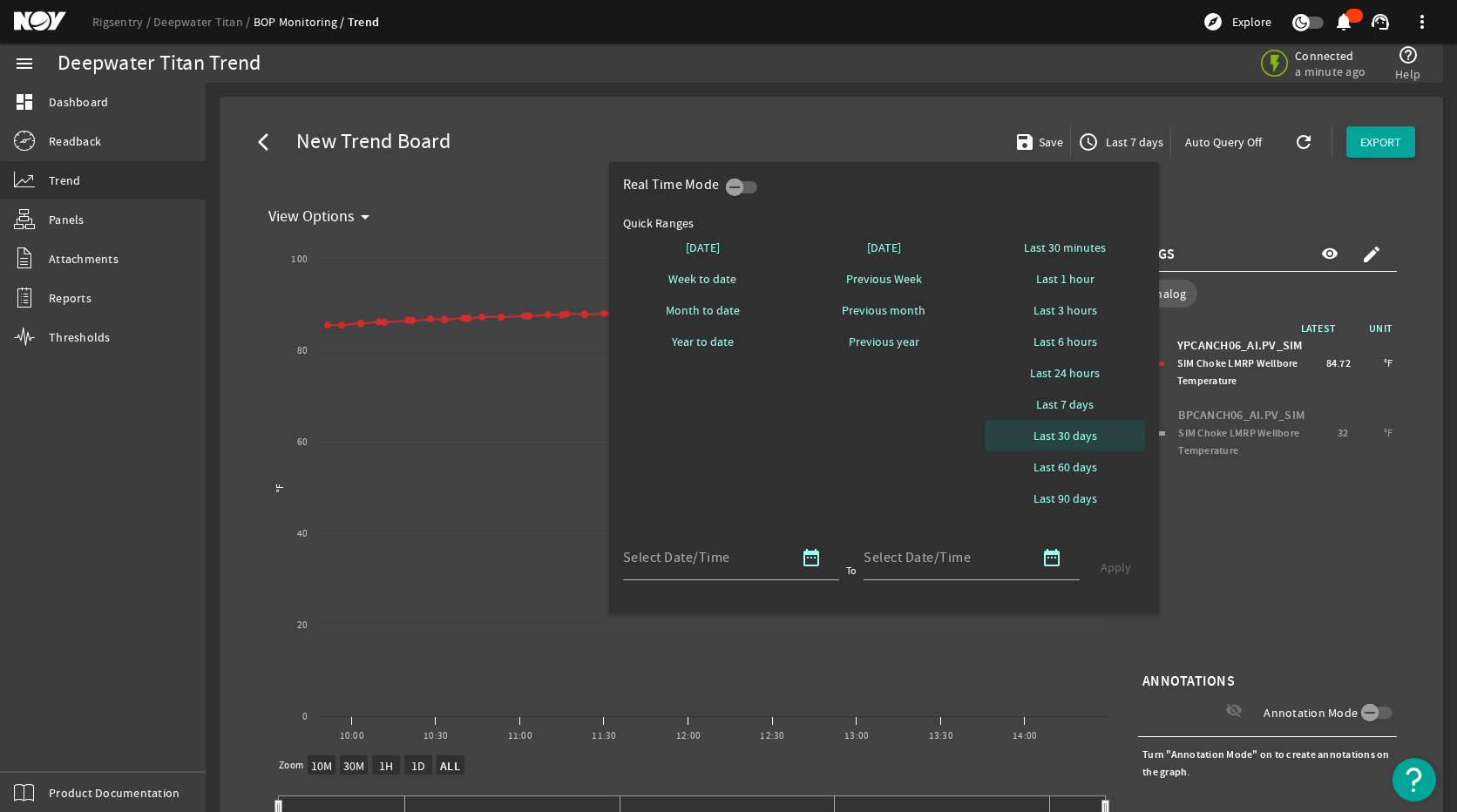
click at [1086, 434] on span "Last 30 days" at bounding box center [1065, 435] width 63 height 18
select select "10M"
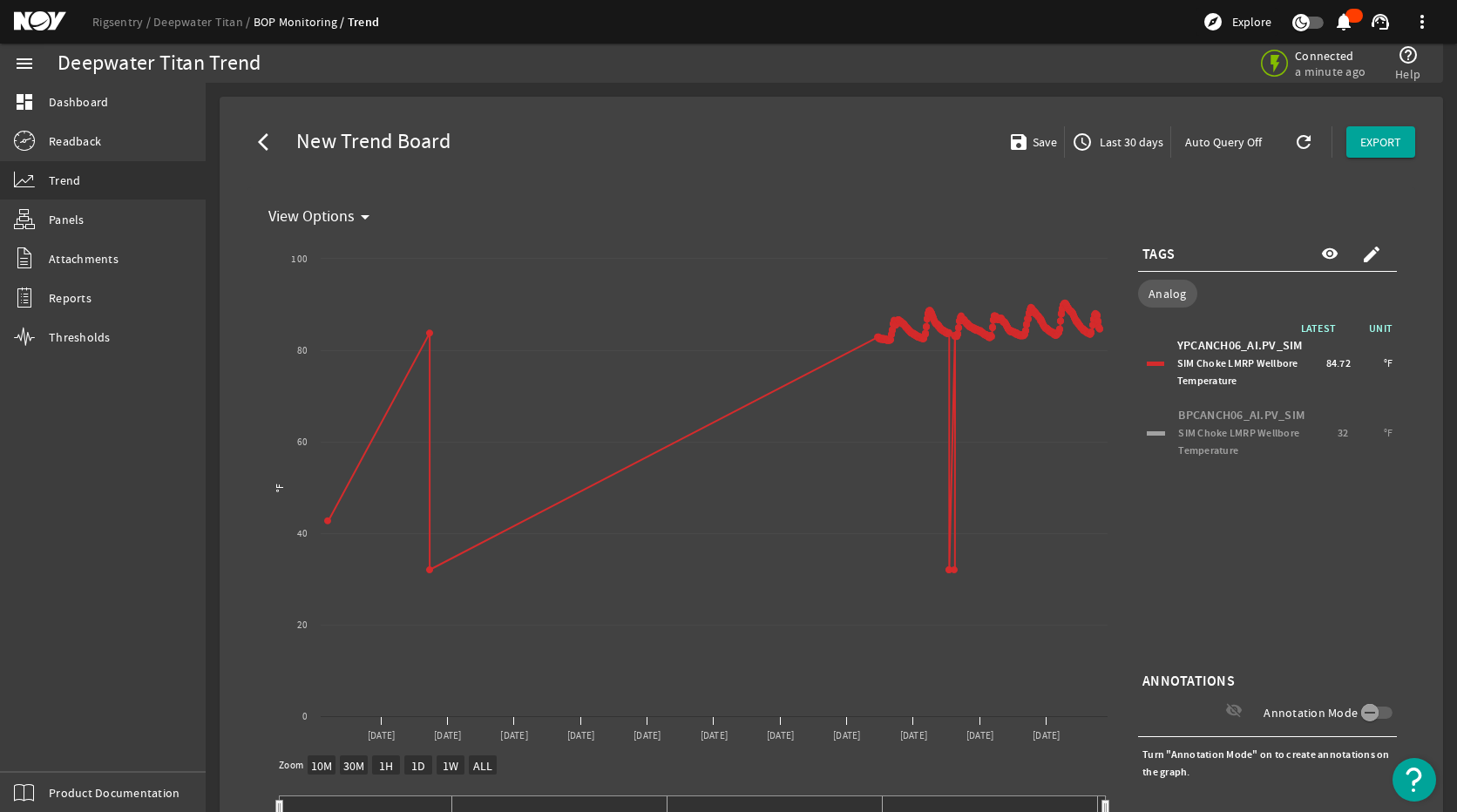
click at [1110, 160] on span "button" at bounding box center [1117, 142] width 105 height 42
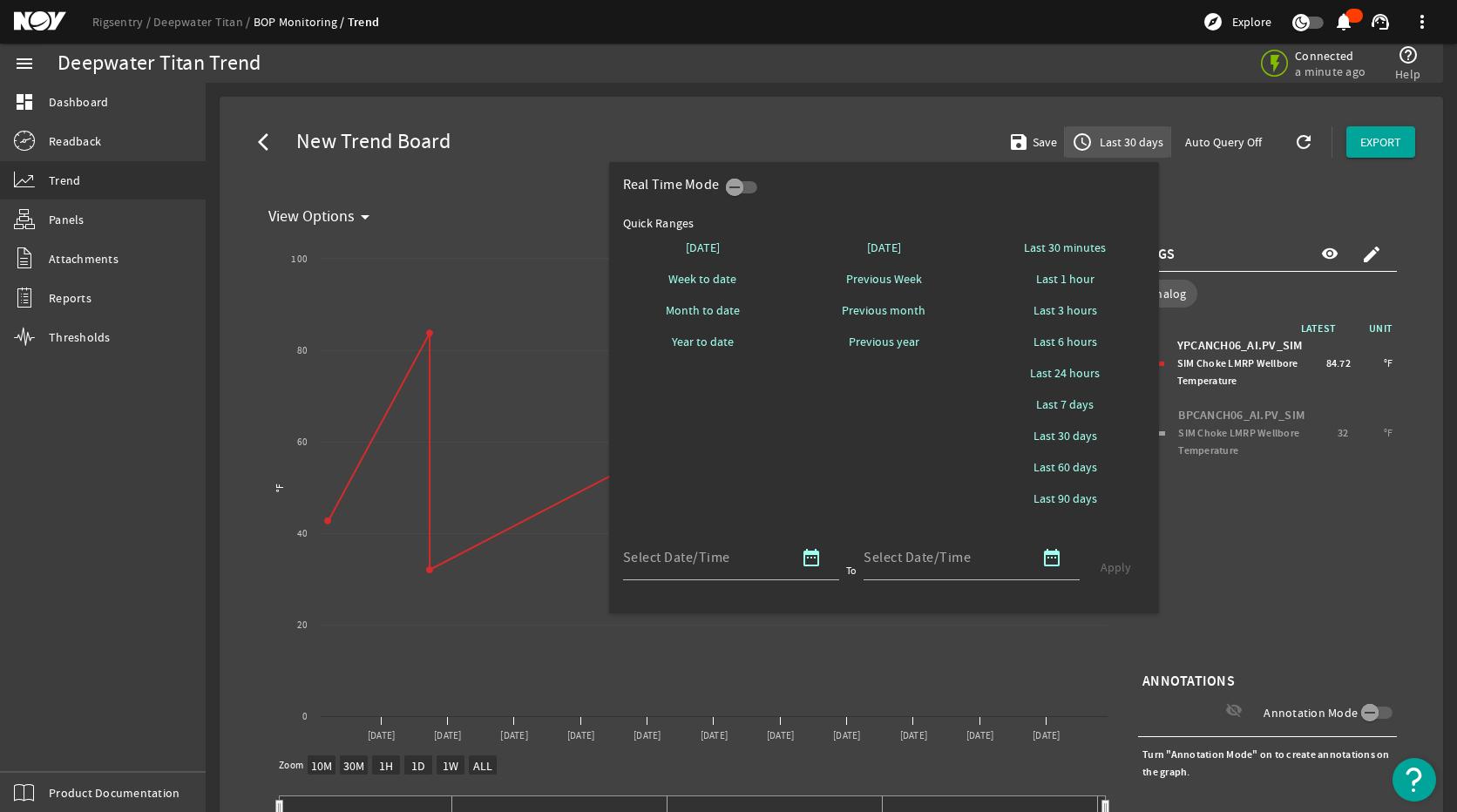
click at [1109, 151] on div at bounding box center [728, 406] width 1457 height 812
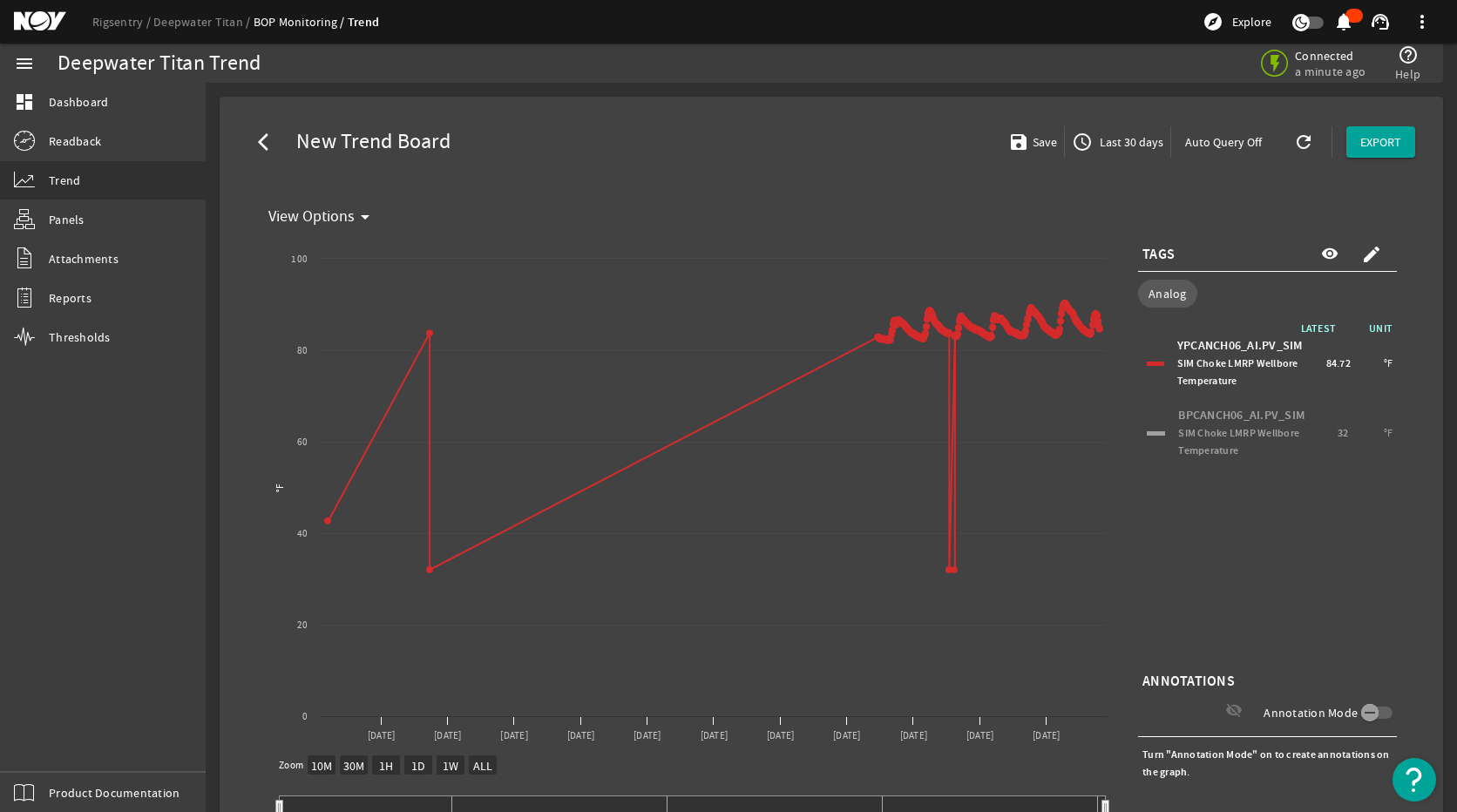
click at [1109, 151] on span "access_time Last 30 days" at bounding box center [1118, 142] width 91 height 20
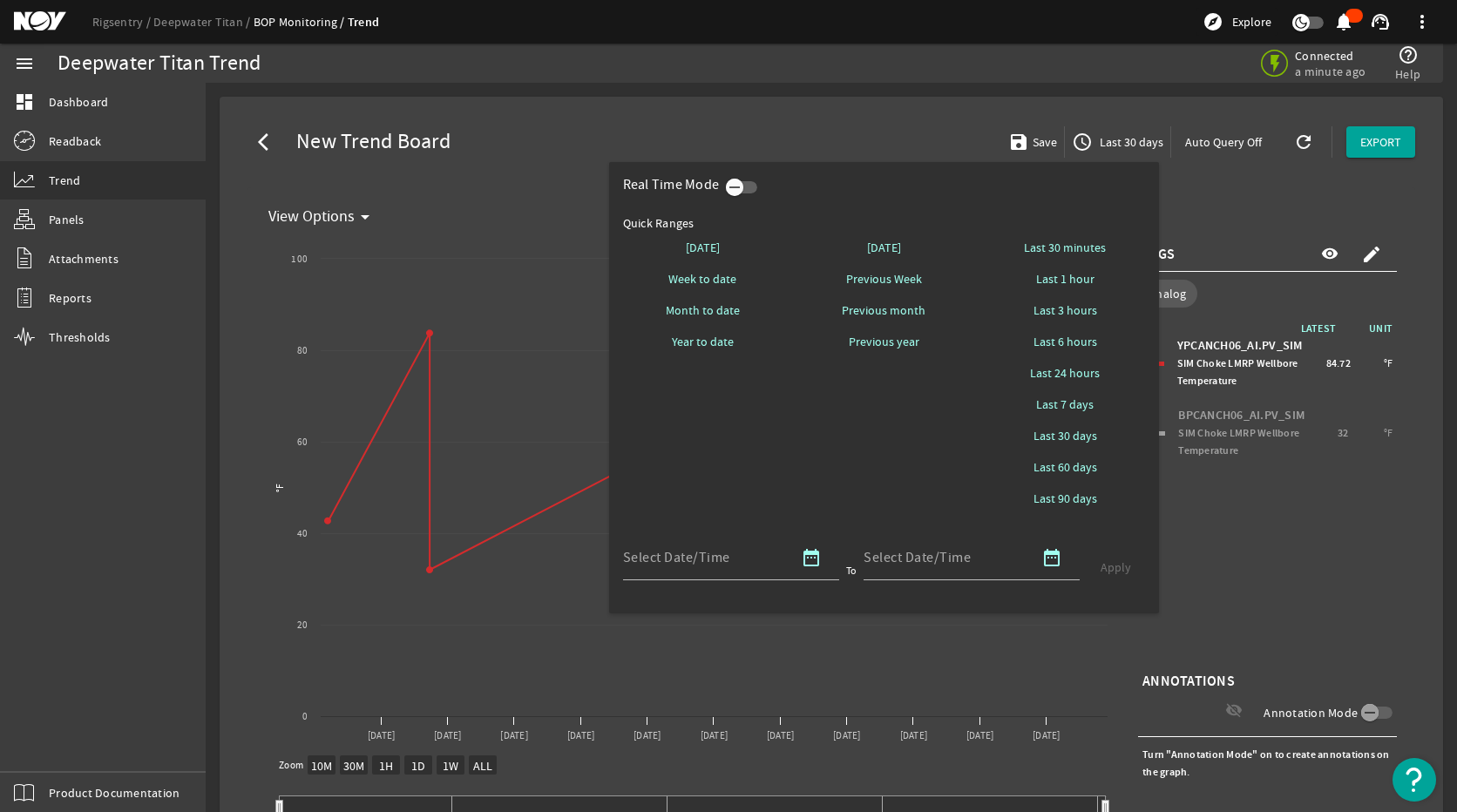
click at [733, 185] on icon "button" at bounding box center [734, 187] width 16 height 16
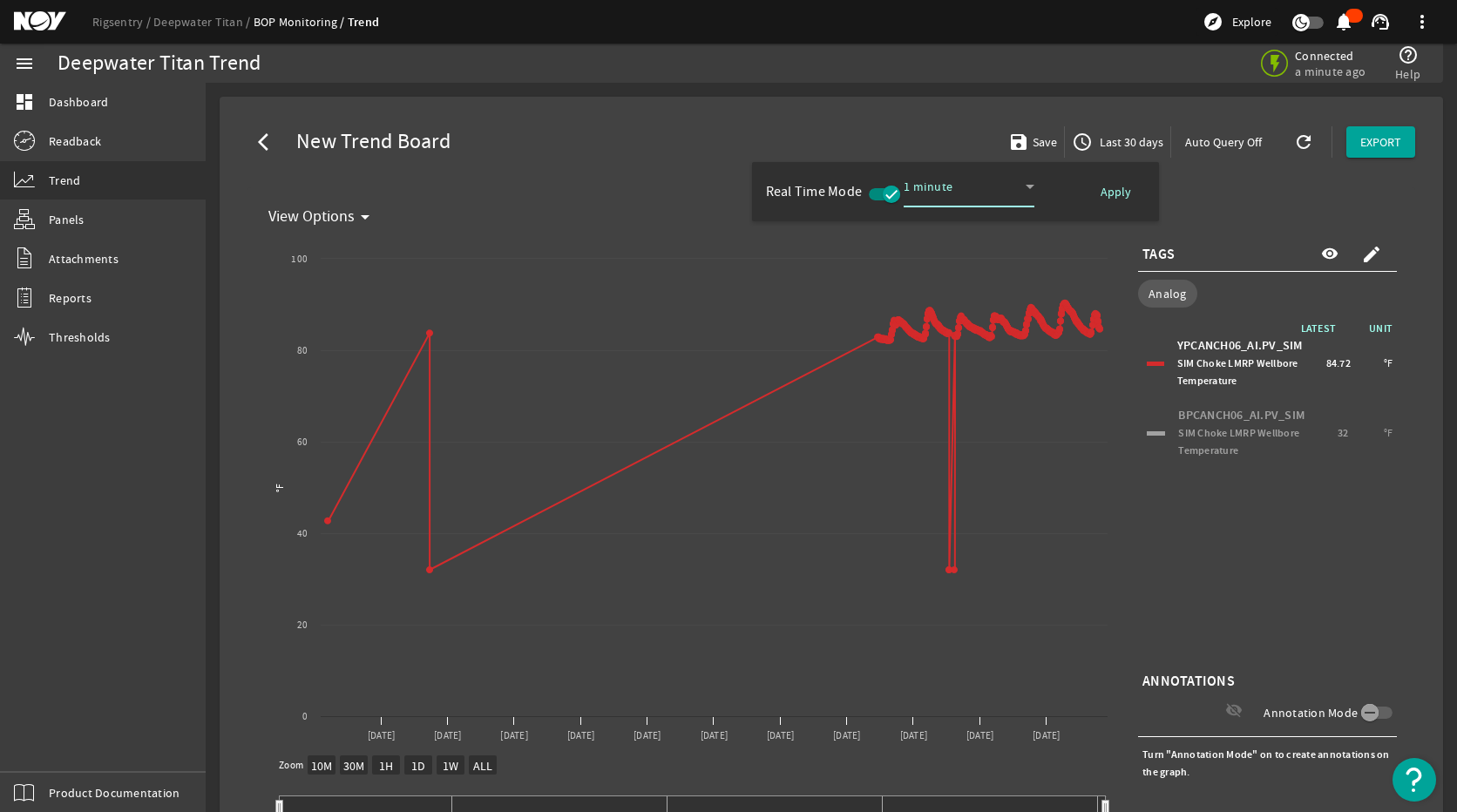
click at [1236, 200] on div at bounding box center [728, 406] width 1457 height 812
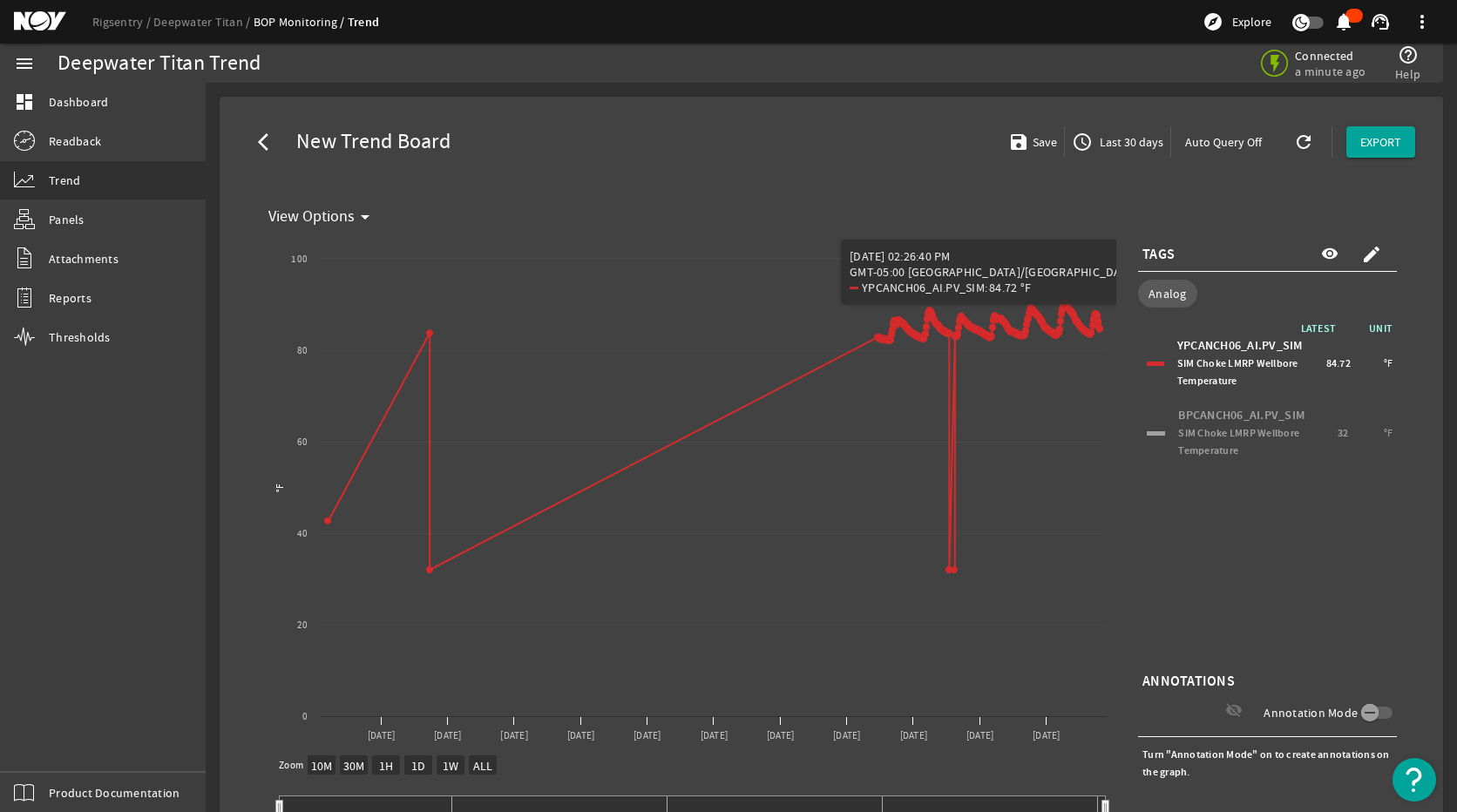
click at [1147, 434] on div at bounding box center [1156, 433] width 19 height 5
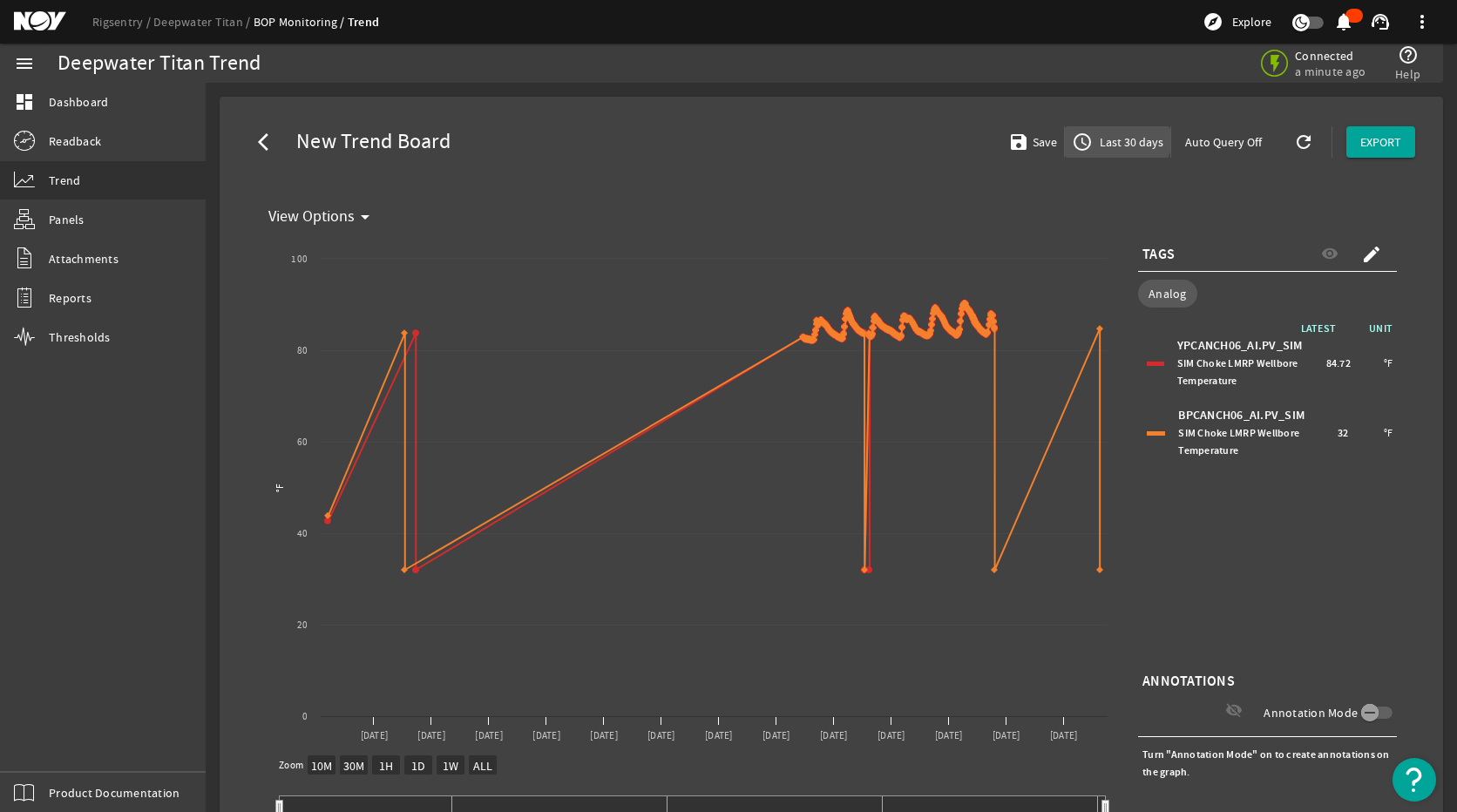
click at [1093, 132] on span "access_time Last 30 days" at bounding box center [1118, 142] width 91 height 20
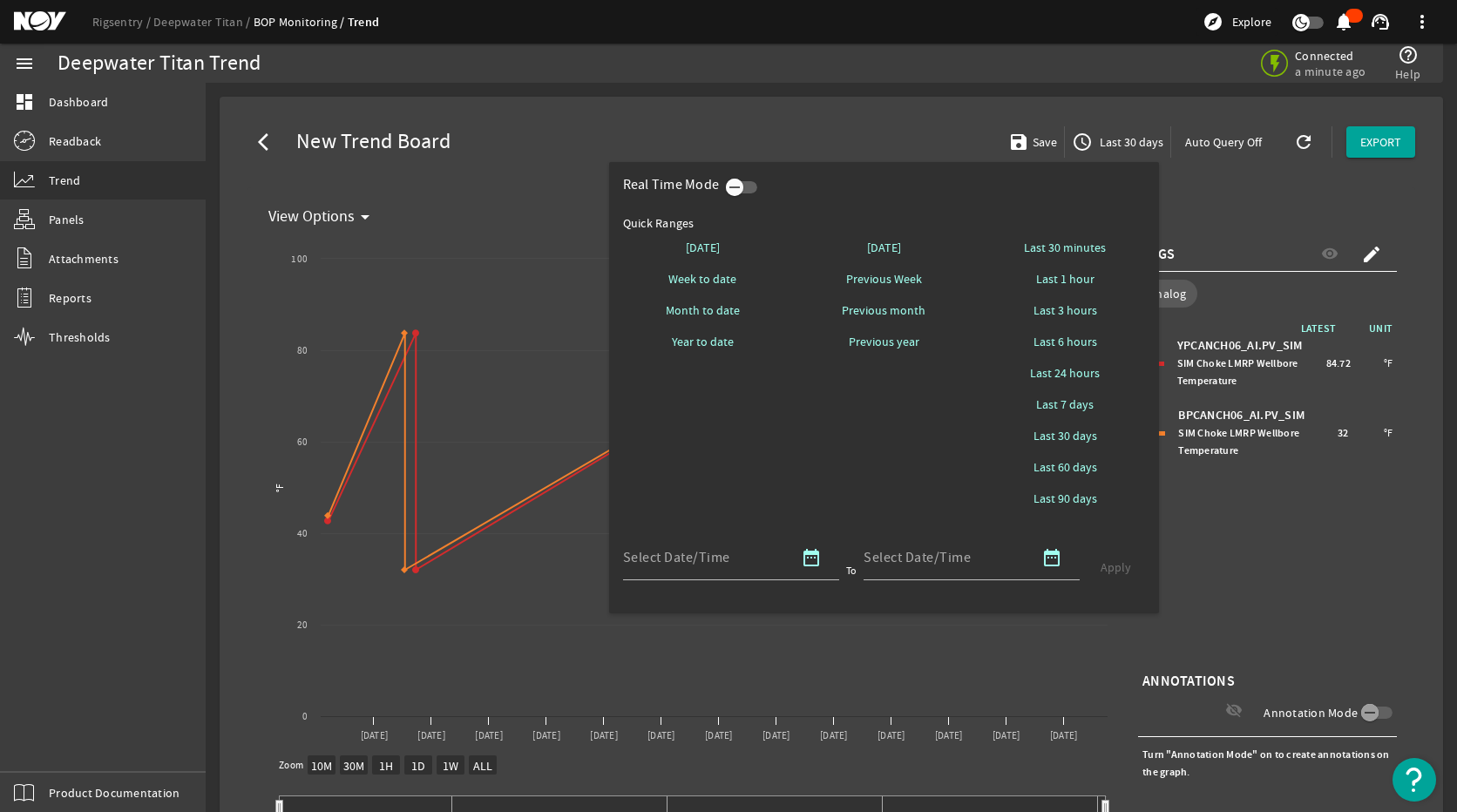
click at [739, 188] on icon "button" at bounding box center [734, 187] width 16 height 16
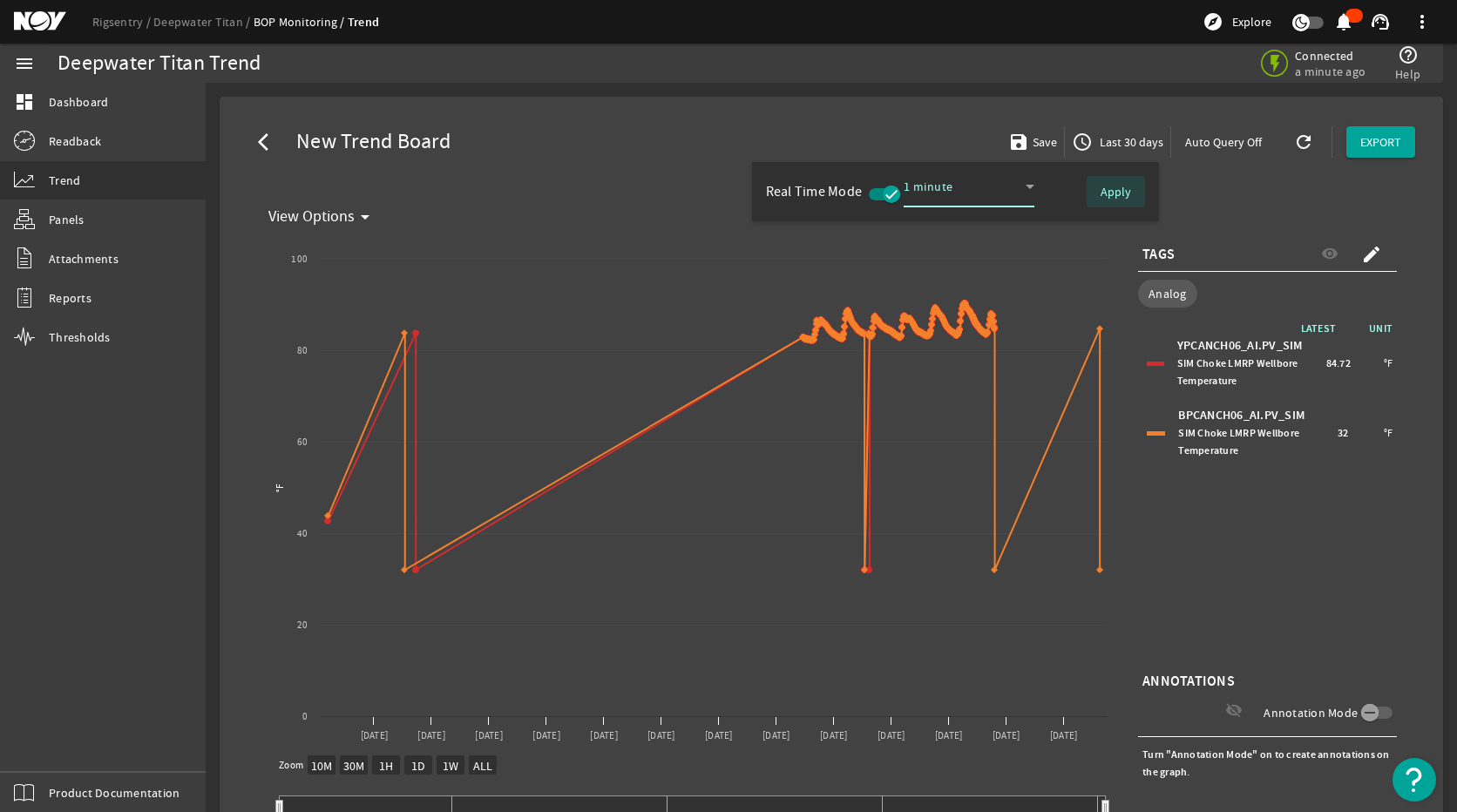
click at [1127, 194] on span "Apply" at bounding box center [1115, 191] width 31 height 18
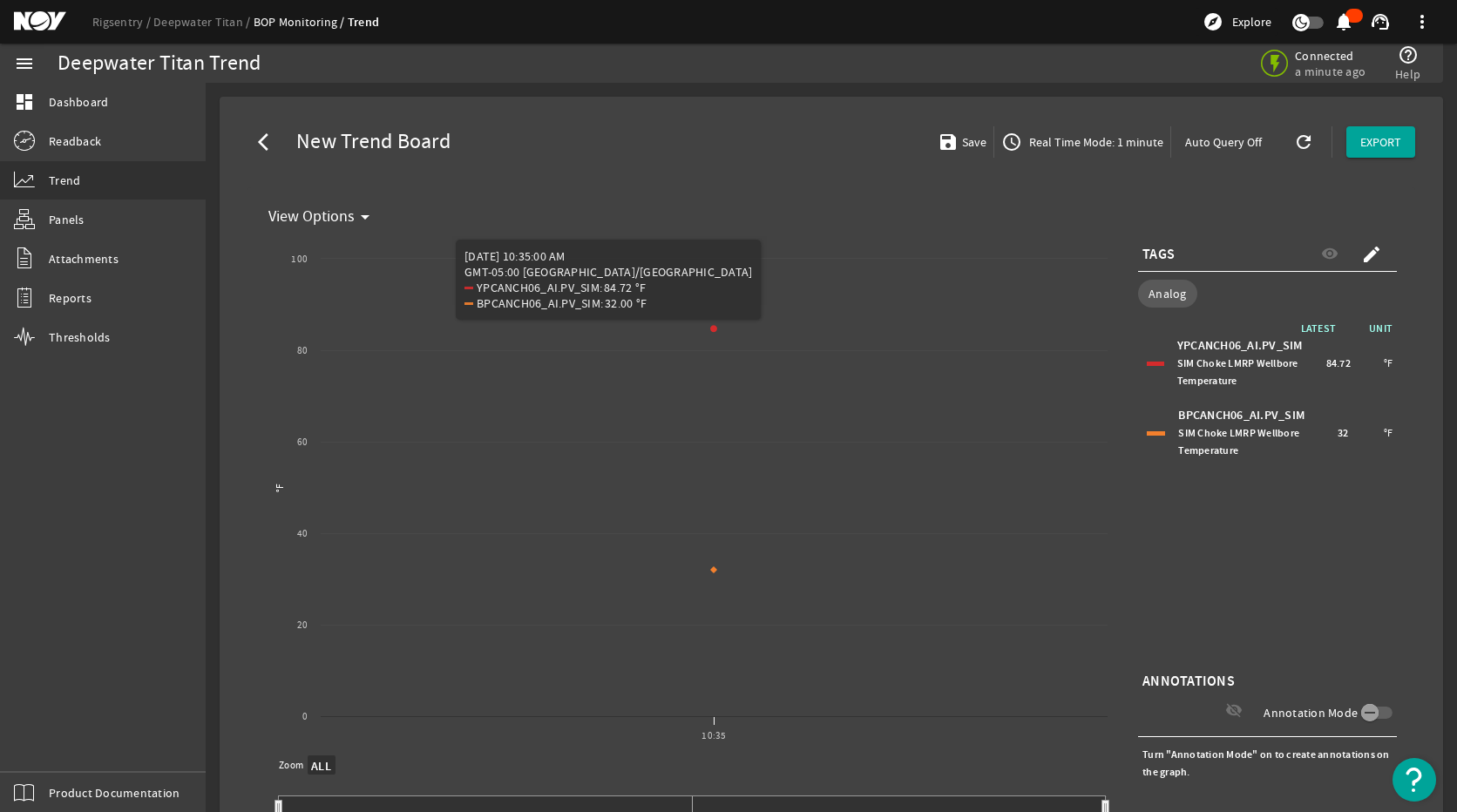
click at [1247, 556] on div "LATEST UNIT YPCANCH06_AI.PV_SIM SIM Choke LMRP Wellbore Temperature 84.72 °F BP…" at bounding box center [1268, 494] width 259 height 348
click at [1307, 559] on div "LATEST UNIT YPCANCH06_AI.PV_SIM SIM Choke LMRP Wellbore Temperature 84.72 °F BP…" at bounding box center [1268, 494] width 259 height 348
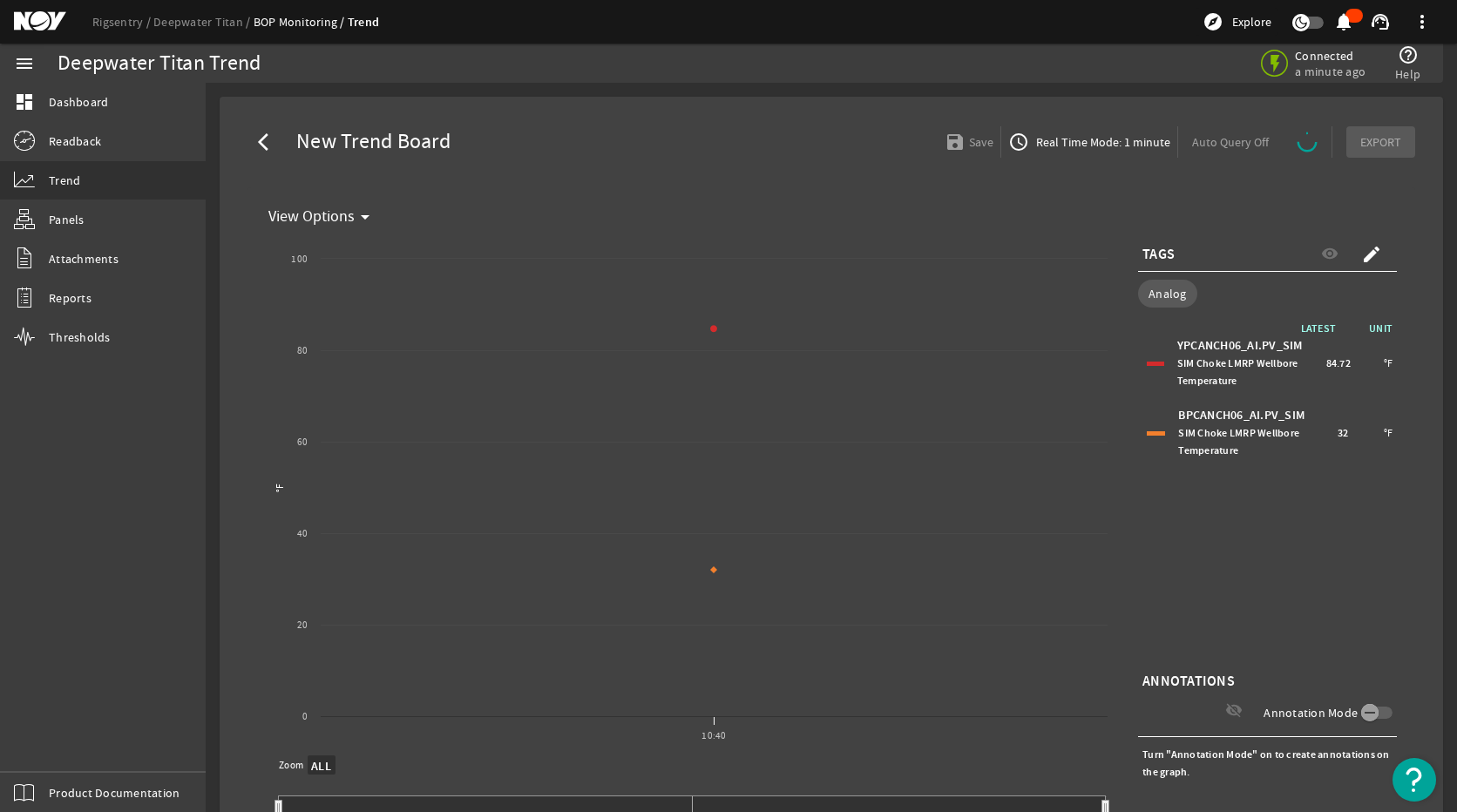
select select "ALL"
click at [129, 18] on link "Rigsentry" at bounding box center [122, 21] width 61 height 16
